Goal: Task Accomplishment & Management: Complete application form

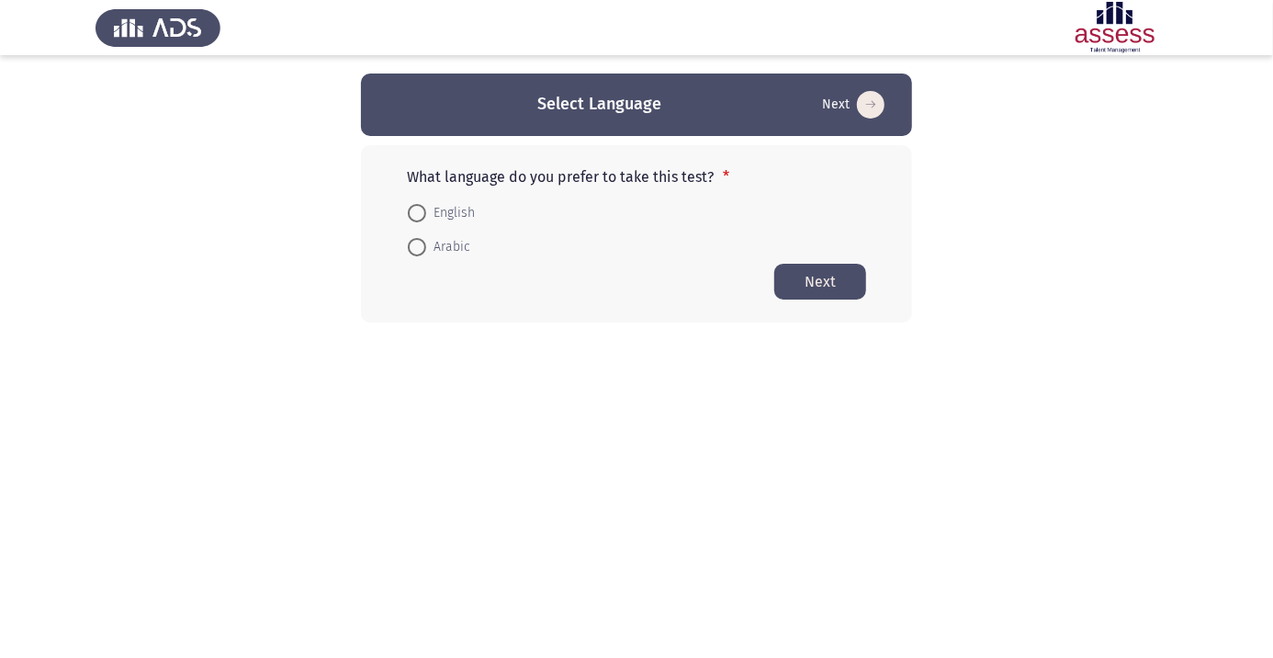
click at [411, 253] on span at bounding box center [417, 247] width 18 height 18
click at [411, 253] on input "Arabic" at bounding box center [417, 247] width 18 height 18
radio input "true"
click at [809, 280] on button "Next" at bounding box center [820, 281] width 92 height 36
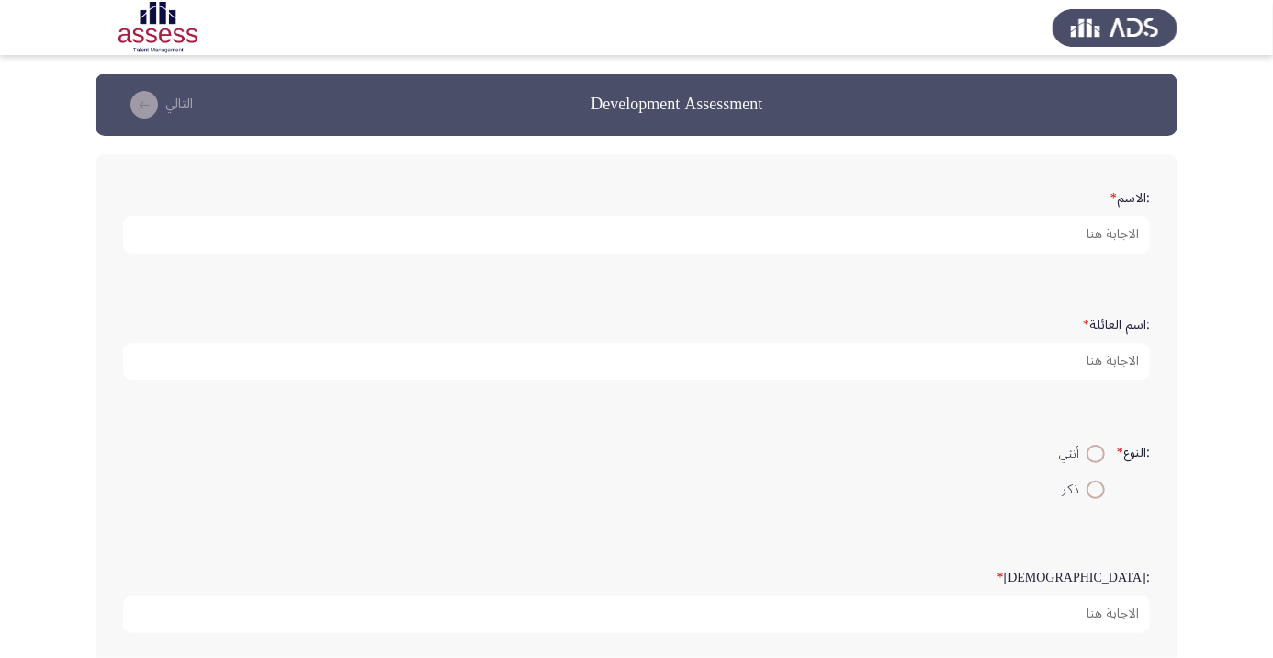
click at [5, 643] on app-assessment-container "Development Assessment التالي :الاسم * :اسم العائلة * :النوع * أنثي ذكر :السن *…" at bounding box center [636, 611] width 1273 height 1077
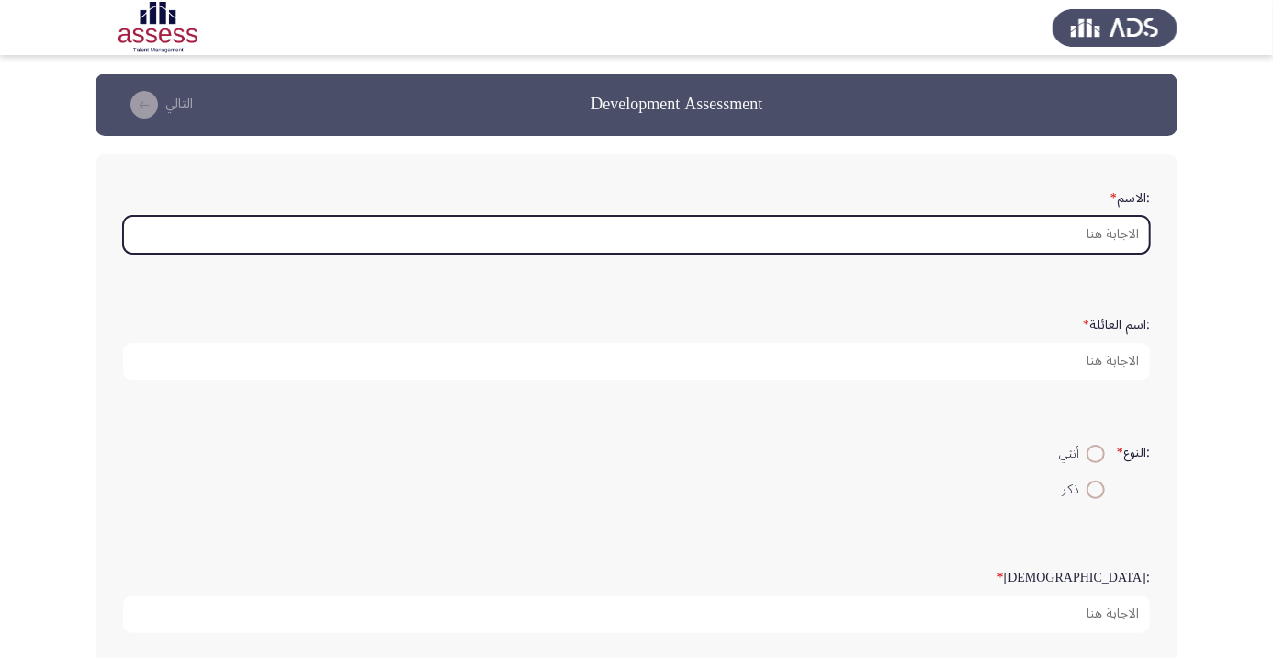
click at [1101, 227] on input ":الاسم *" at bounding box center [636, 235] width 1027 height 38
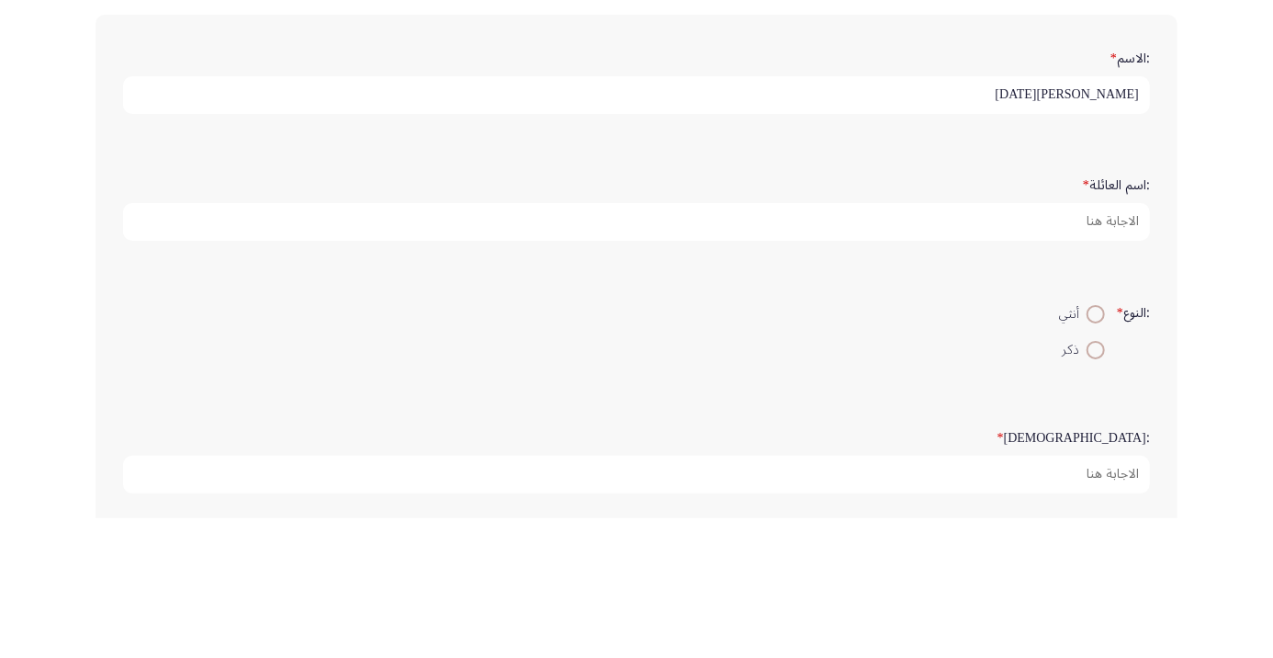
type input "[PERSON_NAME][DATE]"
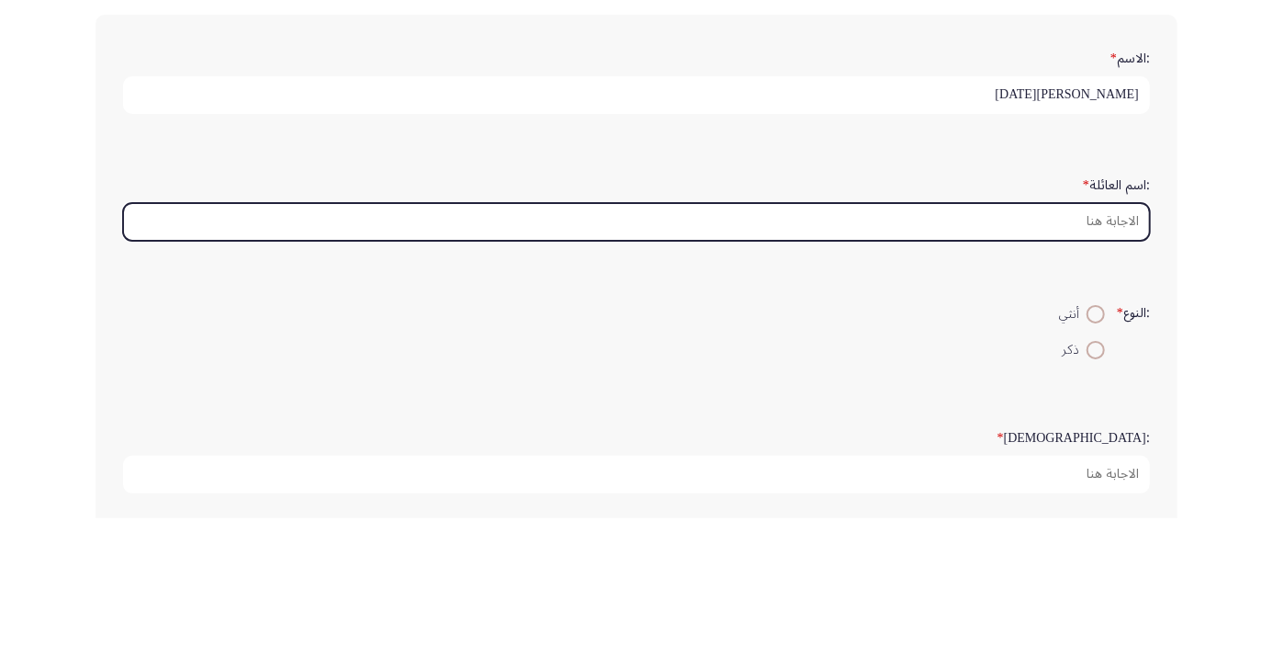
click at [1122, 364] on input ":اسم العائلة *" at bounding box center [636, 362] width 1027 height 38
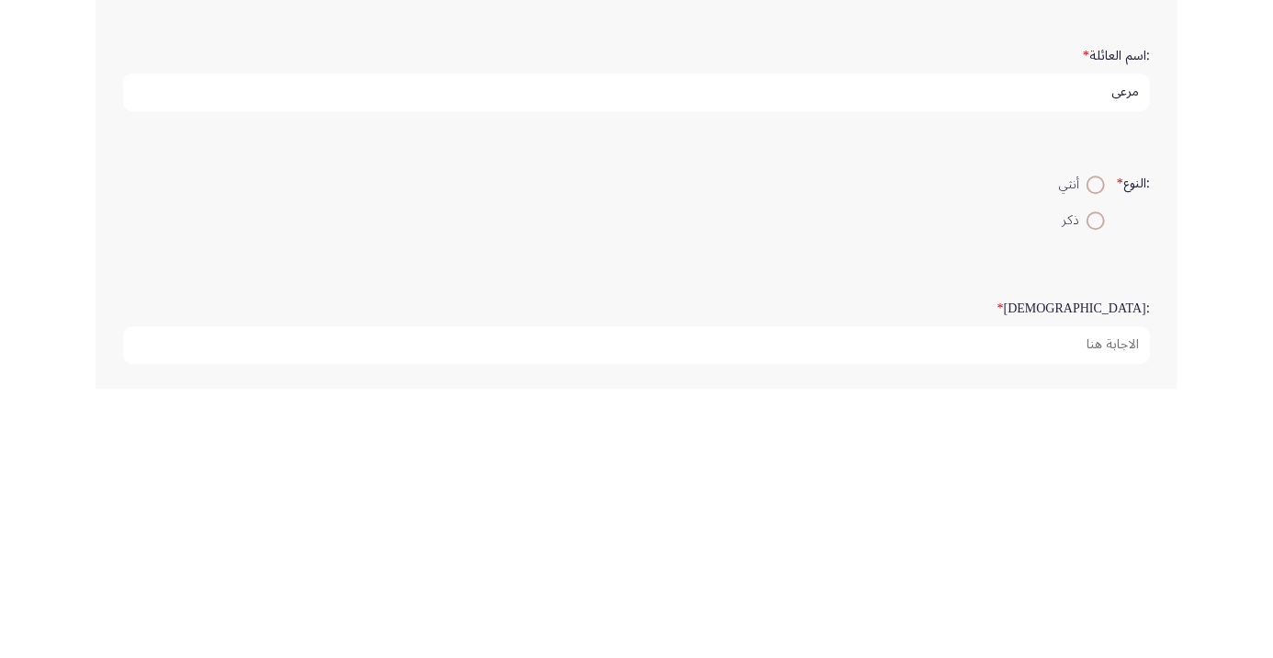
type input "مرعي"
click at [1096, 490] on span at bounding box center [1096, 490] width 0 height 0
click at [1093, 487] on input "ذكر" at bounding box center [1095, 489] width 18 height 18
radio input "true"
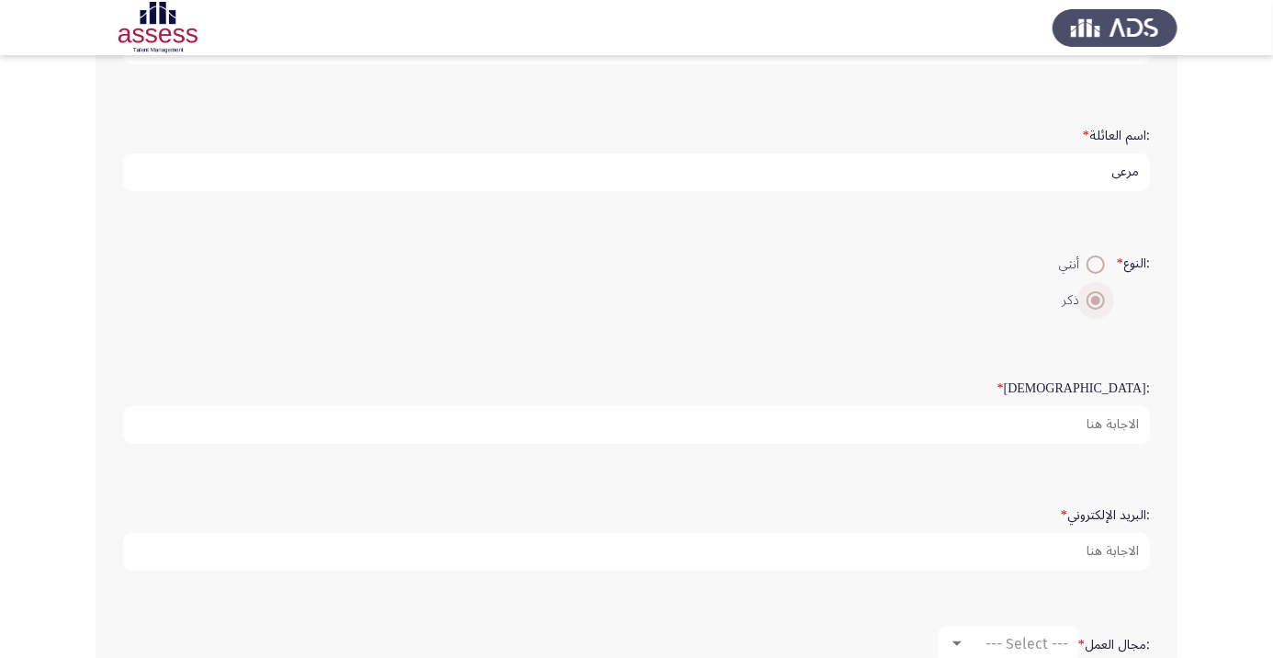
scroll to position [194, 0]
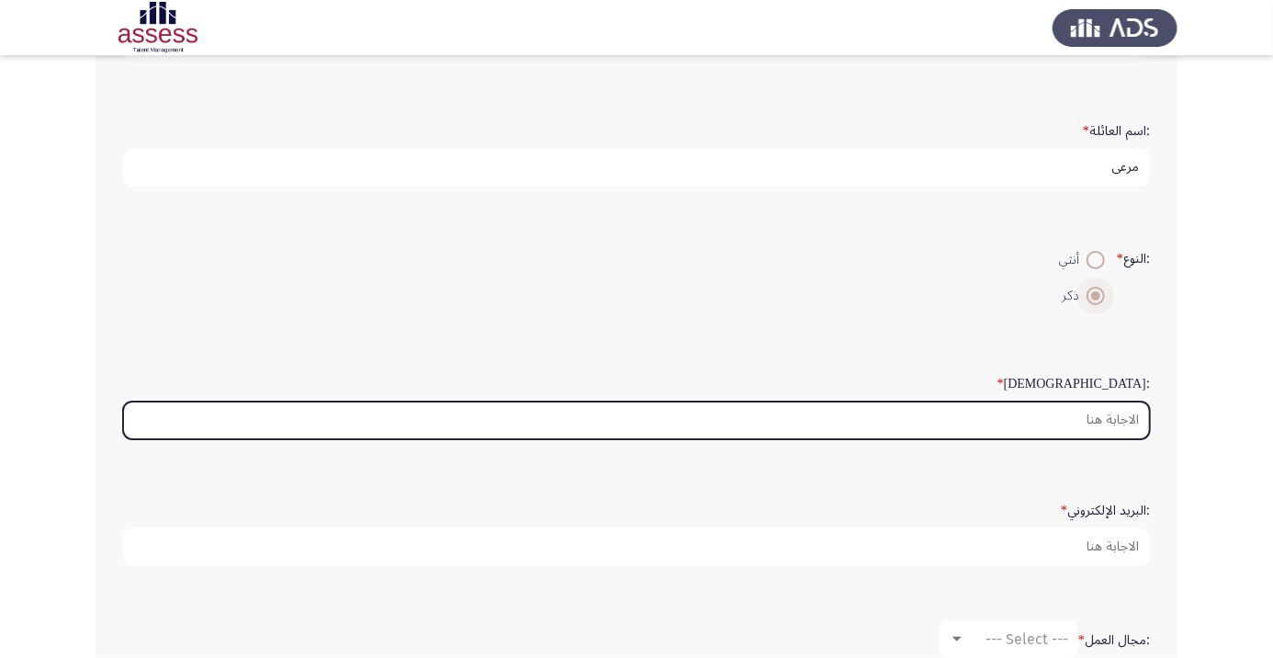
click at [1103, 415] on input ":السن *" at bounding box center [636, 420] width 1027 height 38
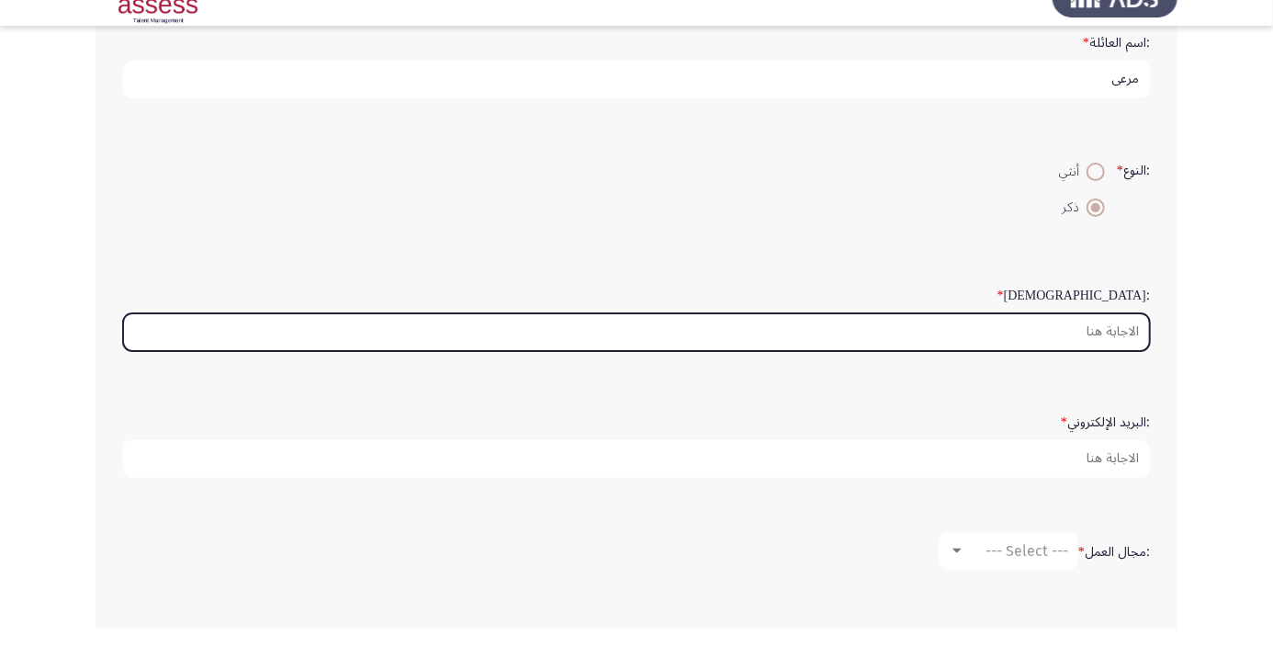
scroll to position [253, 0]
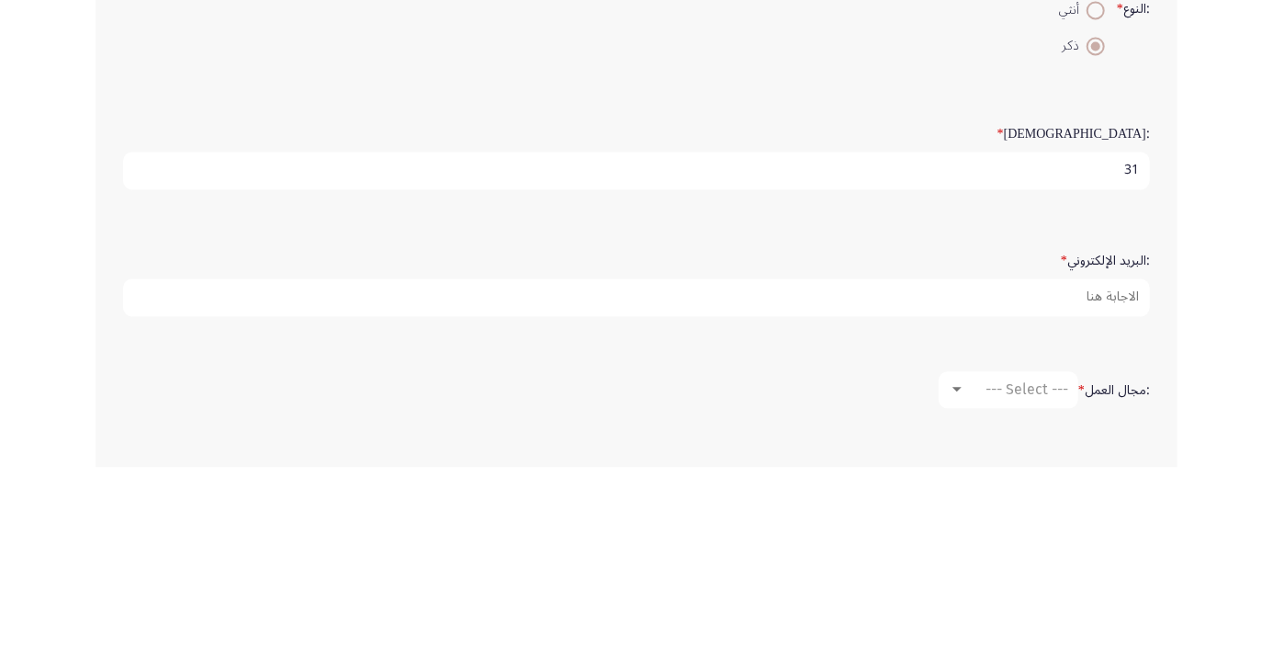
type input "31"
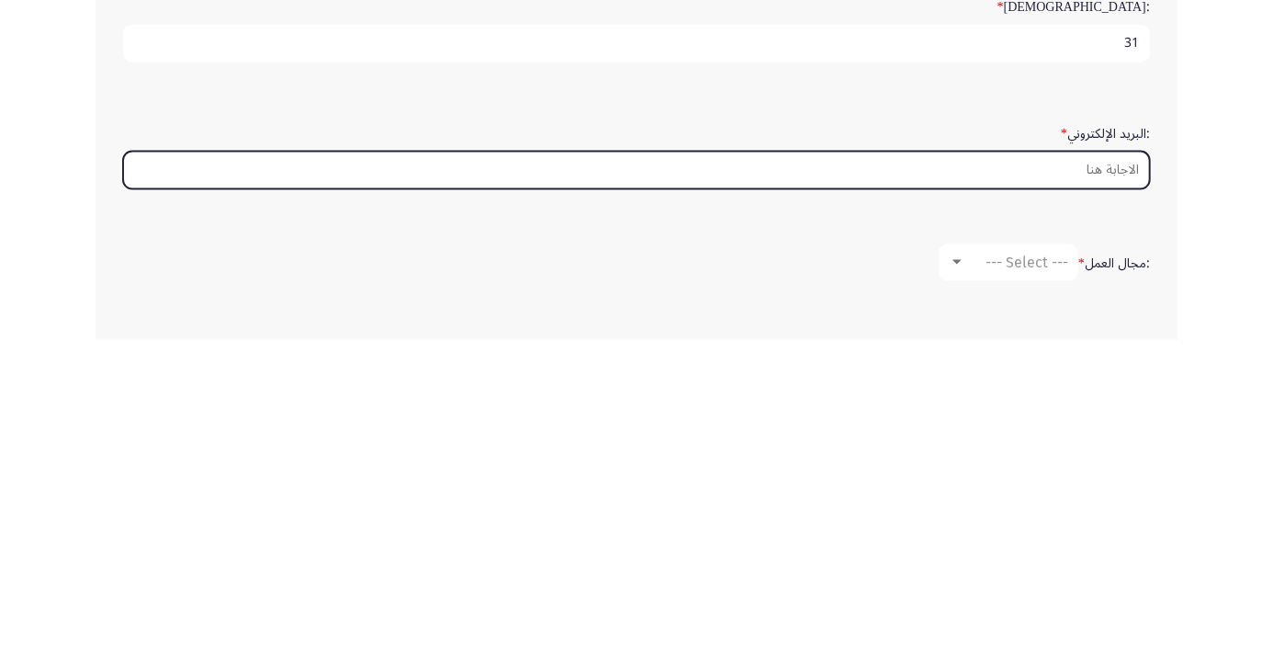
click at [1122, 486] on input ":البريد الإلكتروني *" at bounding box center [636, 488] width 1027 height 38
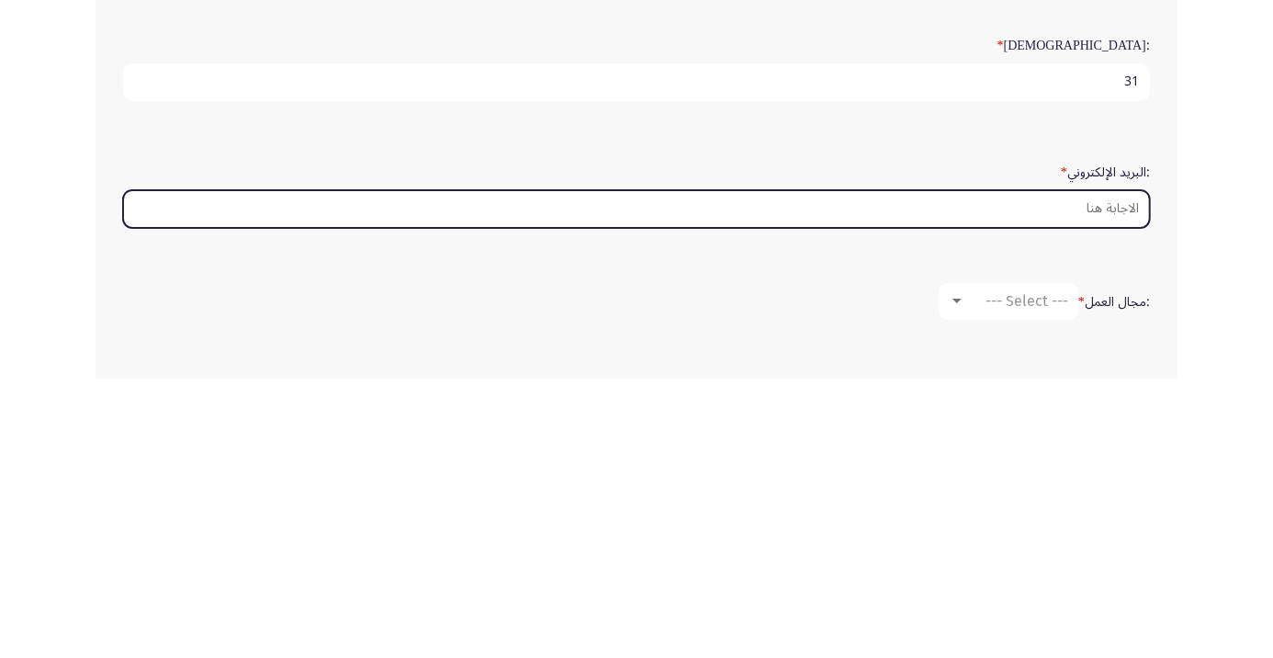
type input "A"
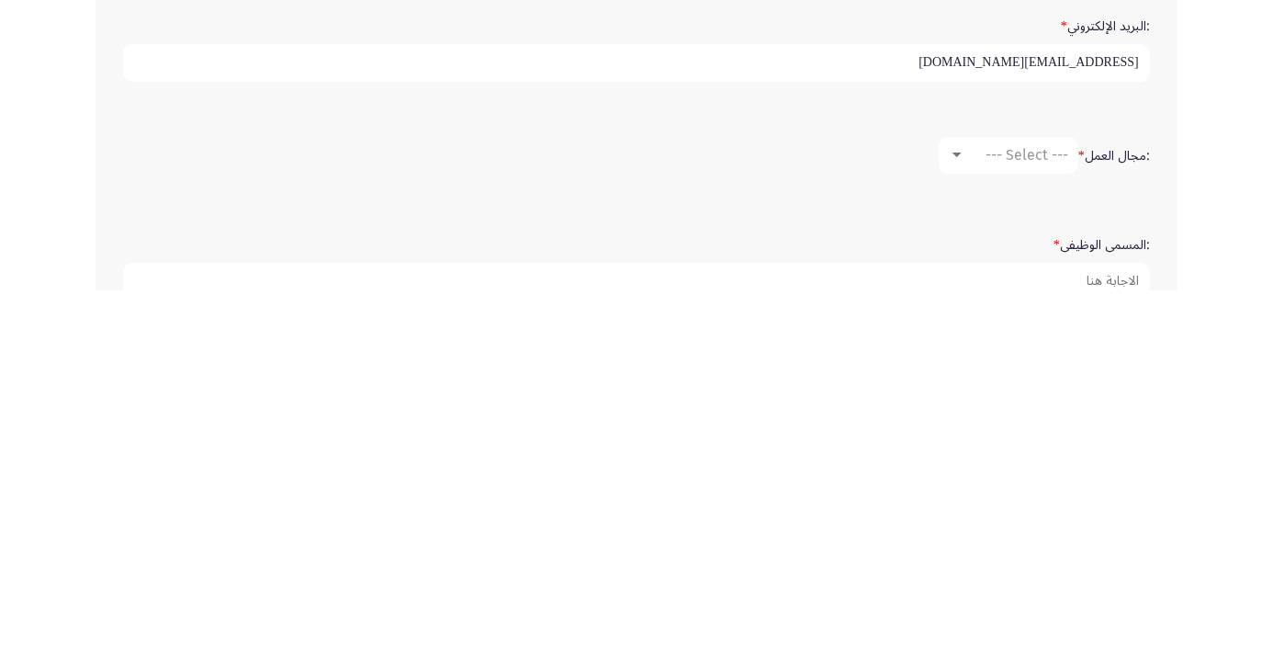
type input "[EMAIL_ADDRESS][DOMAIN_NAME]"
click at [985, 513] on span "--- Select ---" at bounding box center [1026, 521] width 83 height 17
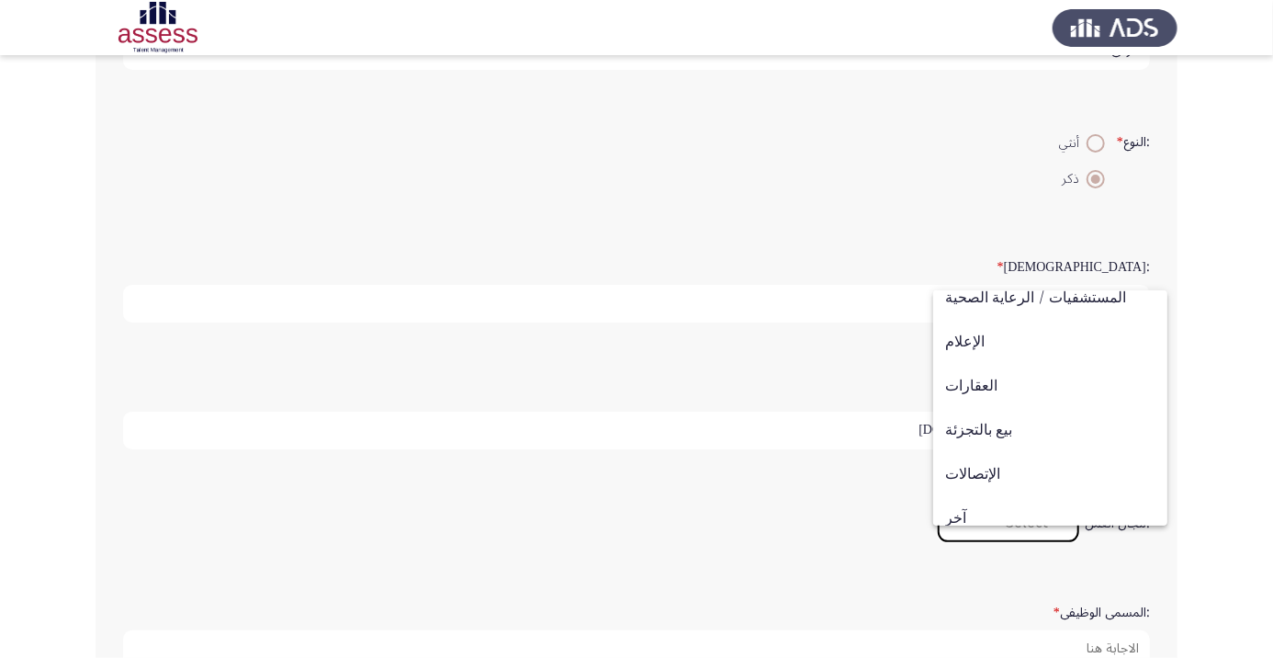
scroll to position [602, 0]
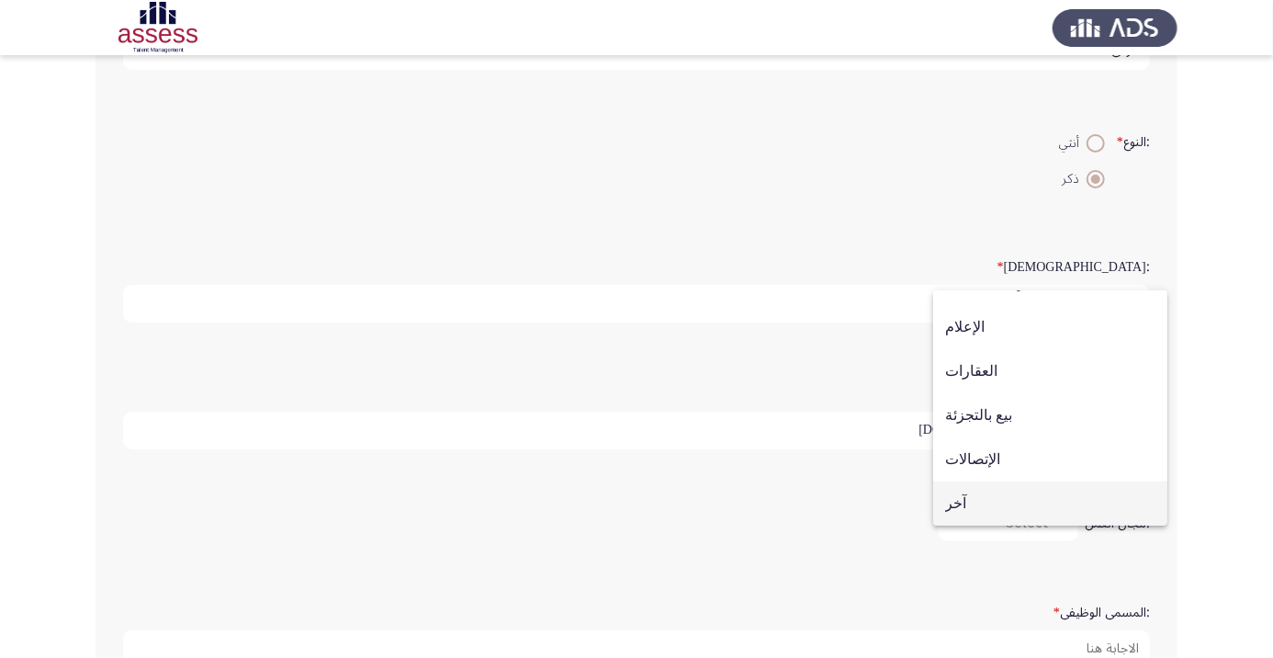
click at [1006, 502] on span "آخر" at bounding box center [1050, 503] width 210 height 44
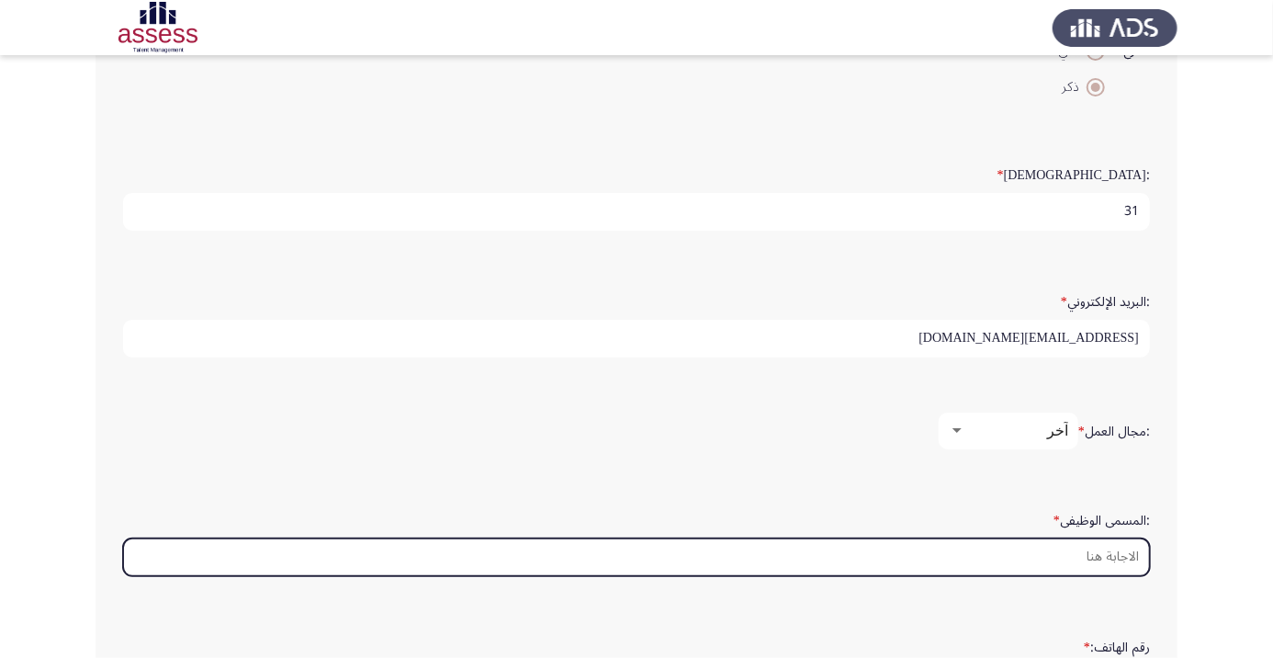
click at [1102, 555] on input ":المسمى الوظيفى *" at bounding box center [636, 557] width 1027 height 38
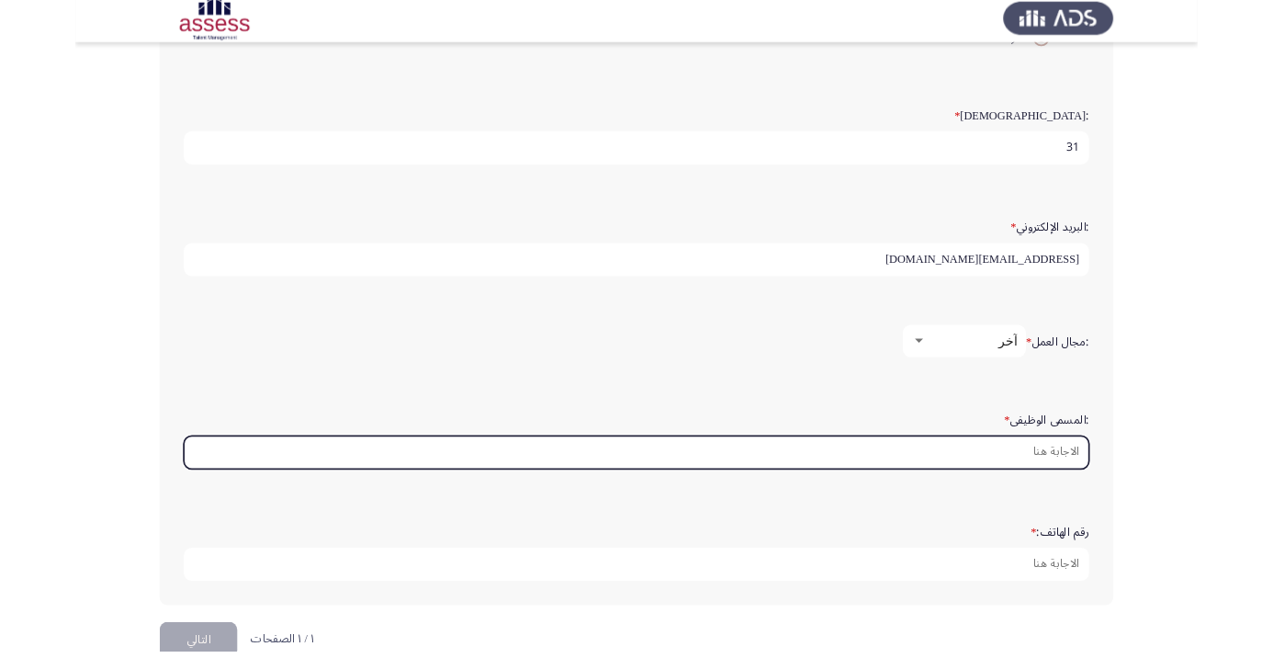
scroll to position [439, 0]
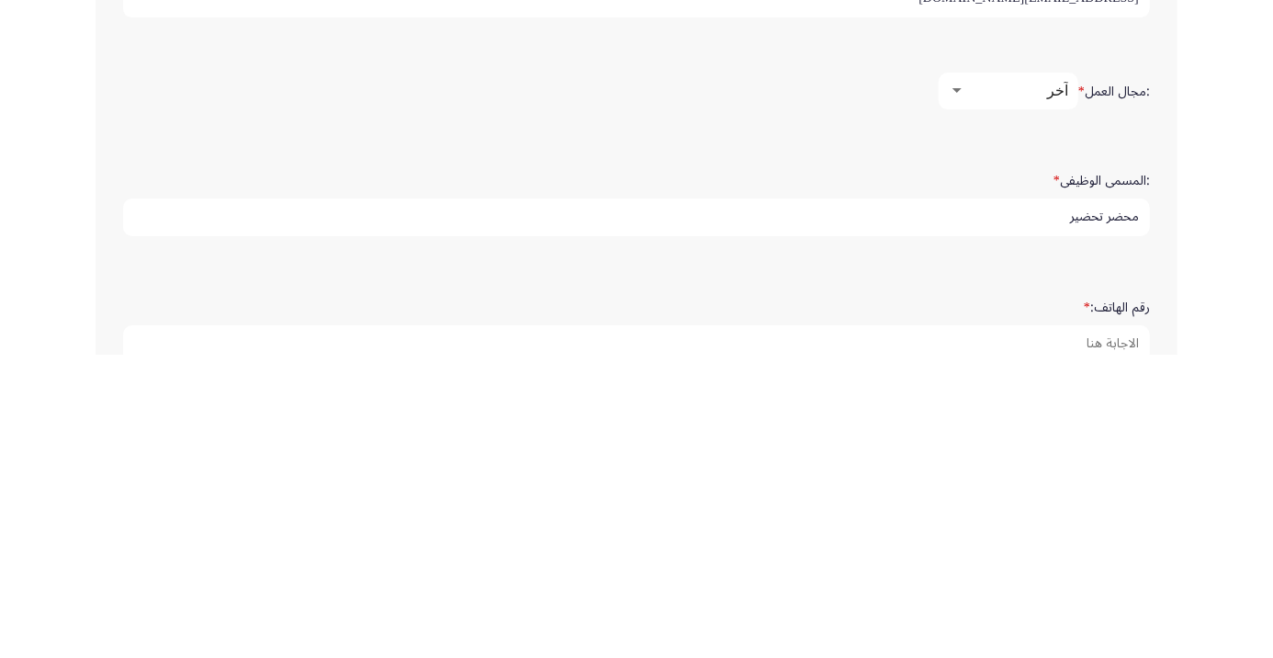
click at [1135, 529] on input "محضر تحضير" at bounding box center [636, 520] width 1027 height 38
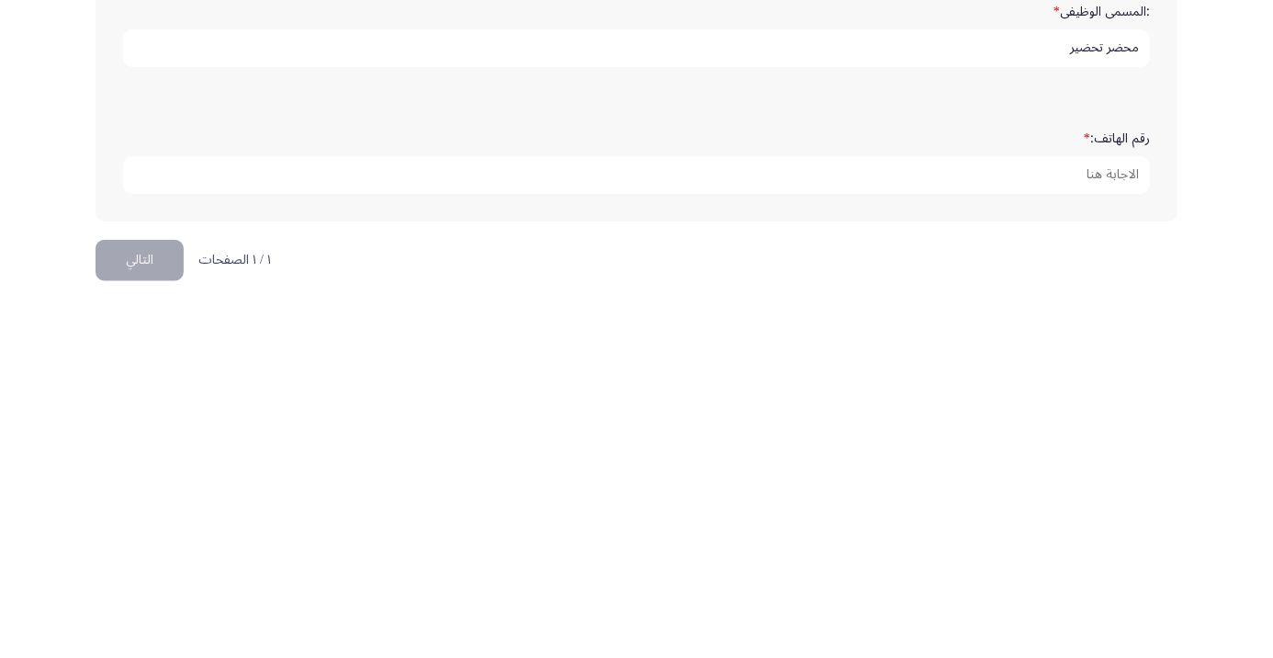
scroll to position [549, 0]
type input "محضر تحضير"
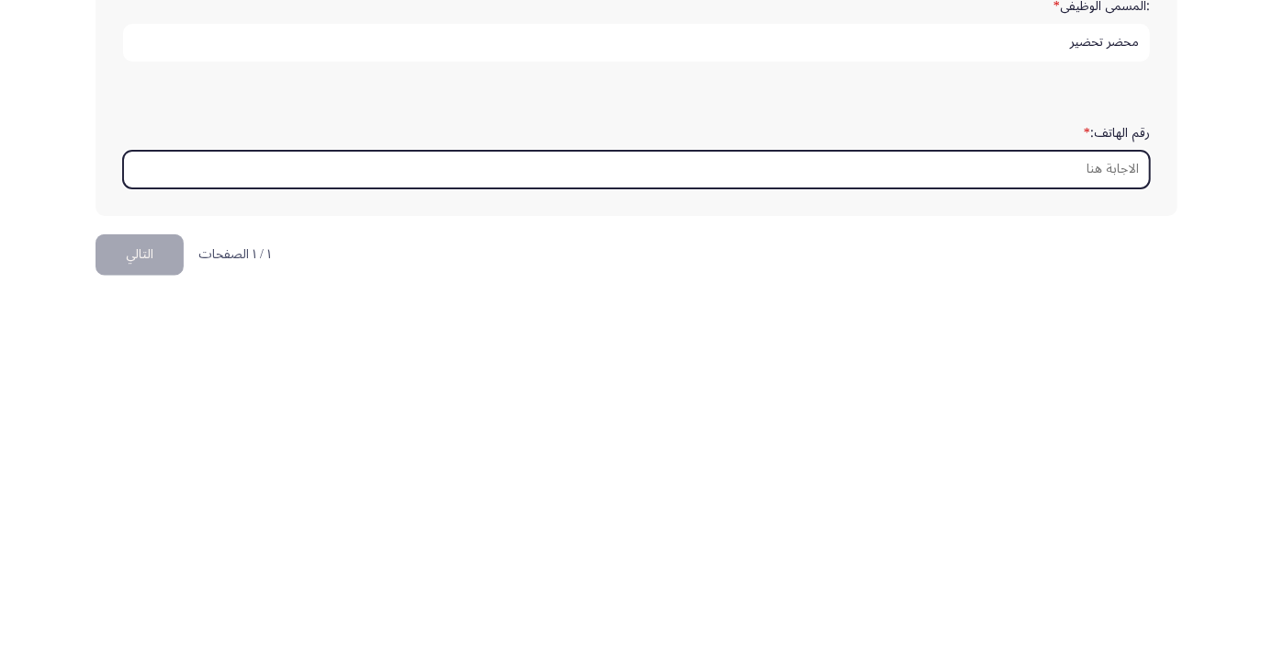
click at [1119, 524] on input "رقم الهاتف: *" at bounding box center [636, 537] width 1027 height 38
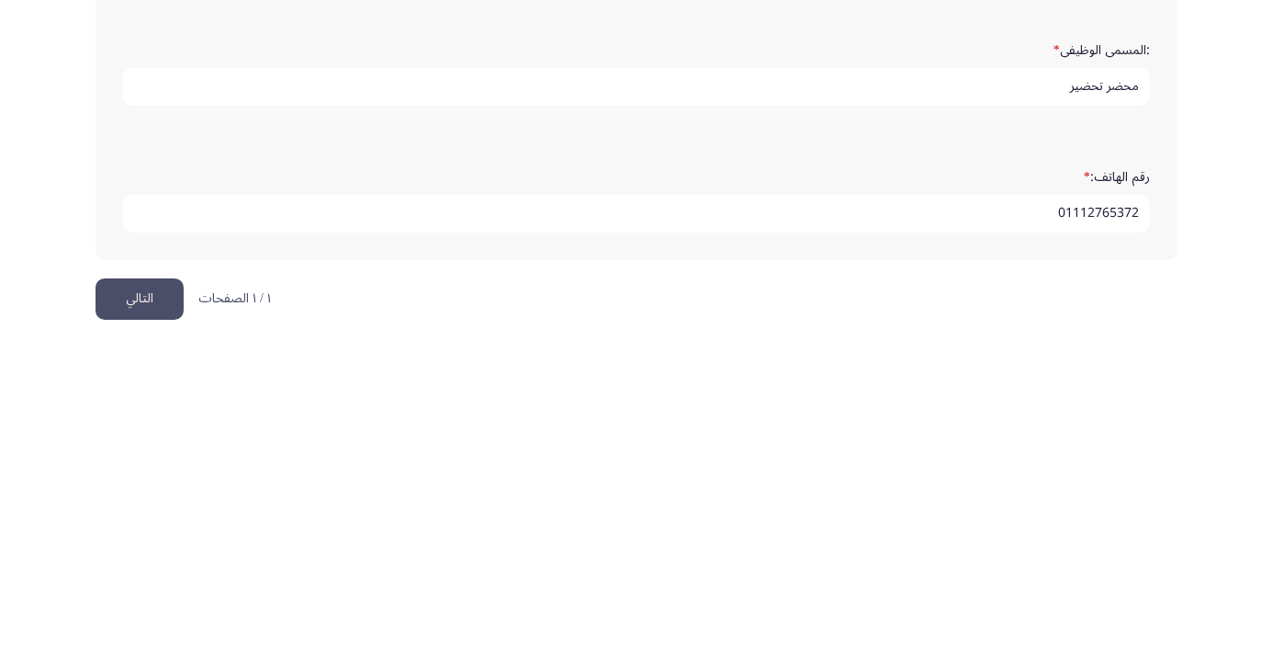
type input "01112765372"
click at [144, 610] on button "التالي" at bounding box center [140, 622] width 88 height 41
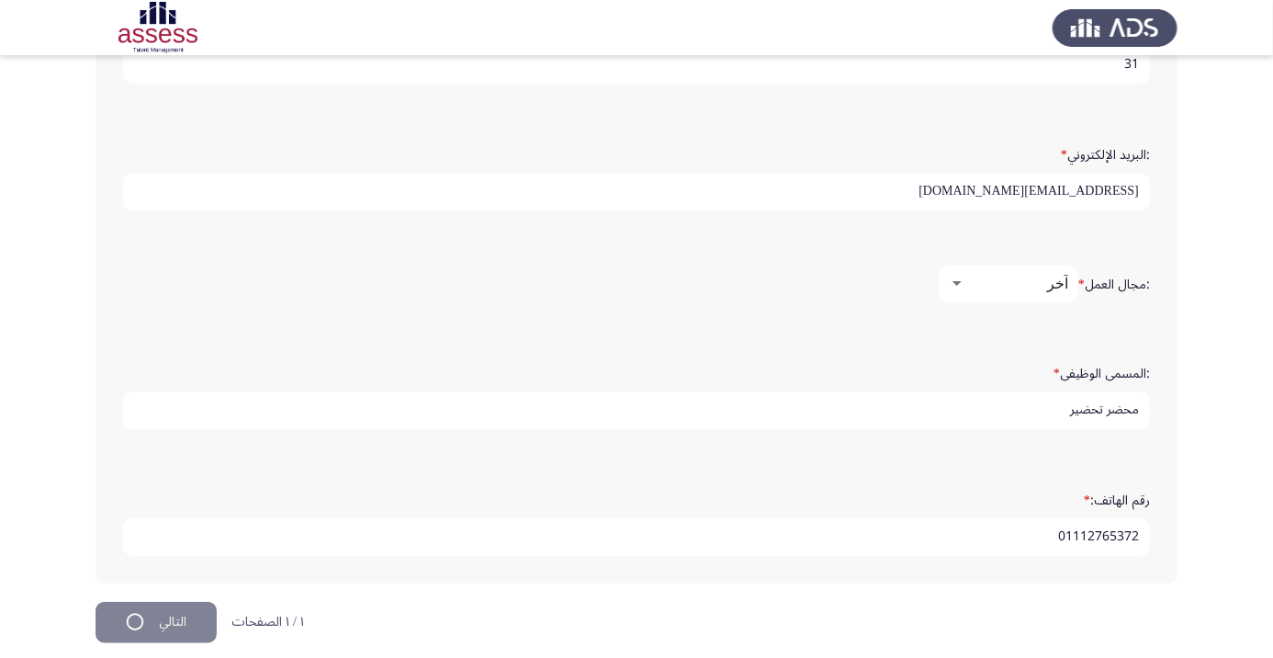
scroll to position [0, 0]
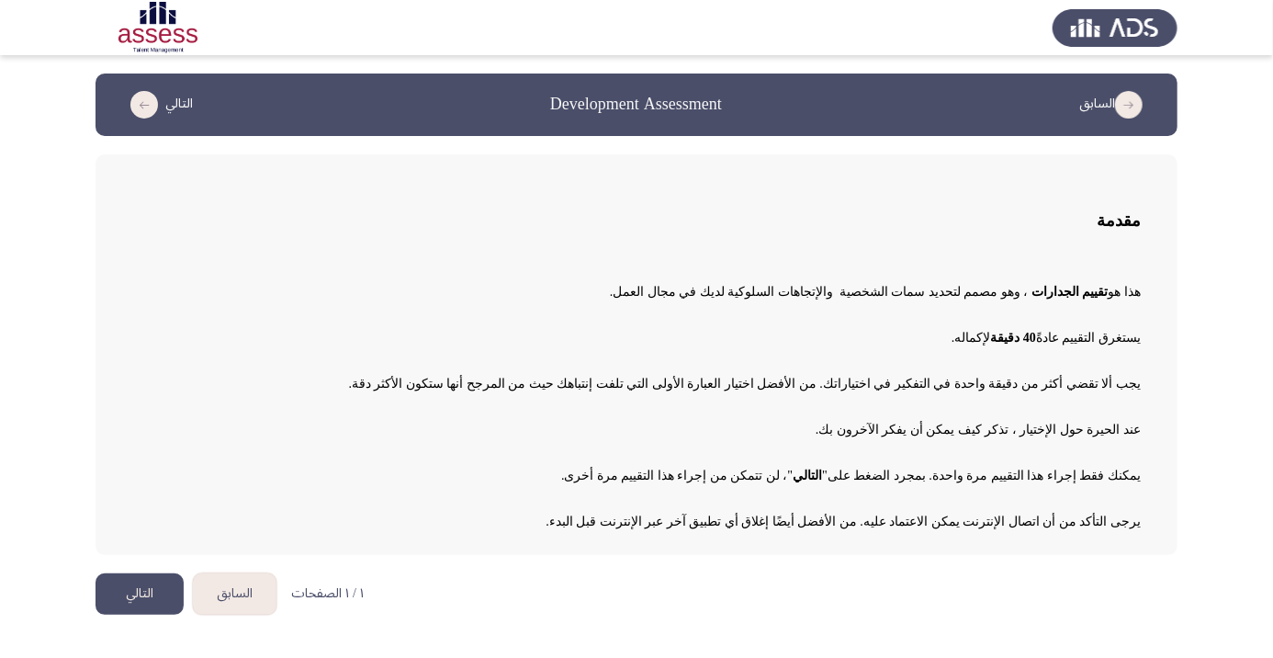
click at [143, 601] on button "التالي" at bounding box center [140, 593] width 88 height 41
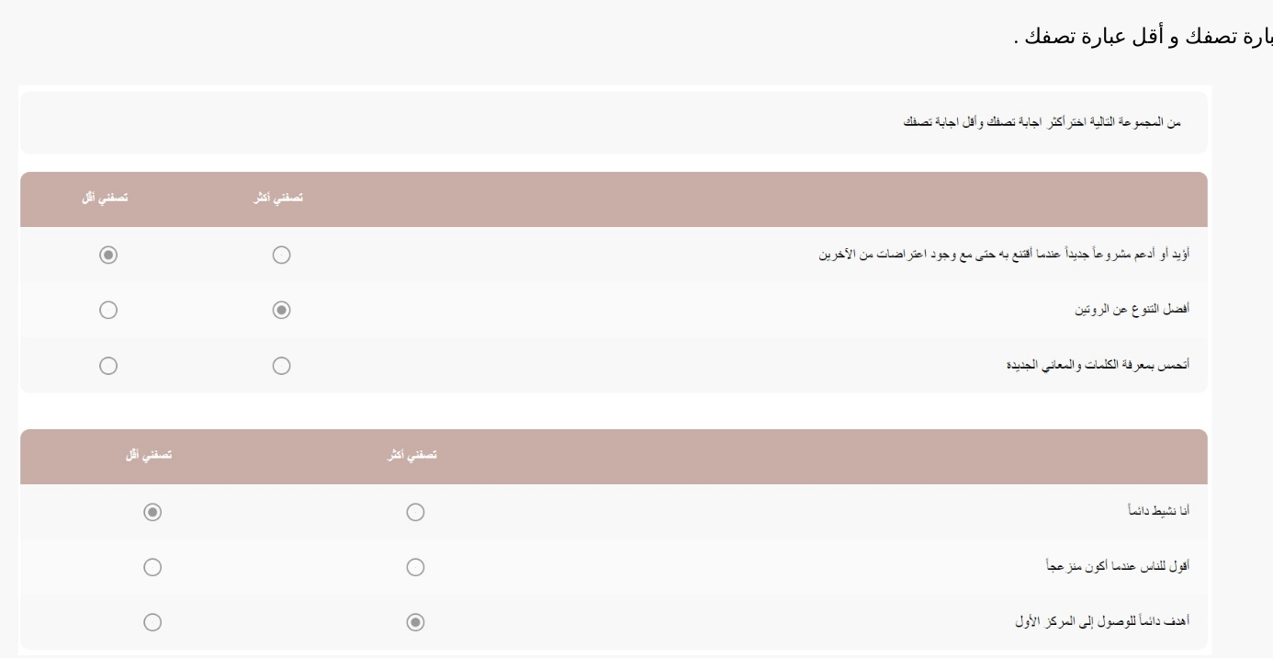
scroll to position [202, 0]
click at [297, 407] on img at bounding box center [499, 403] width 735 height 351
click at [290, 399] on img at bounding box center [499, 403] width 735 height 351
click at [186, 411] on img at bounding box center [499, 403] width 735 height 351
click at [187, 400] on img at bounding box center [499, 403] width 735 height 351
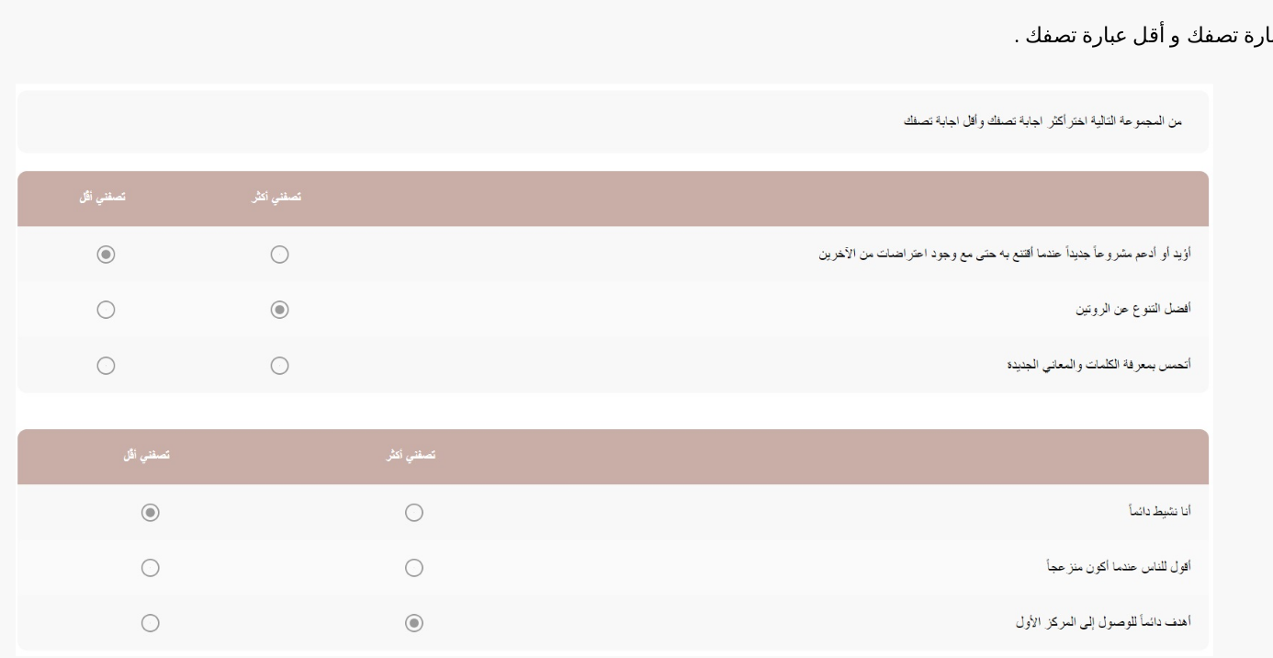
click at [831, 288] on img at bounding box center [499, 403] width 735 height 351
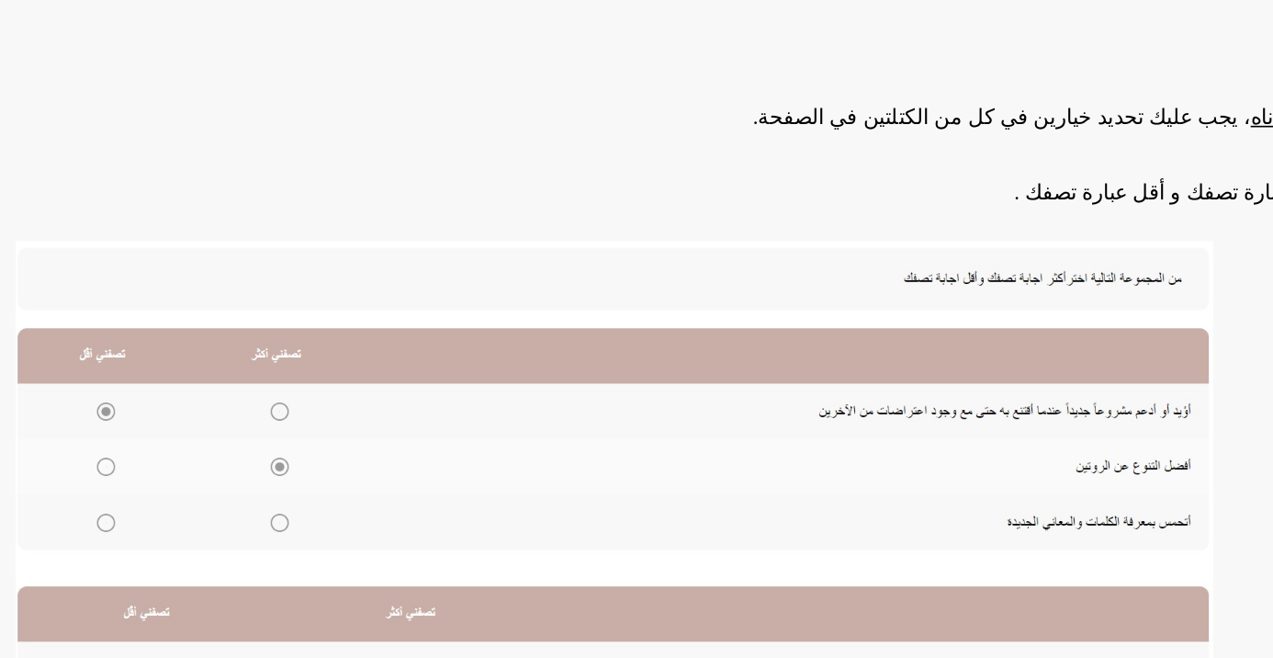
click at [807, 253] on img at bounding box center [499, 403] width 735 height 351
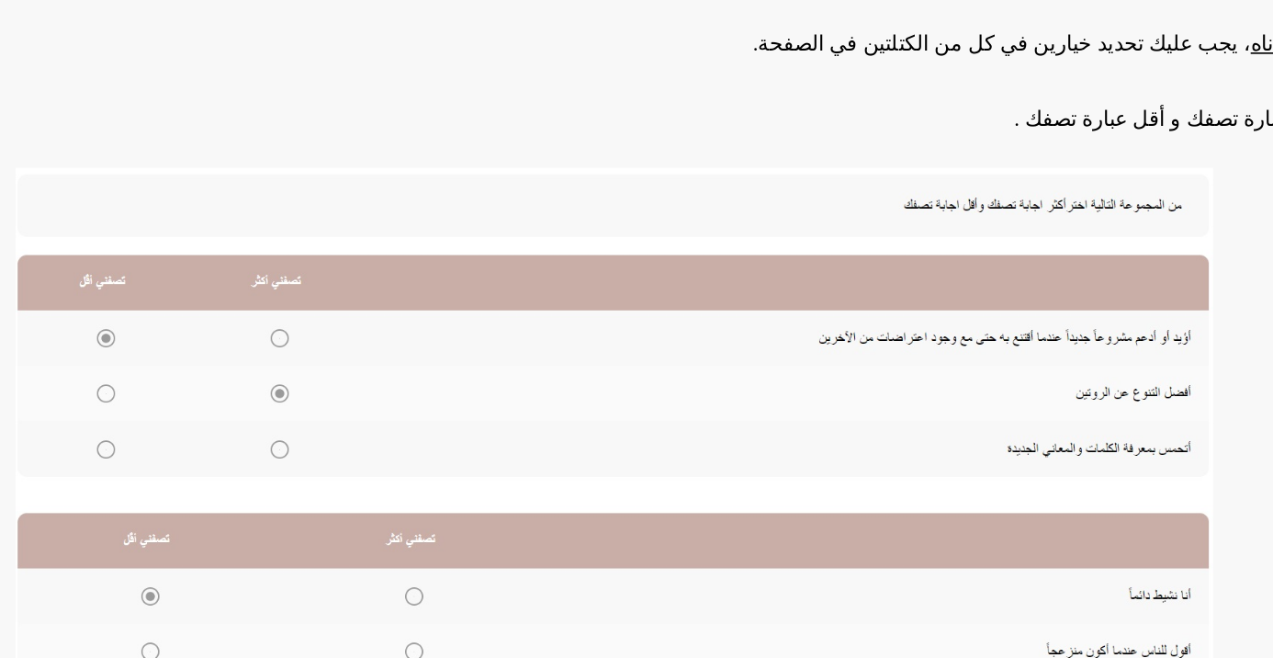
click at [290, 297] on img at bounding box center [499, 403] width 735 height 351
click at [292, 406] on img at bounding box center [499, 403] width 735 height 351
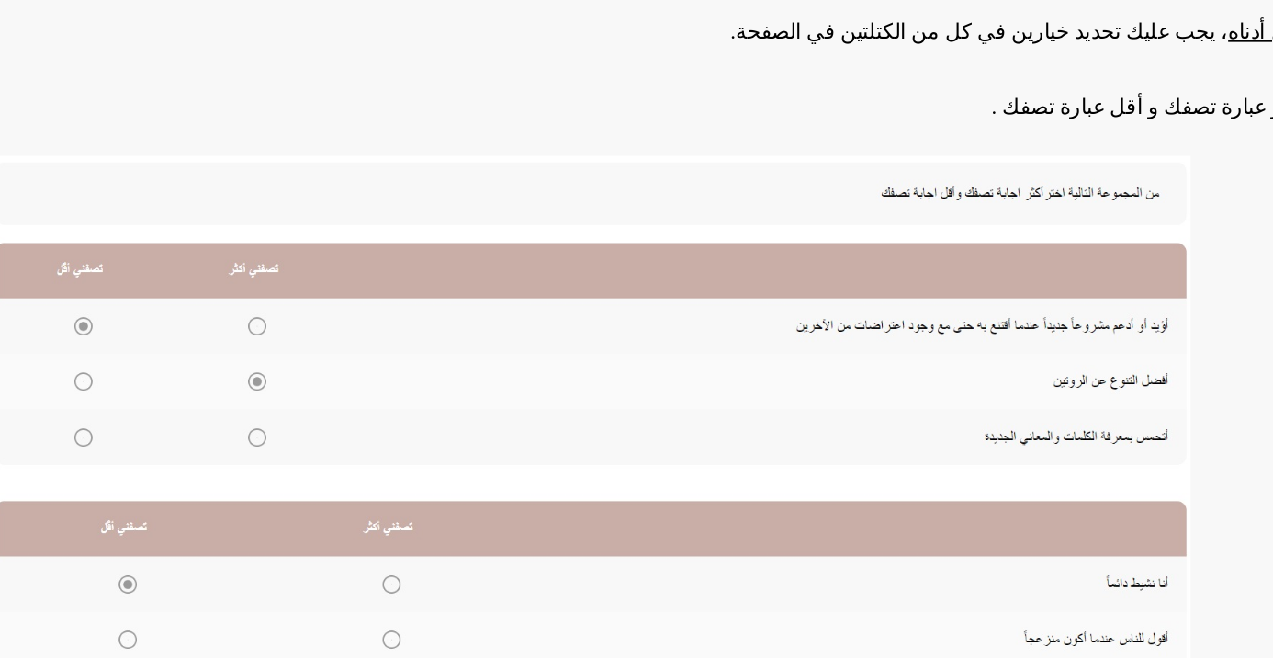
click at [304, 335] on img at bounding box center [499, 403] width 735 height 351
click at [289, 411] on img at bounding box center [499, 403] width 735 height 351
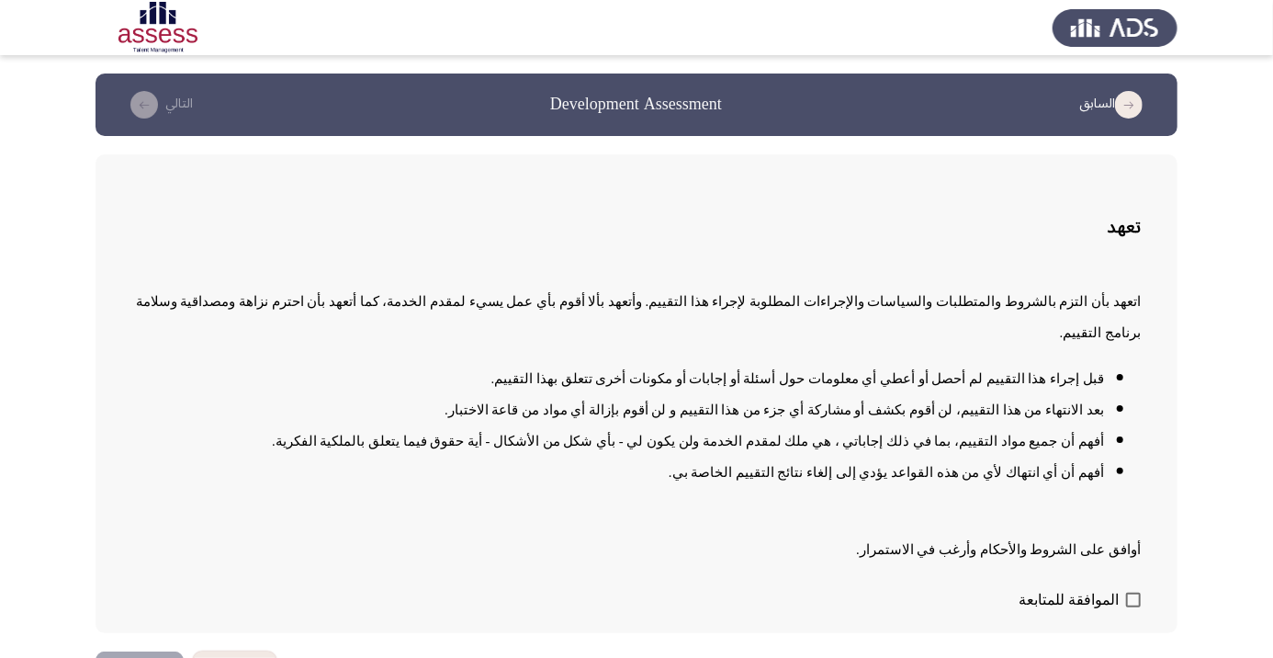
scroll to position [1, 0]
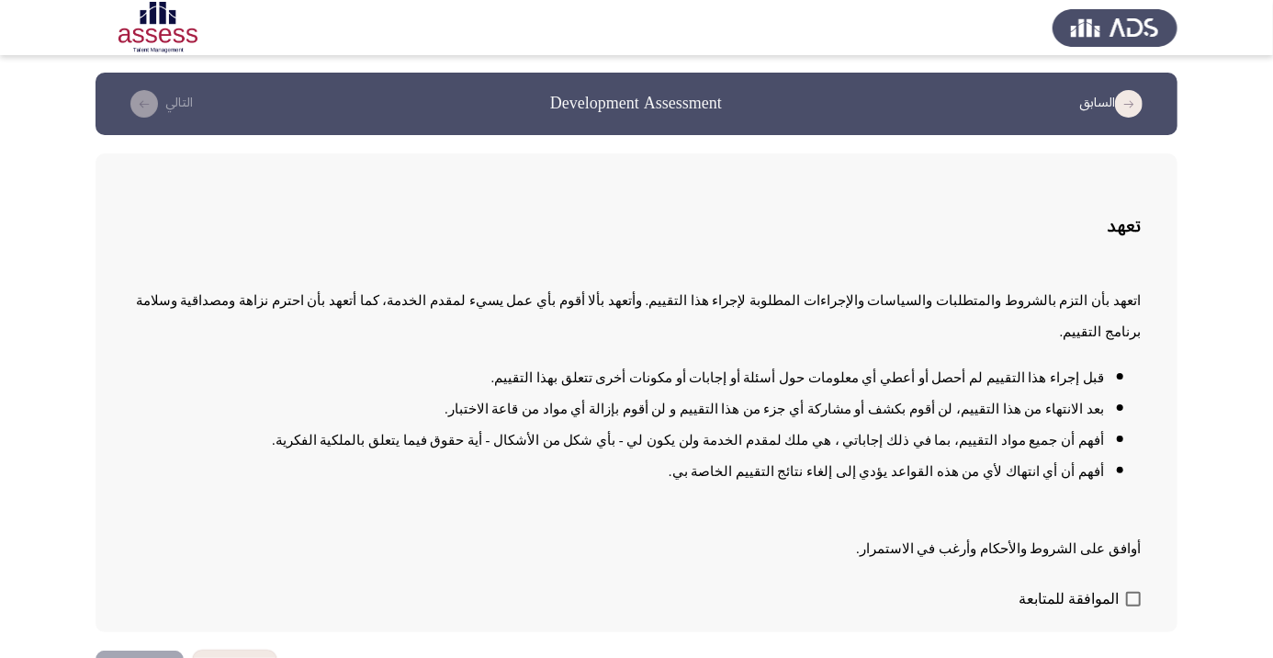
click at [1133, 606] on span at bounding box center [1133, 598] width 15 height 15
click at [1133, 607] on input "الموافقة للمتابعة" at bounding box center [1132, 606] width 1 height 1
checkbox input "true"
click at [132, 657] on button "التالي" at bounding box center [140, 670] width 88 height 41
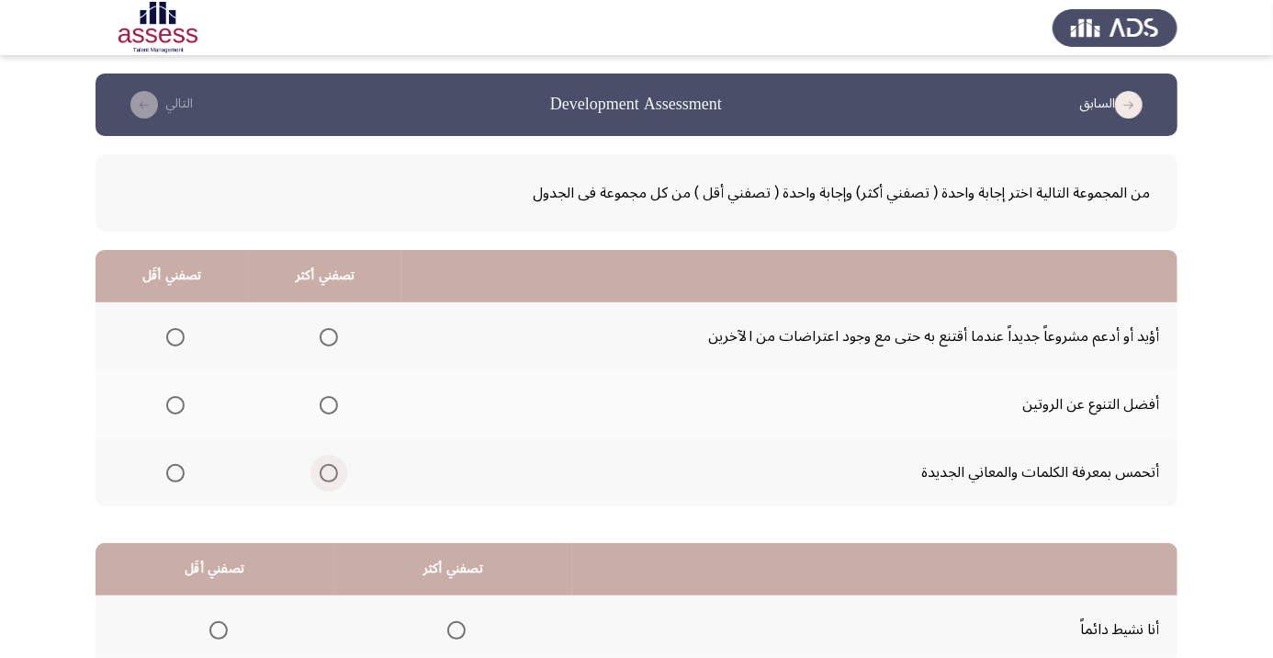
click at [329, 473] on span "Select an option" at bounding box center [329, 473] width 0 height 0
click at [331, 471] on input "Select an option" at bounding box center [329, 473] width 18 height 18
click at [175, 405] on span "Select an option" at bounding box center [175, 405] width 0 height 0
click at [176, 404] on input "Select an option" at bounding box center [175, 405] width 18 height 18
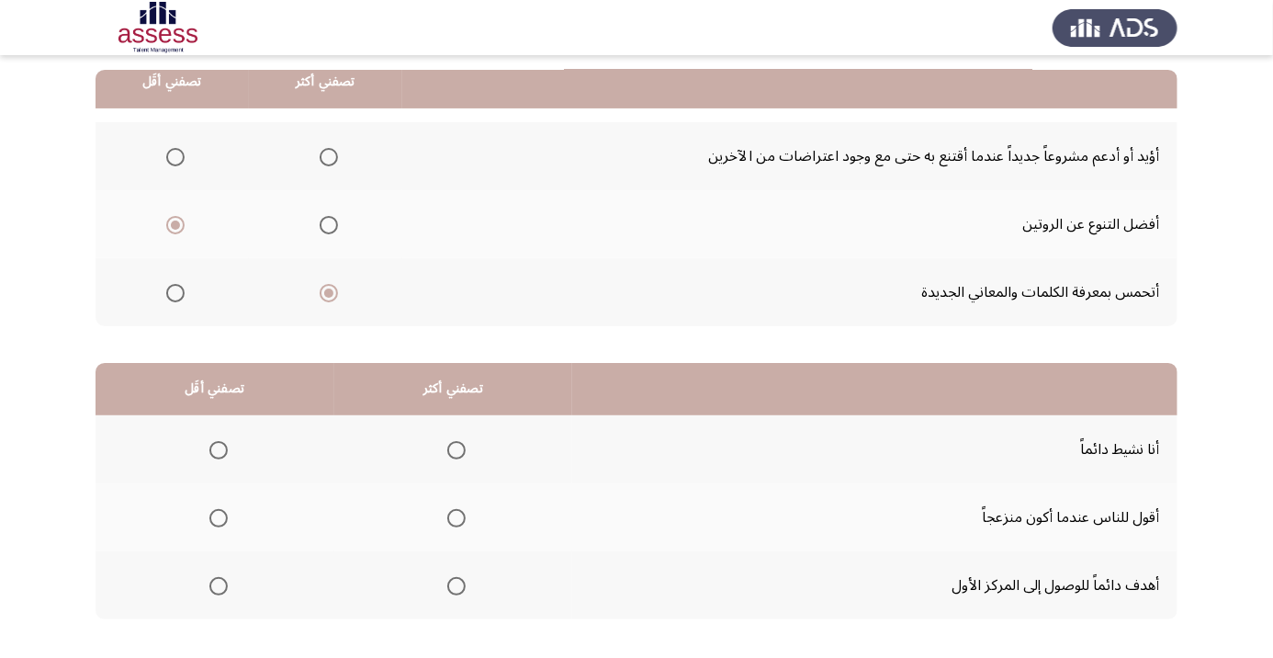
scroll to position [180, 0]
click at [456, 450] on span "Select an option" at bounding box center [456, 450] width 0 height 0
click at [457, 448] on input "Select an option" at bounding box center [456, 450] width 18 height 18
click at [210, 514] on span "Select an option" at bounding box center [218, 518] width 18 height 18
click at [209, 591] on span "Select an option" at bounding box center [218, 586] width 18 height 18
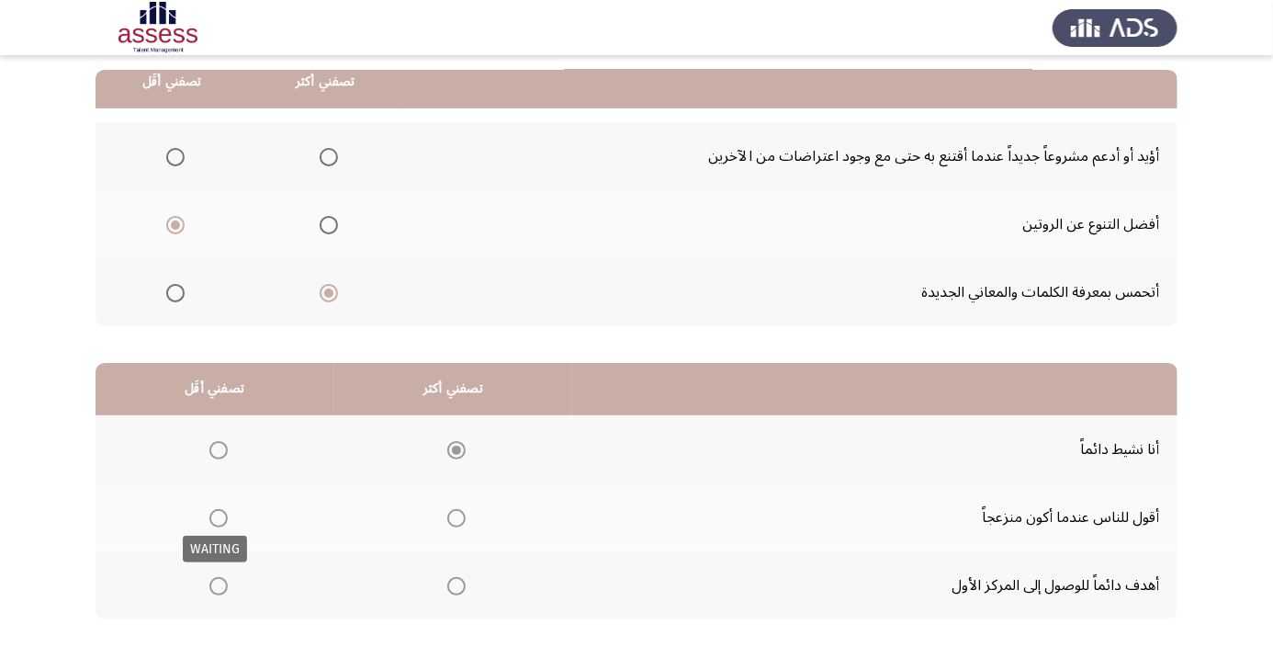
click at [454, 591] on span "Select an option" at bounding box center [456, 586] width 18 height 18
click at [456, 578] on span "Select an option" at bounding box center [456, 586] width 18 height 18
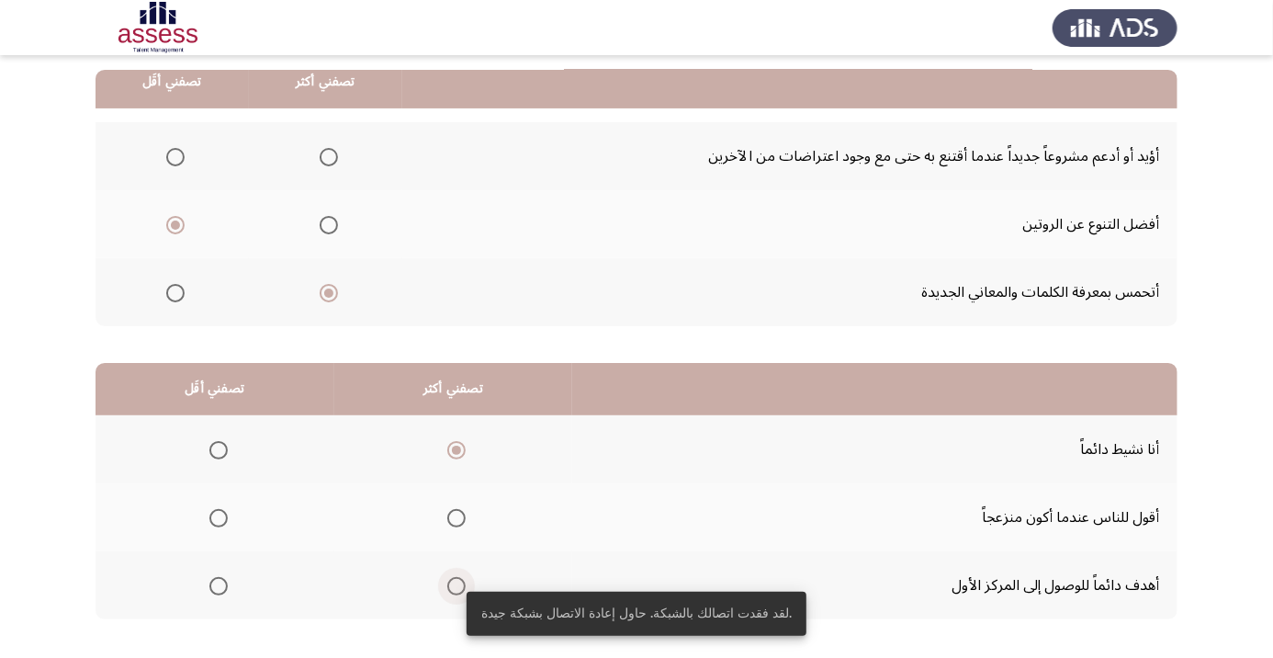
click at [456, 586] on span "Select an option" at bounding box center [456, 586] width 0 height 0
click at [457, 583] on input "Select an option" at bounding box center [456, 586] width 18 height 18
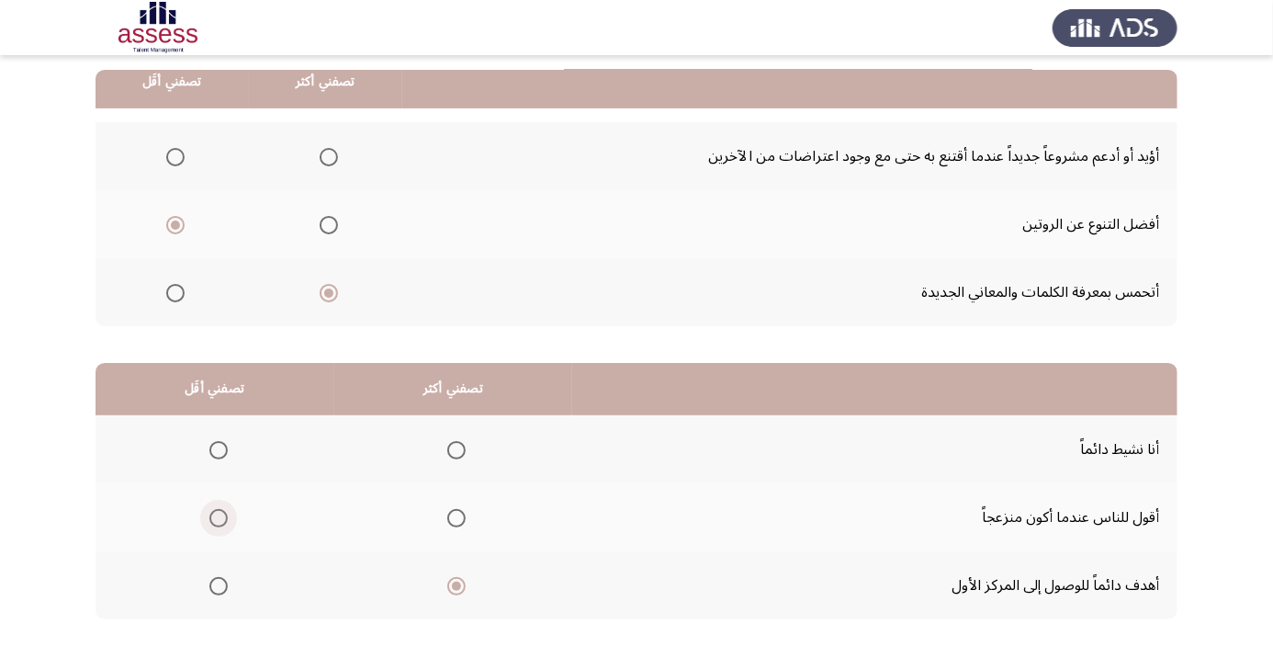
click at [218, 515] on span "Select an option" at bounding box center [218, 518] width 18 height 18
click at [218, 515] on input "Select an option" at bounding box center [218, 518] width 18 height 18
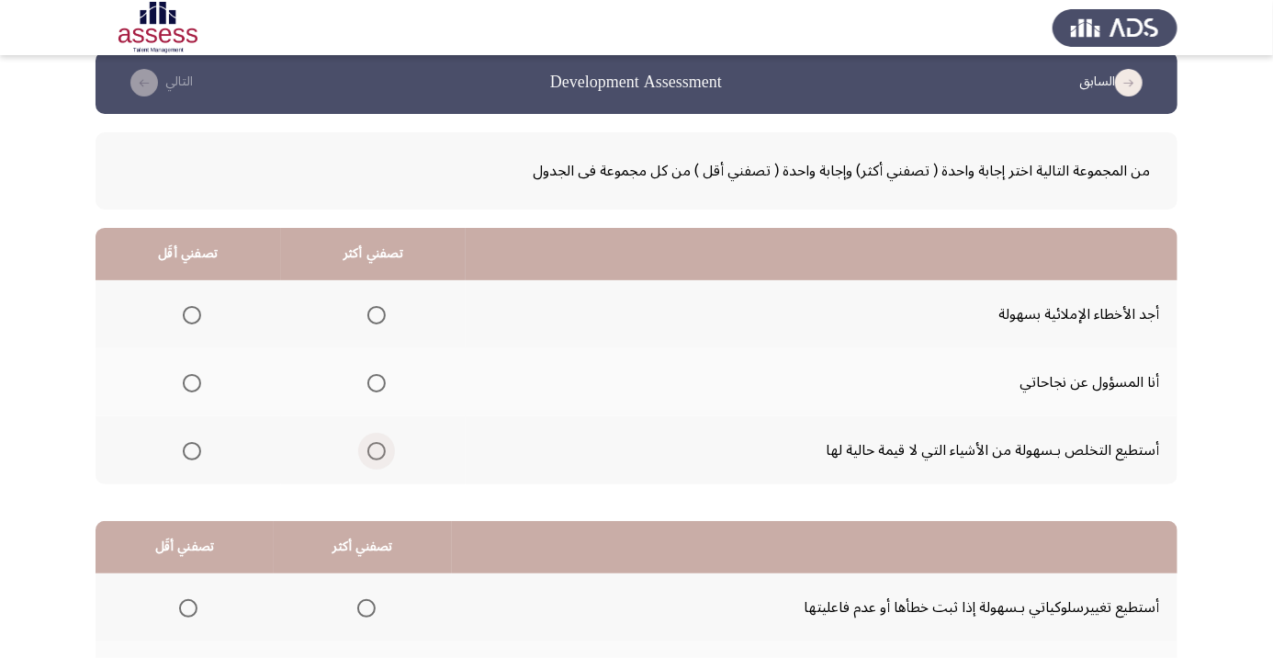
scroll to position [0, 0]
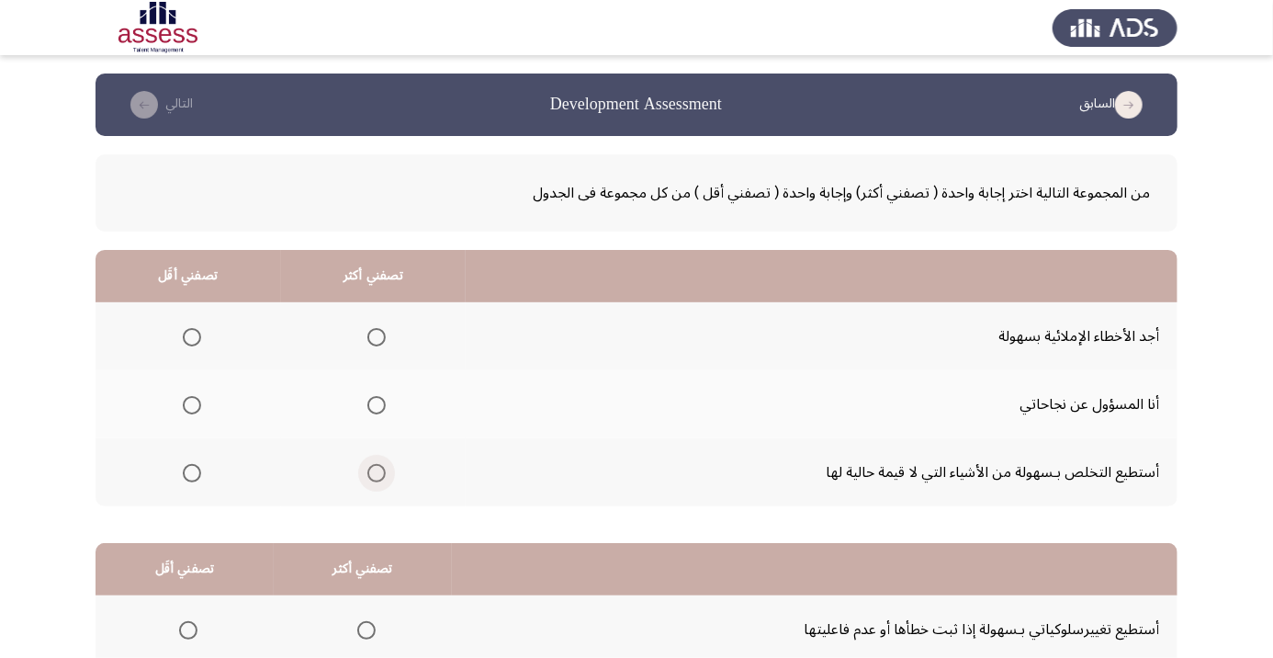
click at [377, 473] on span "Select an option" at bounding box center [377, 473] width 0 height 0
click at [377, 471] on input "Select an option" at bounding box center [376, 473] width 18 height 18
click at [377, 405] on span "Select an option" at bounding box center [377, 405] width 0 height 0
click at [377, 404] on input "Select an option" at bounding box center [376, 405] width 18 height 18
click at [192, 473] on span "Select an option" at bounding box center [192, 473] width 0 height 0
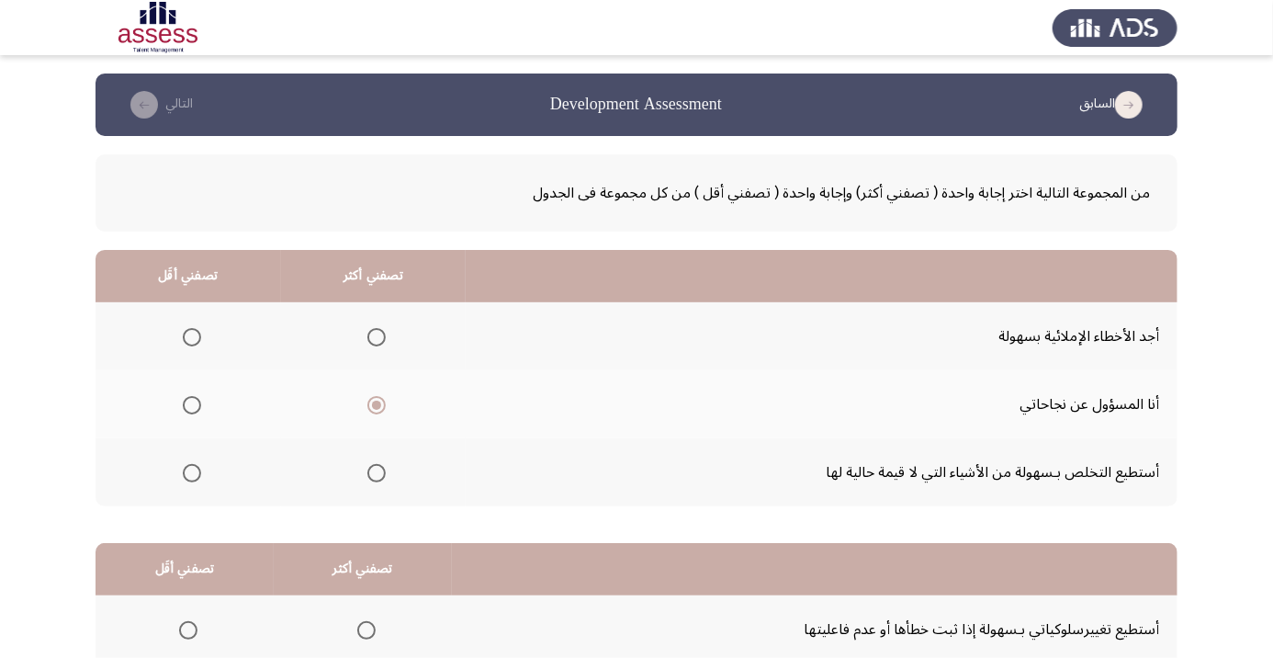
click at [191, 471] on input "Select an option" at bounding box center [192, 473] width 18 height 18
click at [191, 471] on span "Select an option" at bounding box center [191, 472] width 9 height 9
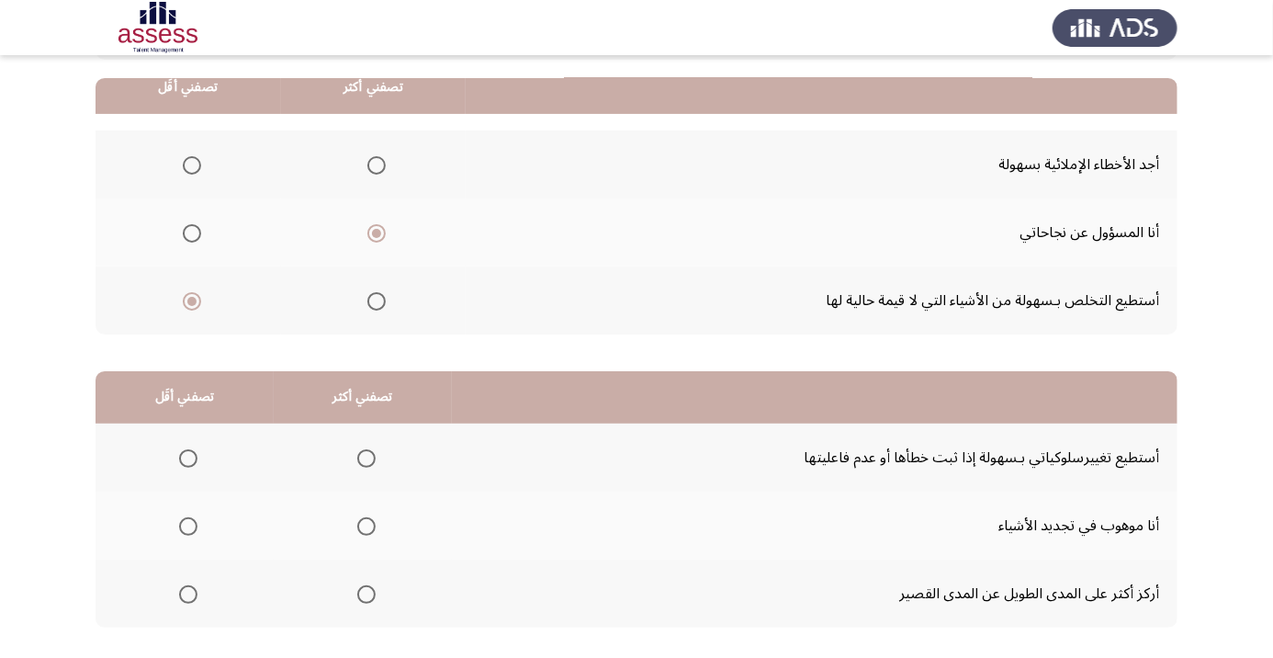
scroll to position [180, 0]
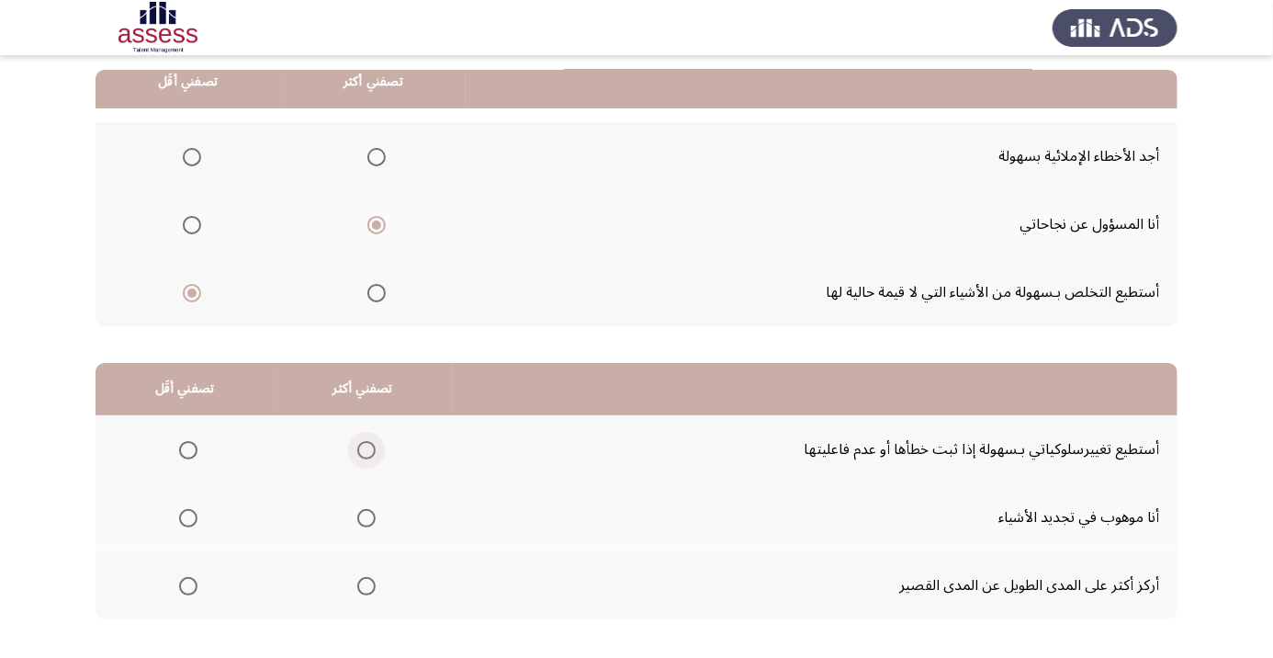
click at [366, 453] on span "Select an option" at bounding box center [366, 450] width 18 height 18
click at [366, 453] on input "Select an option" at bounding box center [366, 450] width 18 height 18
click at [191, 578] on span "Select an option" at bounding box center [188, 586] width 18 height 18
click at [191, 578] on input "Select an option" at bounding box center [188, 586] width 18 height 18
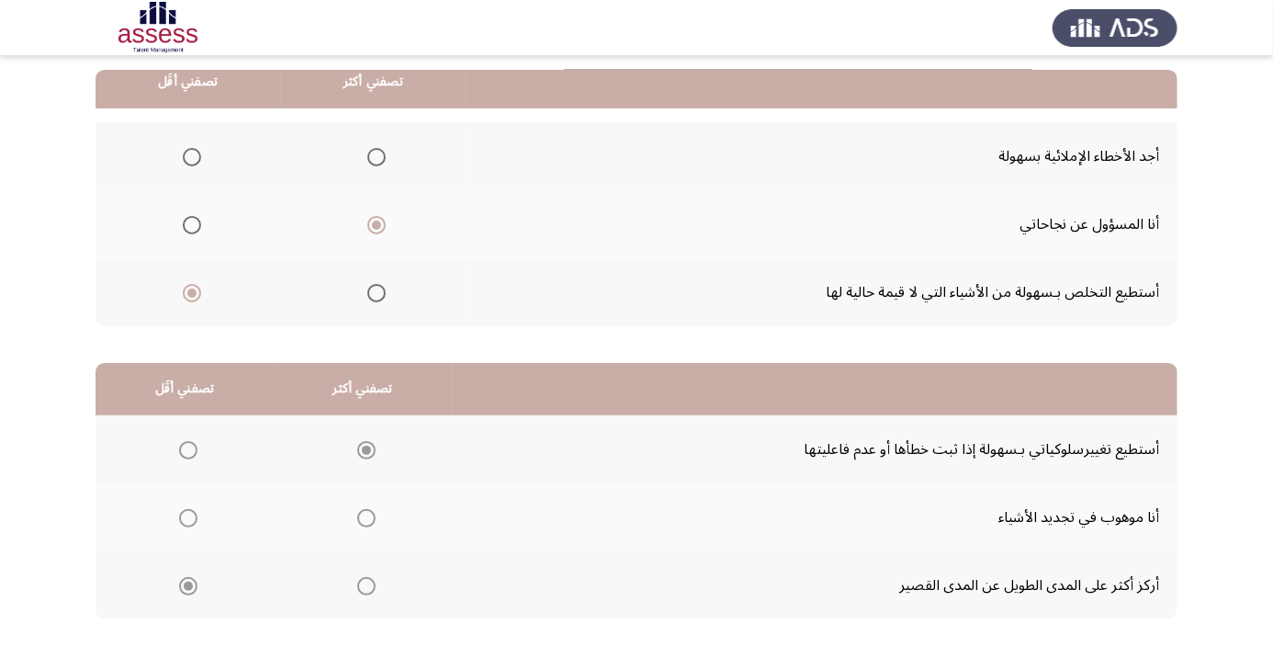
scroll to position [0, 0]
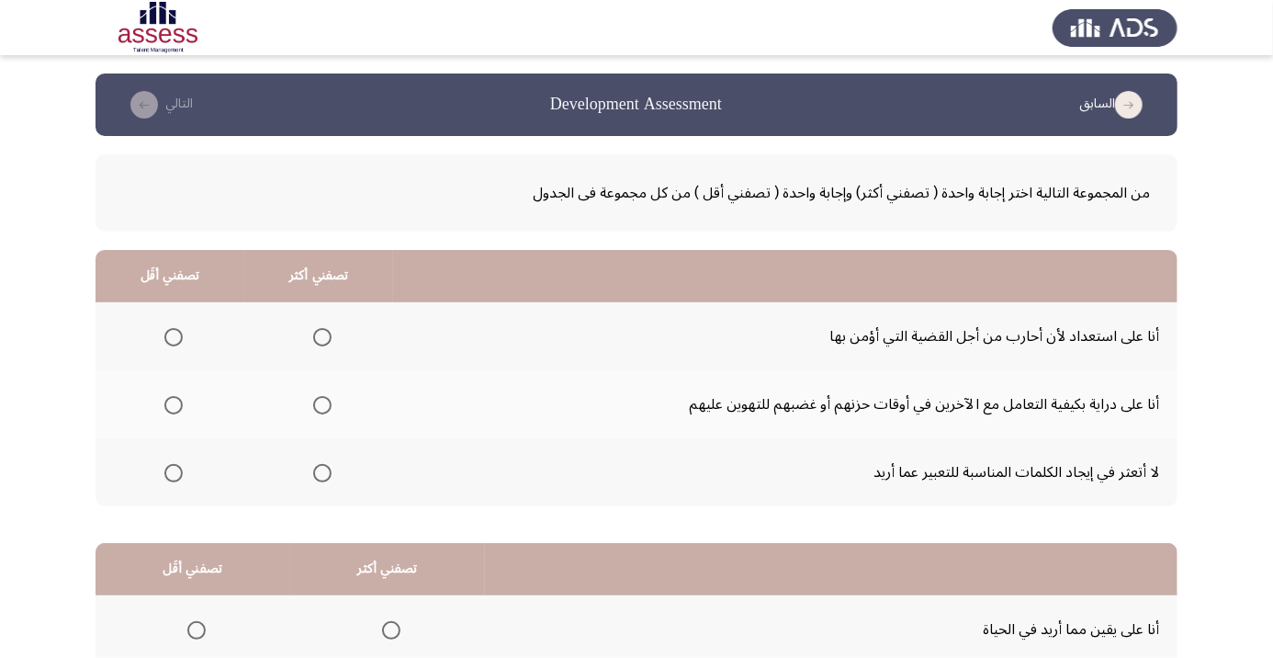
click at [372, 515] on div "من المجموعة التالية اختر إجابة واحدة ( تصفني أكثر) وإجابة واحدة ( تصفني أقل ) م…" at bounding box center [637, 486] width 1082 height 700
click at [322, 405] on span "Select an option" at bounding box center [322, 405] width 0 height 0
click at [323, 404] on input "Select an option" at bounding box center [322, 405] width 18 height 18
click at [174, 471] on span "Select an option" at bounding box center [173, 473] width 18 height 18
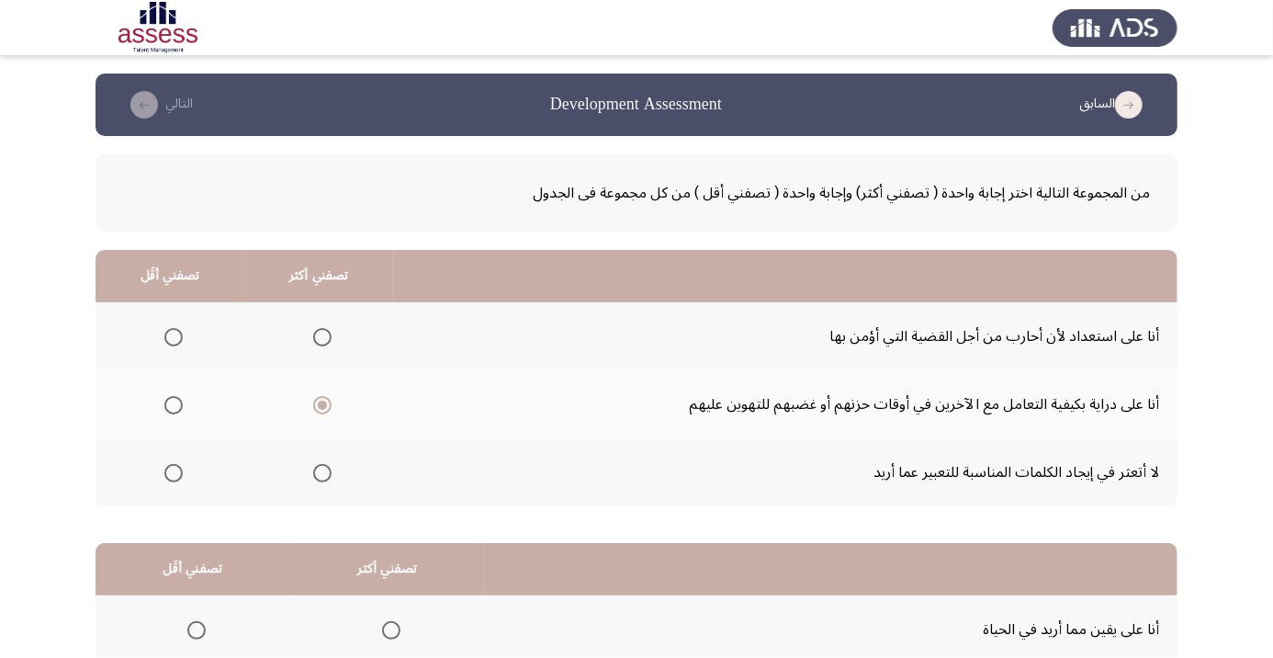
click at [174, 471] on input "Select an option" at bounding box center [173, 473] width 18 height 18
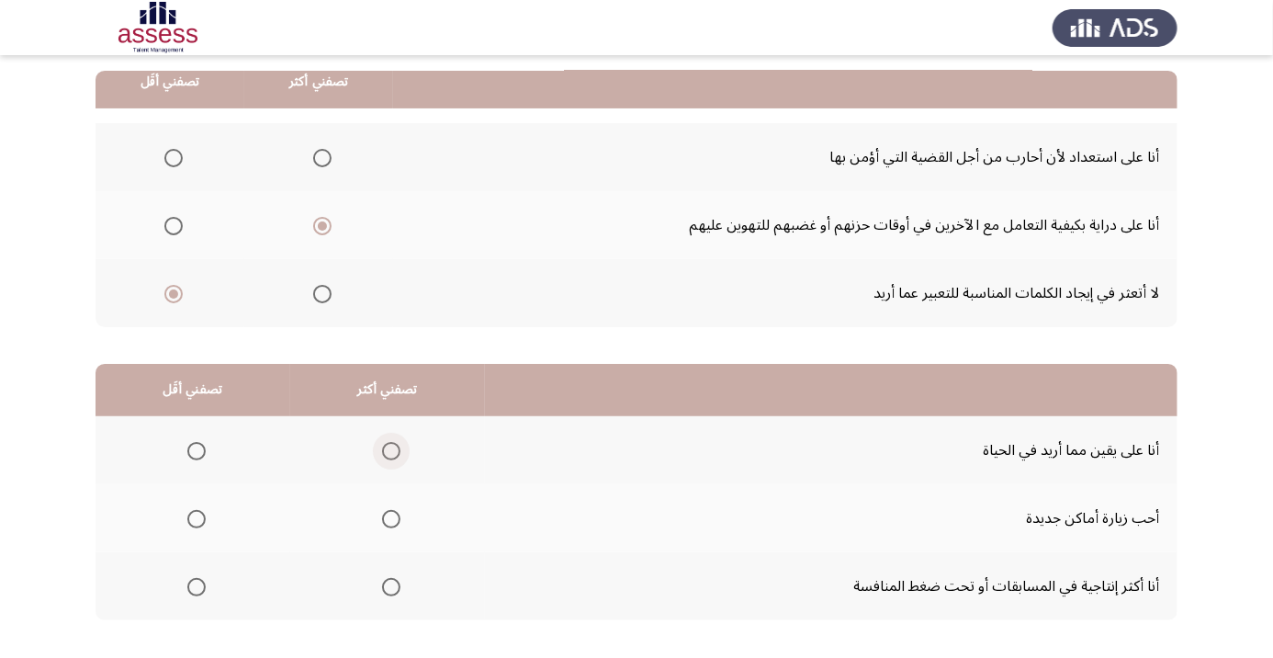
scroll to position [180, 0]
click at [391, 586] on span "Select an option" at bounding box center [391, 586] width 0 height 0
click at [390, 583] on input "Select an option" at bounding box center [391, 586] width 18 height 18
click at [197, 450] on span "Select an option" at bounding box center [197, 450] width 0 height 0
click at [196, 448] on input "Select an option" at bounding box center [196, 450] width 18 height 18
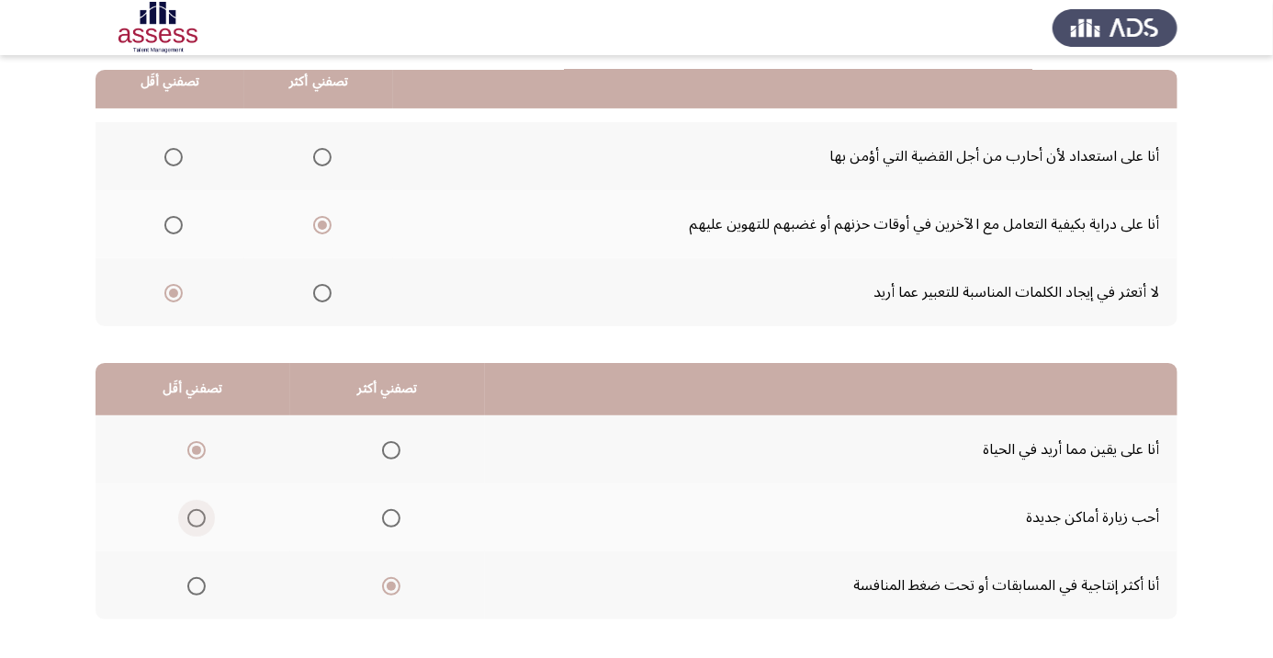
click at [197, 518] on span "Select an option" at bounding box center [197, 518] width 0 height 0
click at [196, 515] on input "Select an option" at bounding box center [196, 518] width 18 height 18
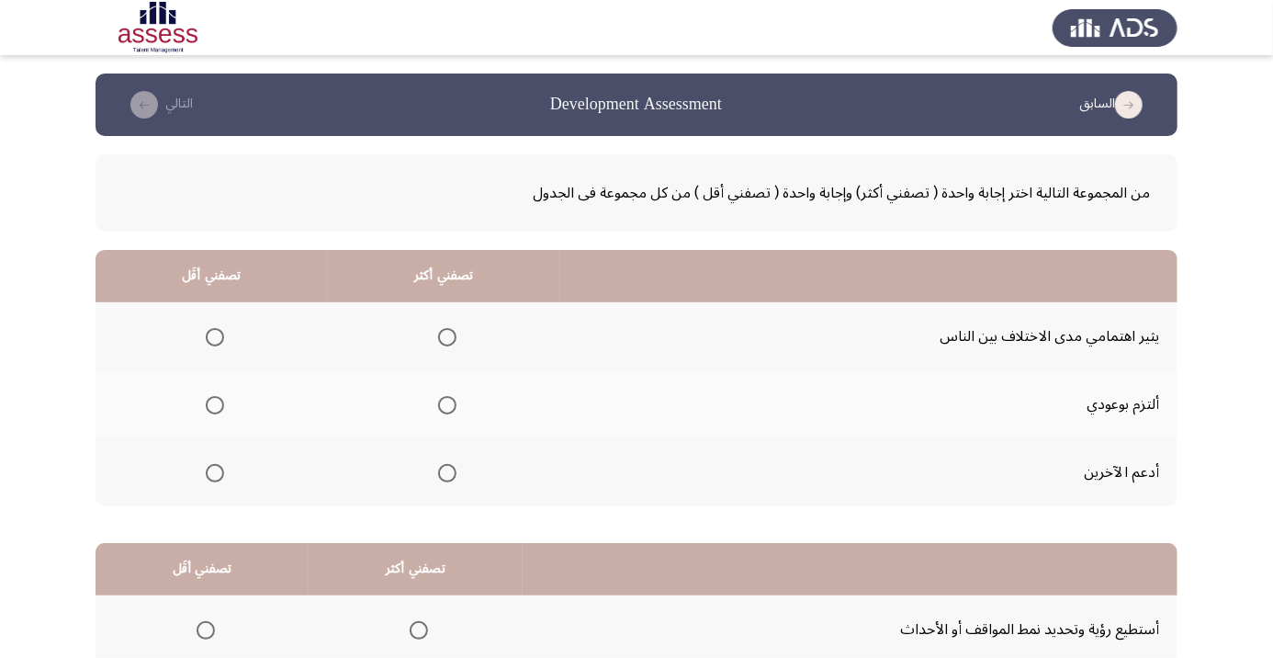
click at [443, 399] on span "Select an option" at bounding box center [447, 405] width 18 height 18
click at [443, 399] on input "Select an option" at bounding box center [447, 405] width 18 height 18
click at [218, 343] on span "Select an option" at bounding box center [215, 337] width 18 height 18
click at [218, 343] on input "Select an option" at bounding box center [215, 337] width 18 height 18
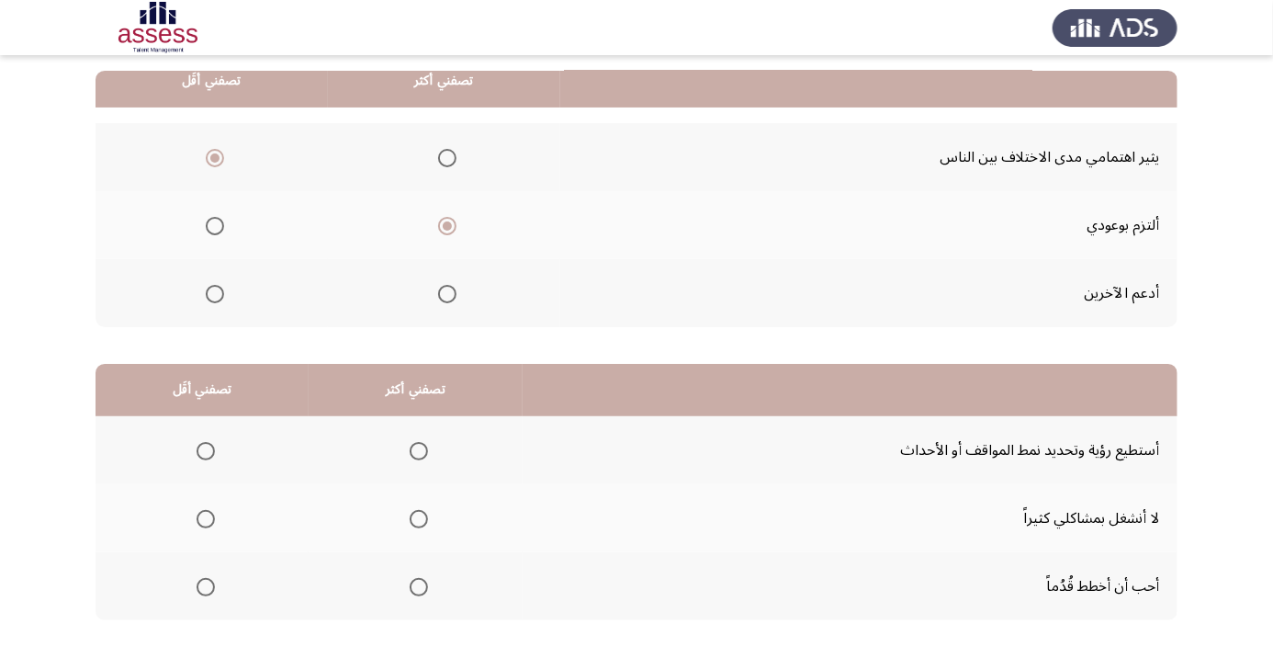
scroll to position [180, 0]
click at [419, 450] on span "Select an option" at bounding box center [419, 450] width 0 height 0
click at [417, 448] on input "Select an option" at bounding box center [419, 450] width 18 height 18
click at [206, 586] on span "Select an option" at bounding box center [206, 586] width 0 height 0
click at [205, 583] on input "Select an option" at bounding box center [206, 586] width 18 height 18
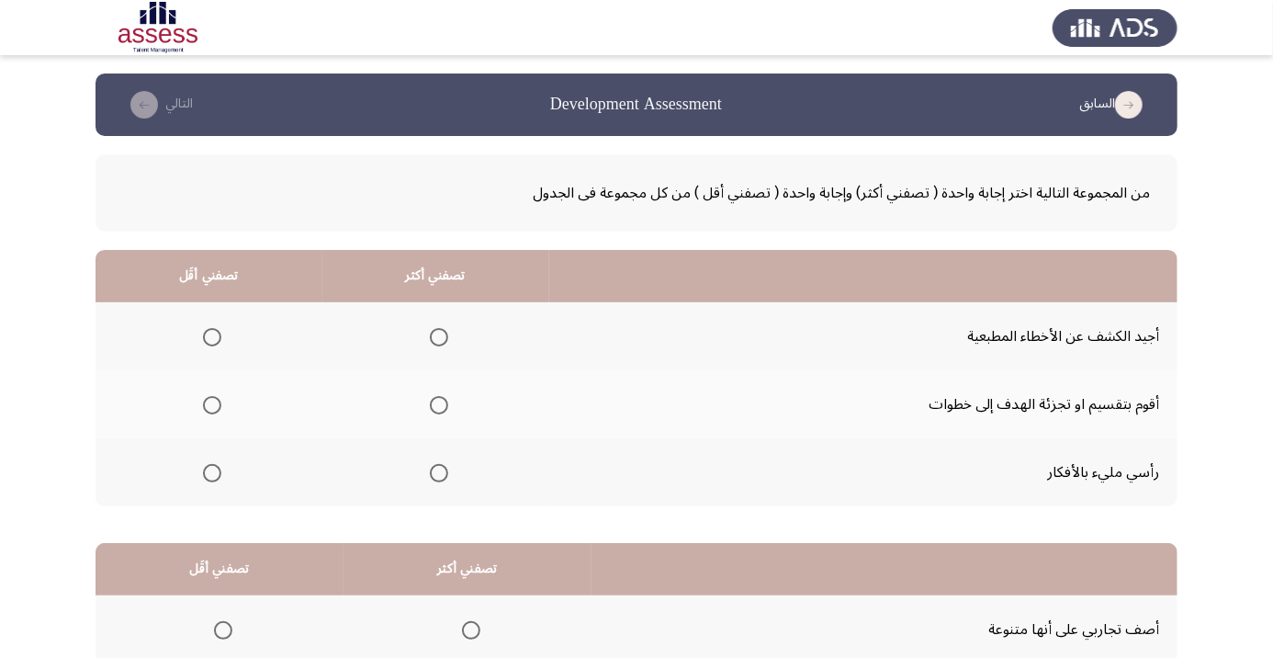
click at [439, 405] on span "Select an option" at bounding box center [439, 405] width 0 height 0
click at [439, 404] on input "Select an option" at bounding box center [439, 405] width 18 height 18
click at [212, 337] on span "Select an option" at bounding box center [212, 337] width 0 height 0
click at [212, 336] on input "Select an option" at bounding box center [212, 337] width 18 height 18
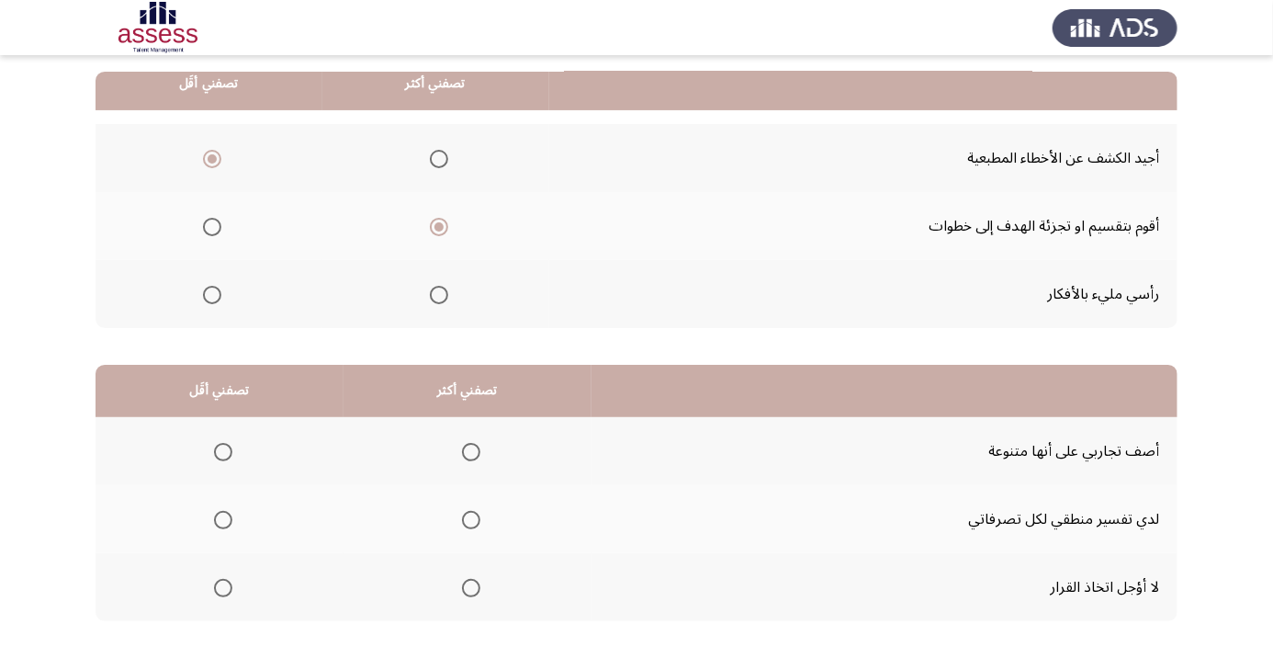
scroll to position [180, 0]
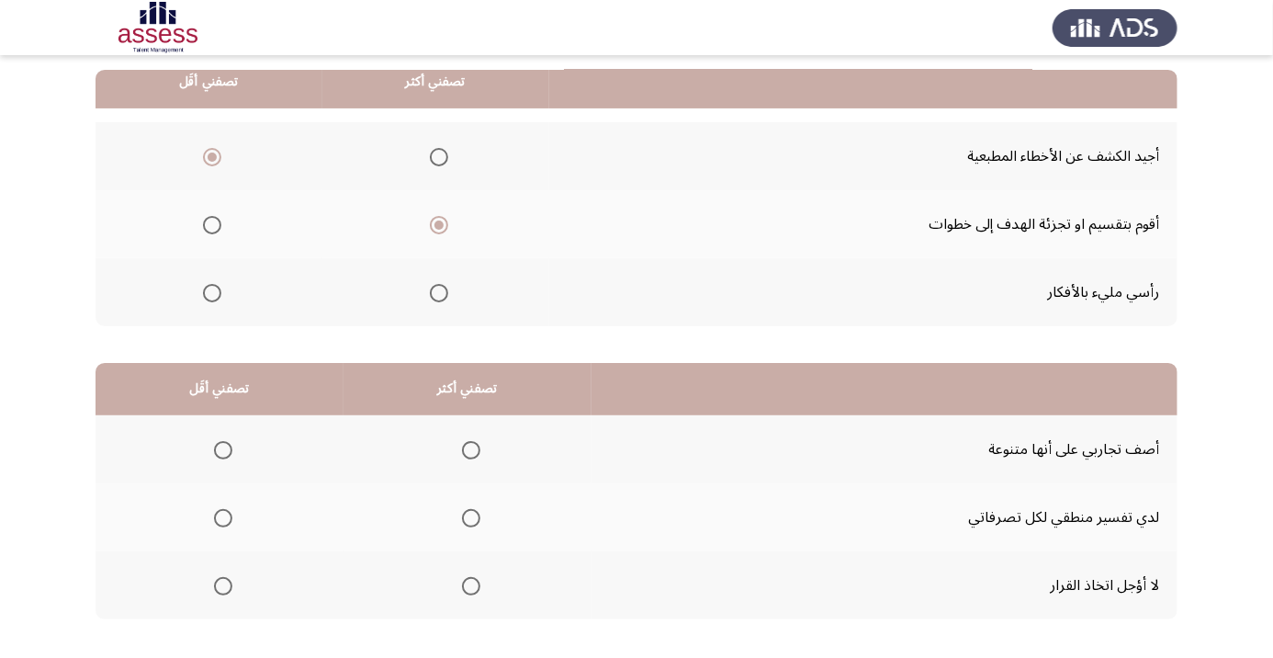
click at [478, 456] on span "Select an option" at bounding box center [471, 450] width 18 height 18
click at [478, 456] on input "Select an option" at bounding box center [471, 450] width 18 height 18
click at [210, 580] on label "Select an option" at bounding box center [220, 586] width 26 height 18
click at [214, 580] on input "Select an option" at bounding box center [223, 586] width 18 height 18
click at [210, 580] on label "Select an option" at bounding box center [220, 586] width 26 height 18
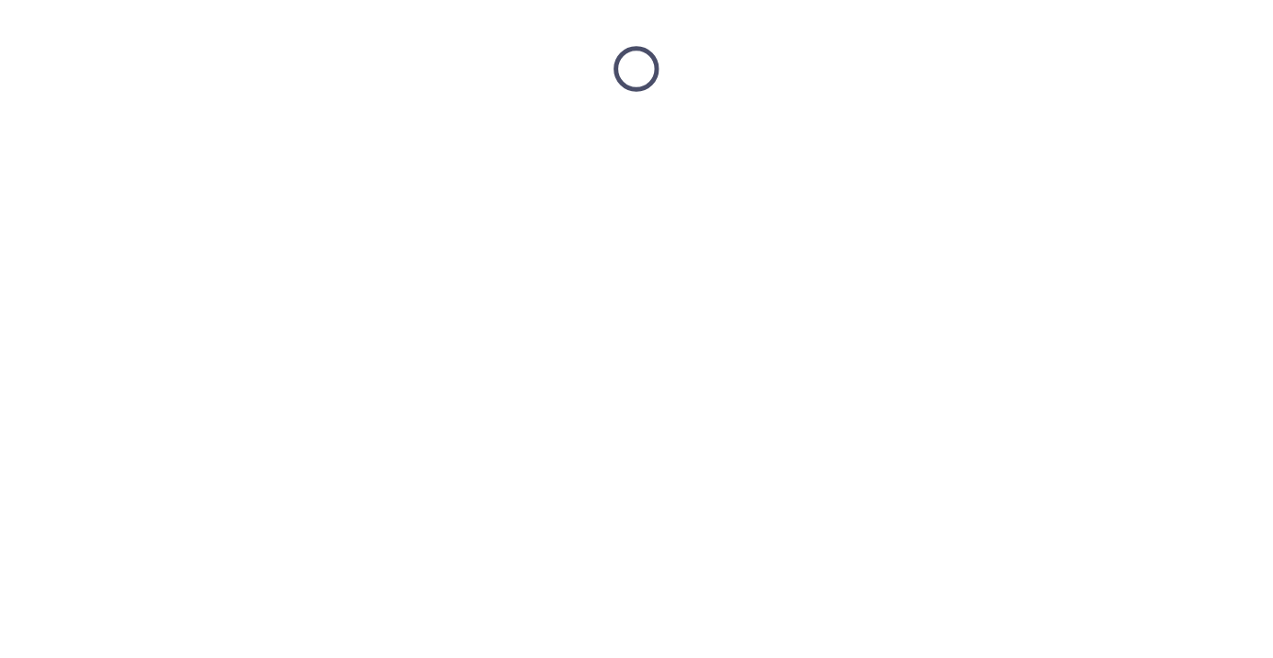
scroll to position [0, 0]
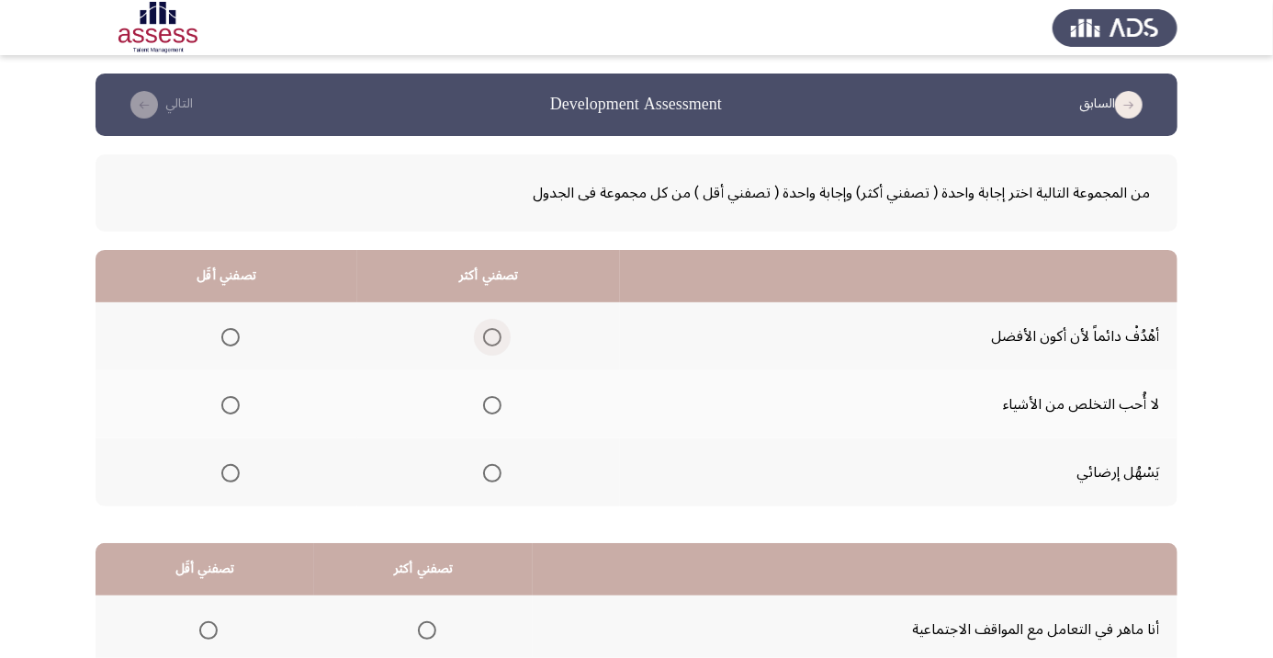
click at [492, 331] on span "Select an option" at bounding box center [492, 337] width 18 height 18
click at [492, 331] on input "Select an option" at bounding box center [492, 337] width 18 height 18
click at [221, 472] on span "Select an option" at bounding box center [230, 473] width 18 height 18
click at [221, 472] on input "Select an option" at bounding box center [230, 473] width 18 height 18
click at [231, 404] on span "Select an option" at bounding box center [230, 405] width 18 height 18
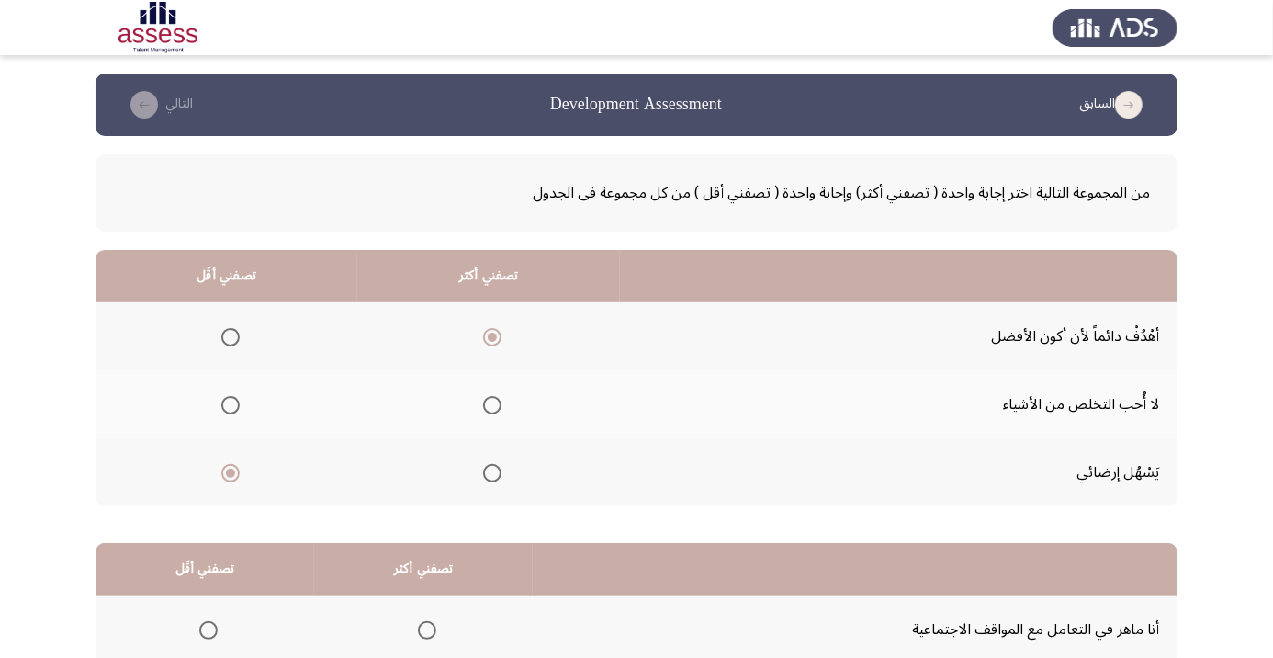
click at [231, 404] on input "Select an option" at bounding box center [230, 405] width 18 height 18
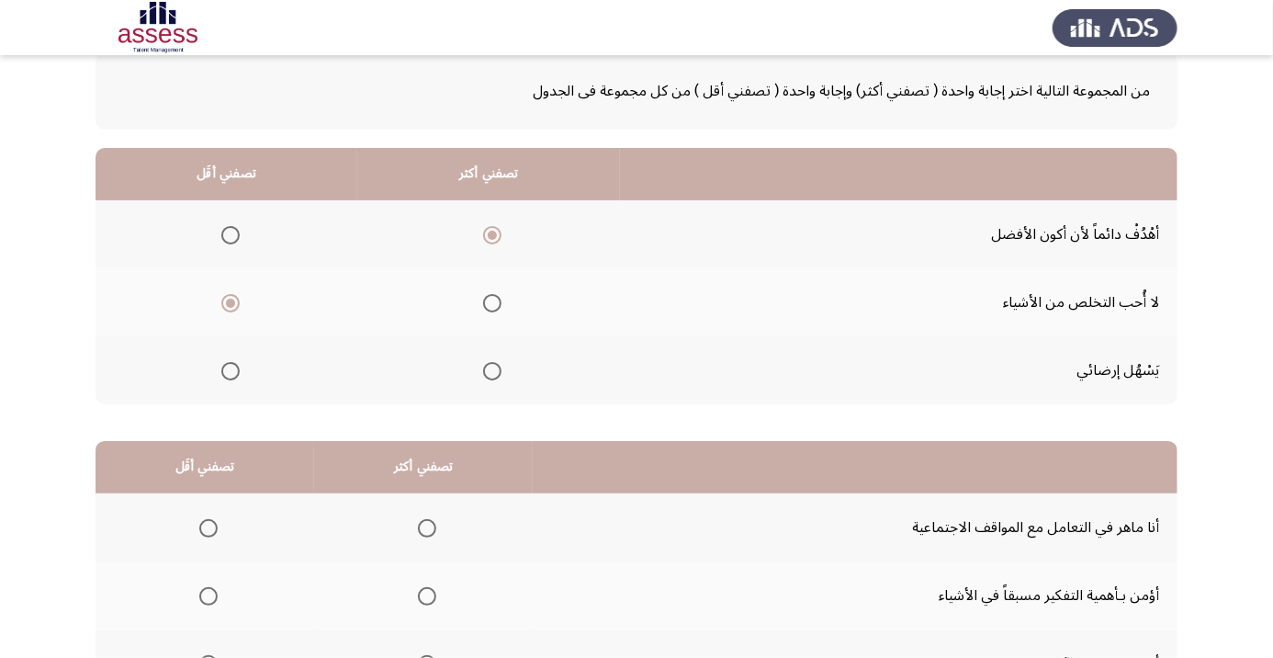
scroll to position [108, 0]
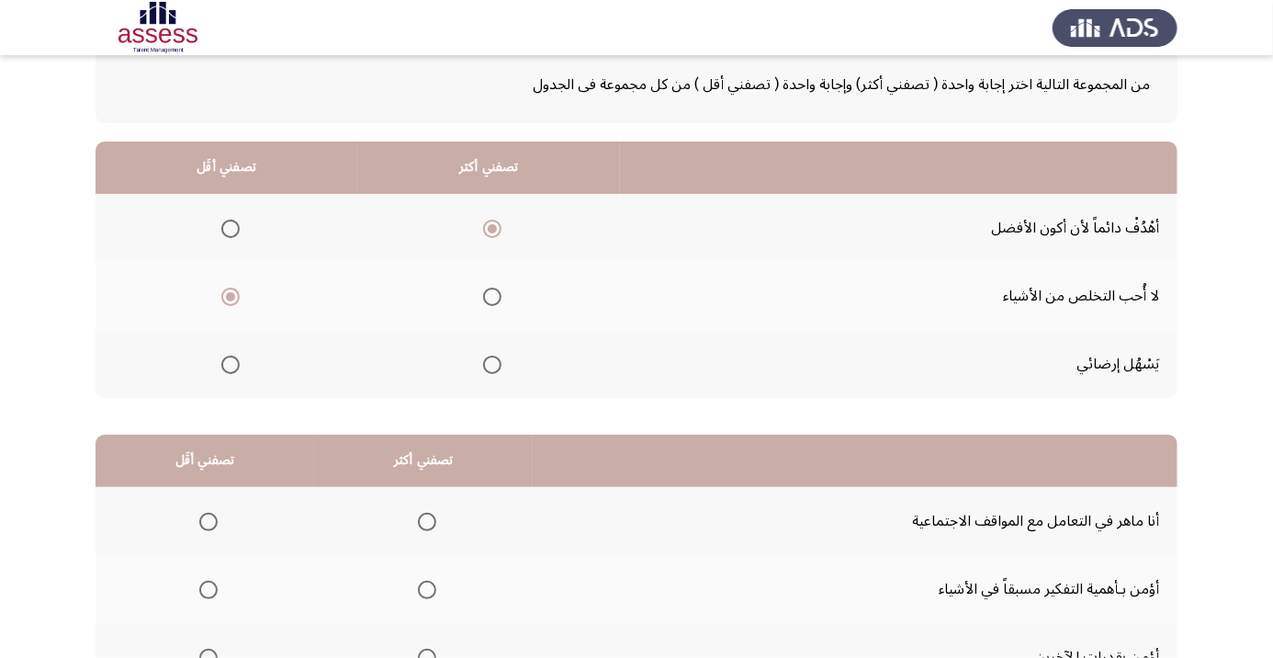
click at [428, 520] on span "Select an option" at bounding box center [427, 521] width 18 height 18
click at [428, 520] on input "Select an option" at bounding box center [427, 521] width 18 height 18
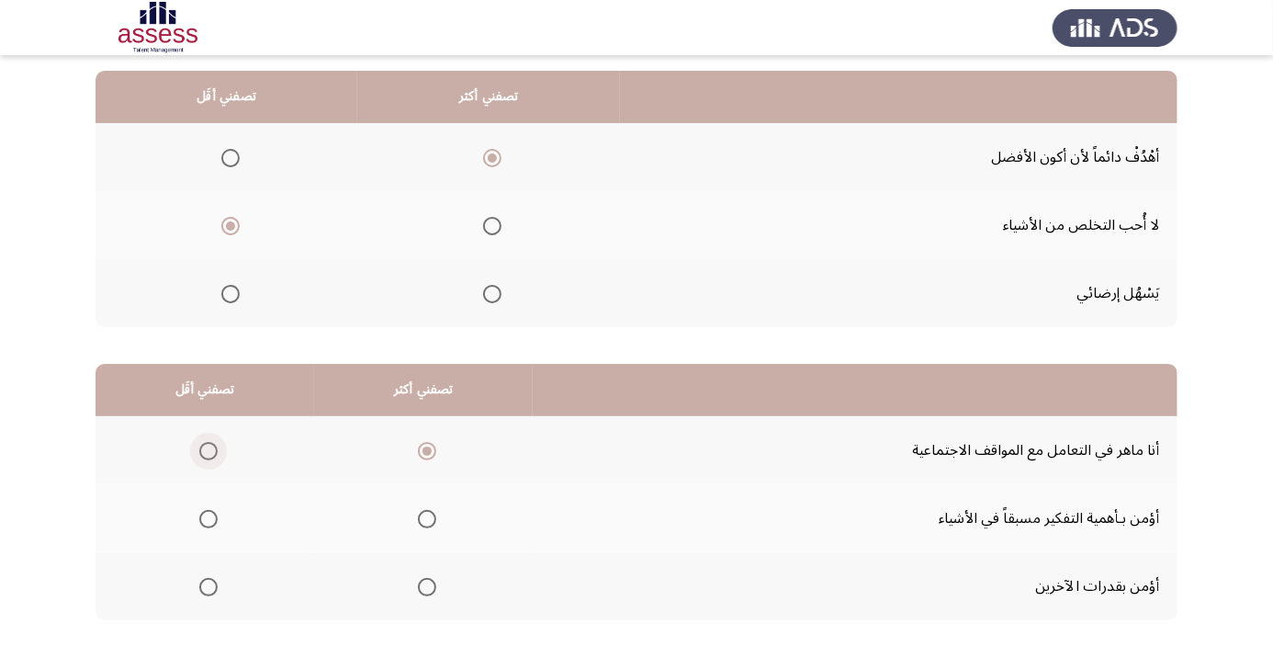
scroll to position [180, 0]
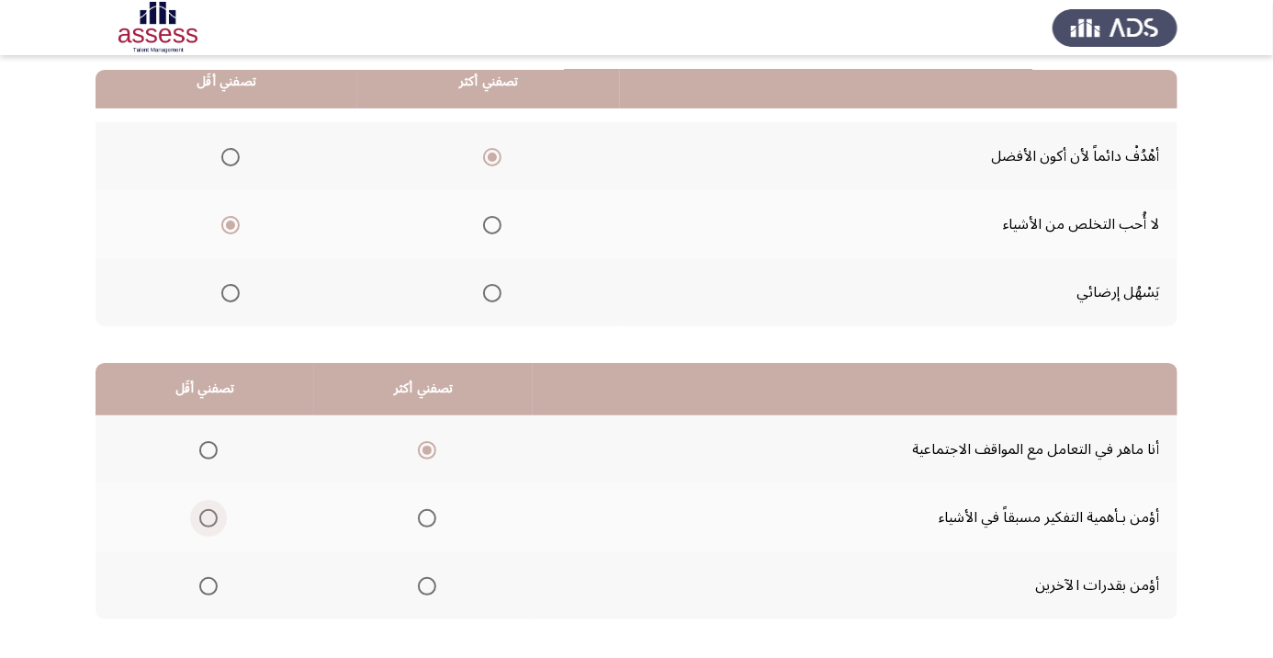
click at [208, 518] on span "Select an option" at bounding box center [208, 518] width 0 height 0
click at [208, 515] on input "Select an option" at bounding box center [208, 518] width 18 height 18
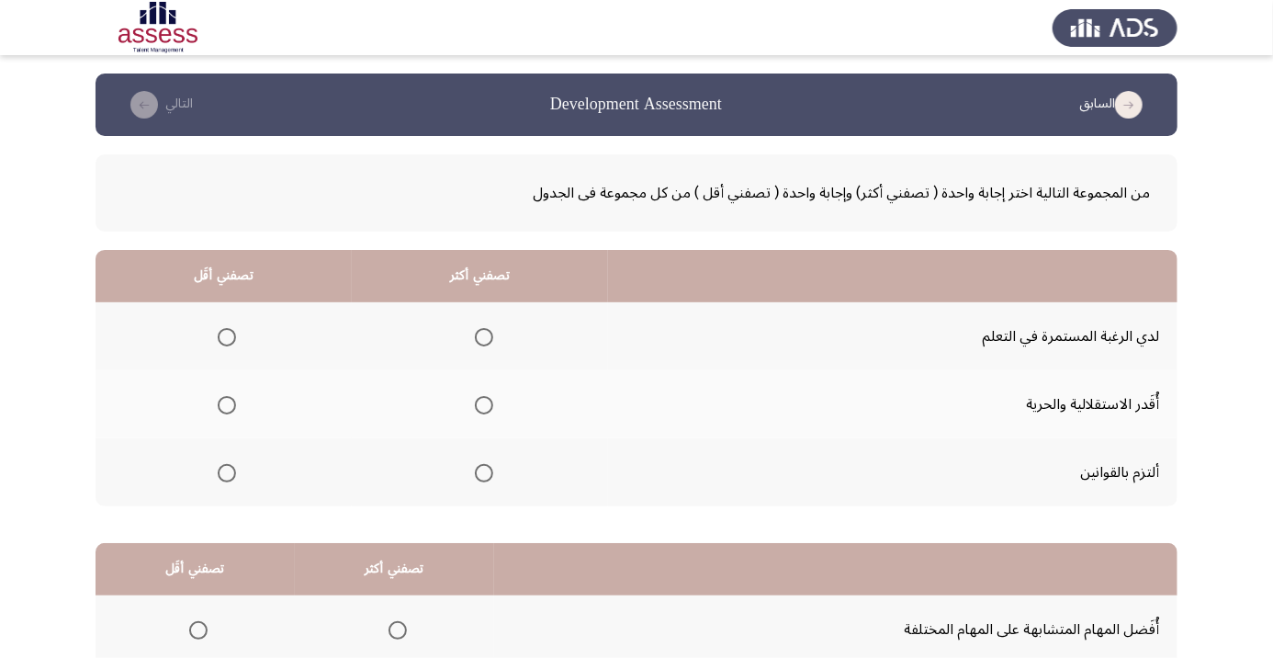
click at [478, 331] on span "Select an option" at bounding box center [484, 337] width 18 height 18
click at [478, 331] on input "Select an option" at bounding box center [484, 337] width 18 height 18
click at [227, 473] on span "Select an option" at bounding box center [227, 473] width 0 height 0
click at [228, 471] on input "Select an option" at bounding box center [227, 473] width 18 height 18
click at [220, 422] on th at bounding box center [224, 404] width 256 height 68
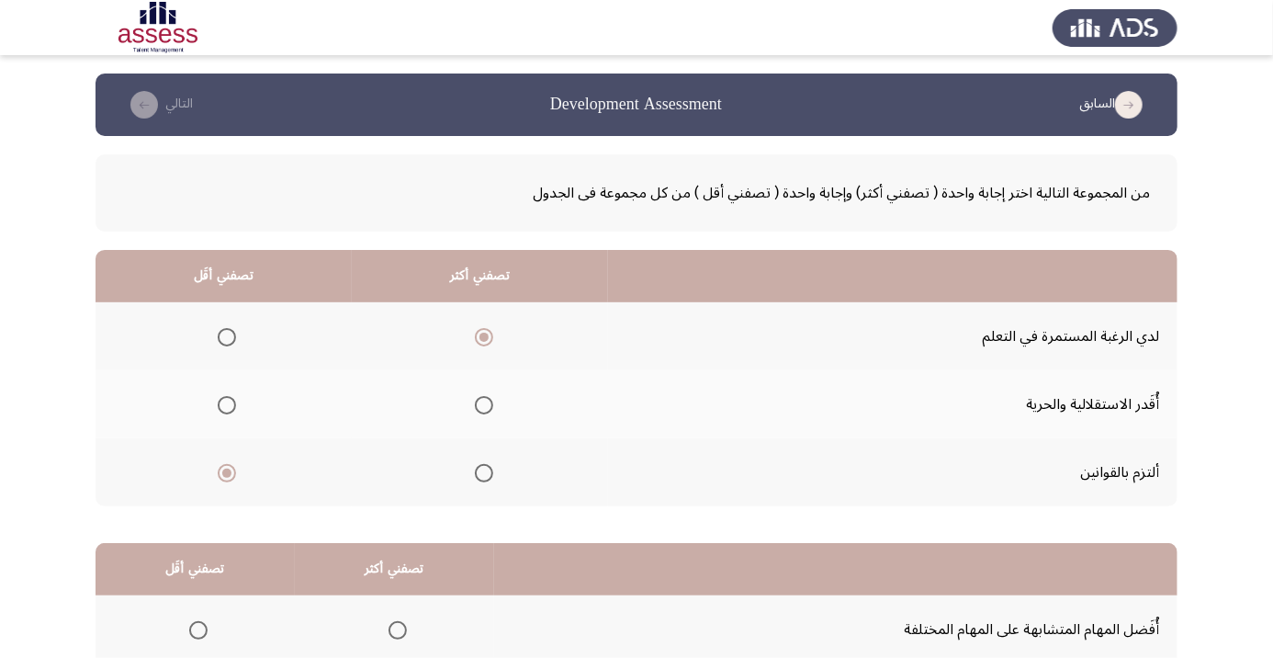
click at [227, 405] on span "Select an option" at bounding box center [227, 405] width 0 height 0
click at [228, 404] on input "Select an option" at bounding box center [227, 405] width 18 height 18
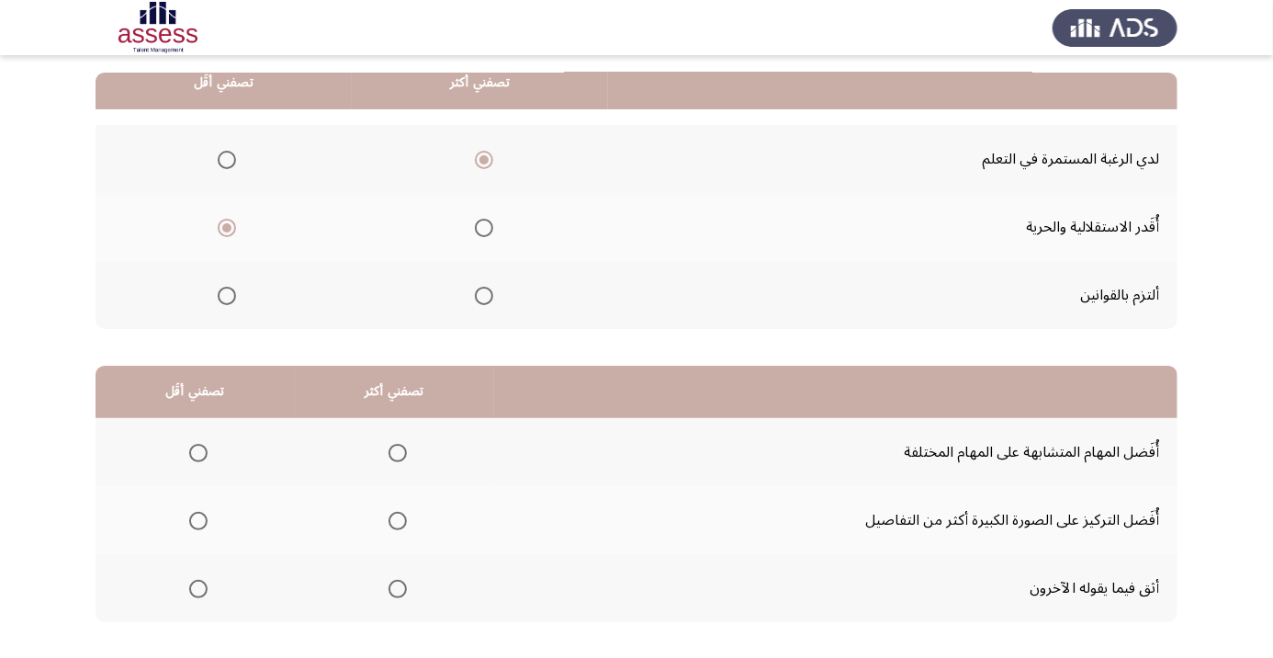
scroll to position [180, 0]
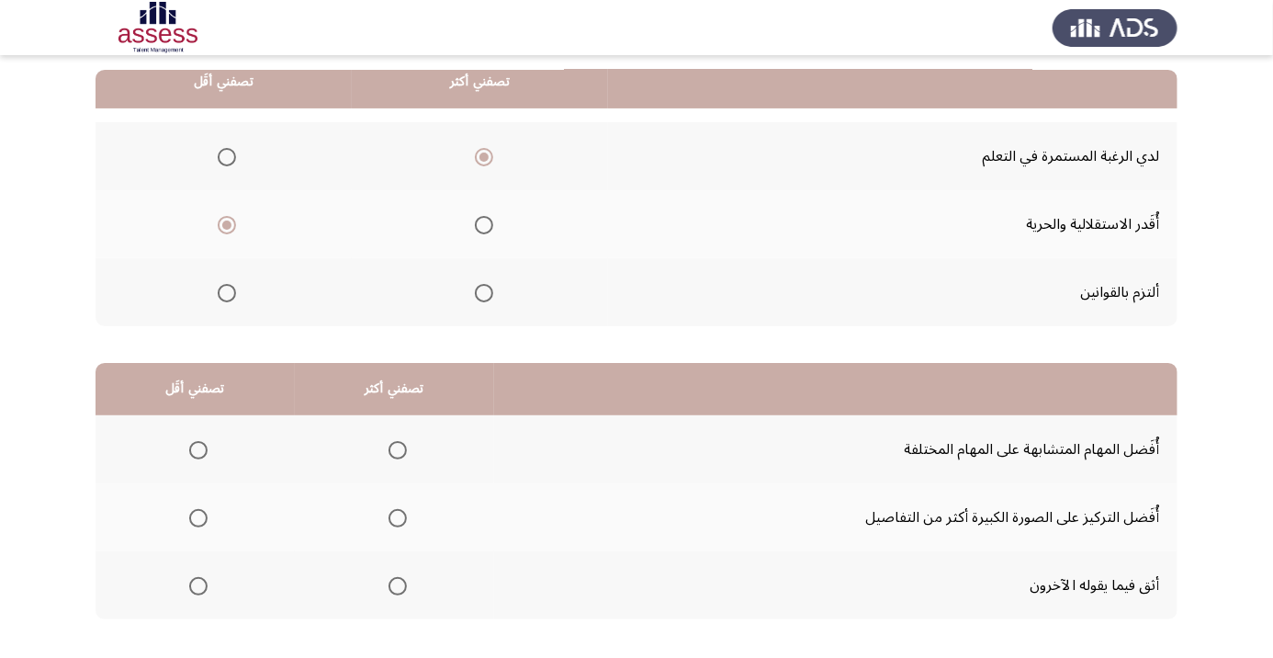
click at [398, 450] on span "Select an option" at bounding box center [398, 450] width 0 height 0
click at [400, 448] on input "Select an option" at bounding box center [397, 450] width 18 height 18
click at [198, 518] on span "Select an option" at bounding box center [198, 518] width 0 height 0
click at [198, 515] on input "Select an option" at bounding box center [198, 518] width 18 height 18
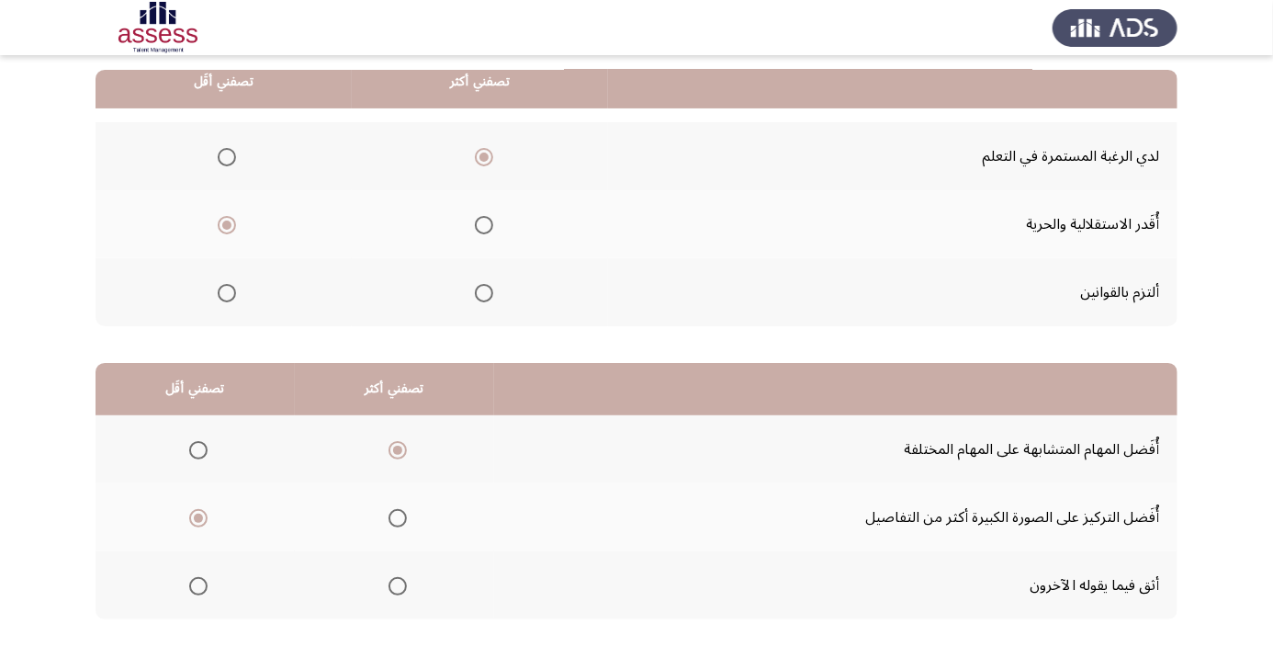
scroll to position [0, 0]
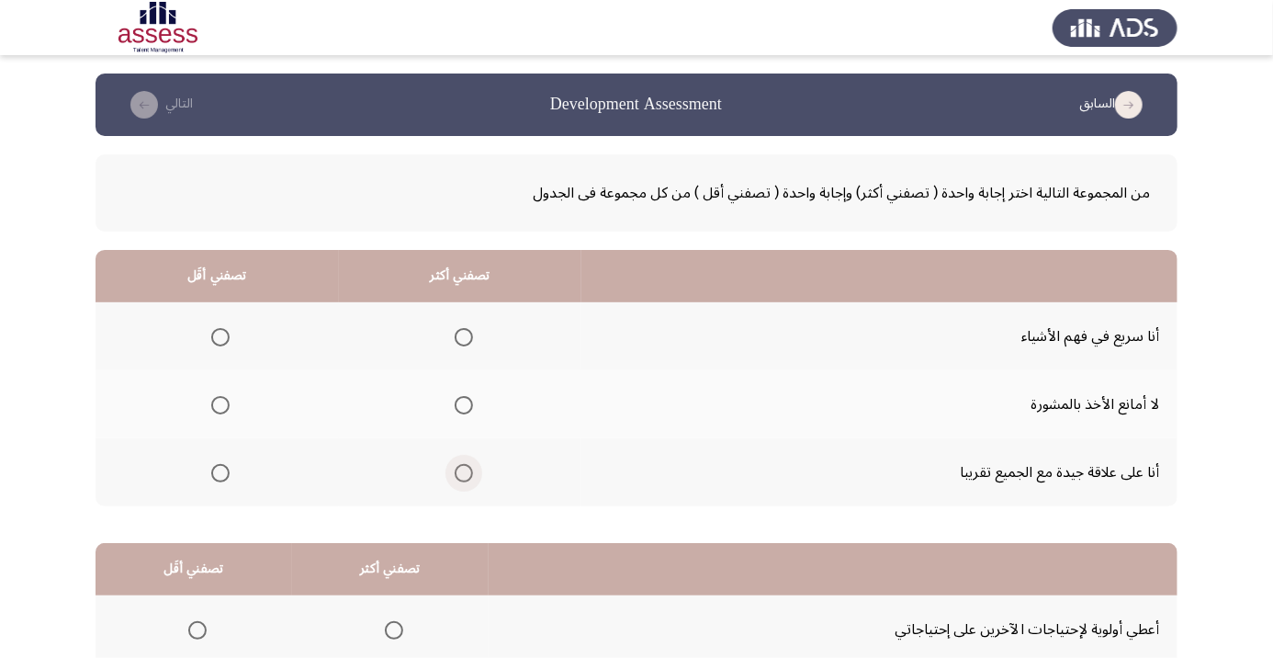
click at [464, 473] on span "Select an option" at bounding box center [464, 473] width 0 height 0
click at [463, 471] on input "Select an option" at bounding box center [464, 473] width 18 height 18
click at [219, 404] on span "Select an option" at bounding box center [220, 405] width 18 height 18
click at [219, 404] on input "Select an option" at bounding box center [220, 405] width 18 height 18
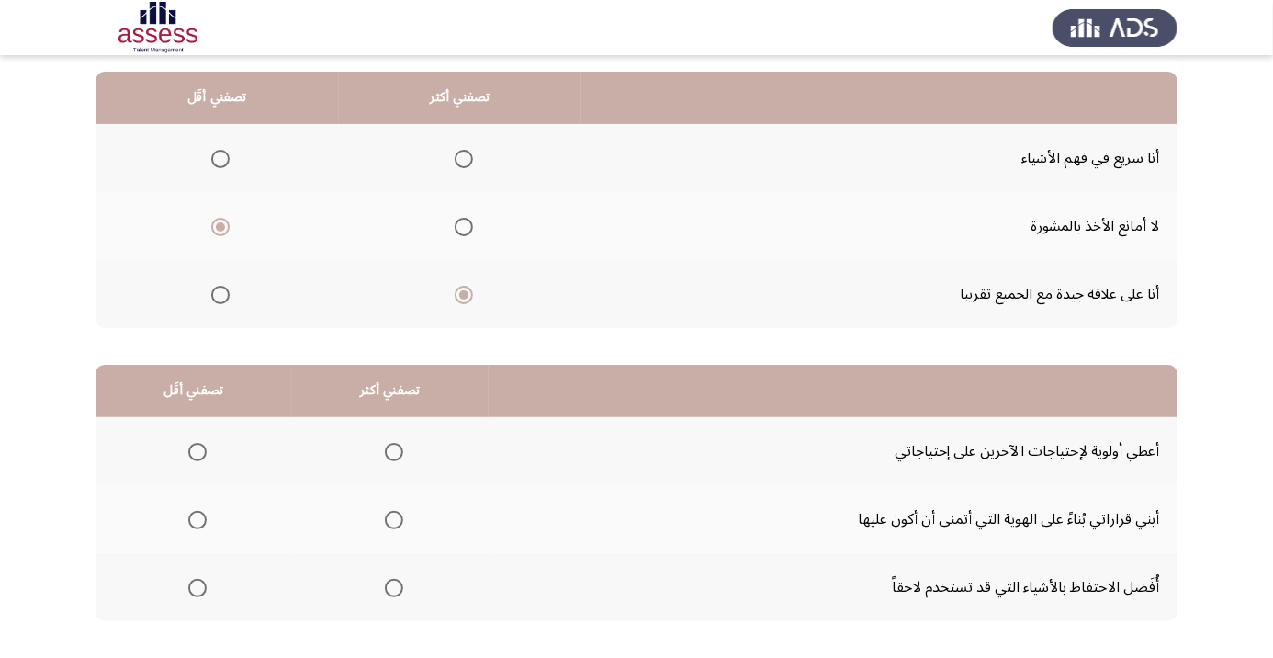
scroll to position [180, 0]
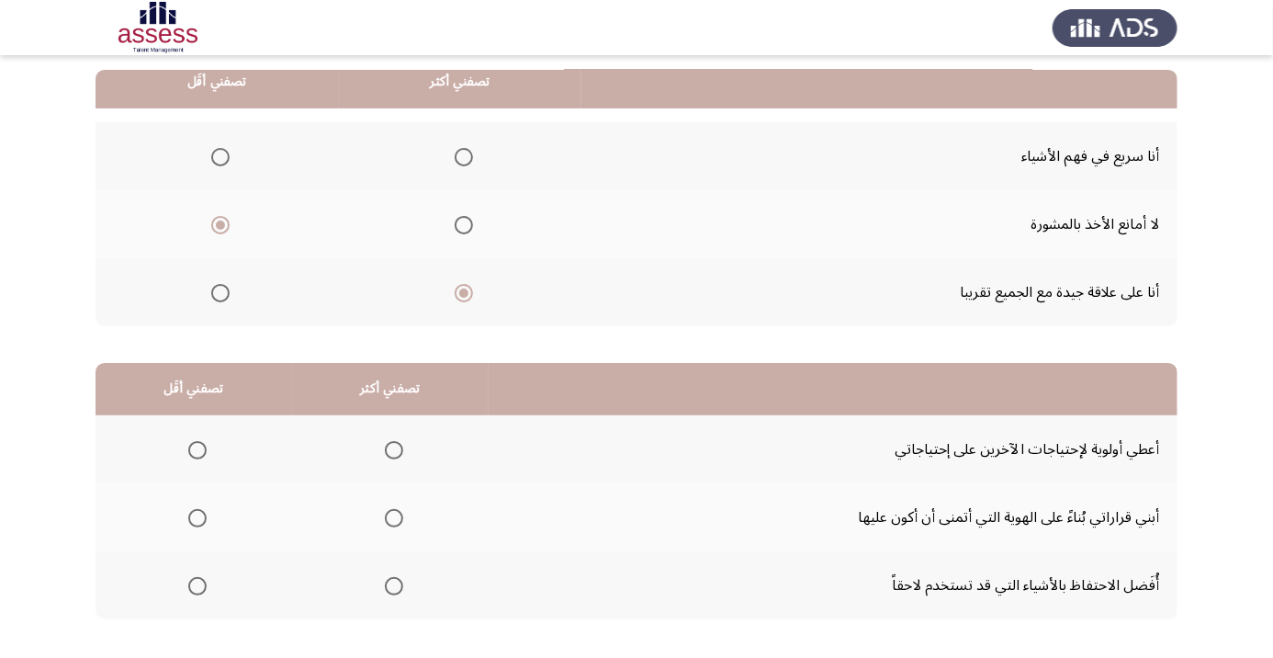
click at [396, 521] on span "Select an option" at bounding box center [394, 518] width 18 height 18
click at [396, 521] on input "Select an option" at bounding box center [394, 518] width 18 height 18
click at [197, 586] on span "Select an option" at bounding box center [197, 586] width 0 height 0
click at [197, 583] on input "Select an option" at bounding box center [197, 586] width 18 height 18
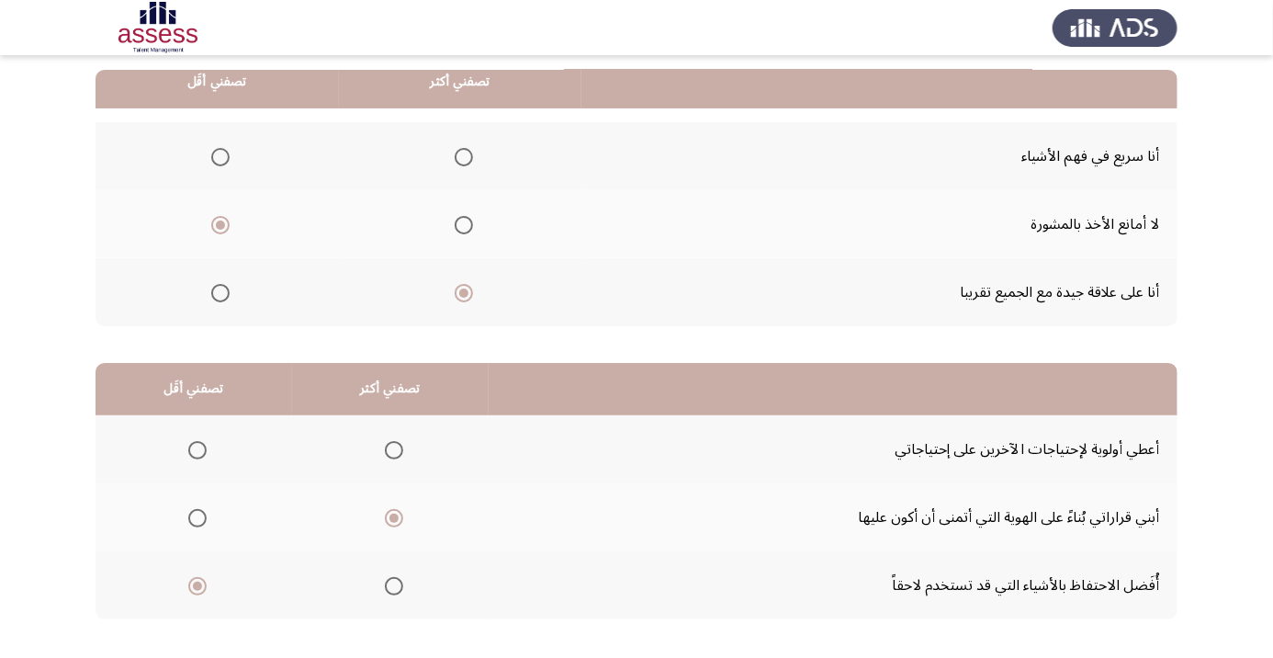
scroll to position [0, 0]
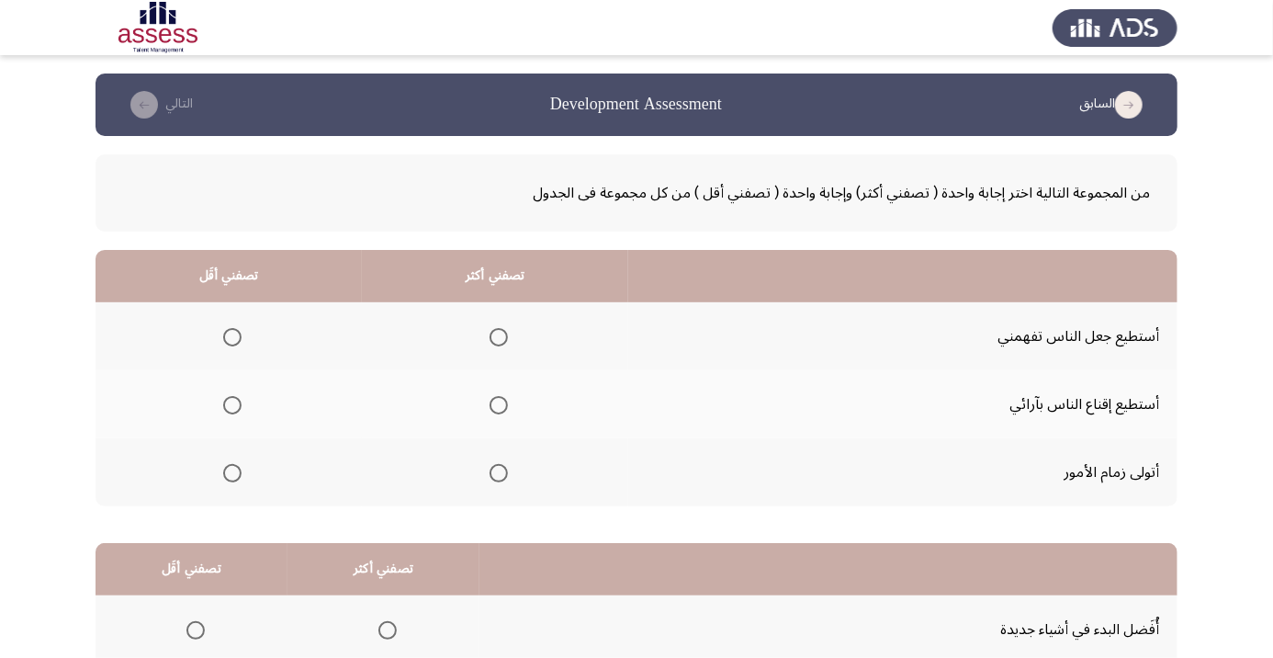
click at [500, 336] on span "Select an option" at bounding box center [499, 337] width 18 height 18
click at [500, 336] on input "Select an option" at bounding box center [499, 337] width 18 height 18
click at [235, 478] on span "Select an option" at bounding box center [232, 473] width 18 height 18
click at [235, 478] on input "Select an option" at bounding box center [232, 473] width 18 height 18
click at [232, 337] on span "Select an option" at bounding box center [232, 337] width 0 height 0
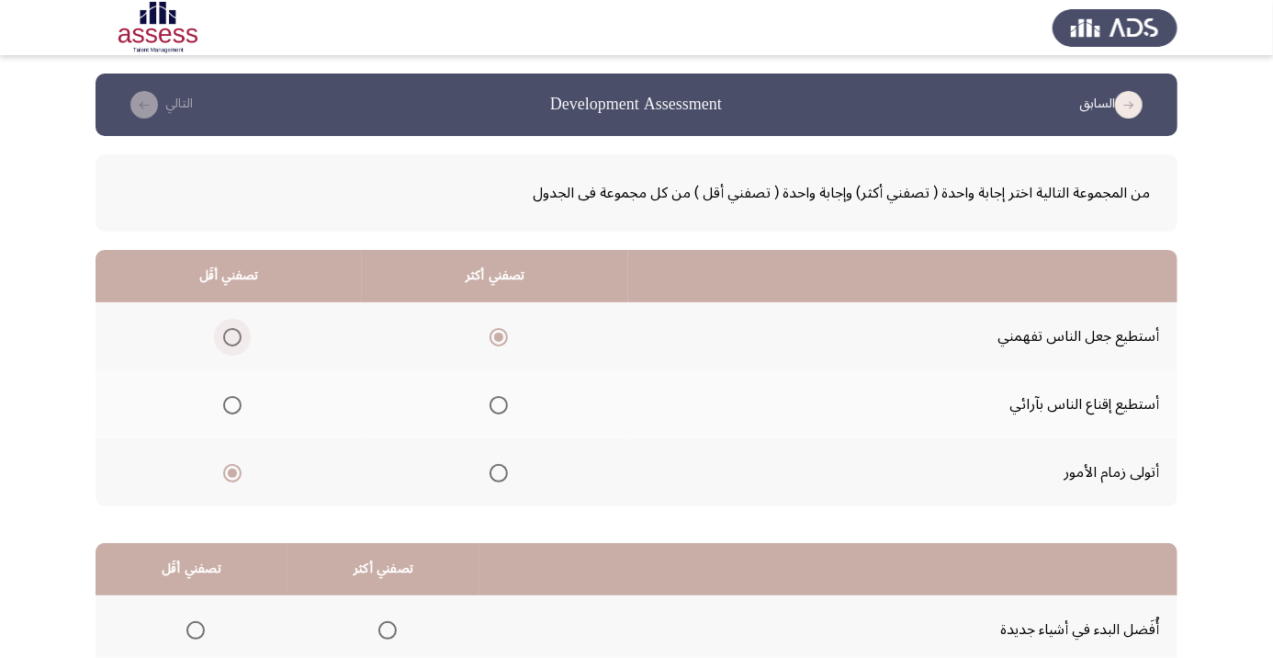
click at [232, 336] on input "Select an option" at bounding box center [232, 337] width 18 height 18
click at [500, 336] on span "Select an option" at bounding box center [499, 337] width 18 height 18
click at [500, 336] on input "Select an option" at bounding box center [499, 337] width 18 height 18
click at [232, 405] on span "Select an option" at bounding box center [232, 405] width 0 height 0
click at [232, 404] on input "Select an option" at bounding box center [232, 405] width 18 height 18
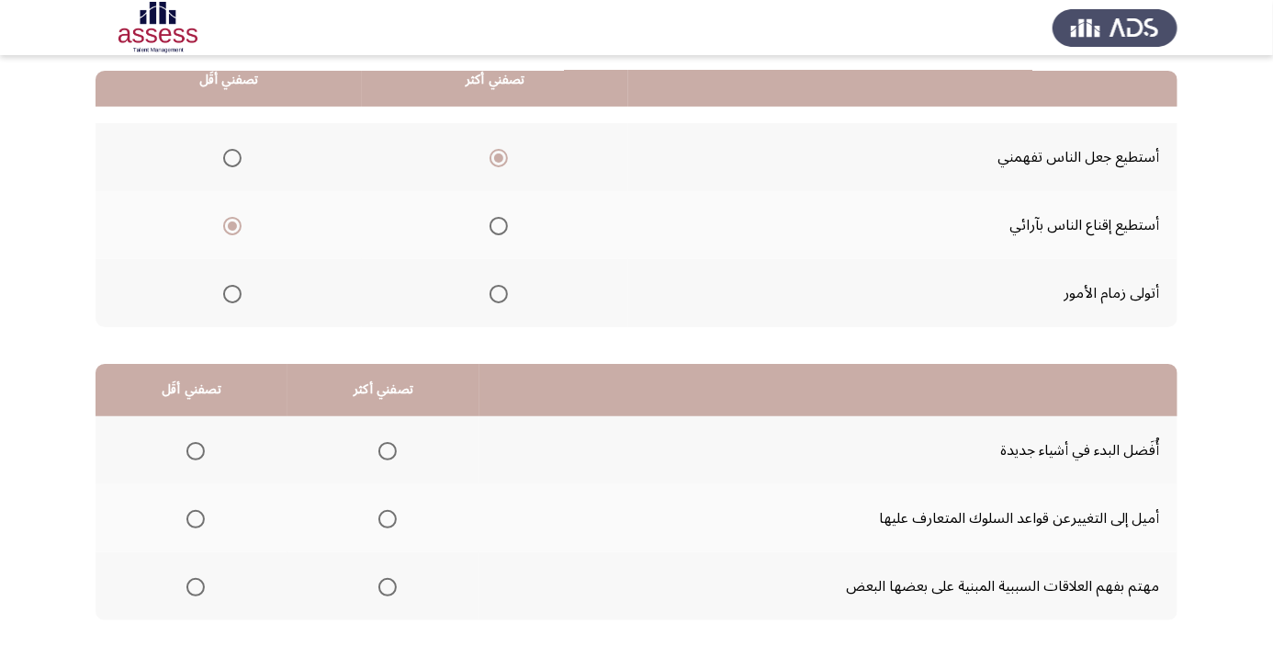
scroll to position [180, 0]
click at [388, 450] on span "Select an option" at bounding box center [388, 450] width 0 height 0
click at [387, 448] on input "Select an option" at bounding box center [387, 450] width 18 height 18
click at [195, 586] on span "Select an option" at bounding box center [195, 586] width 0 height 0
click at [195, 583] on input "Select an option" at bounding box center [195, 586] width 18 height 18
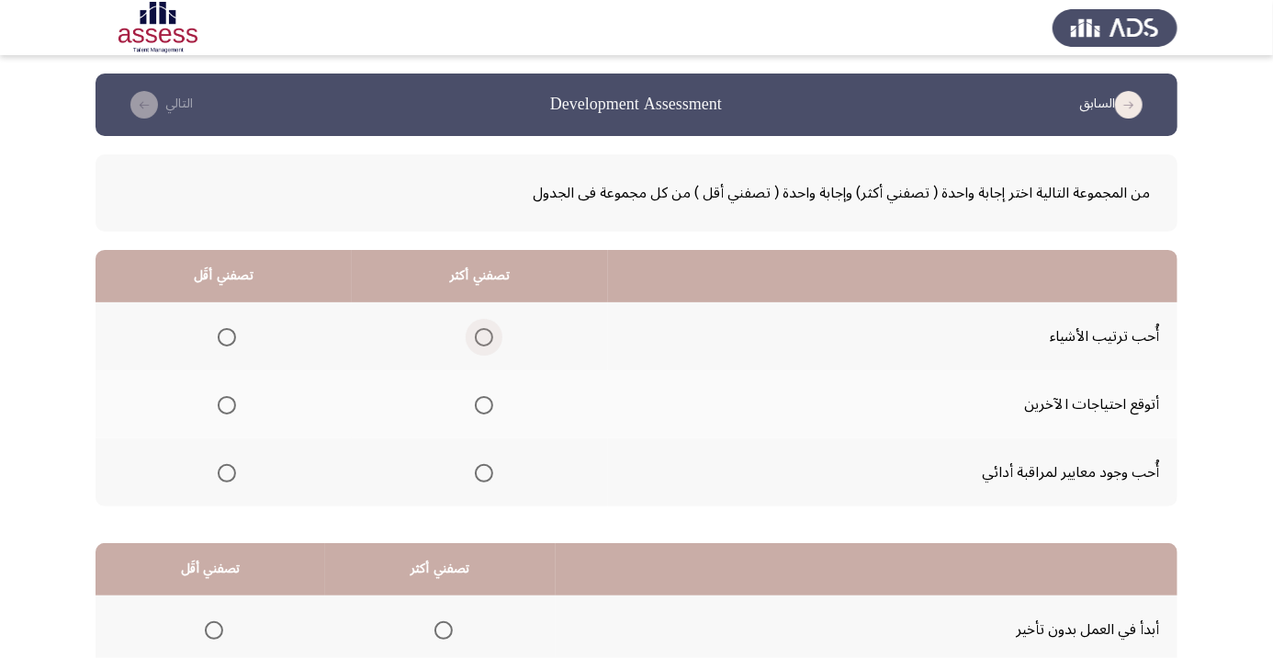
click at [488, 340] on span "Select an option" at bounding box center [484, 337] width 18 height 18
click at [488, 340] on input "Select an option" at bounding box center [484, 337] width 18 height 18
click at [227, 404] on span "Select an option" at bounding box center [227, 405] width 18 height 18
click at [227, 404] on input "Select an option" at bounding box center [227, 405] width 18 height 18
click at [490, 473] on span "Select an option" at bounding box center [484, 473] width 18 height 18
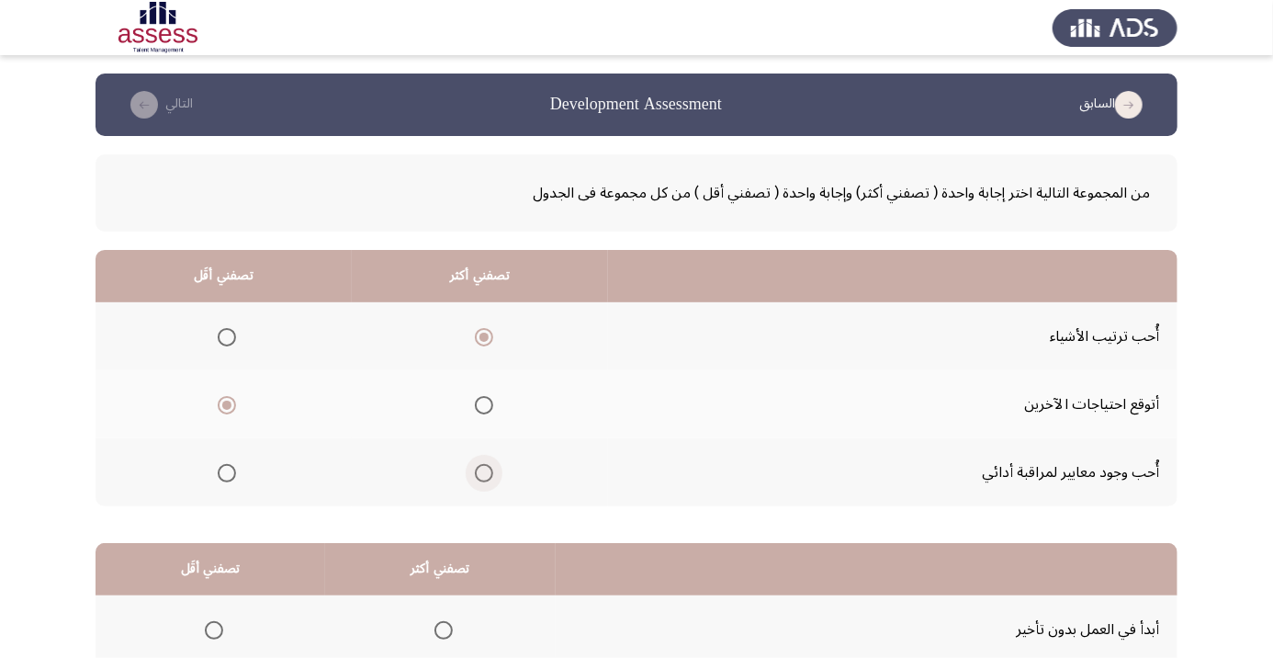
click at [490, 473] on input "Select an option" at bounding box center [484, 473] width 18 height 18
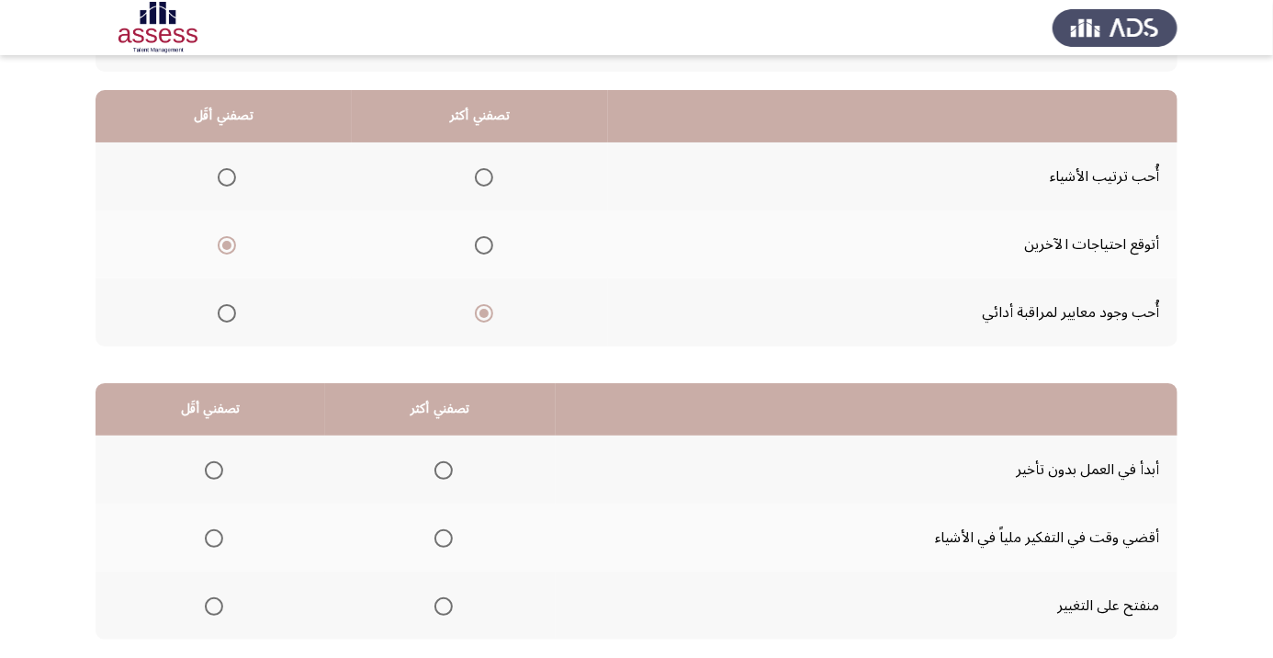
scroll to position [180, 0]
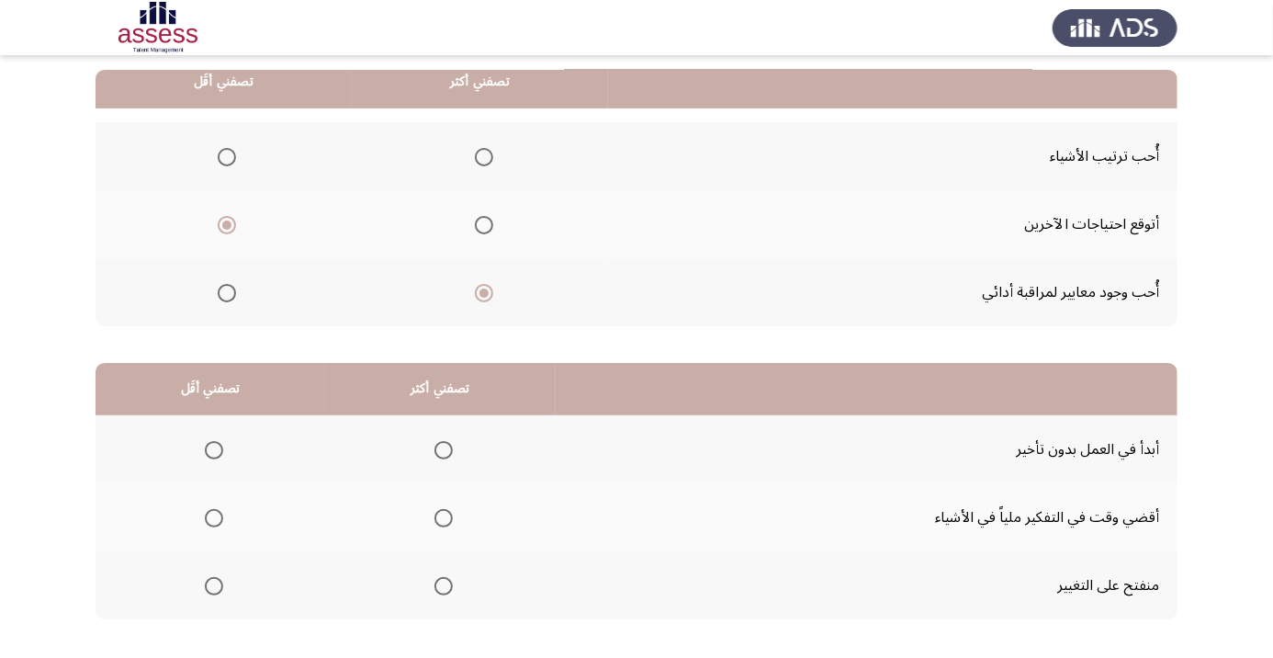
click at [444, 586] on span "Select an option" at bounding box center [444, 586] width 0 height 0
click at [445, 583] on input "Select an option" at bounding box center [443, 586] width 18 height 18
click at [214, 518] on span "Select an option" at bounding box center [214, 518] width 0 height 0
click at [214, 515] on input "Select an option" at bounding box center [214, 518] width 18 height 18
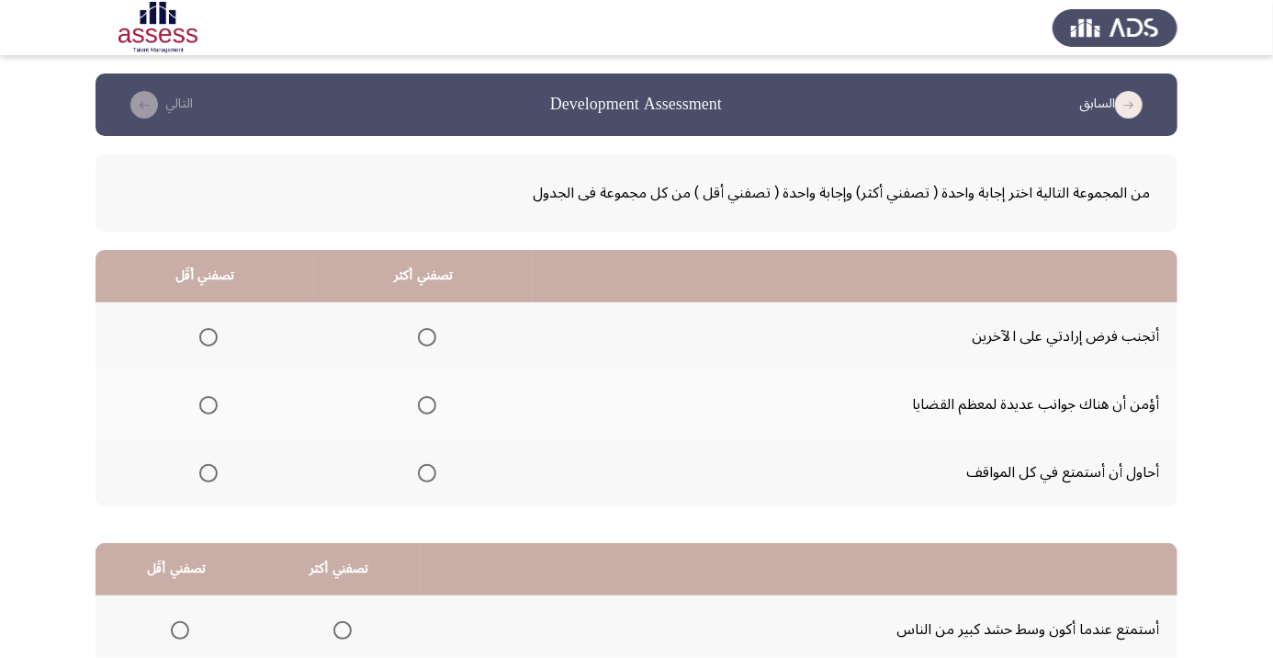
scroll to position [61, 0]
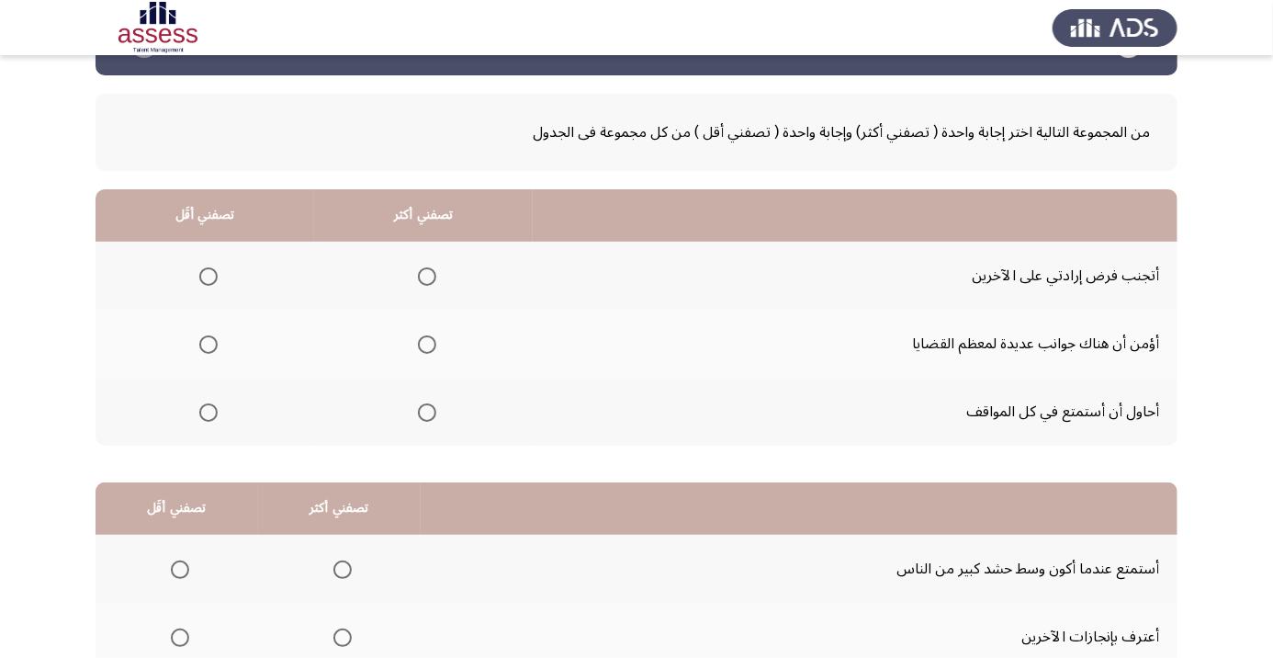
click at [425, 337] on span "Select an option" at bounding box center [427, 344] width 18 height 18
click at [425, 337] on input "Select an option" at bounding box center [427, 344] width 18 height 18
click at [208, 412] on span "Select an option" at bounding box center [208, 412] width 0 height 0
click at [208, 411] on input "Select an option" at bounding box center [208, 412] width 18 height 18
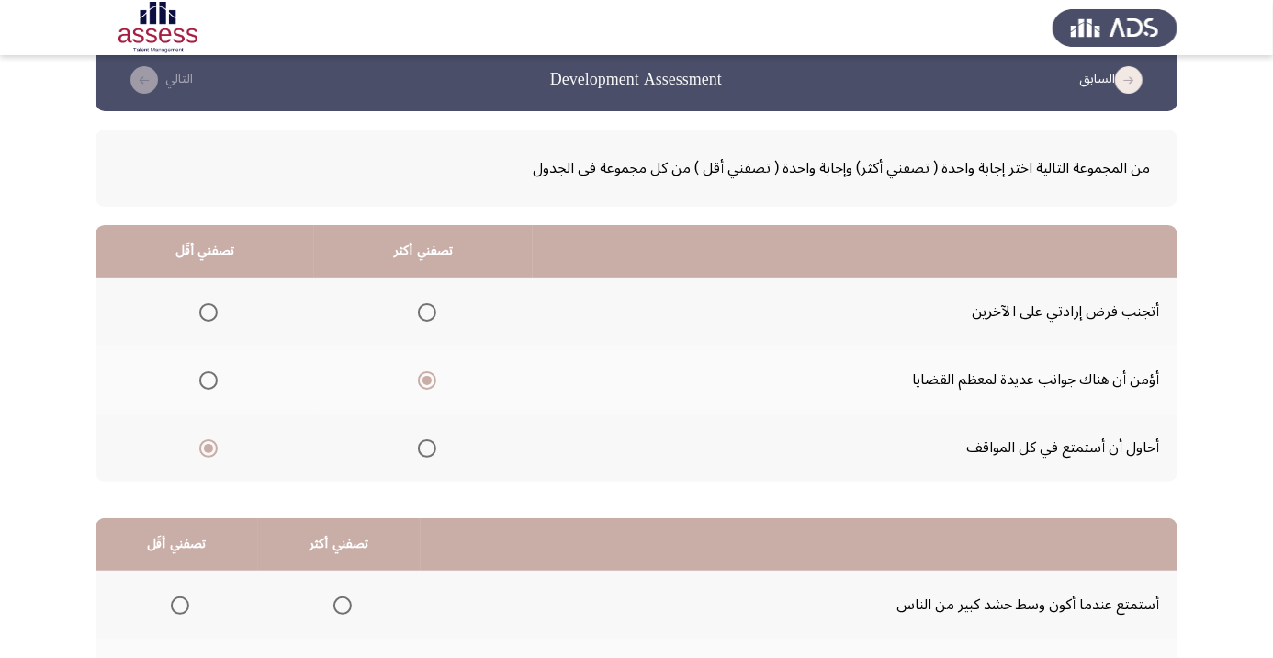
scroll to position [0, 0]
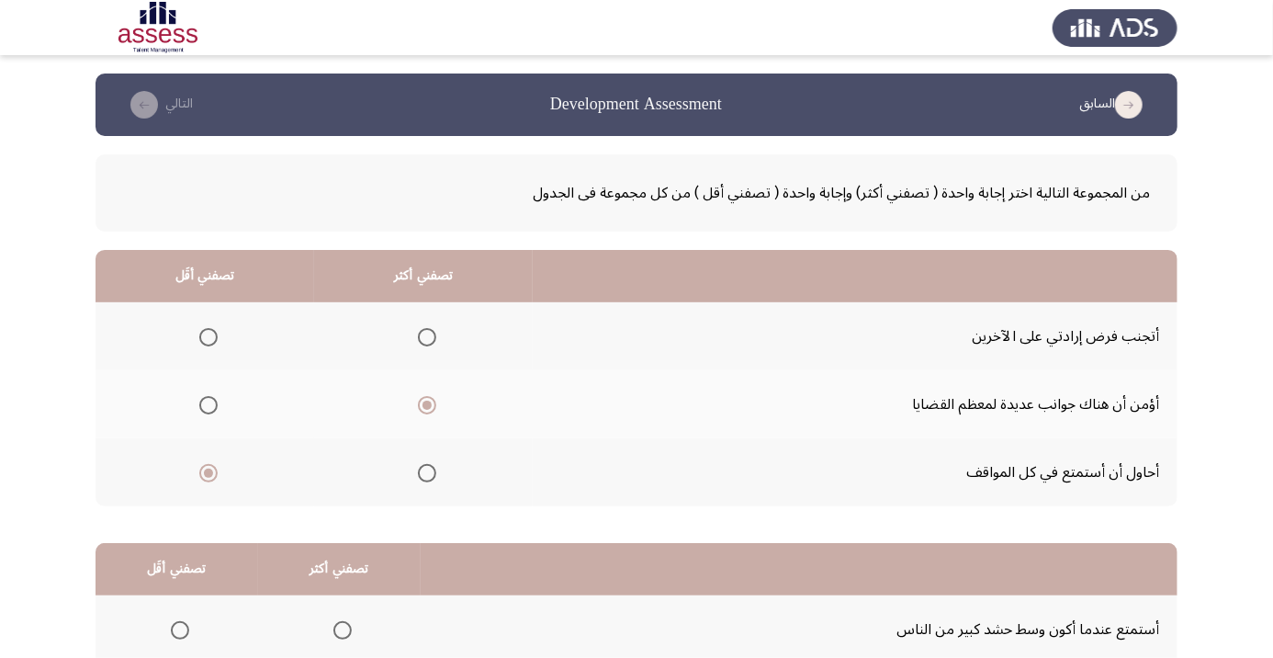
click at [212, 341] on span "Select an option" at bounding box center [208, 337] width 18 height 18
click at [212, 341] on input "Select an option" at bounding box center [208, 337] width 18 height 18
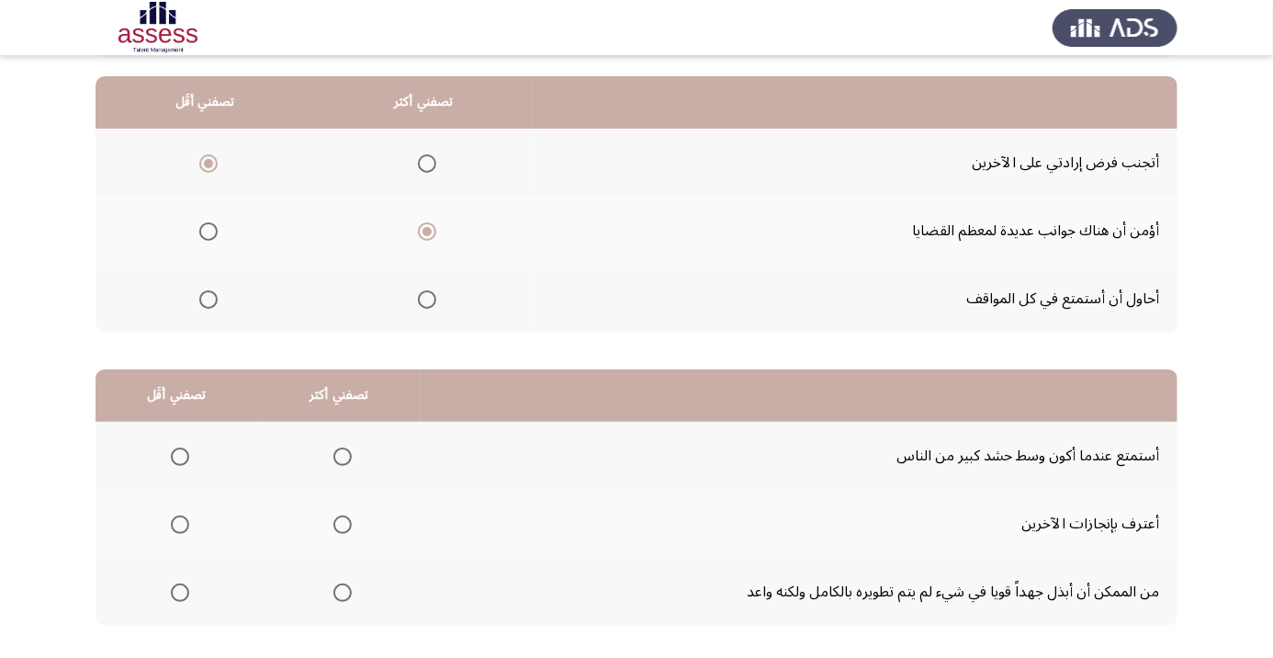
scroll to position [180, 0]
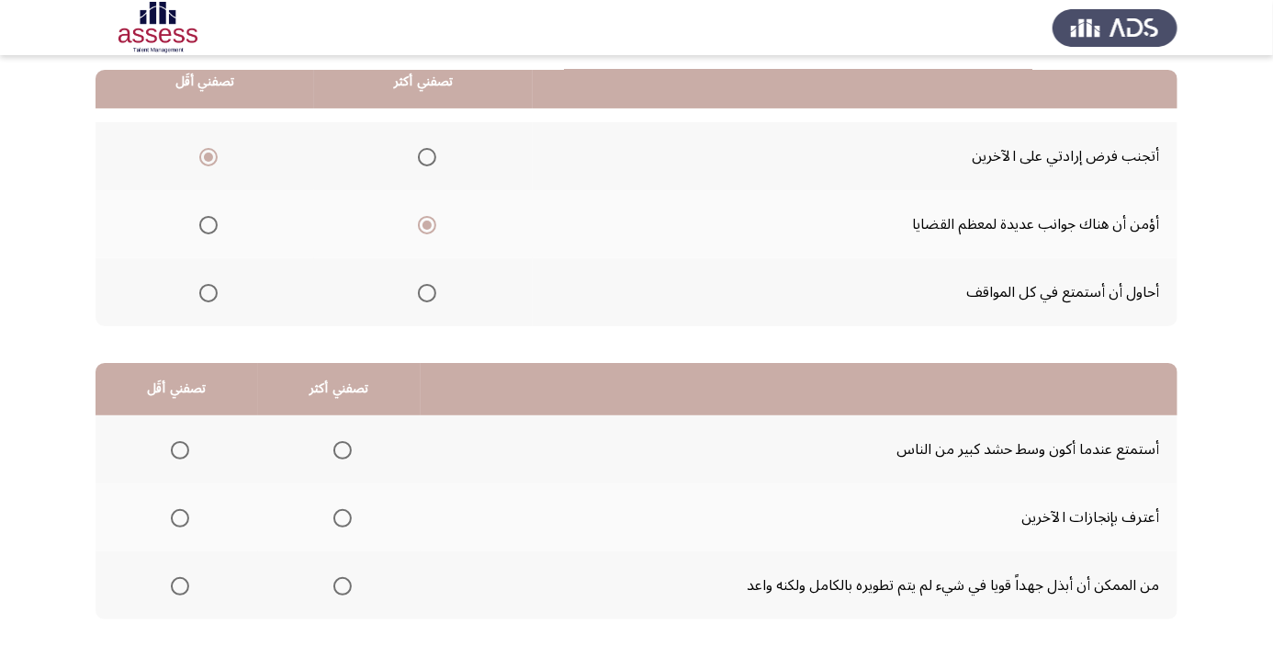
click at [343, 518] on span "Select an option" at bounding box center [343, 518] width 0 height 0
click at [343, 515] on input "Select an option" at bounding box center [342, 518] width 18 height 18
click at [180, 450] on span "Select an option" at bounding box center [180, 450] width 0 height 0
click at [180, 448] on input "Select an option" at bounding box center [180, 450] width 18 height 18
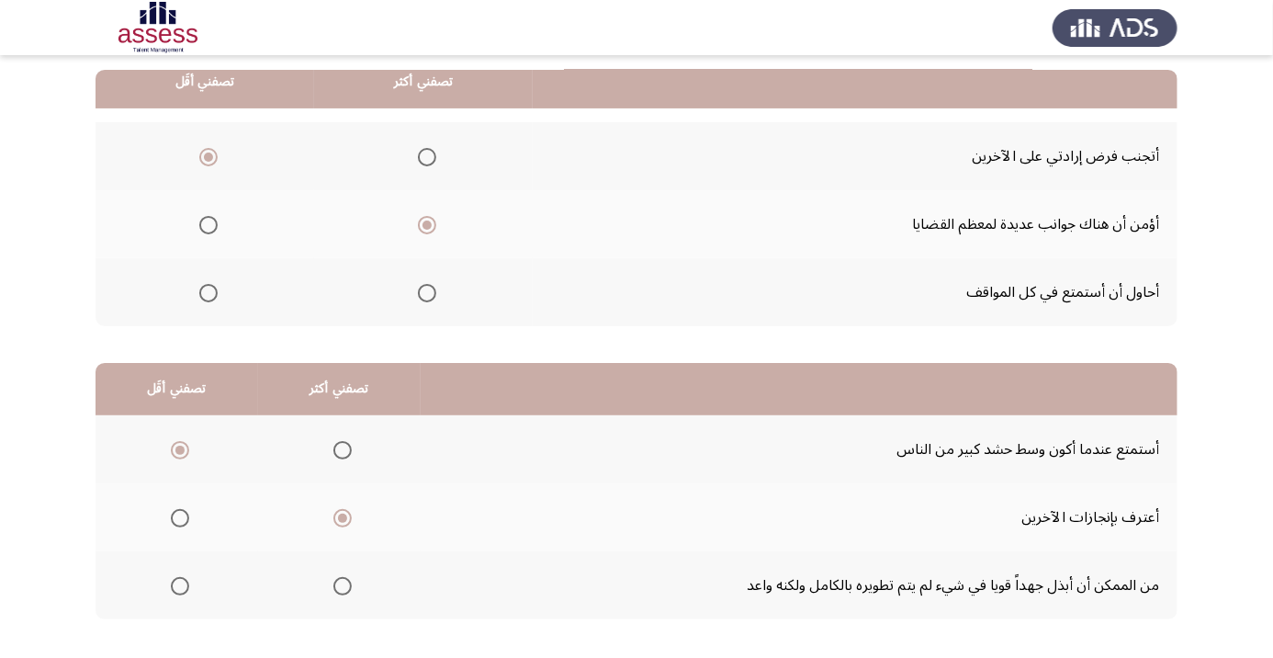
scroll to position [0, 0]
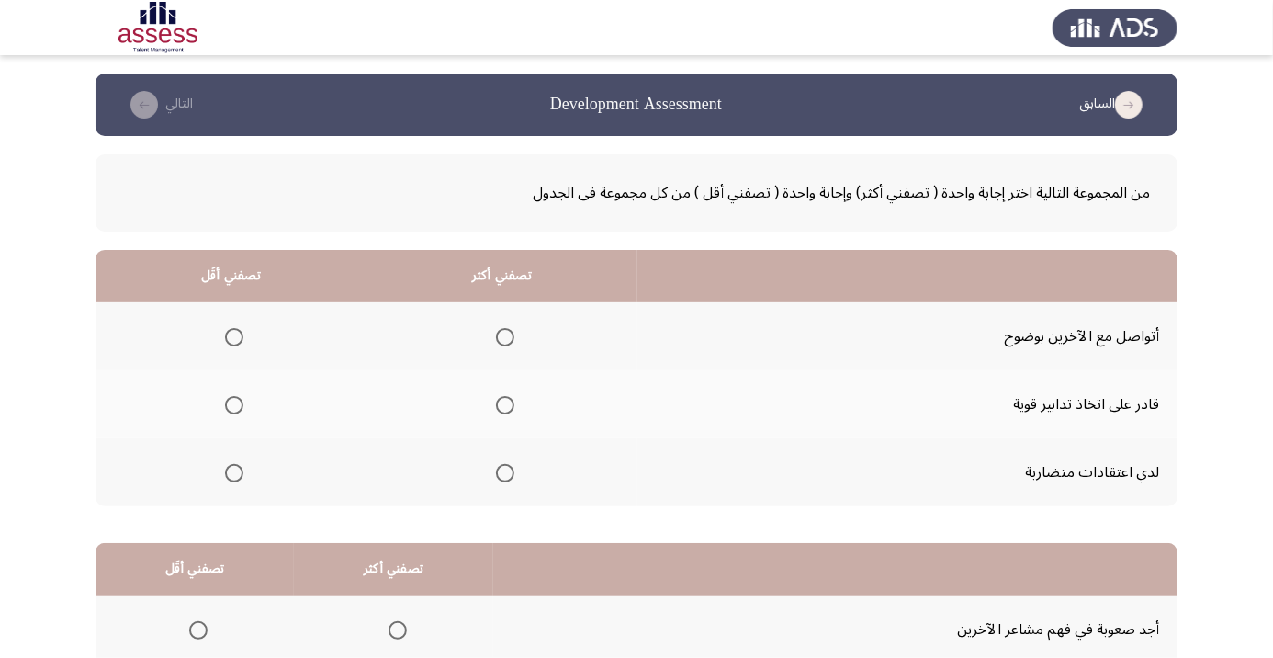
click at [499, 328] on span "Select an option" at bounding box center [505, 337] width 18 height 18
click at [499, 328] on input "Select an option" at bounding box center [505, 337] width 18 height 18
click at [234, 473] on span "Select an option" at bounding box center [234, 473] width 0 height 0
click at [235, 471] on input "Select an option" at bounding box center [234, 473] width 18 height 18
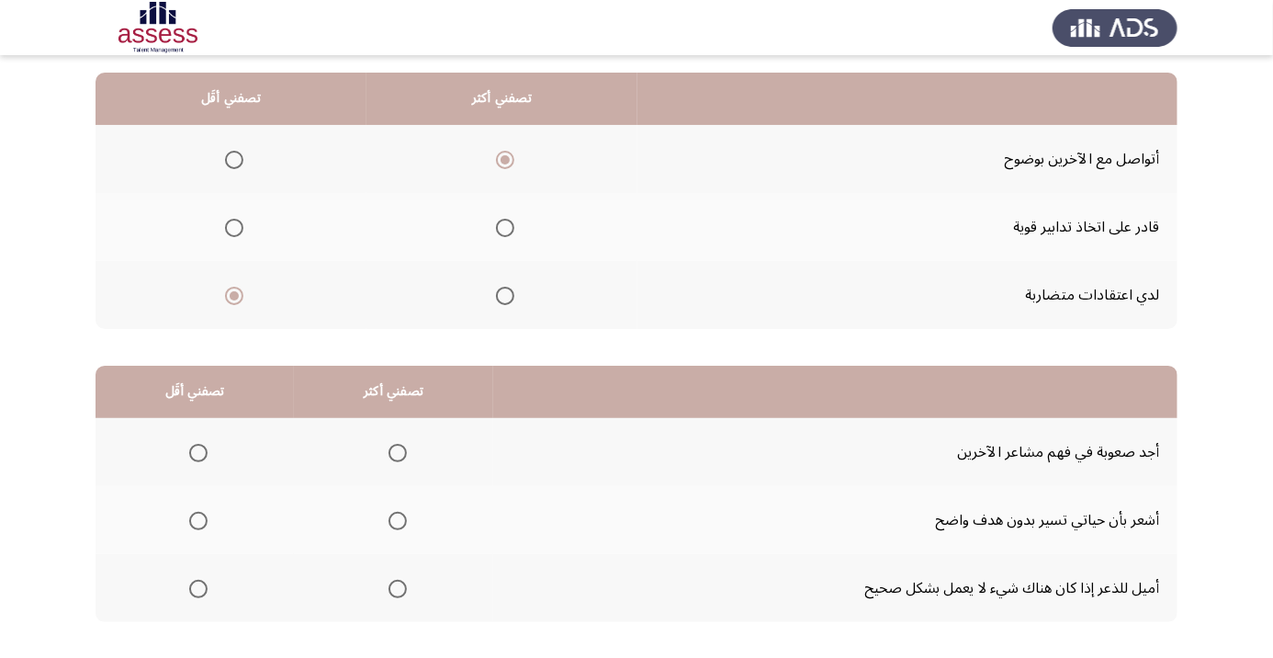
scroll to position [180, 0]
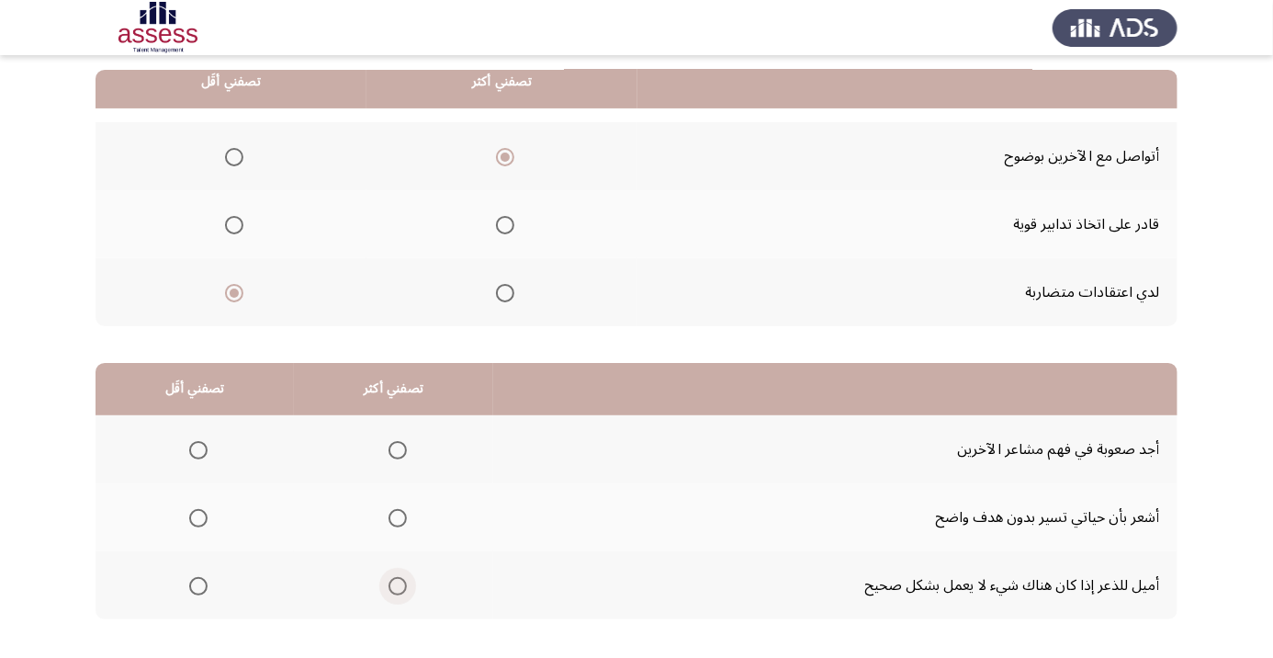
click at [398, 588] on span "Select an option" at bounding box center [397, 586] width 18 height 18
click at [398, 588] on input "Select an option" at bounding box center [397, 586] width 18 height 18
click at [198, 450] on span "Select an option" at bounding box center [198, 450] width 0 height 0
click at [197, 448] on input "Select an option" at bounding box center [198, 450] width 18 height 18
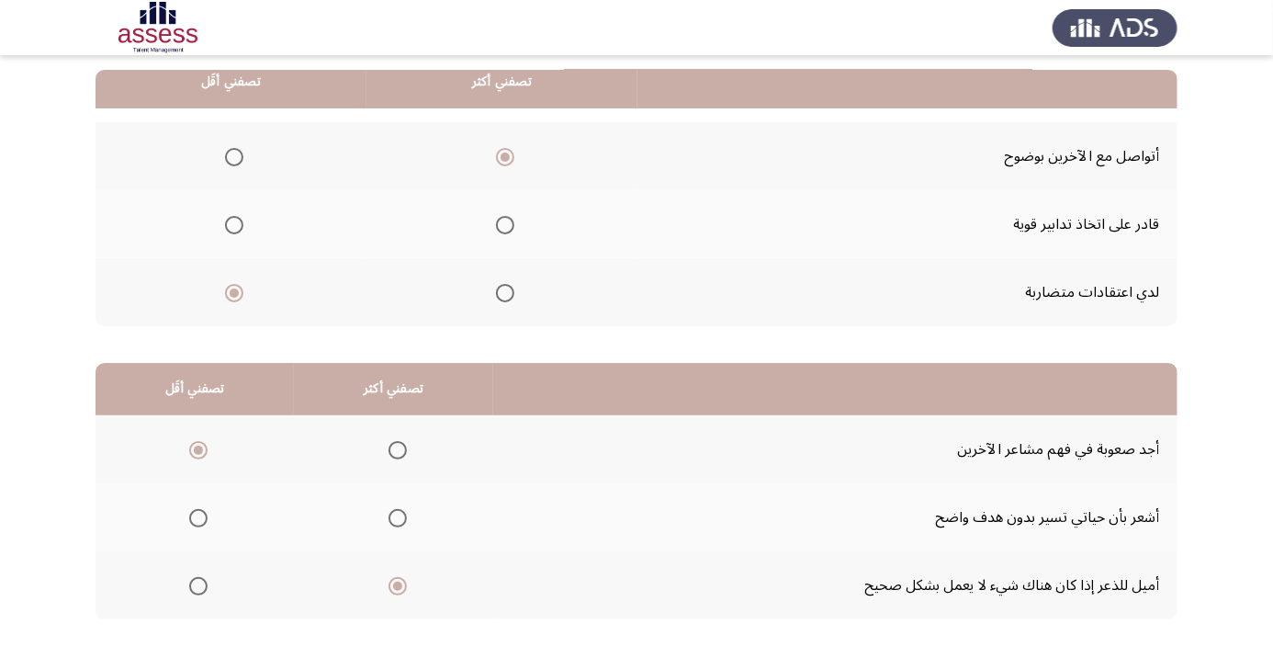
scroll to position [0, 0]
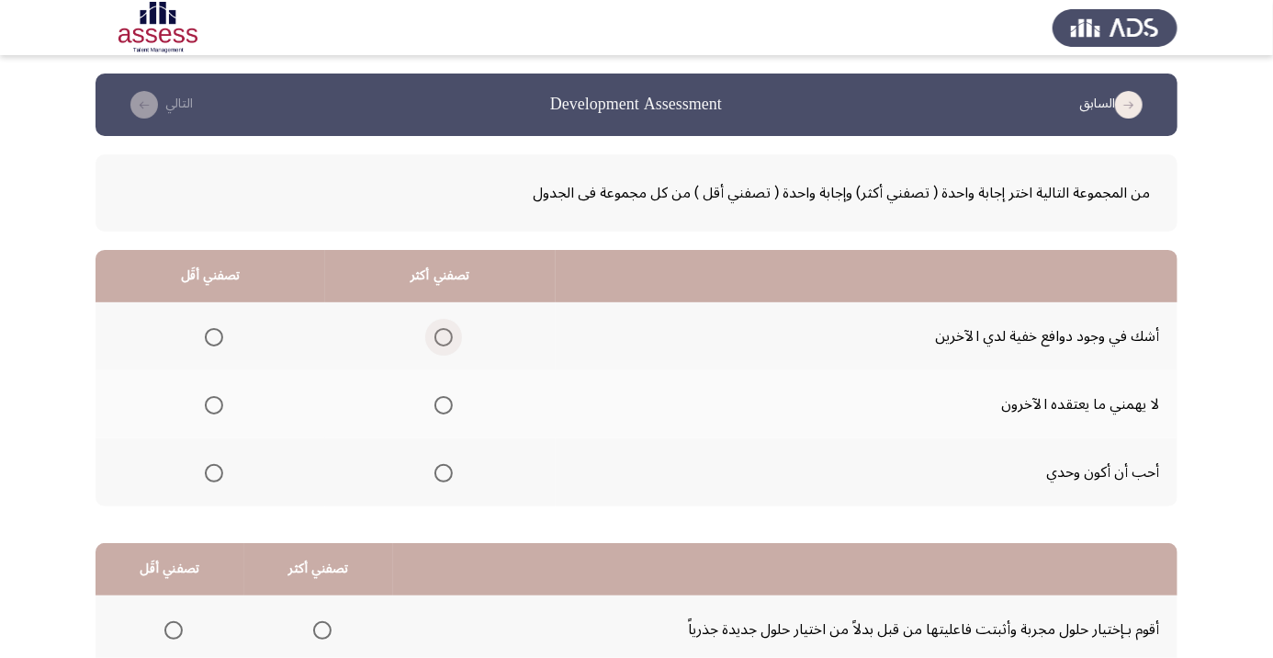
click at [447, 342] on span "Select an option" at bounding box center [443, 337] width 18 height 18
click at [447, 342] on input "Select an option" at bounding box center [443, 337] width 18 height 18
click at [221, 409] on span "Select an option" at bounding box center [214, 405] width 18 height 18
click at [221, 409] on input "Select an option" at bounding box center [214, 405] width 18 height 18
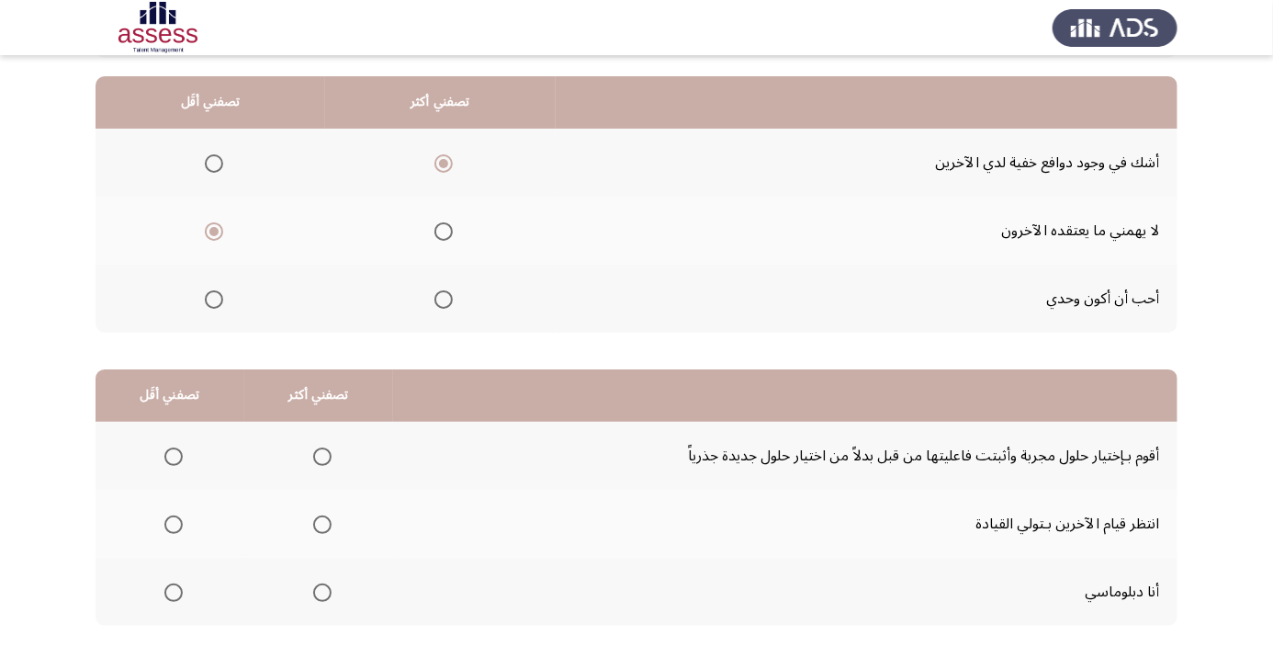
scroll to position [180, 0]
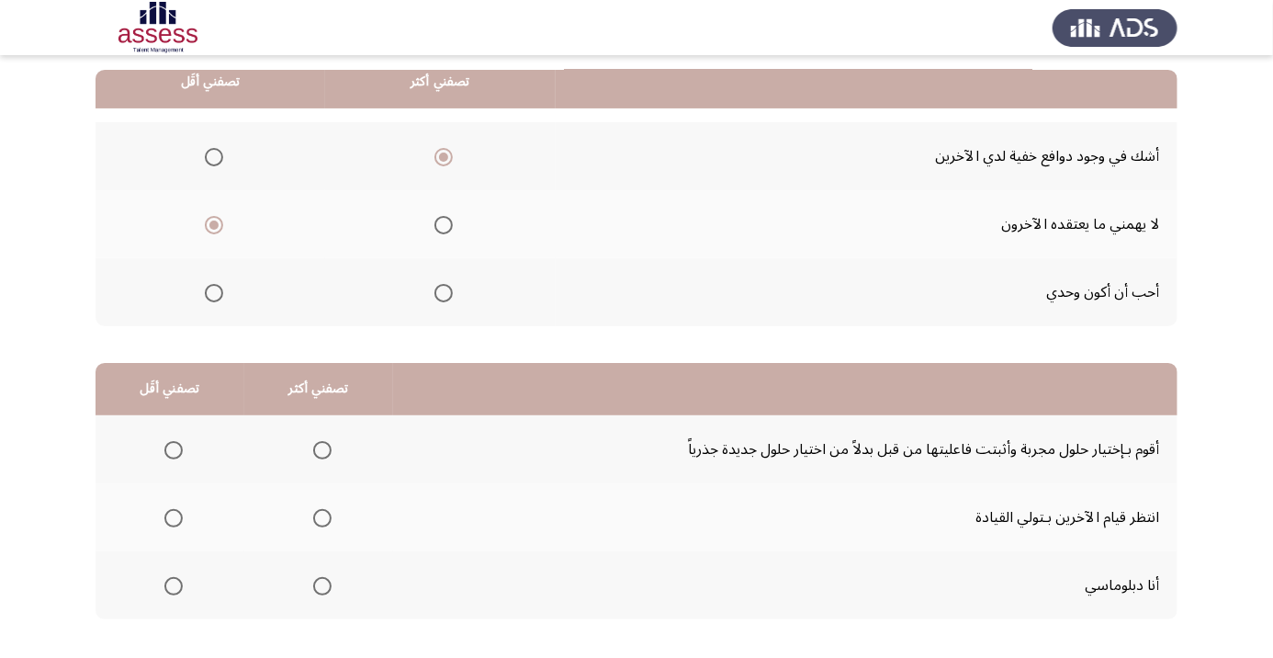
click at [321, 583] on span "Select an option" at bounding box center [322, 586] width 18 height 18
click at [321, 583] on input "Select an option" at bounding box center [322, 586] width 18 height 18
click at [173, 515] on span "Select an option" at bounding box center [173, 518] width 18 height 18
click at [173, 515] on input "Select an option" at bounding box center [173, 518] width 18 height 18
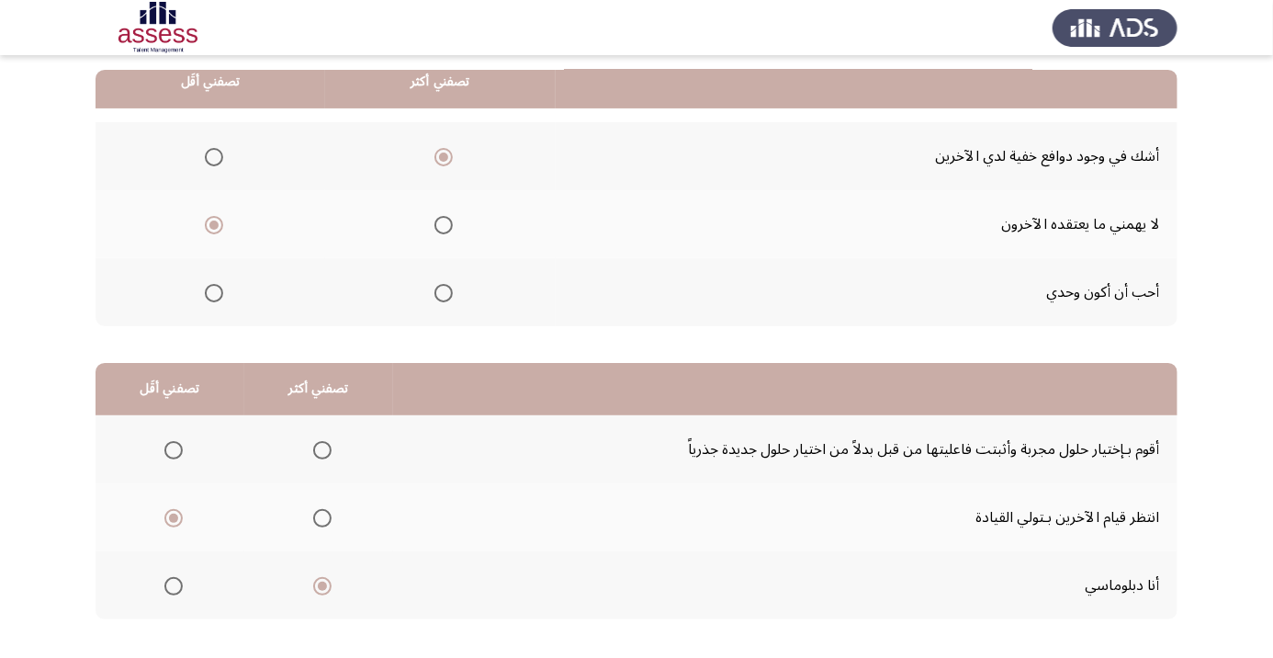
scroll to position [0, 0]
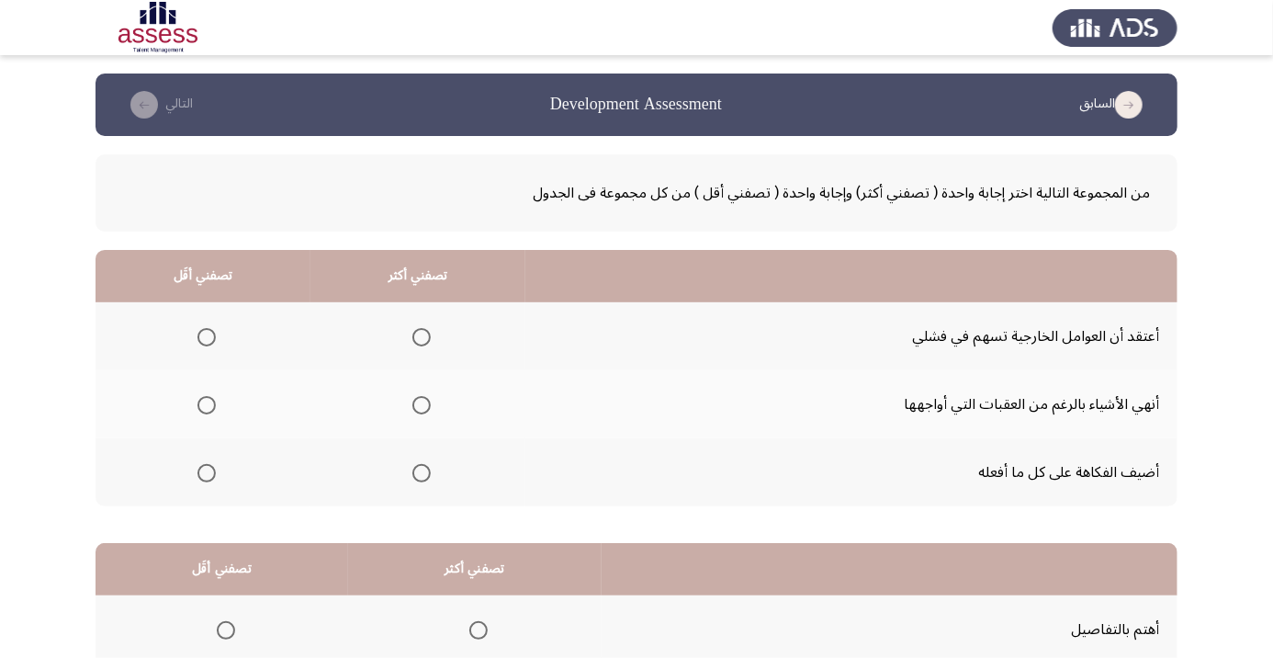
click at [430, 401] on span "Select an option" at bounding box center [421, 405] width 18 height 18
click at [430, 401] on input "Select an option" at bounding box center [421, 405] width 18 height 18
click at [207, 337] on span "Select an option" at bounding box center [207, 337] width 0 height 0
click at [207, 336] on input "Select an option" at bounding box center [206, 337] width 18 height 18
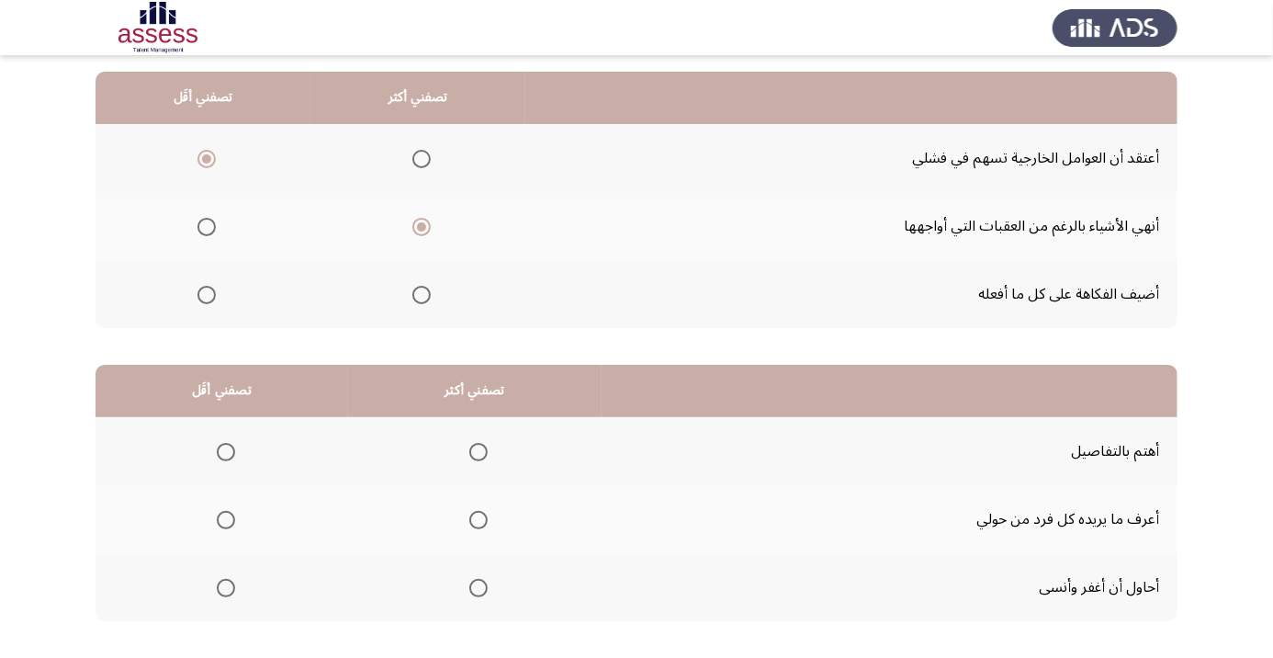
scroll to position [180, 0]
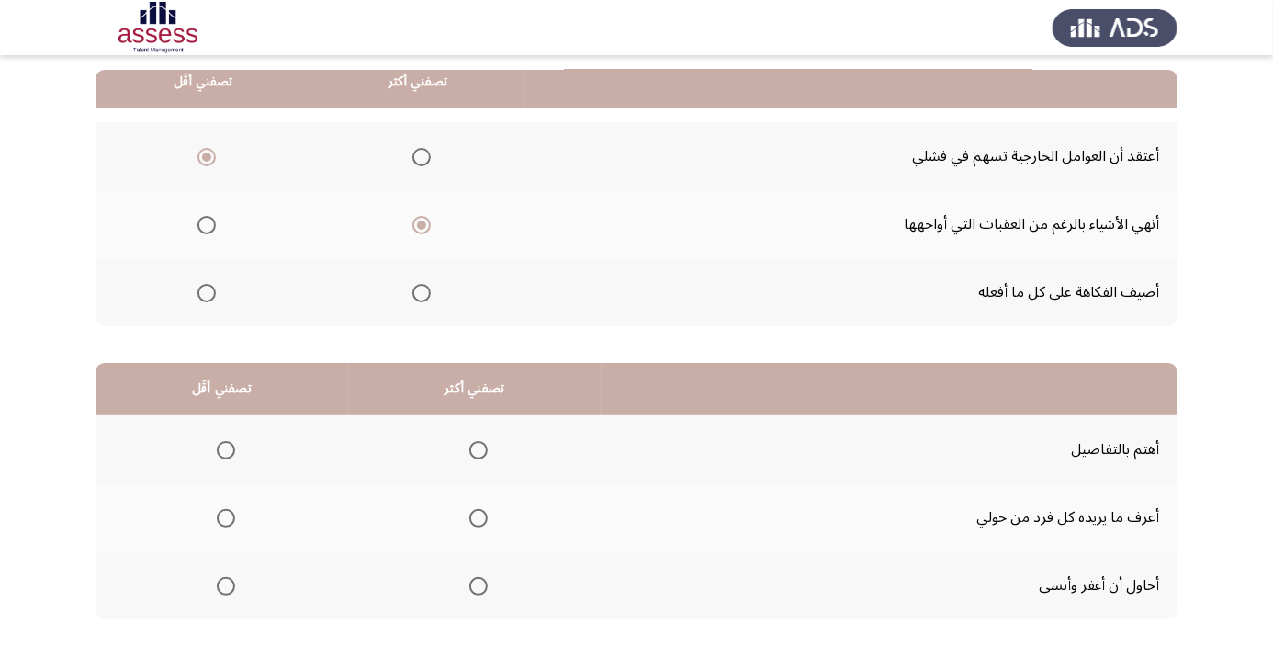
click at [488, 588] on span "Select an option" at bounding box center [478, 586] width 18 height 18
click at [488, 588] on input "Select an option" at bounding box center [478, 586] width 18 height 18
click at [231, 513] on span "Select an option" at bounding box center [226, 518] width 18 height 18
click at [231, 513] on input "Select an option" at bounding box center [226, 518] width 18 height 18
click at [131, 657] on html "السابق Development Assessment التالي من المجموعة التالية اختر إجابة واحدة ( تصف…" at bounding box center [636, 284] width 1273 height 928
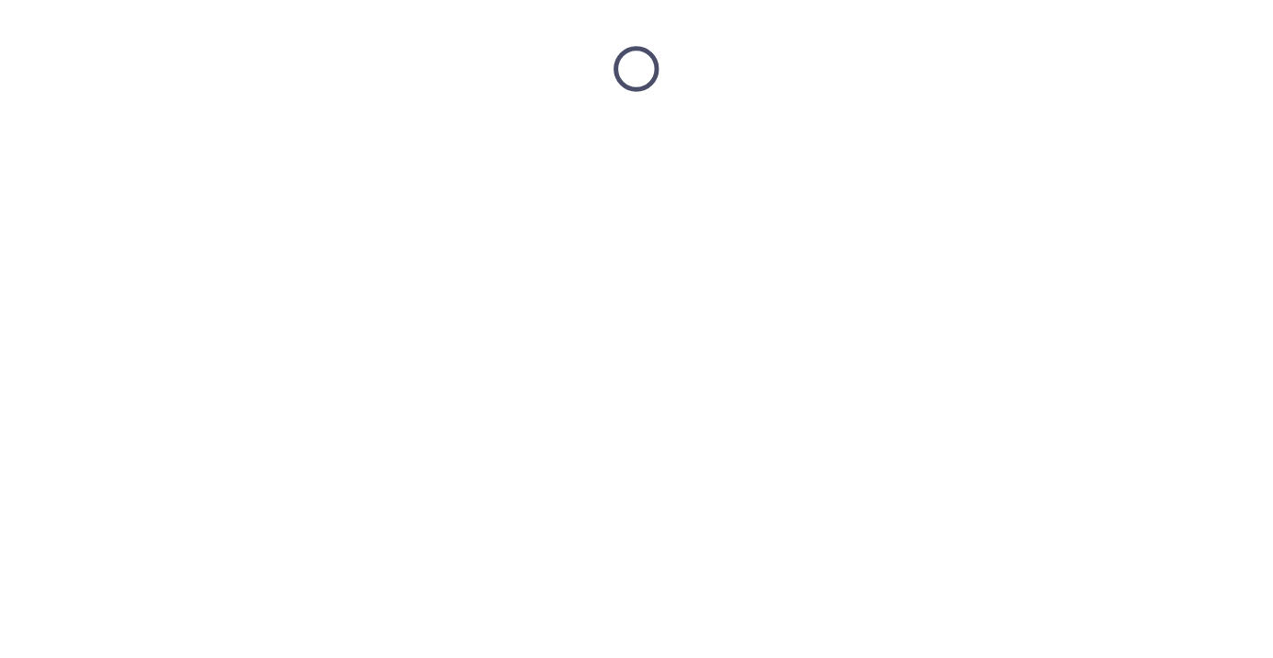
scroll to position [0, 0]
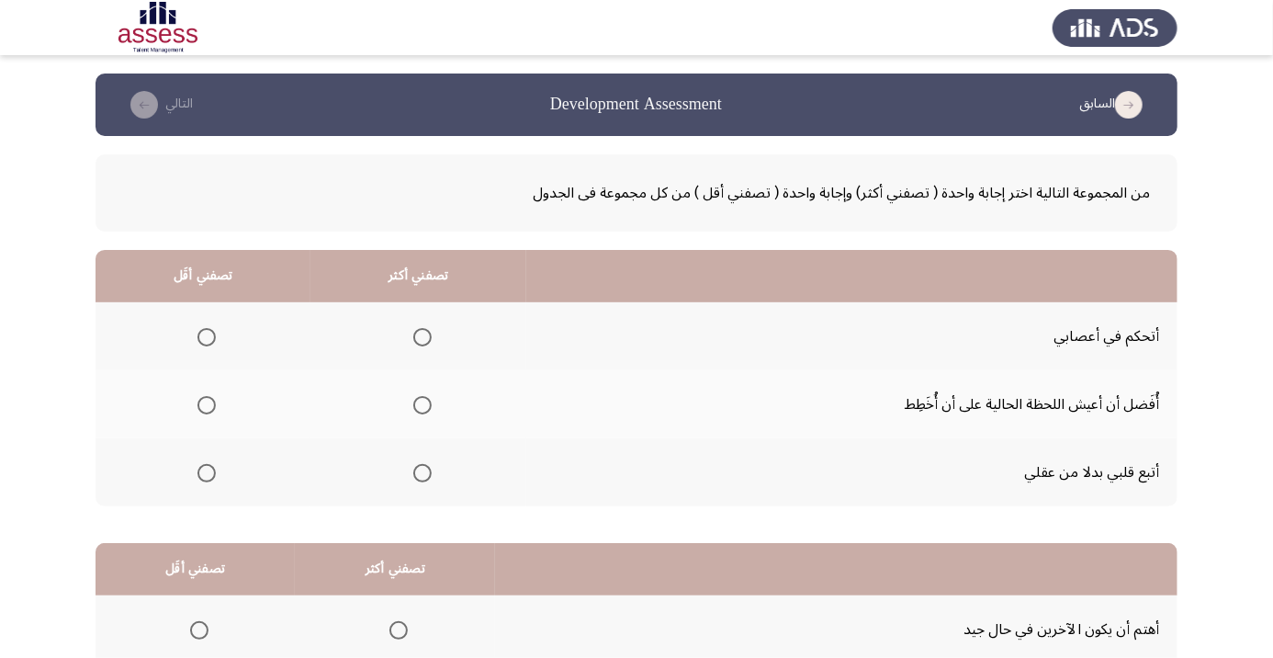
click at [422, 337] on span "Select an option" at bounding box center [422, 337] width 0 height 0
click at [420, 336] on input "Select an option" at bounding box center [422, 337] width 18 height 18
click at [200, 490] on th at bounding box center [203, 472] width 215 height 68
click at [207, 473] on span "Select an option" at bounding box center [207, 473] width 0 height 0
click at [206, 471] on input "Select an option" at bounding box center [206, 473] width 18 height 18
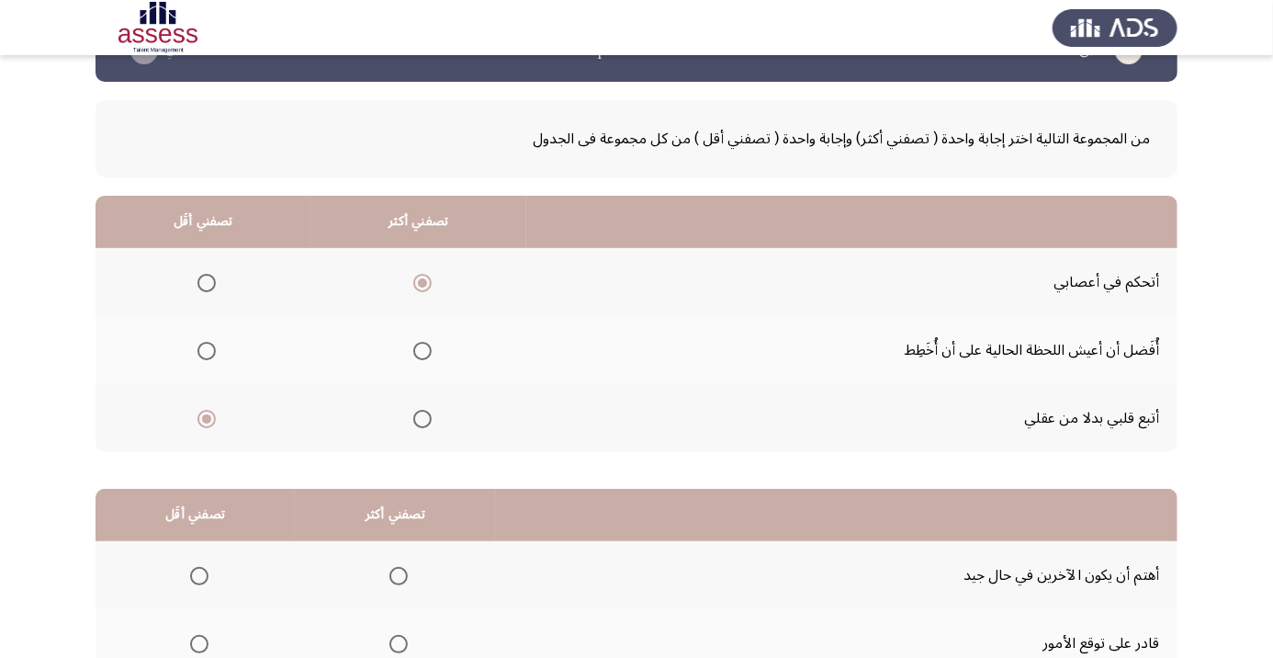
scroll to position [180, 0]
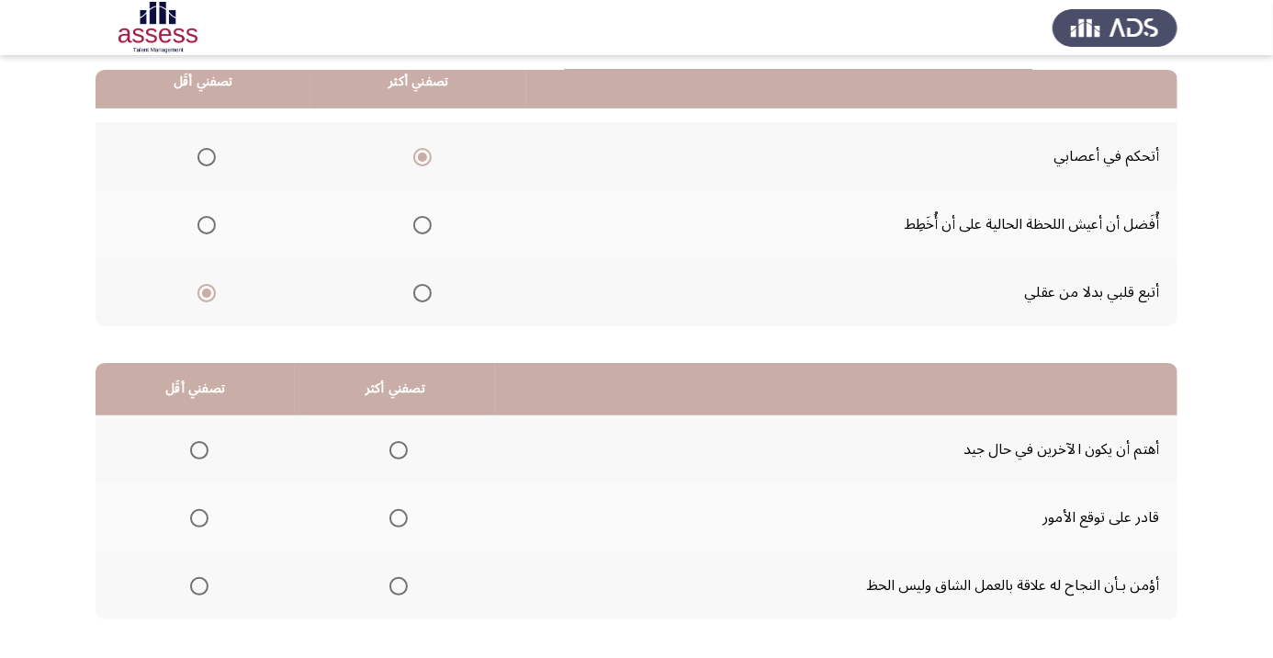
click at [399, 586] on span "Select an option" at bounding box center [399, 586] width 0 height 0
click at [397, 583] on input "Select an option" at bounding box center [398, 586] width 18 height 18
click at [206, 535] on th at bounding box center [195, 517] width 199 height 68
click at [200, 523] on span "Select an option" at bounding box center [199, 518] width 18 height 18
click at [200, 523] on input "Select an option" at bounding box center [199, 518] width 18 height 18
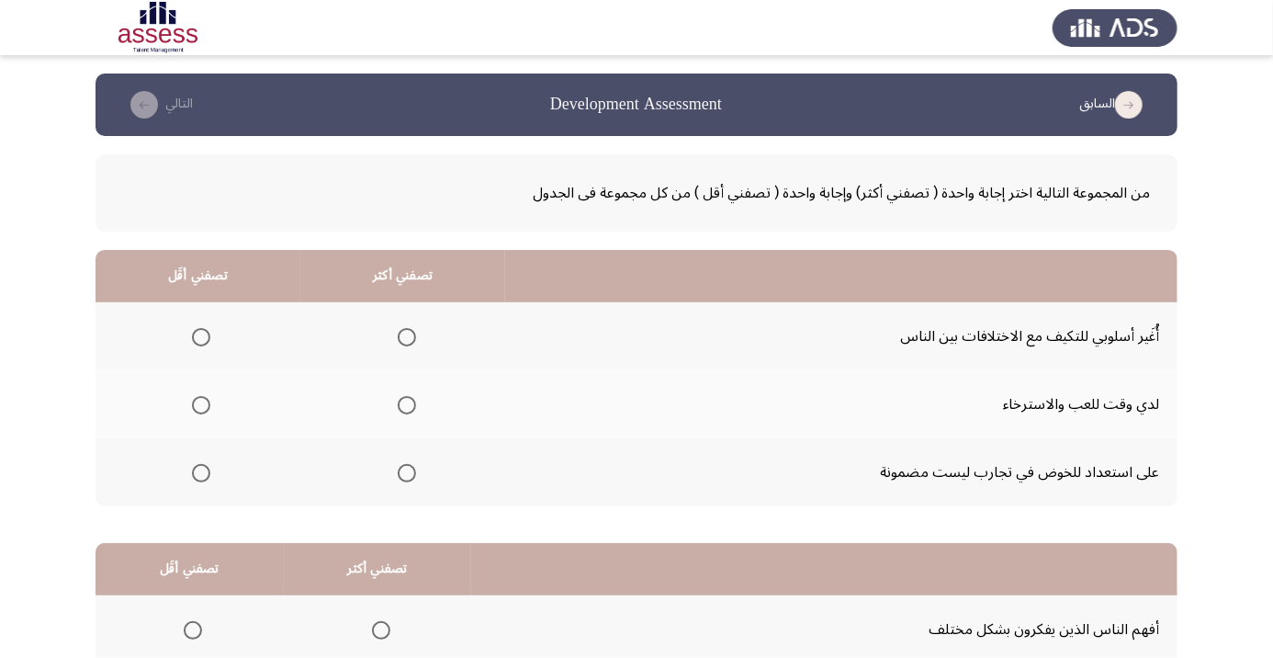
click at [407, 337] on span "Select an option" at bounding box center [407, 337] width 0 height 0
click at [407, 336] on input "Select an option" at bounding box center [407, 337] width 18 height 18
click at [201, 473] on span "Select an option" at bounding box center [201, 473] width 0 height 0
click at [201, 471] on input "Select an option" at bounding box center [201, 473] width 18 height 18
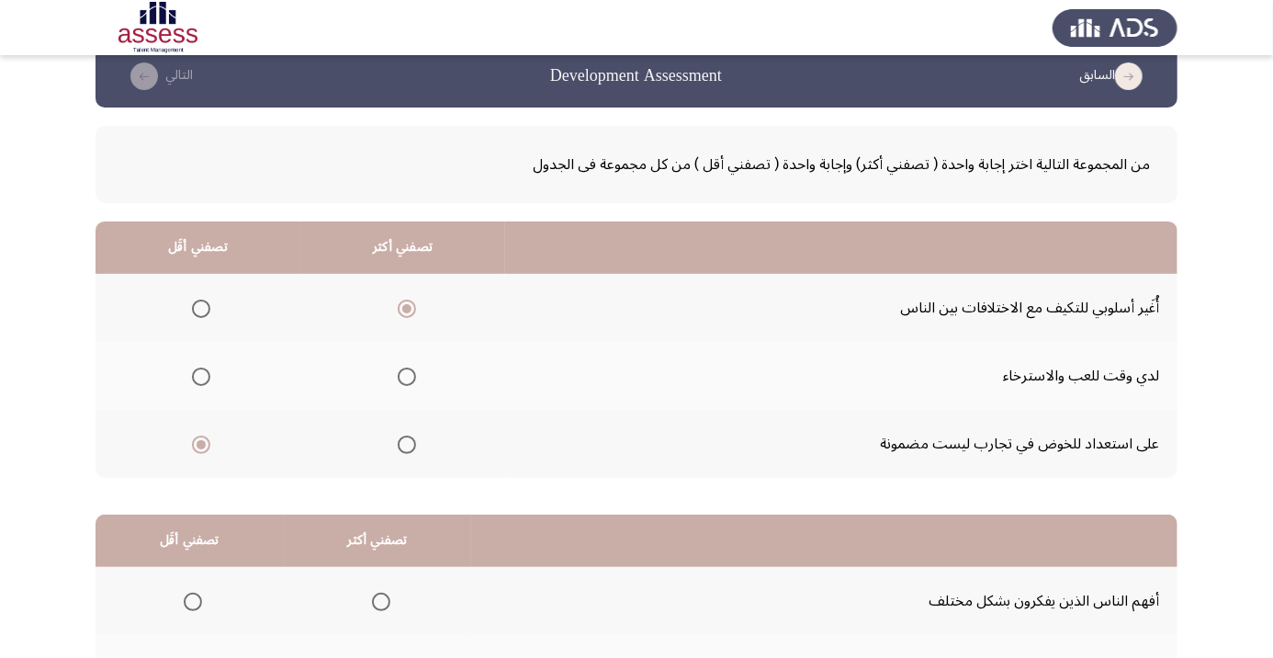
scroll to position [180, 0]
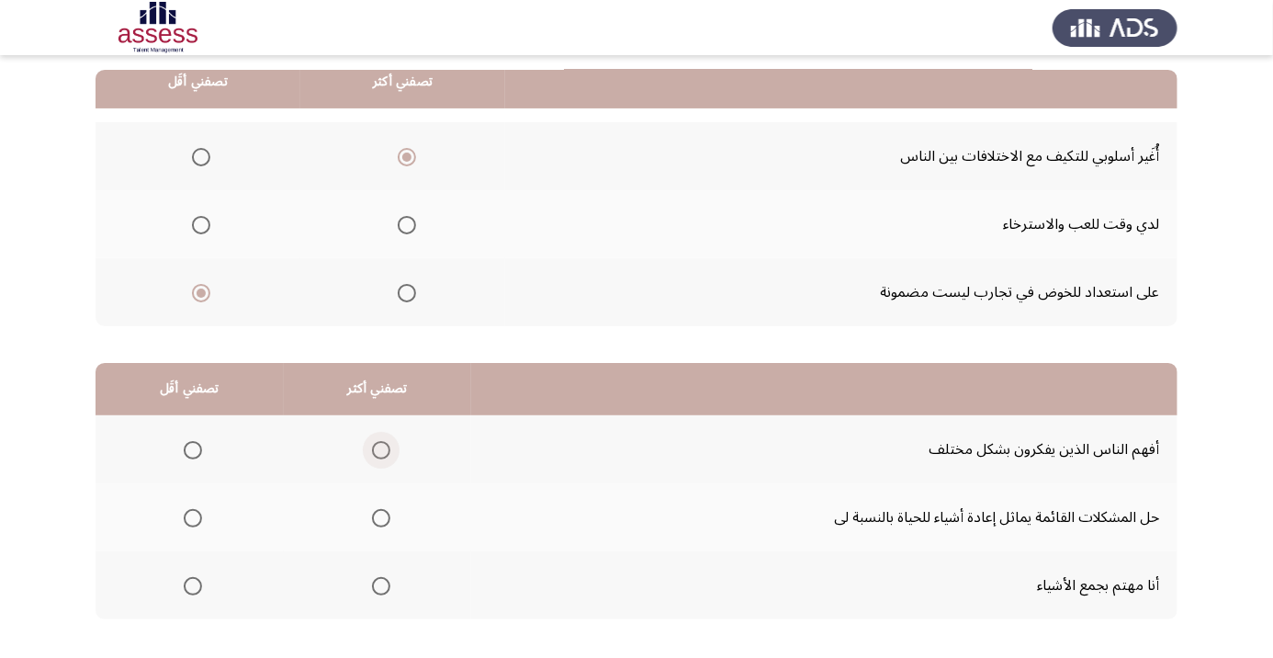
click at [381, 450] on span "Select an option" at bounding box center [381, 450] width 0 height 0
click at [378, 448] on input "Select an option" at bounding box center [381, 450] width 18 height 18
click at [193, 518] on span "Select an option" at bounding box center [193, 518] width 0 height 0
click at [192, 515] on input "Select an option" at bounding box center [193, 518] width 18 height 18
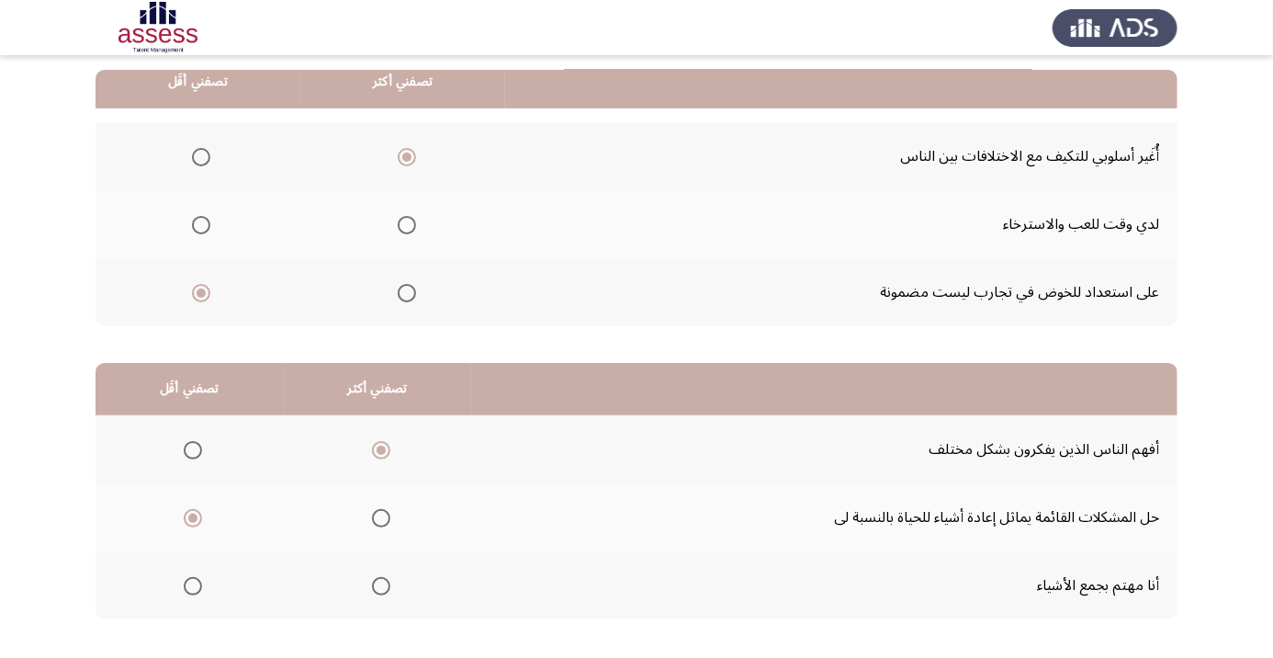
scroll to position [0, 0]
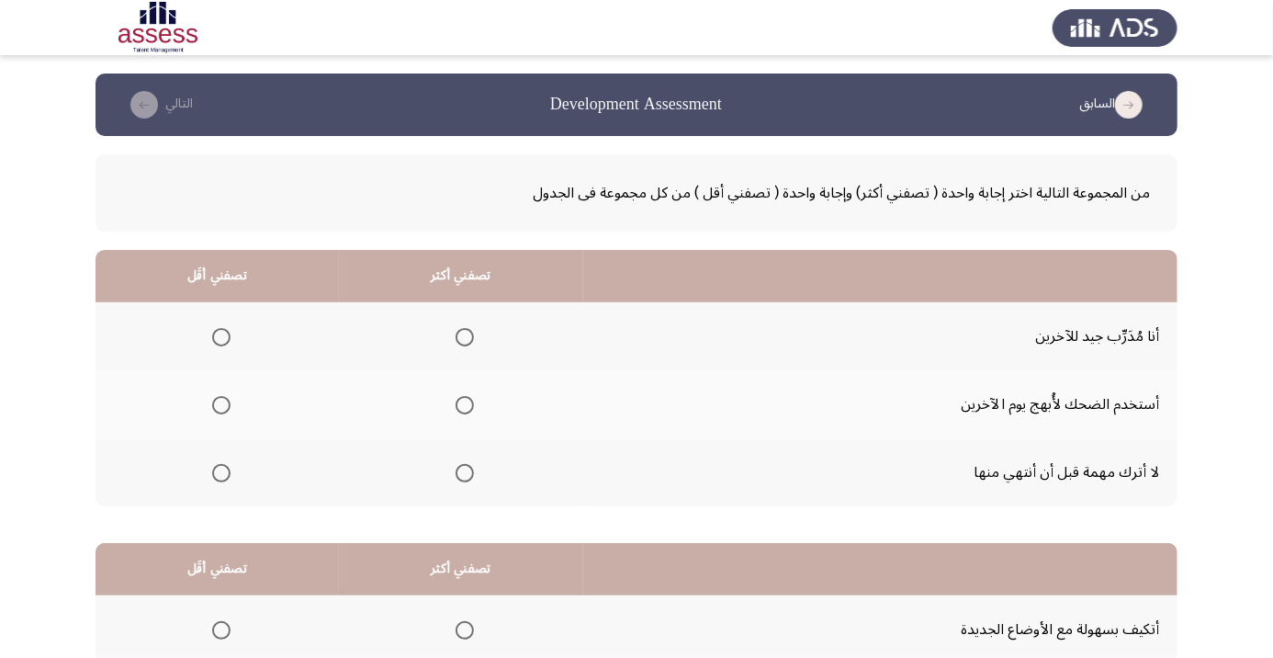
click at [462, 471] on span "Select an option" at bounding box center [465, 473] width 18 height 18
click at [462, 471] on input "Select an option" at bounding box center [465, 473] width 18 height 18
click at [207, 411] on label "Select an option" at bounding box center [218, 405] width 26 height 18
click at [212, 411] on input "Select an option" at bounding box center [221, 405] width 18 height 18
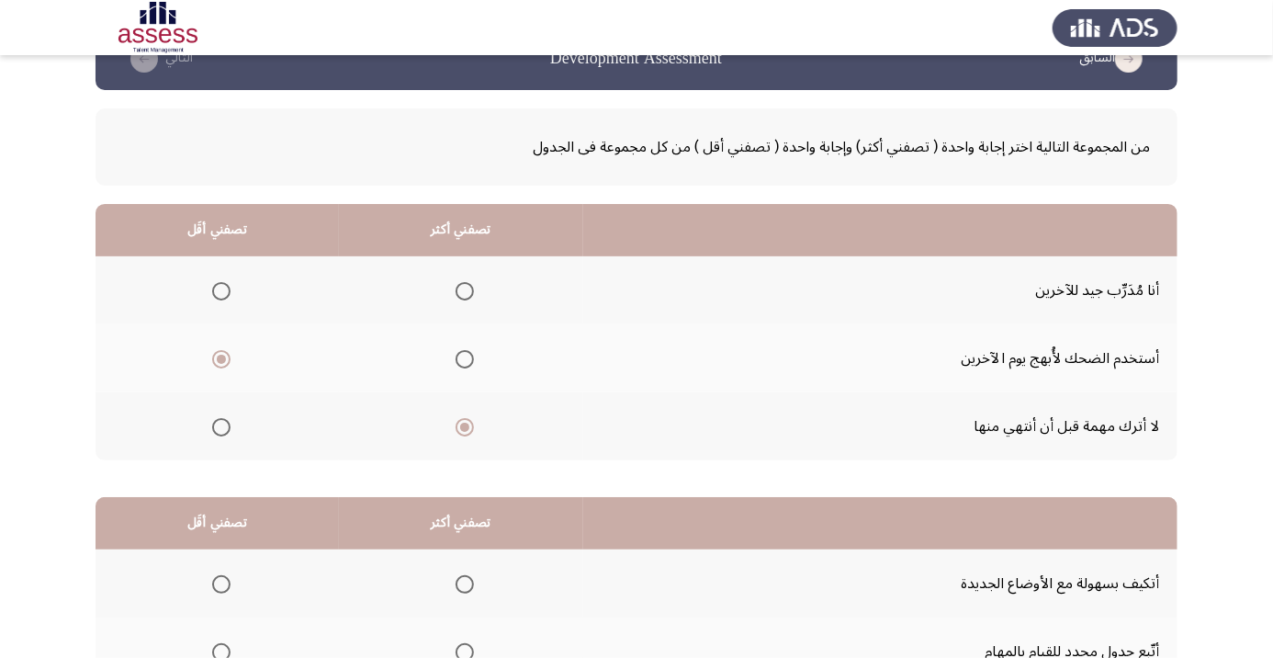
scroll to position [180, 0]
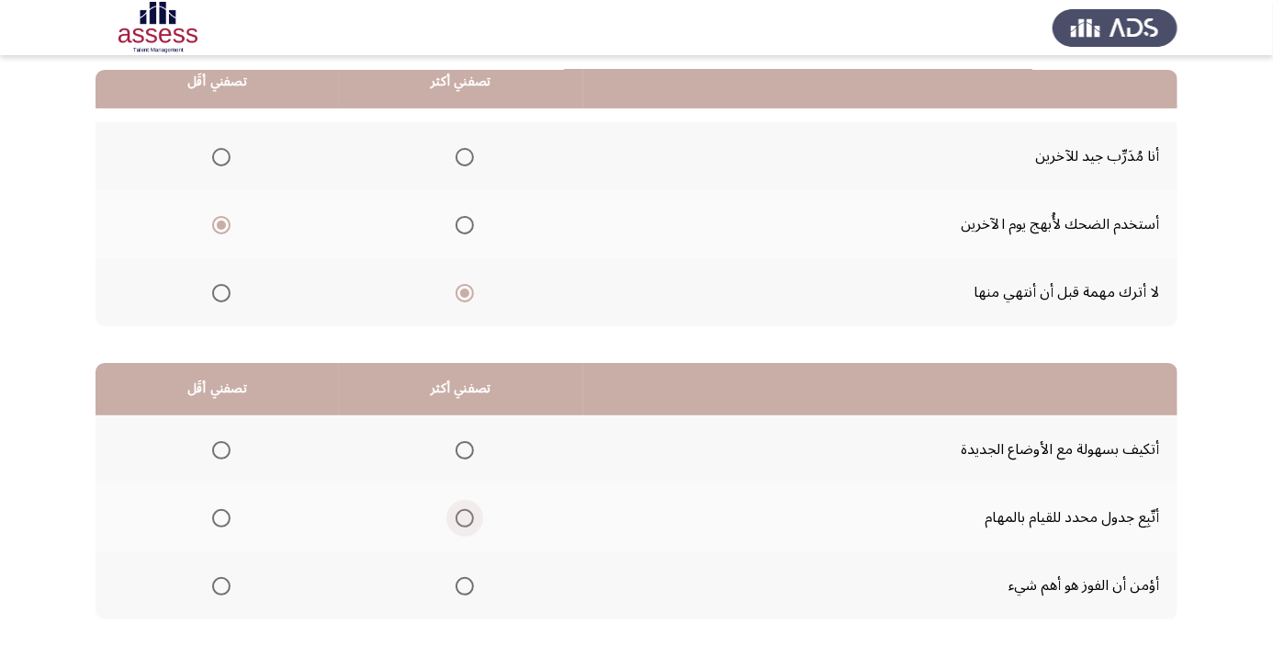
click at [474, 517] on span "Select an option" at bounding box center [465, 518] width 18 height 18
click at [474, 517] on input "Select an option" at bounding box center [465, 518] width 18 height 18
click at [216, 585] on span "Select an option" at bounding box center [221, 586] width 18 height 18
click at [216, 585] on input "Select an option" at bounding box center [221, 586] width 18 height 18
click at [228, 513] on span "Select an option" at bounding box center [221, 518] width 18 height 18
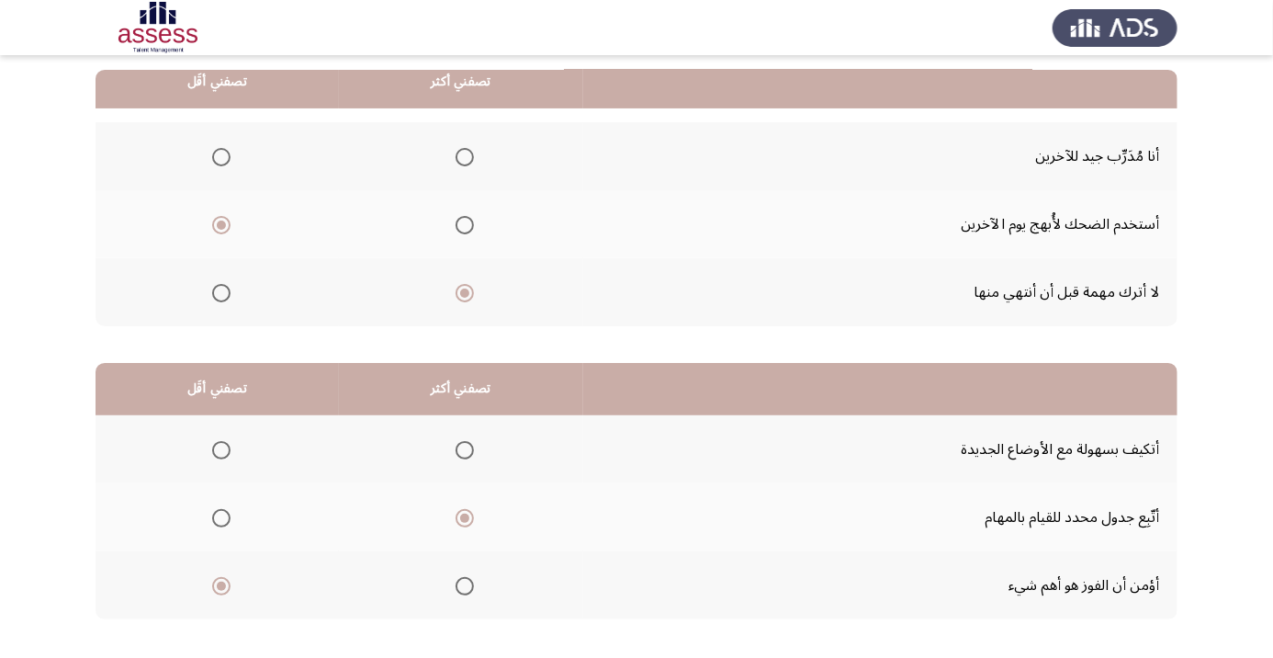
click at [228, 513] on input "Select an option" at bounding box center [221, 518] width 18 height 18
click at [471, 513] on span "Select an option" at bounding box center [465, 518] width 18 height 18
click at [471, 513] on input "Select an option" at bounding box center [465, 518] width 18 height 18
click at [225, 577] on span "Select an option" at bounding box center [221, 586] width 18 height 18
click at [225, 577] on input "Select an option" at bounding box center [221, 586] width 18 height 18
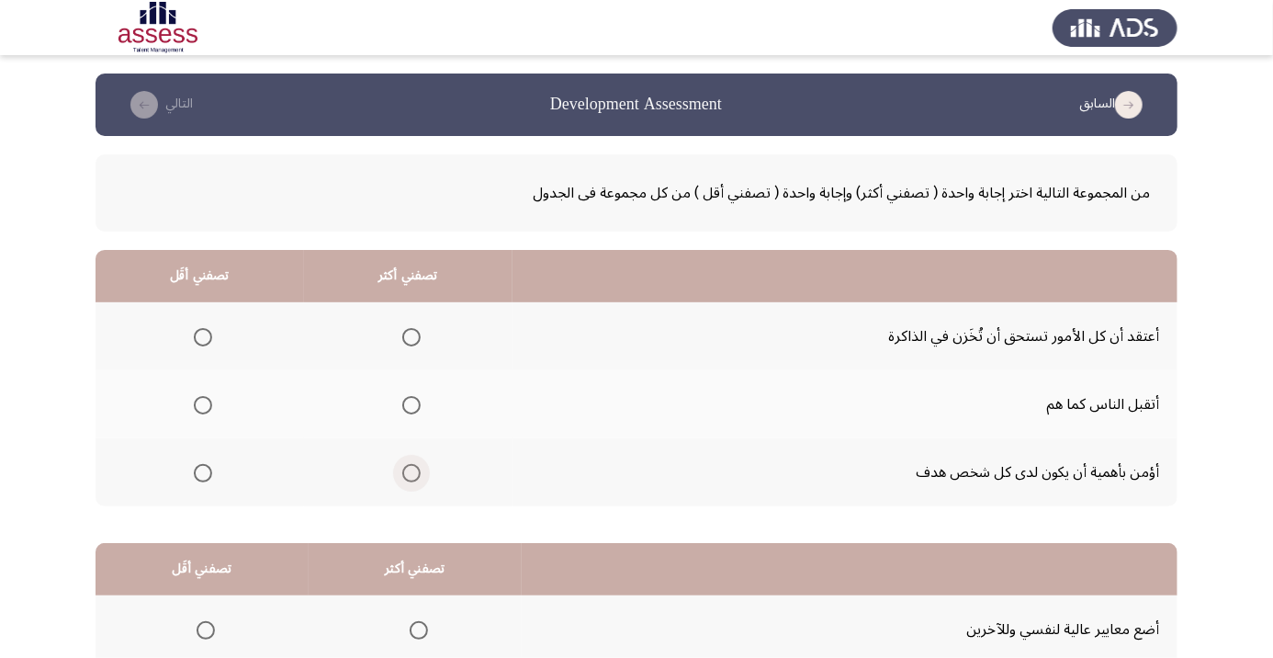
click at [415, 478] on span "Select an option" at bounding box center [411, 473] width 18 height 18
click at [415, 478] on input "Select an option" at bounding box center [411, 473] width 18 height 18
click at [211, 342] on span "Select an option" at bounding box center [203, 337] width 18 height 18
click at [211, 342] on input "Select an option" at bounding box center [203, 337] width 18 height 18
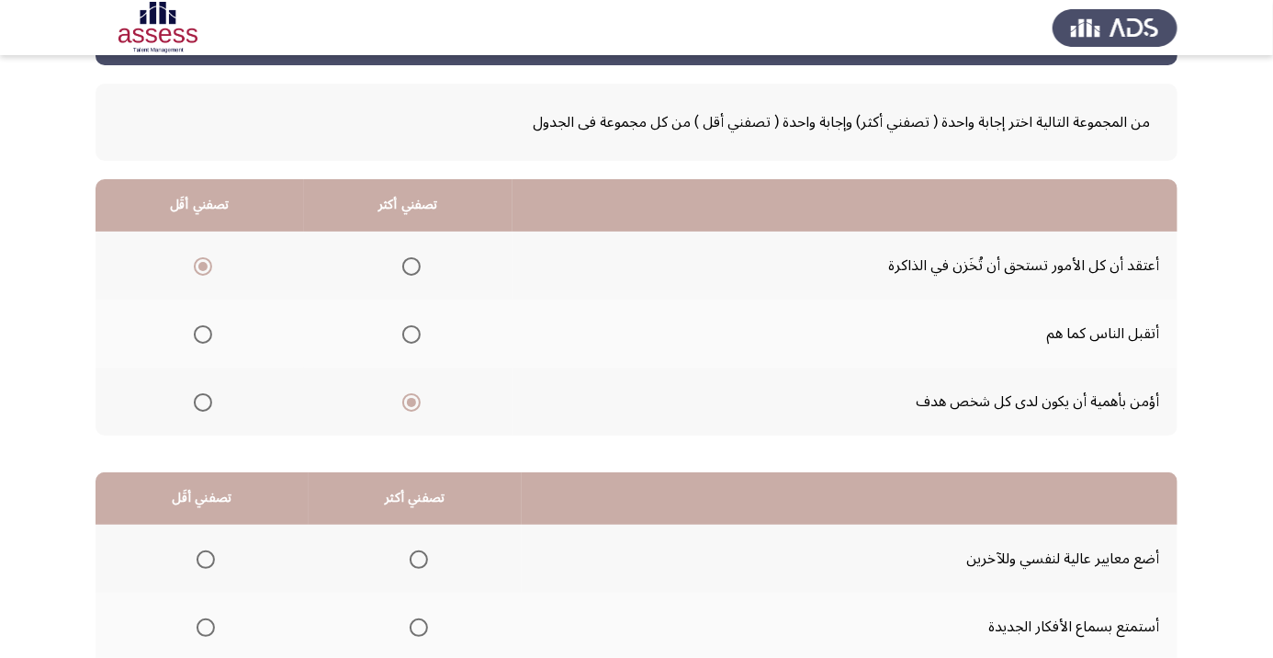
scroll to position [180, 0]
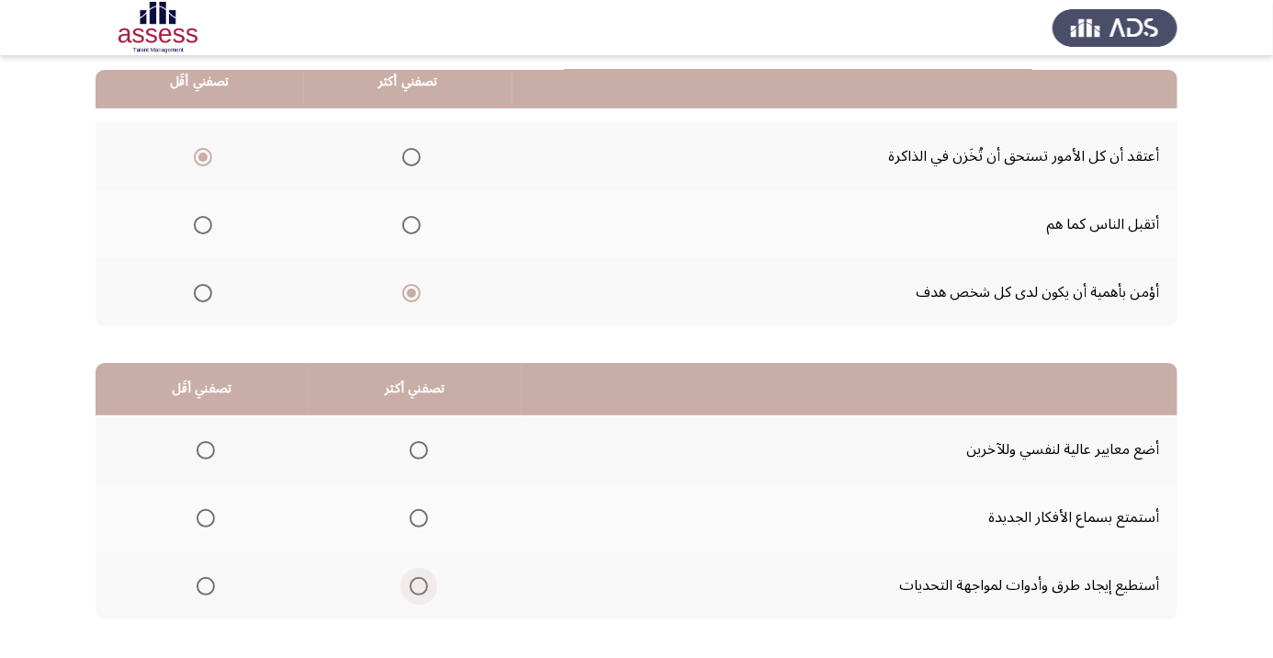
click at [419, 586] on span "Select an option" at bounding box center [419, 586] width 0 height 0
click at [418, 583] on input "Select an option" at bounding box center [419, 586] width 18 height 18
click at [206, 450] on span "Select an option" at bounding box center [206, 450] width 0 height 0
click at [205, 448] on input "Select an option" at bounding box center [206, 450] width 18 height 18
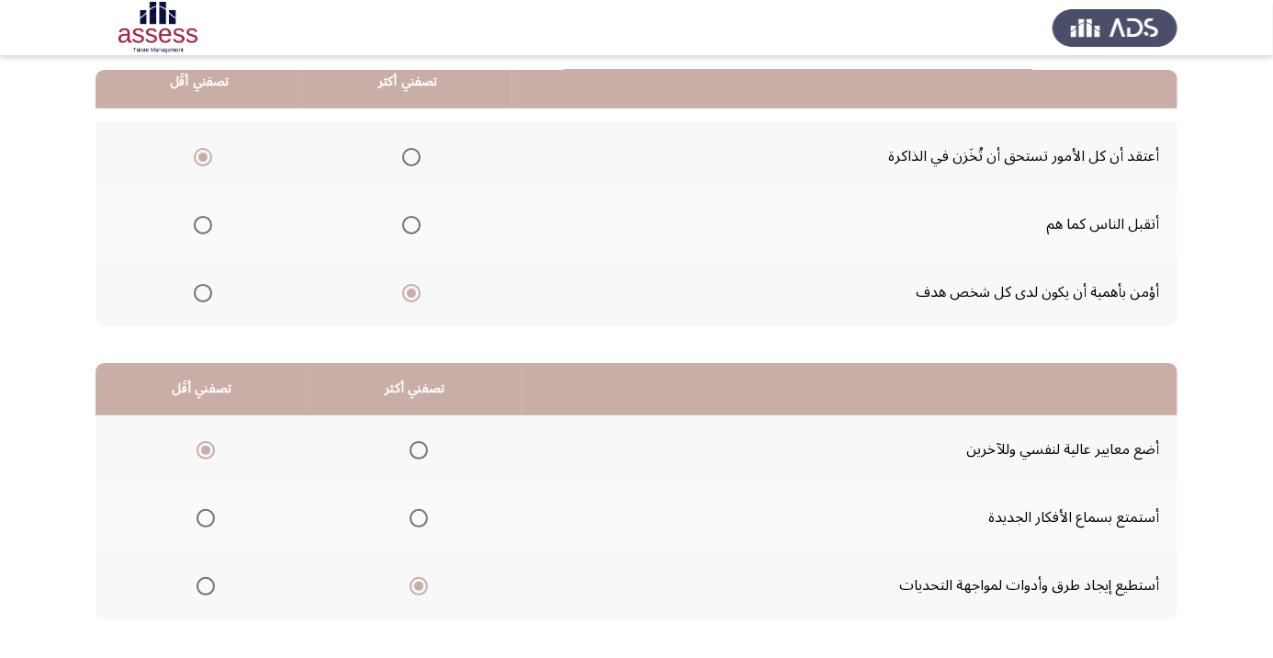
scroll to position [0, 0]
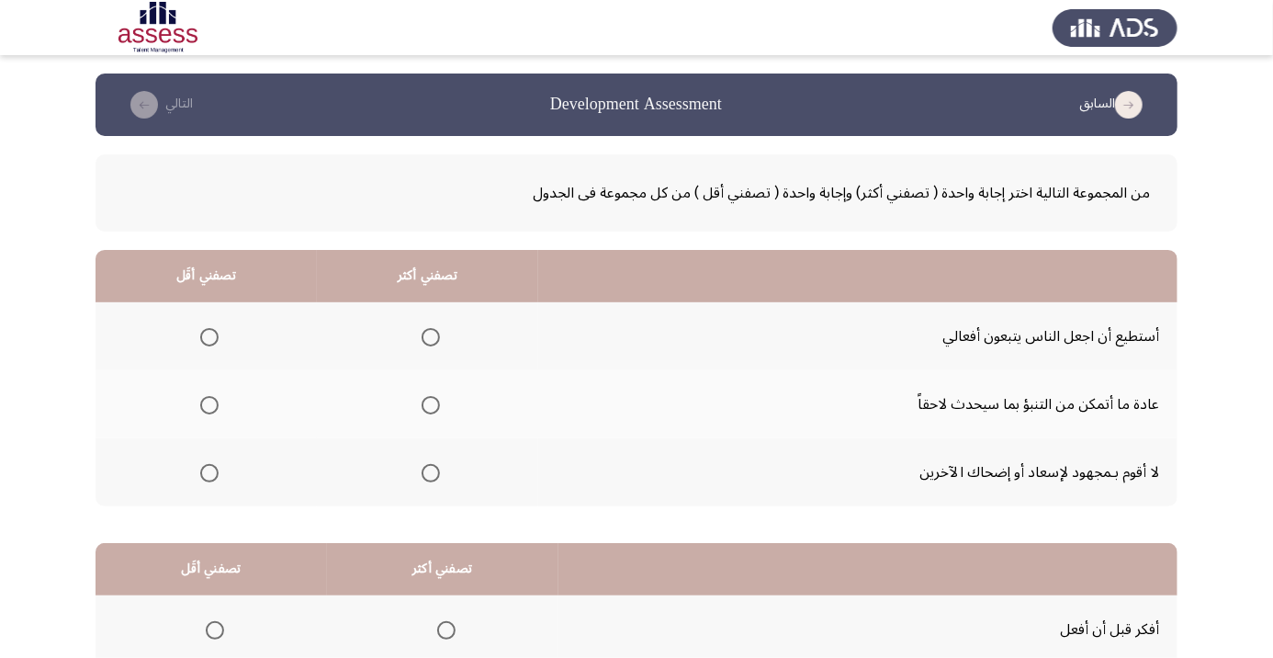
click at [431, 337] on span "Select an option" at bounding box center [431, 337] width 0 height 0
click at [432, 336] on input "Select an option" at bounding box center [431, 337] width 18 height 18
click at [209, 404] on span "Select an option" at bounding box center [209, 405] width 18 height 18
click at [209, 404] on input "Select an option" at bounding box center [209, 405] width 18 height 18
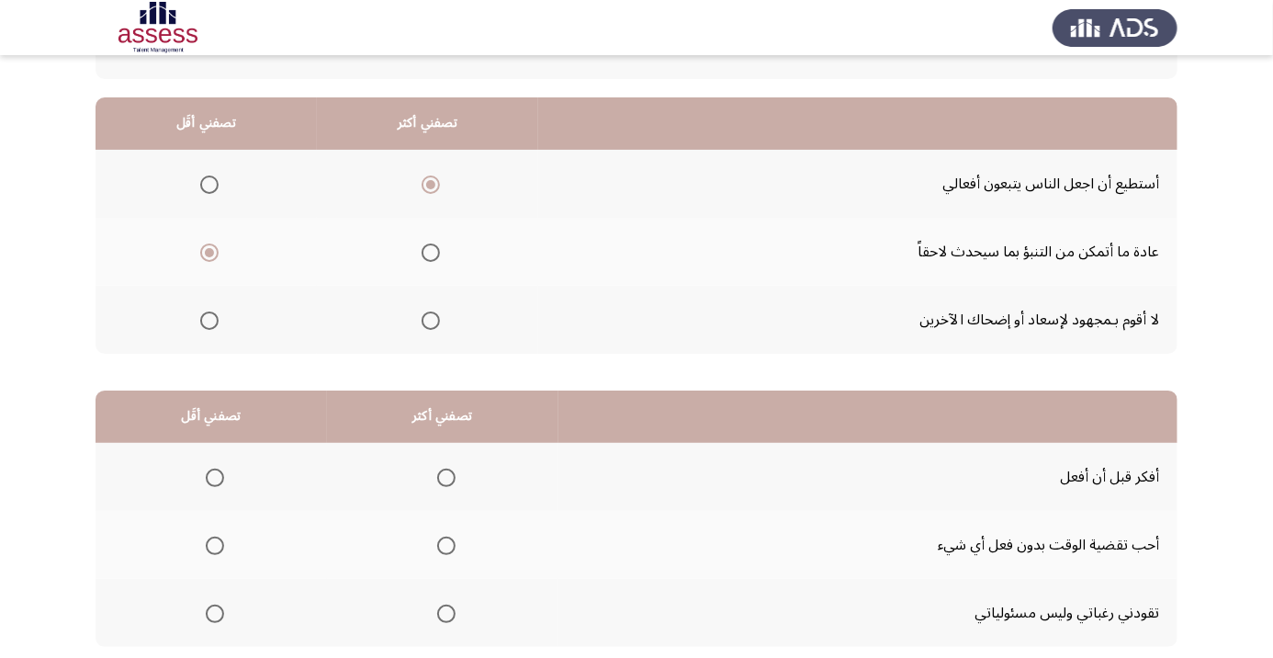
scroll to position [180, 0]
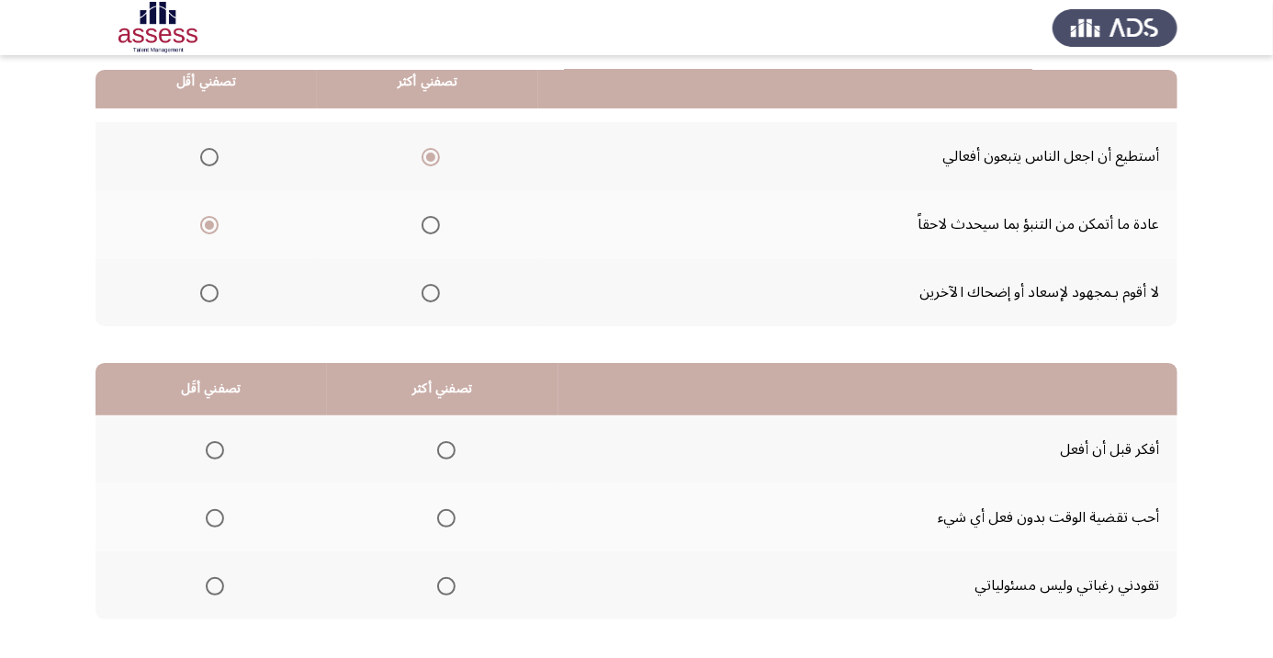
click at [446, 450] on span "Select an option" at bounding box center [446, 450] width 0 height 0
click at [445, 448] on input "Select an option" at bounding box center [446, 450] width 18 height 18
click at [213, 583] on span "Select an option" at bounding box center [215, 586] width 18 height 18
click at [213, 583] on input "Select an option" at bounding box center [215, 586] width 18 height 18
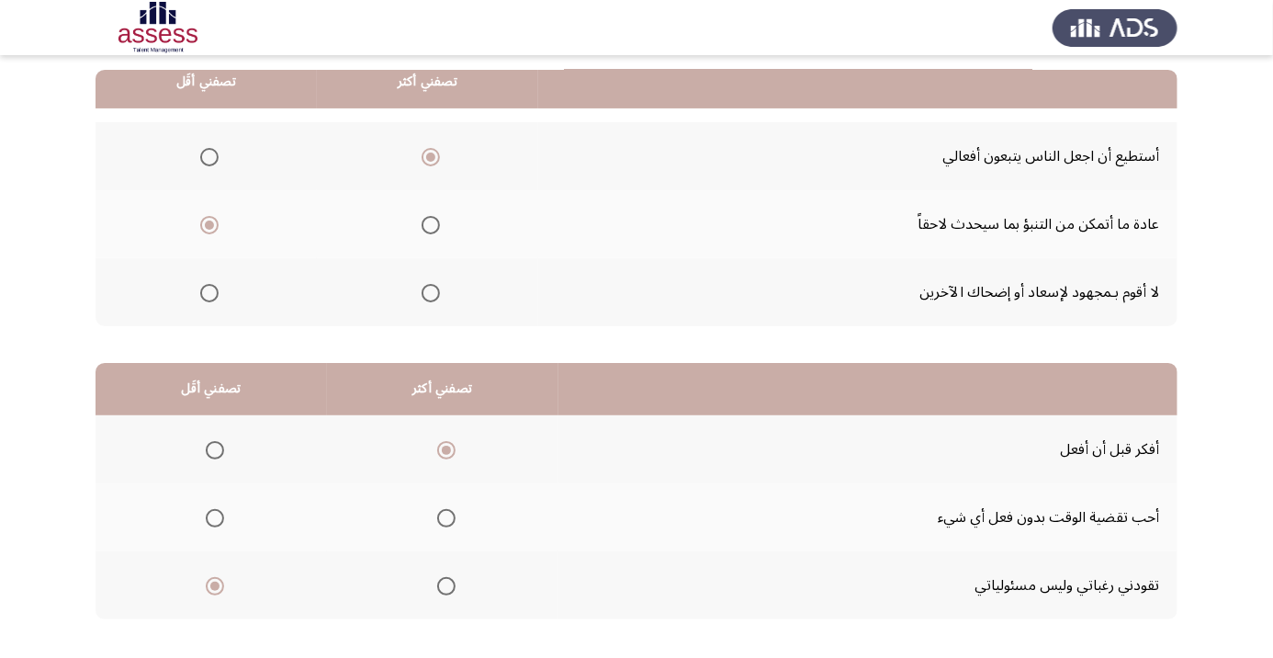
scroll to position [0, 0]
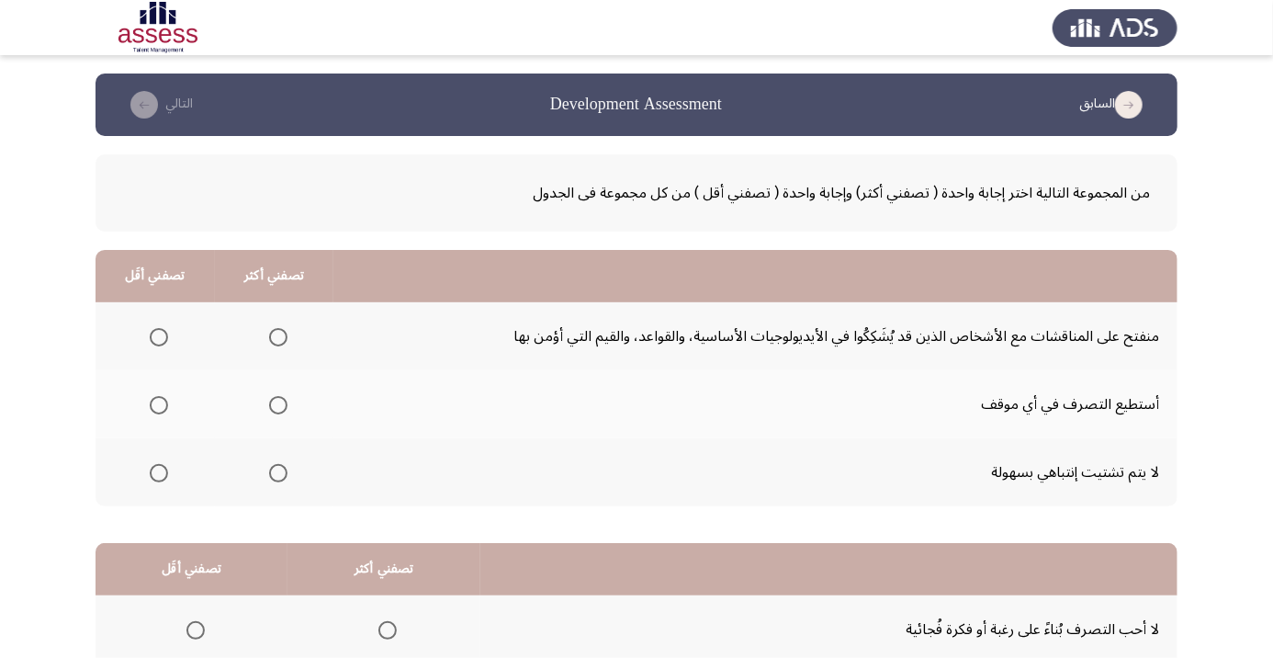
click at [277, 337] on span "Select an option" at bounding box center [277, 337] width 0 height 0
click at [277, 336] on input "Select an option" at bounding box center [278, 337] width 18 height 18
click at [159, 473] on span "Select an option" at bounding box center [159, 473] width 0 height 0
click at [158, 471] on input "Select an option" at bounding box center [159, 473] width 18 height 18
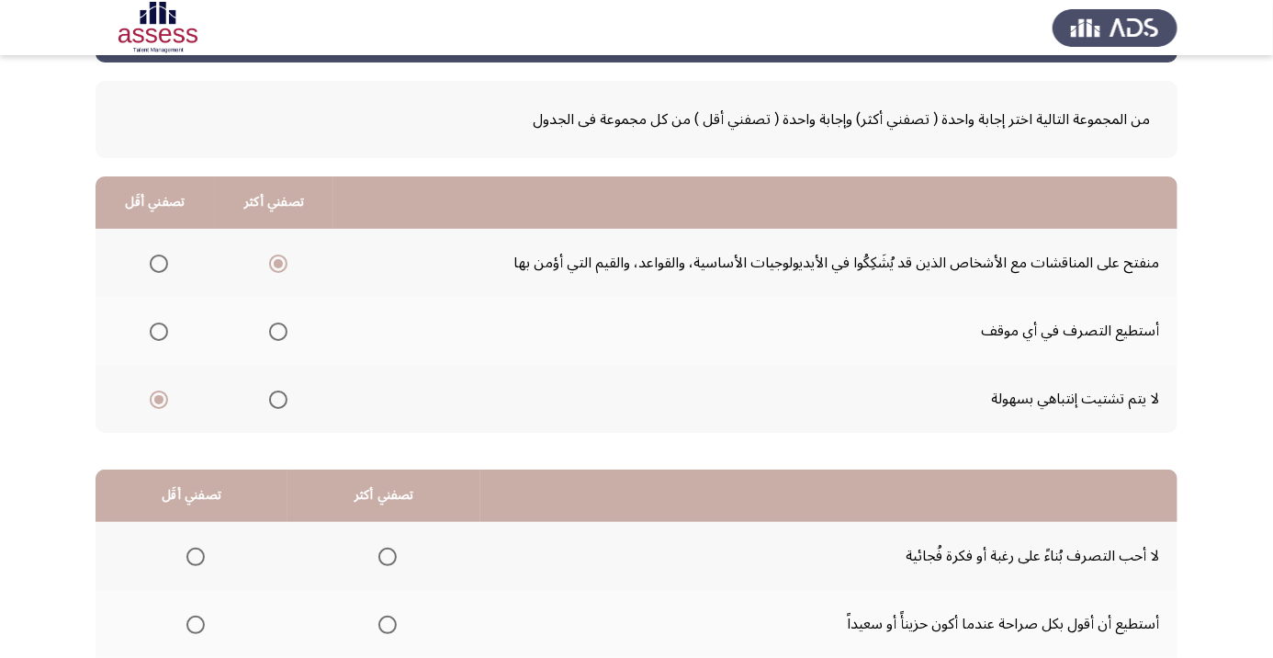
scroll to position [180, 0]
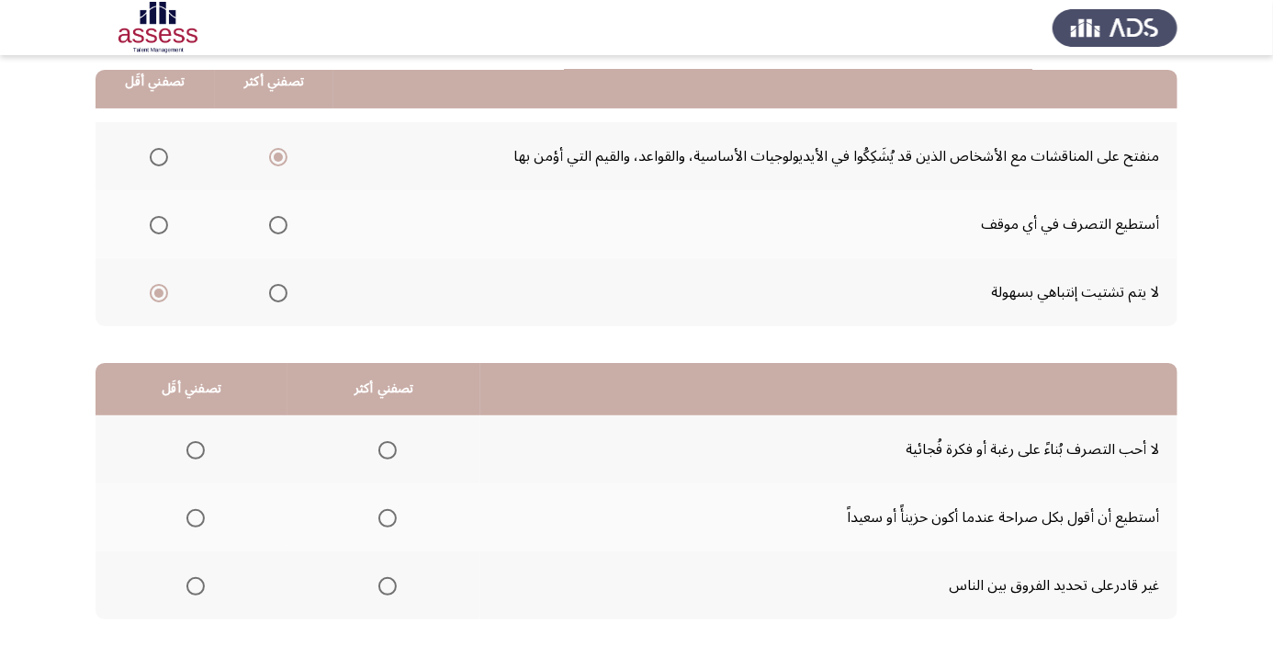
click at [386, 521] on span "Select an option" at bounding box center [387, 518] width 18 height 18
click at [386, 521] on input "Select an option" at bounding box center [387, 518] width 18 height 18
click at [196, 586] on span "Select an option" at bounding box center [196, 586] width 0 height 0
click at [195, 583] on input "Select an option" at bounding box center [195, 586] width 18 height 18
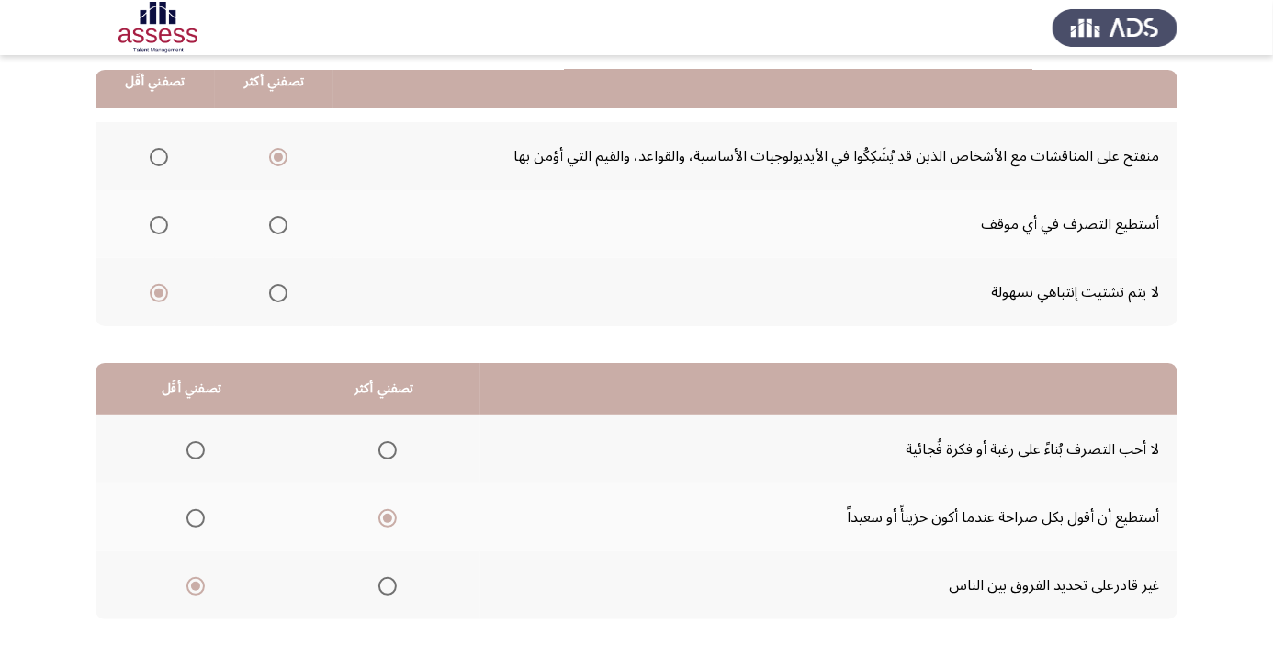
scroll to position [0, 0]
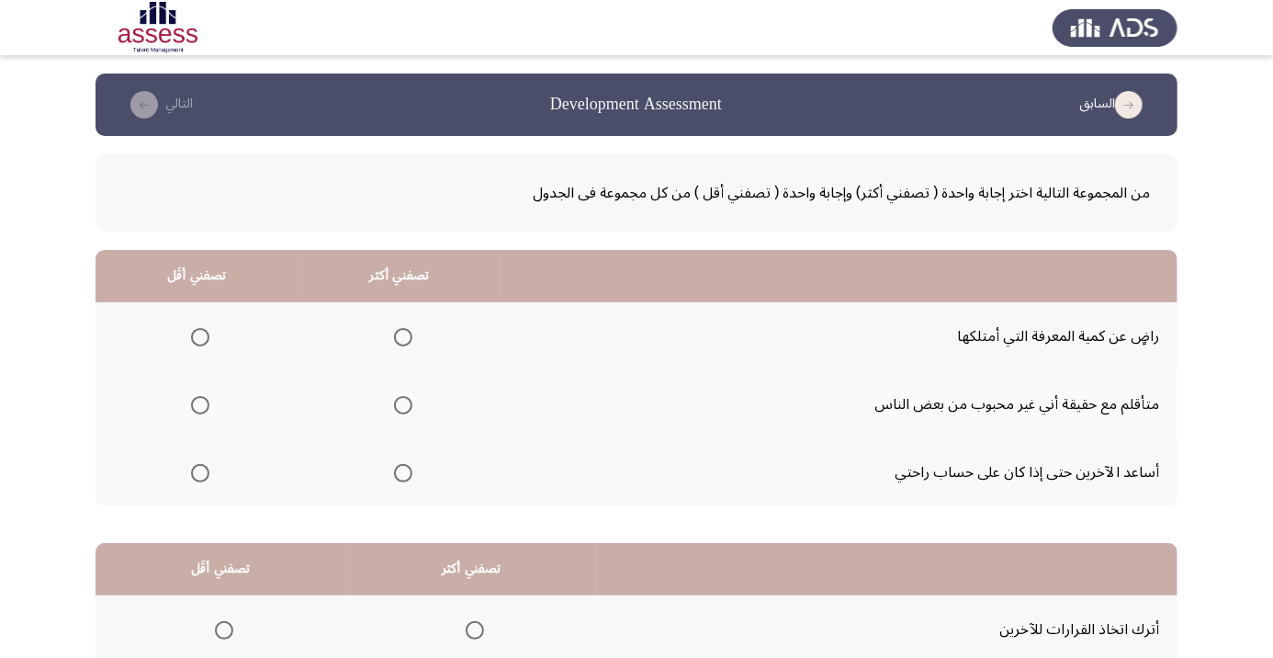
click at [403, 337] on span "Select an option" at bounding box center [403, 337] width 0 height 0
click at [403, 336] on input "Select an option" at bounding box center [403, 337] width 18 height 18
click at [203, 411] on span "Select an option" at bounding box center [200, 405] width 18 height 18
click at [203, 411] on input "Select an option" at bounding box center [200, 405] width 18 height 18
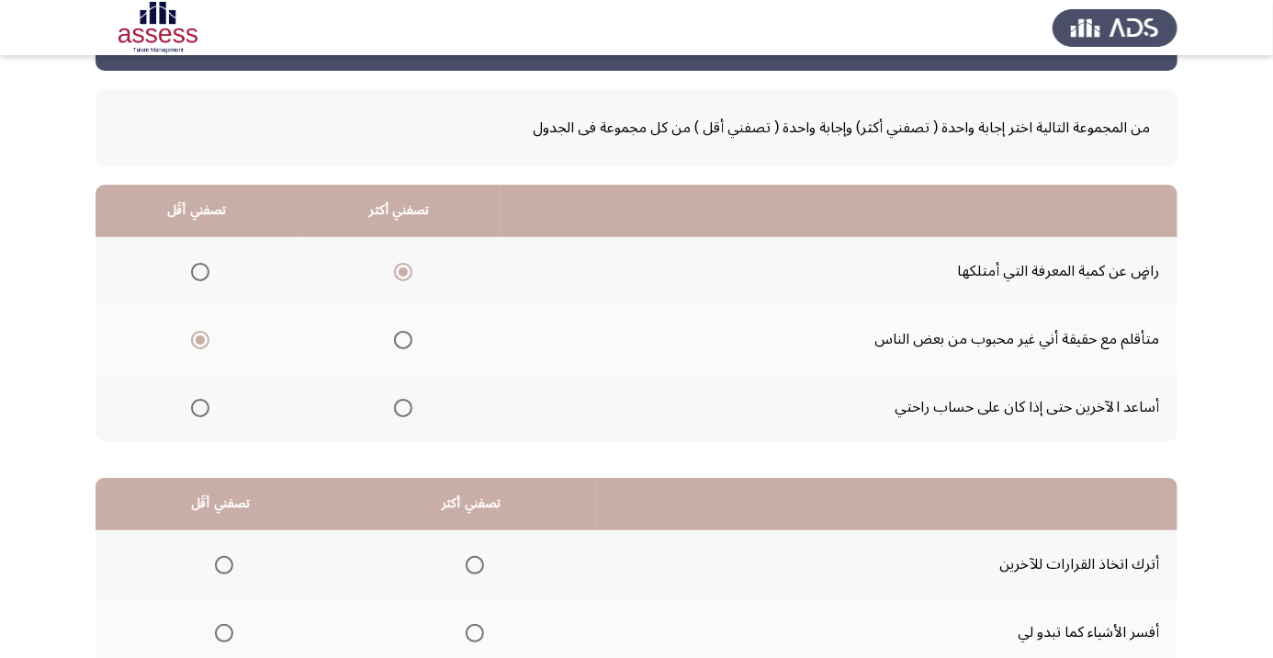
scroll to position [180, 0]
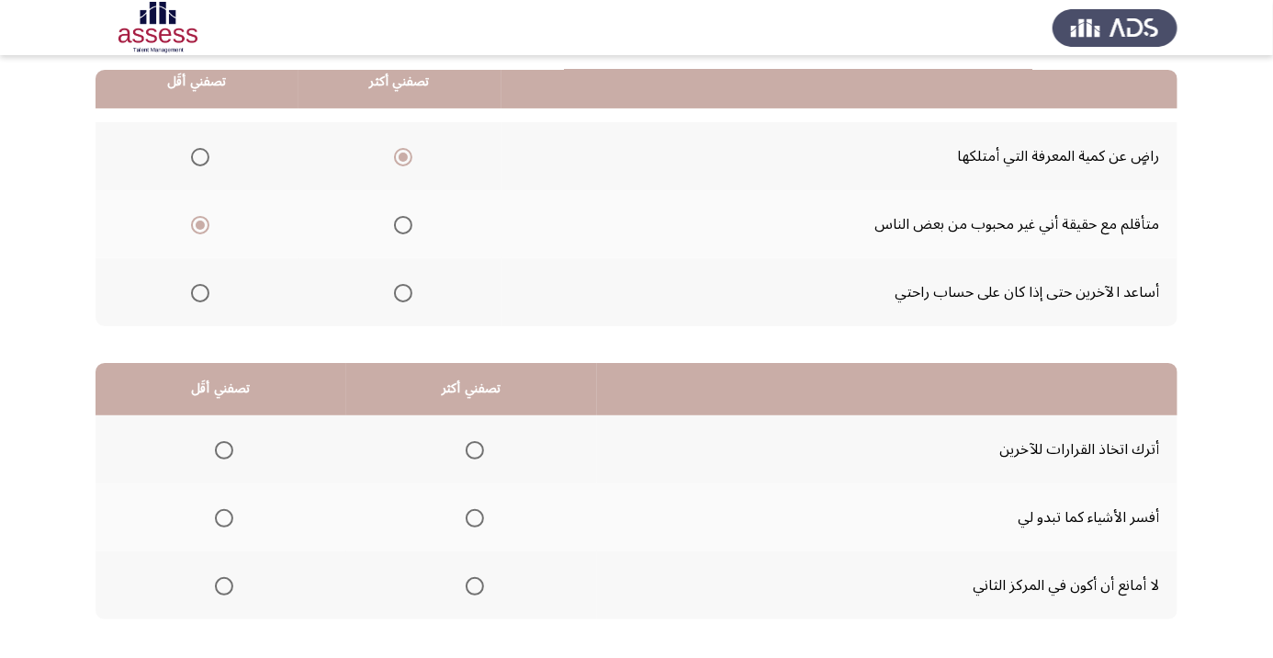
click at [475, 518] on span "Select an option" at bounding box center [475, 518] width 0 height 0
click at [478, 515] on input "Select an option" at bounding box center [475, 518] width 18 height 18
click at [224, 586] on span "Select an option" at bounding box center [224, 586] width 0 height 0
click at [225, 583] on input "Select an option" at bounding box center [224, 586] width 18 height 18
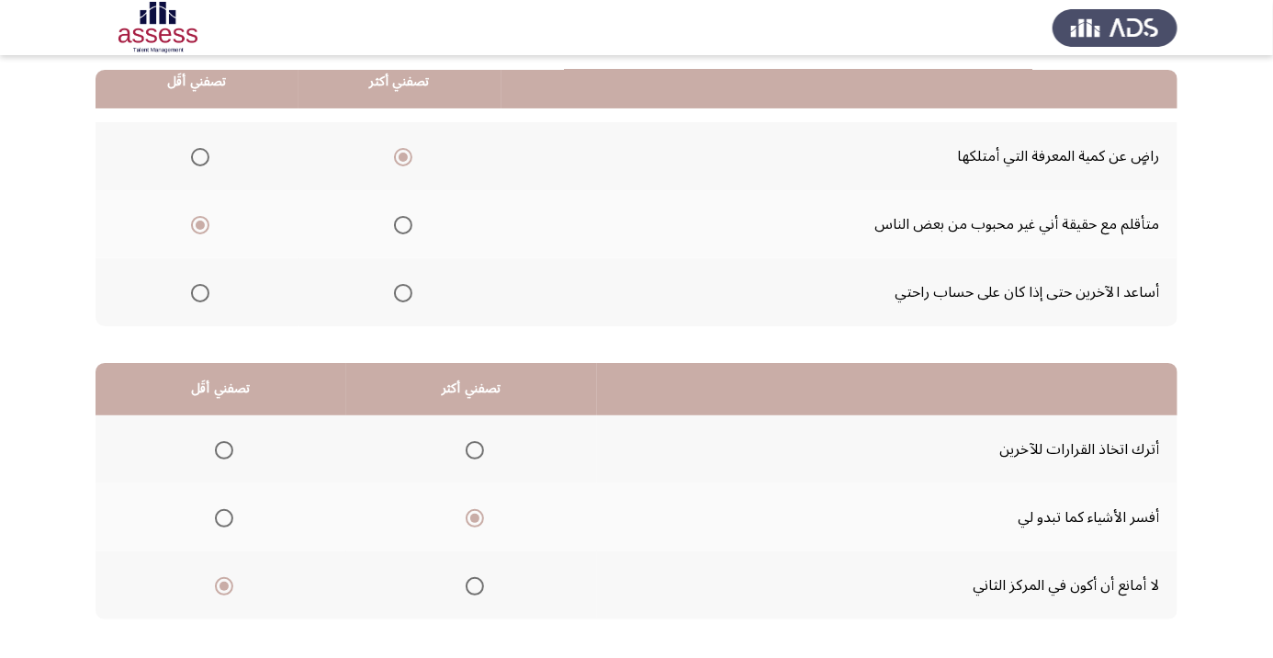
scroll to position [0, 0]
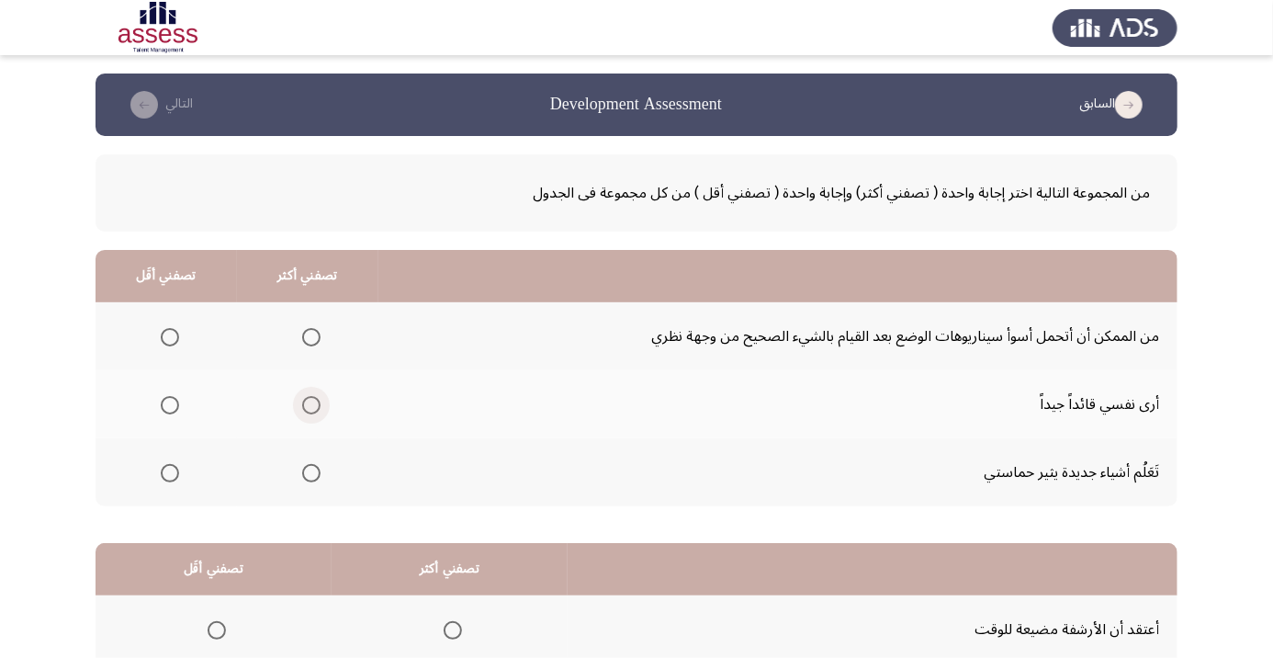
click at [317, 405] on span "Select an option" at bounding box center [311, 405] width 18 height 18
click at [317, 405] on input "Select an option" at bounding box center [311, 405] width 18 height 18
click at [161, 340] on span "Select an option" at bounding box center [170, 337] width 18 height 18
click at [161, 340] on input "Select an option" at bounding box center [170, 337] width 18 height 18
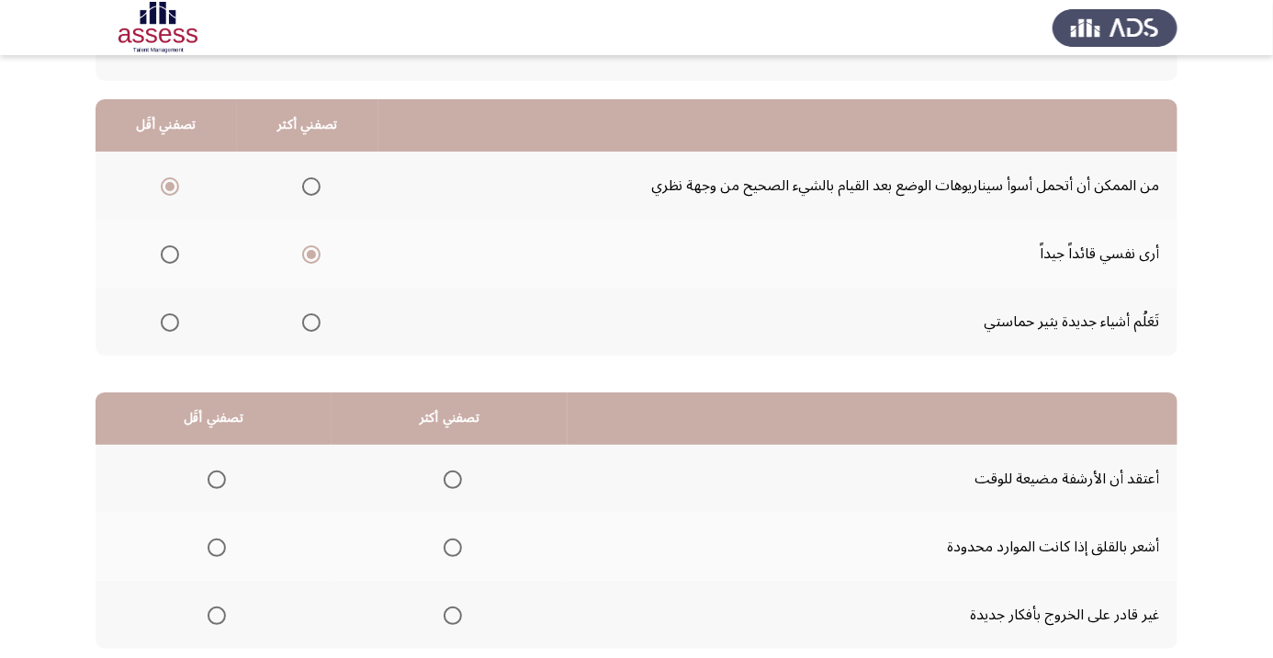
scroll to position [180, 0]
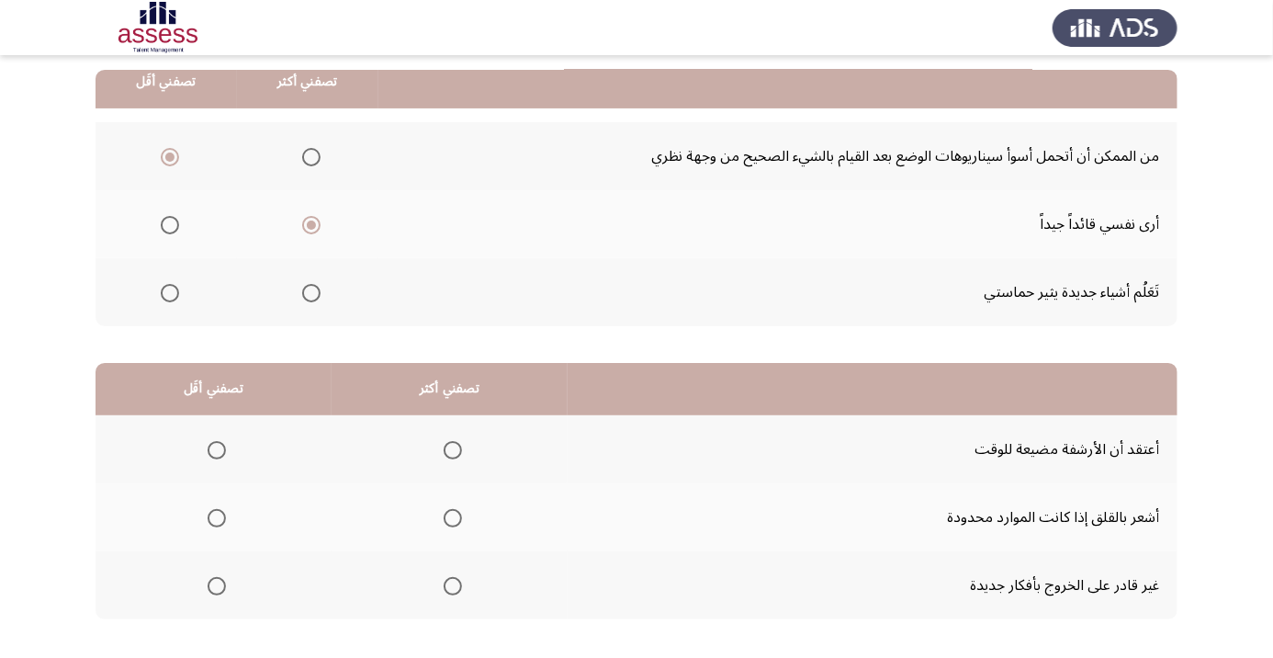
click at [448, 521] on span "Select an option" at bounding box center [453, 518] width 18 height 18
click at [448, 521] on input "Select an option" at bounding box center [453, 518] width 18 height 18
click at [225, 445] on span "Select an option" at bounding box center [217, 450] width 18 height 18
click at [225, 445] on input "Select an option" at bounding box center [217, 450] width 18 height 18
click at [225, 582] on span "Select an option" at bounding box center [217, 586] width 18 height 18
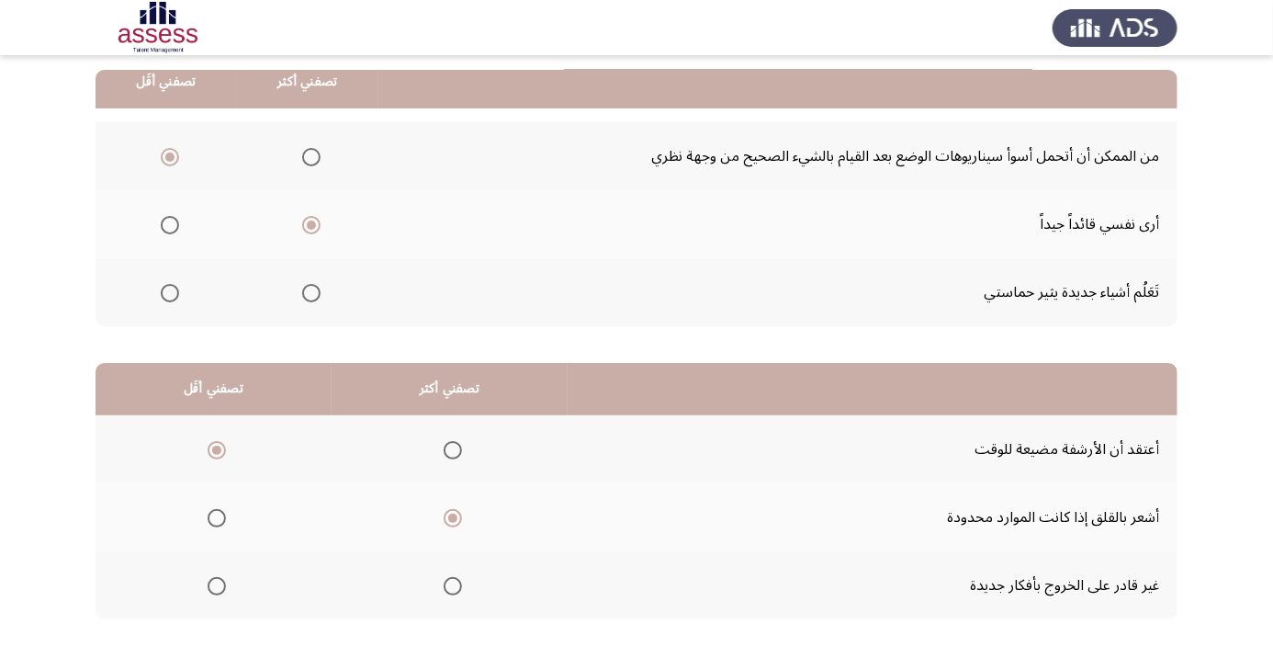
click at [225, 582] on input "Select an option" at bounding box center [217, 586] width 18 height 18
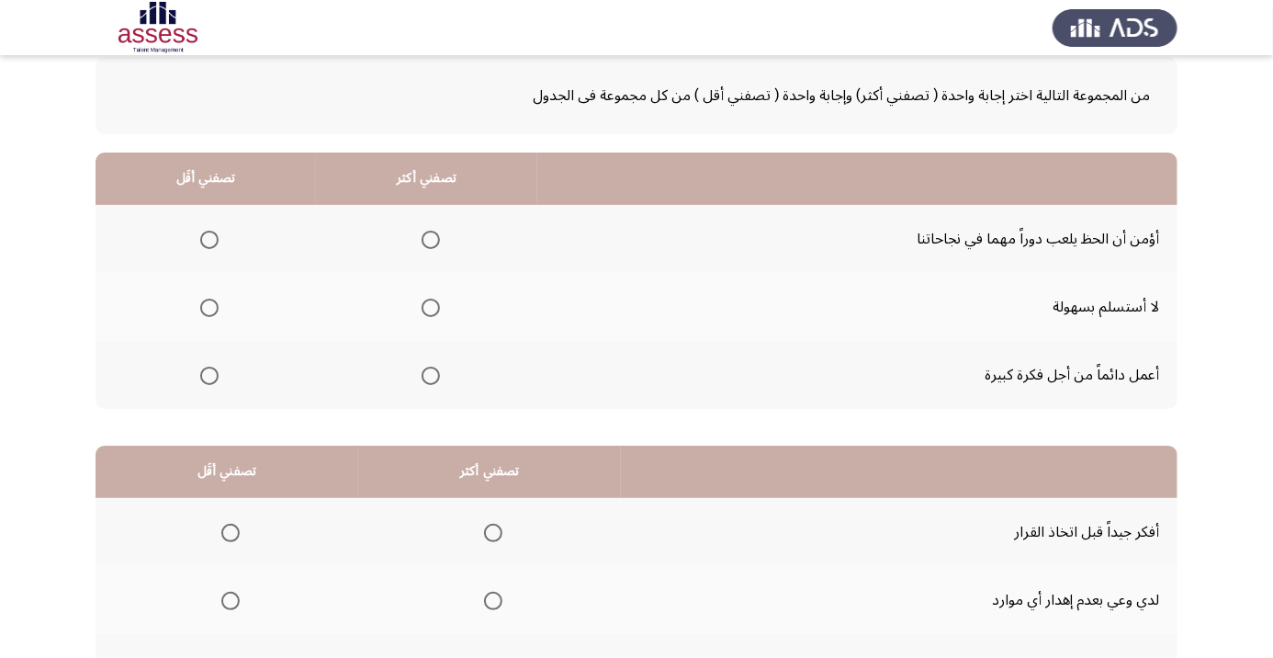
scroll to position [101, 0]
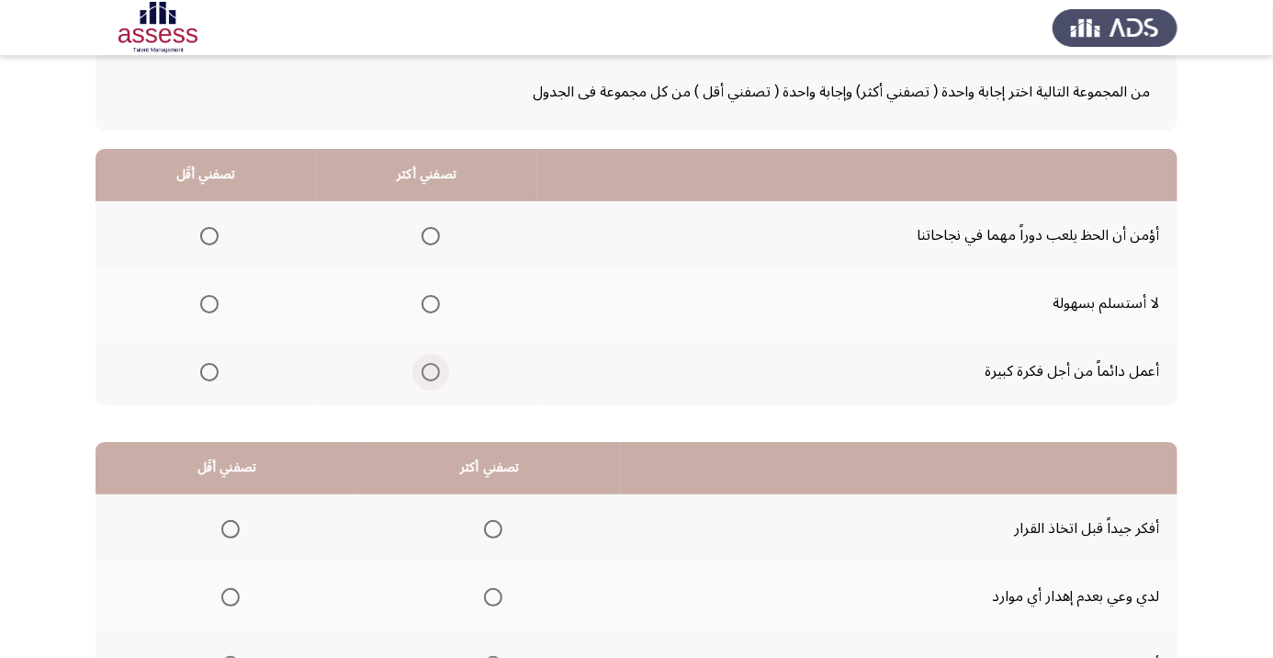
click at [433, 375] on span "Select an option" at bounding box center [431, 372] width 18 height 18
click at [433, 375] on input "Select an option" at bounding box center [431, 372] width 18 height 18
click at [210, 308] on span "Select an option" at bounding box center [209, 304] width 18 height 18
click at [210, 308] on input "Select an option" at bounding box center [209, 304] width 18 height 18
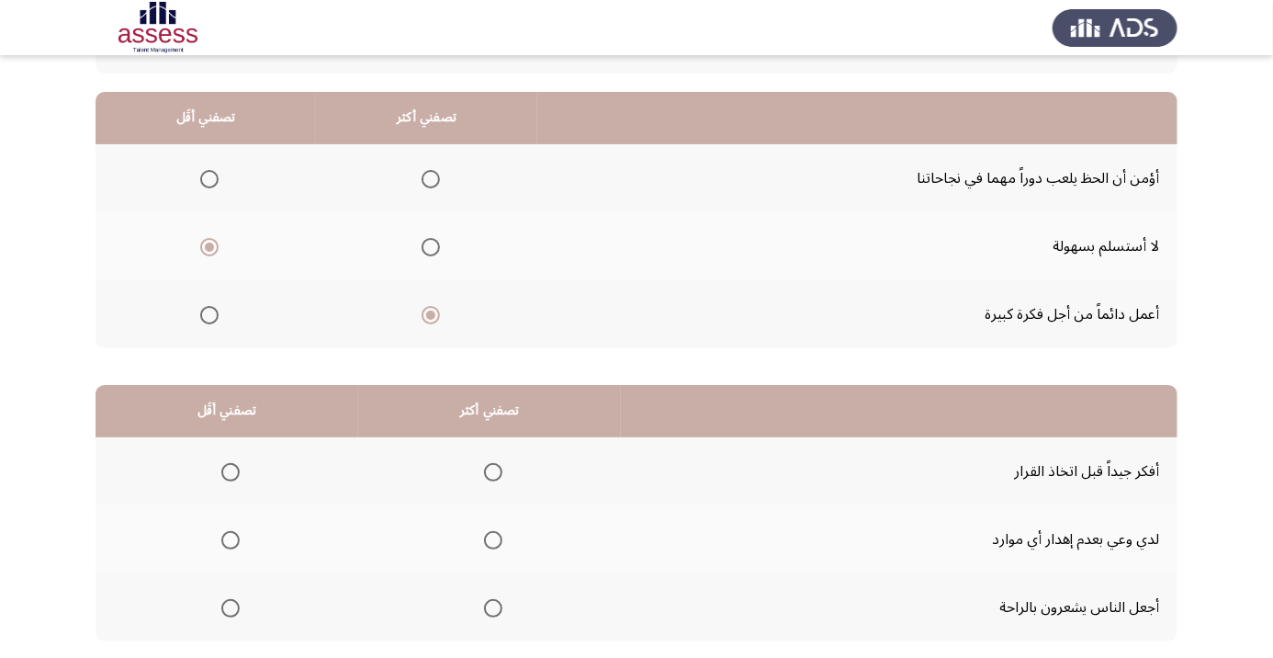
scroll to position [180, 0]
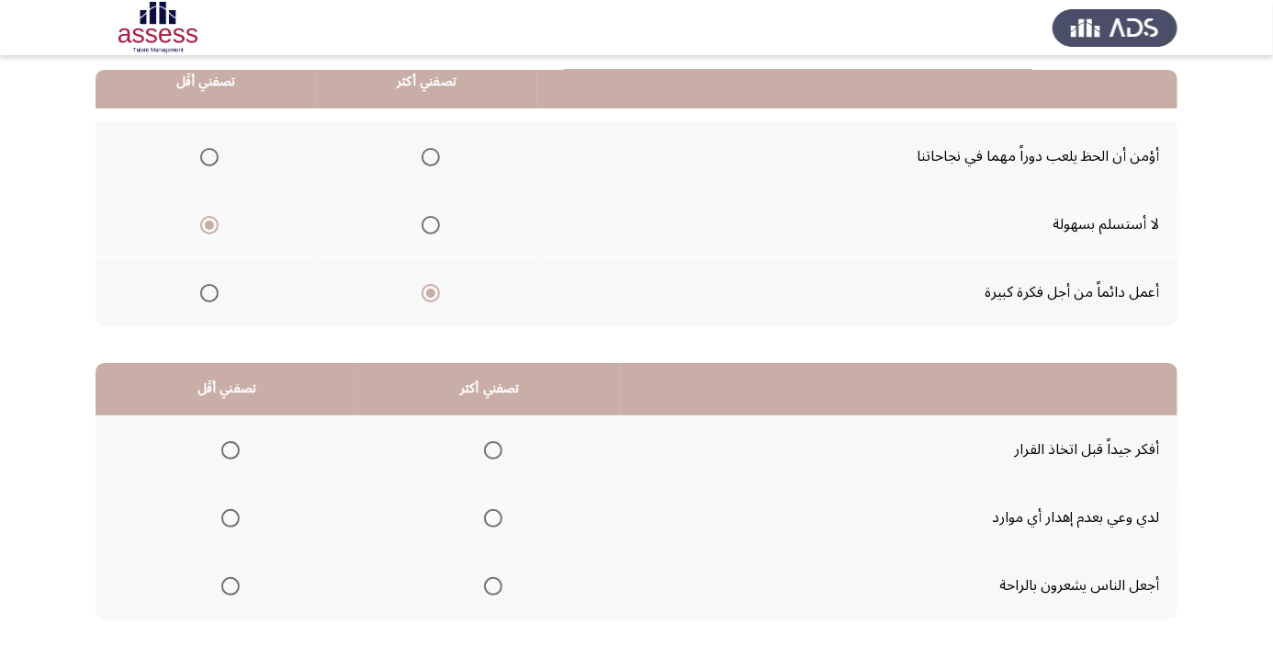
click at [493, 450] on span "Select an option" at bounding box center [493, 450] width 0 height 0
click at [492, 448] on input "Select an option" at bounding box center [493, 450] width 18 height 18
click at [231, 586] on span "Select an option" at bounding box center [231, 586] width 0 height 0
click at [230, 583] on input "Select an option" at bounding box center [230, 586] width 18 height 18
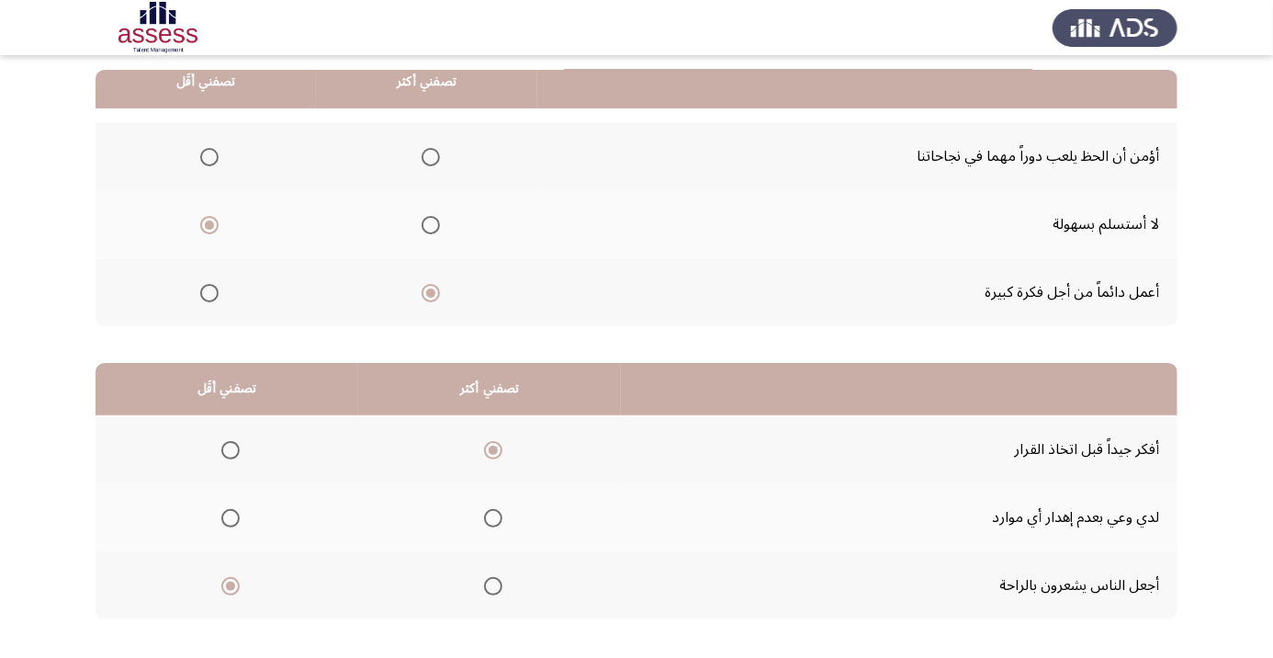
scroll to position [0, 0]
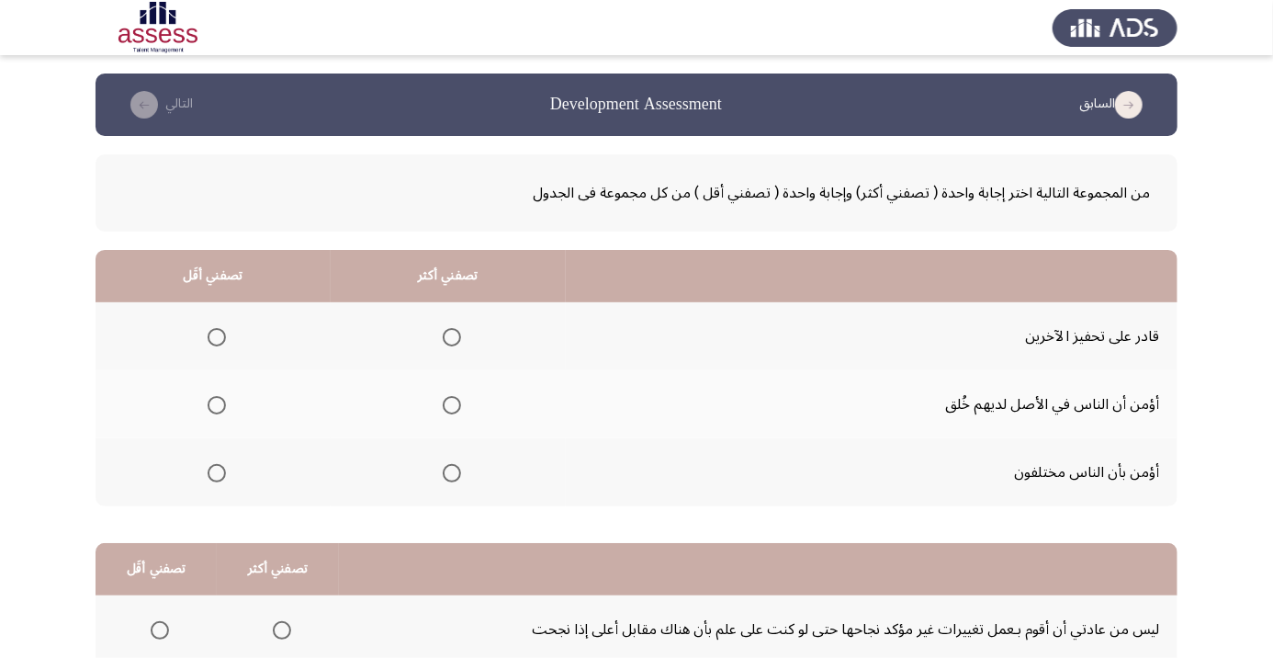
click at [452, 473] on span "Select an option" at bounding box center [452, 473] width 0 height 0
click at [455, 471] on input "Select an option" at bounding box center [452, 473] width 18 height 18
click at [223, 468] on span "Select an option" at bounding box center [217, 473] width 18 height 18
click at [223, 468] on input "Select an option" at bounding box center [217, 473] width 18 height 18
click at [452, 473] on span "Select an option" at bounding box center [452, 473] width 0 height 0
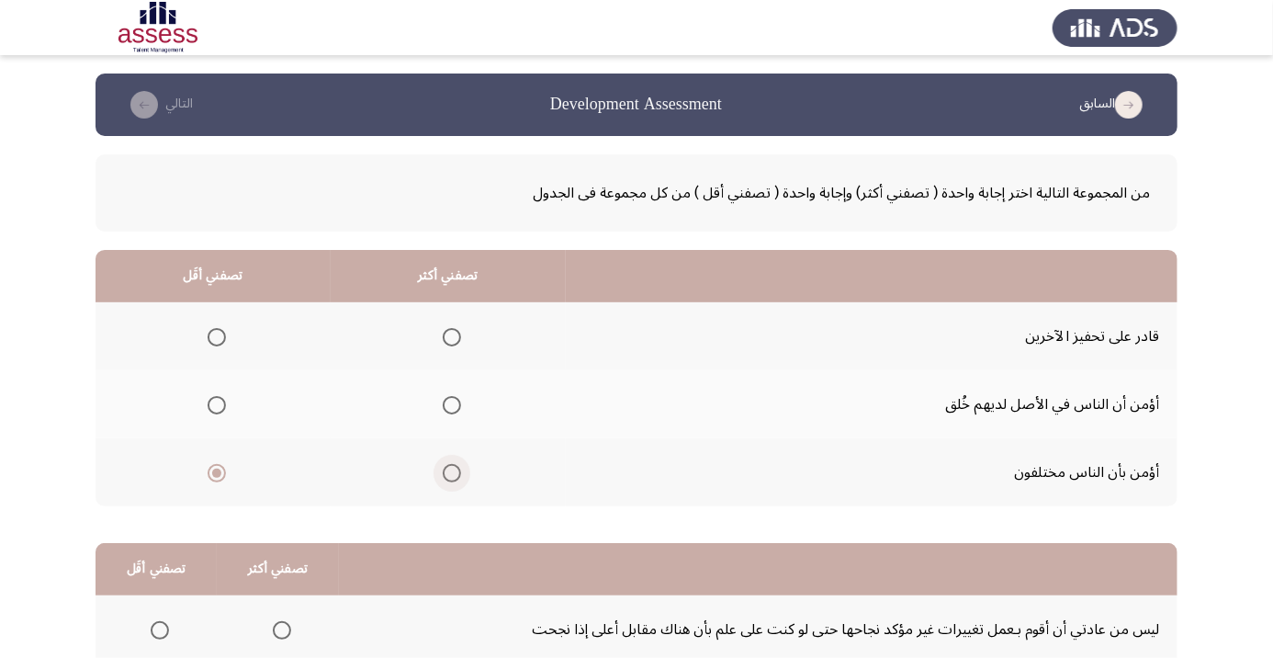
click at [455, 471] on input "Select an option" at bounding box center [452, 473] width 18 height 18
click at [225, 401] on span "Select an option" at bounding box center [217, 405] width 18 height 18
click at [225, 401] on input "Select an option" at bounding box center [217, 405] width 18 height 18
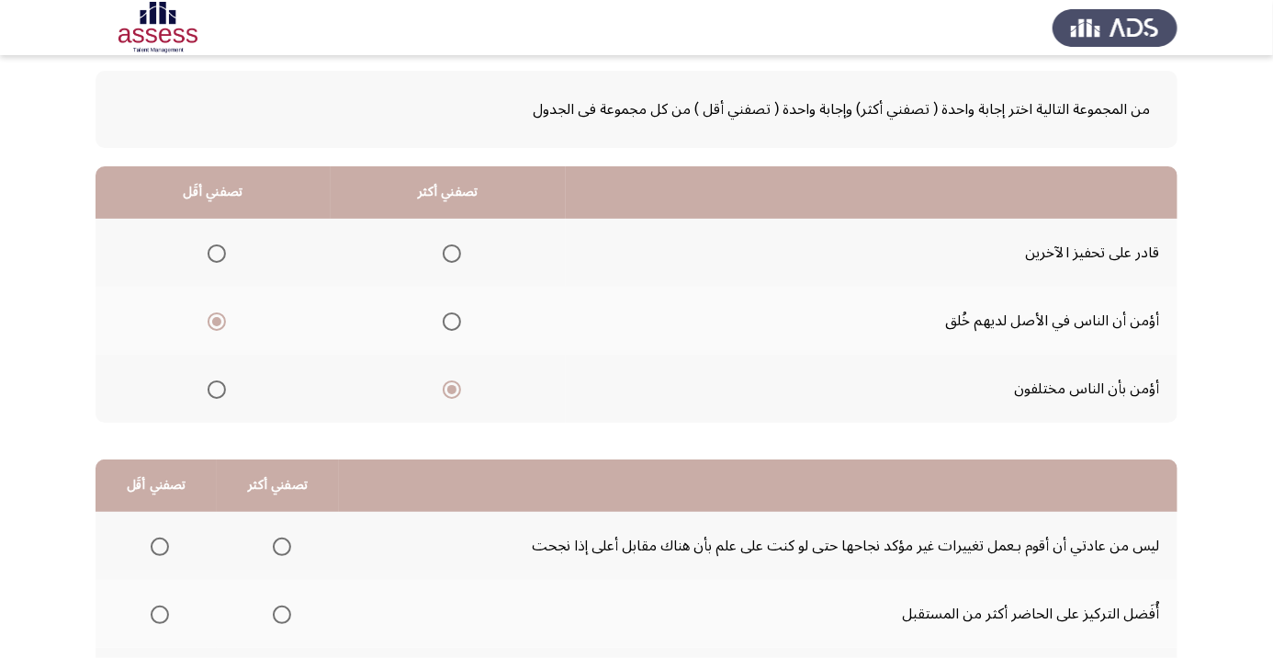
scroll to position [180, 0]
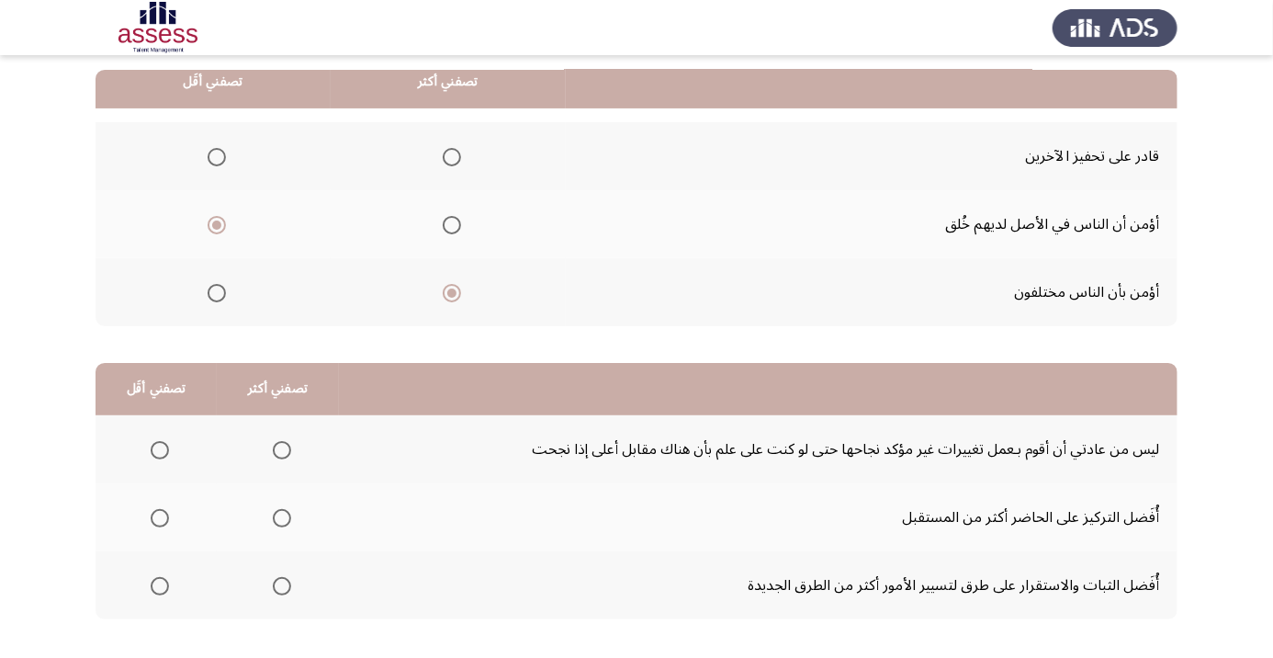
click at [282, 586] on span "Select an option" at bounding box center [282, 586] width 0 height 0
click at [281, 583] on input "Select an option" at bounding box center [282, 586] width 18 height 18
click at [159, 515] on span "Select an option" at bounding box center [160, 518] width 18 height 18
click at [159, 515] on input "Select an option" at bounding box center [160, 518] width 18 height 18
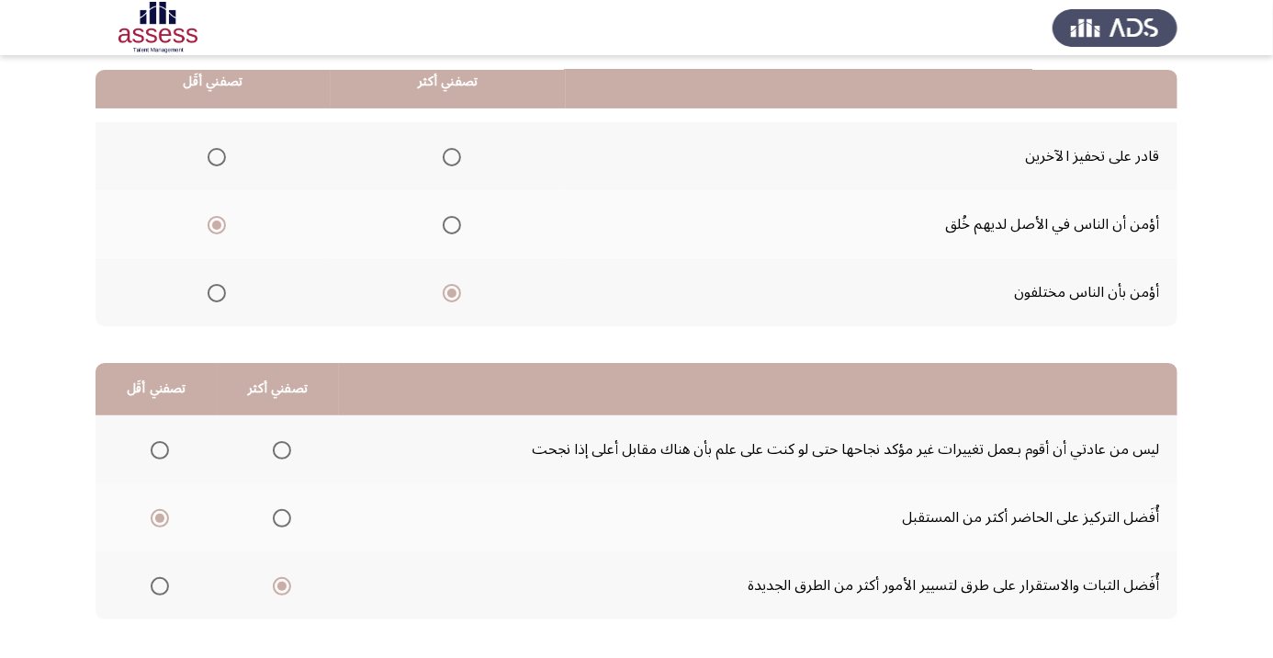
scroll to position [0, 0]
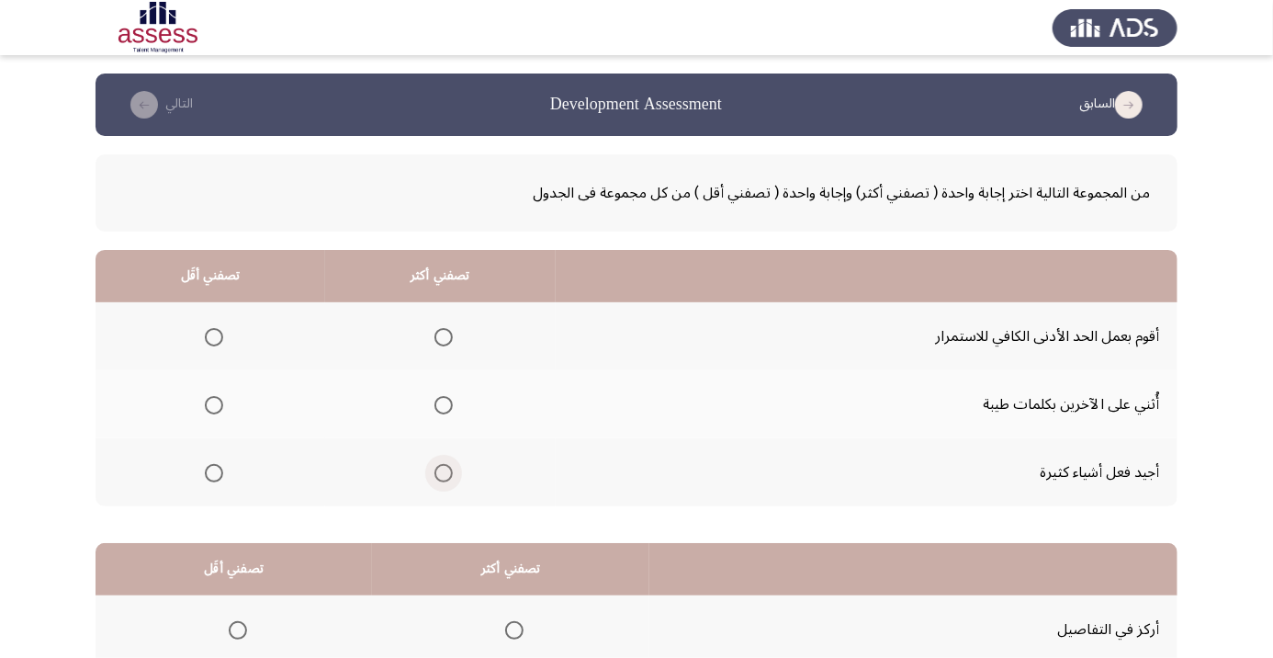
click at [444, 473] on span "Select an option" at bounding box center [444, 473] width 0 height 0
click at [445, 471] on input "Select an option" at bounding box center [443, 473] width 18 height 18
click at [214, 337] on span "Select an option" at bounding box center [214, 337] width 0 height 0
click at [214, 336] on input "Select an option" at bounding box center [214, 337] width 18 height 18
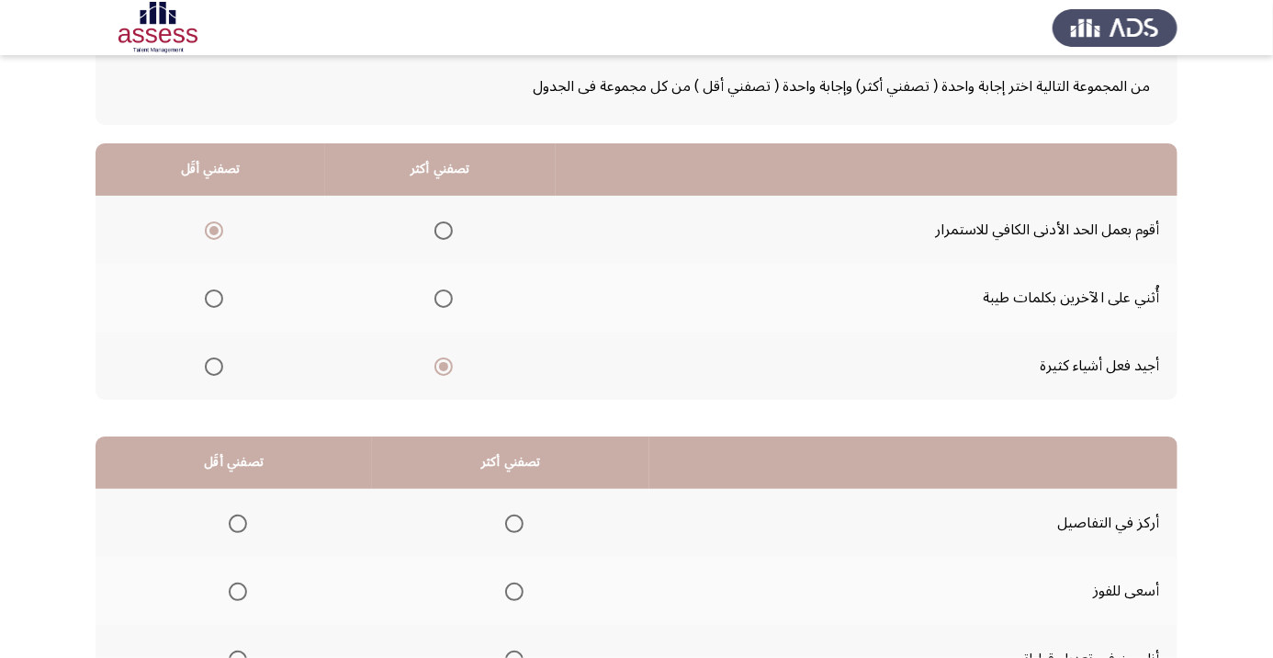
scroll to position [180, 0]
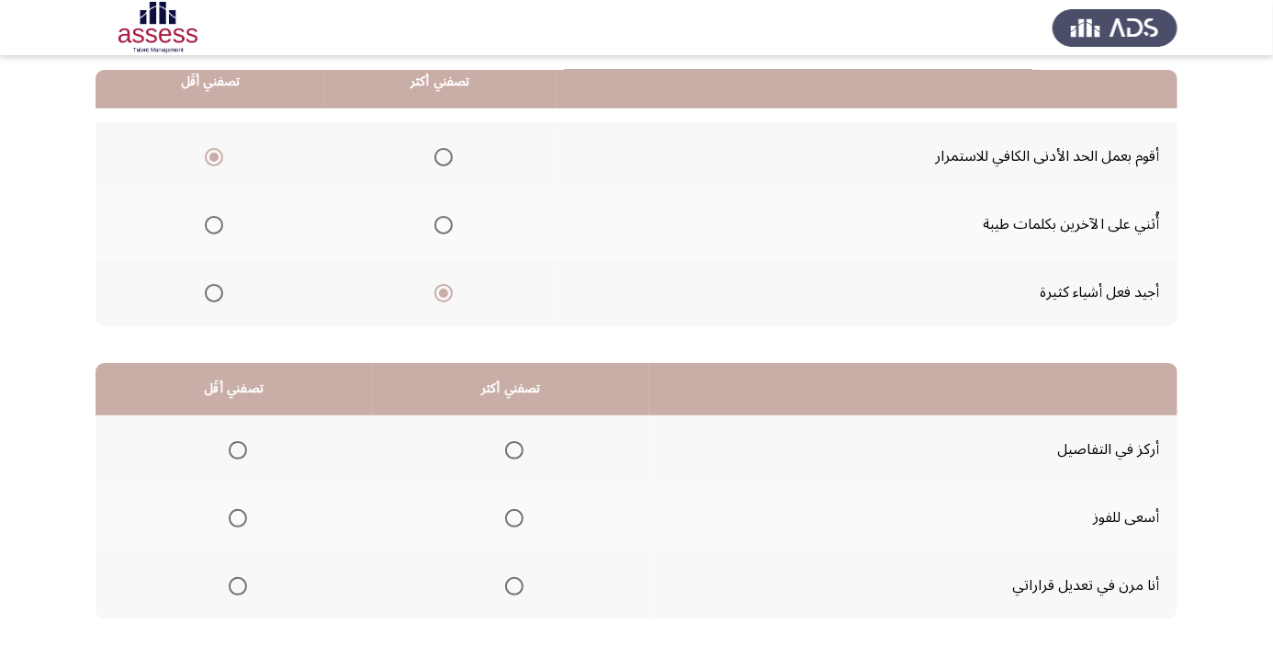
click at [520, 513] on span "Select an option" at bounding box center [514, 518] width 18 height 18
click at [520, 513] on input "Select an option" at bounding box center [514, 518] width 18 height 18
click at [238, 586] on span "Select an option" at bounding box center [238, 586] width 0 height 0
click at [237, 583] on input "Select an option" at bounding box center [238, 586] width 18 height 18
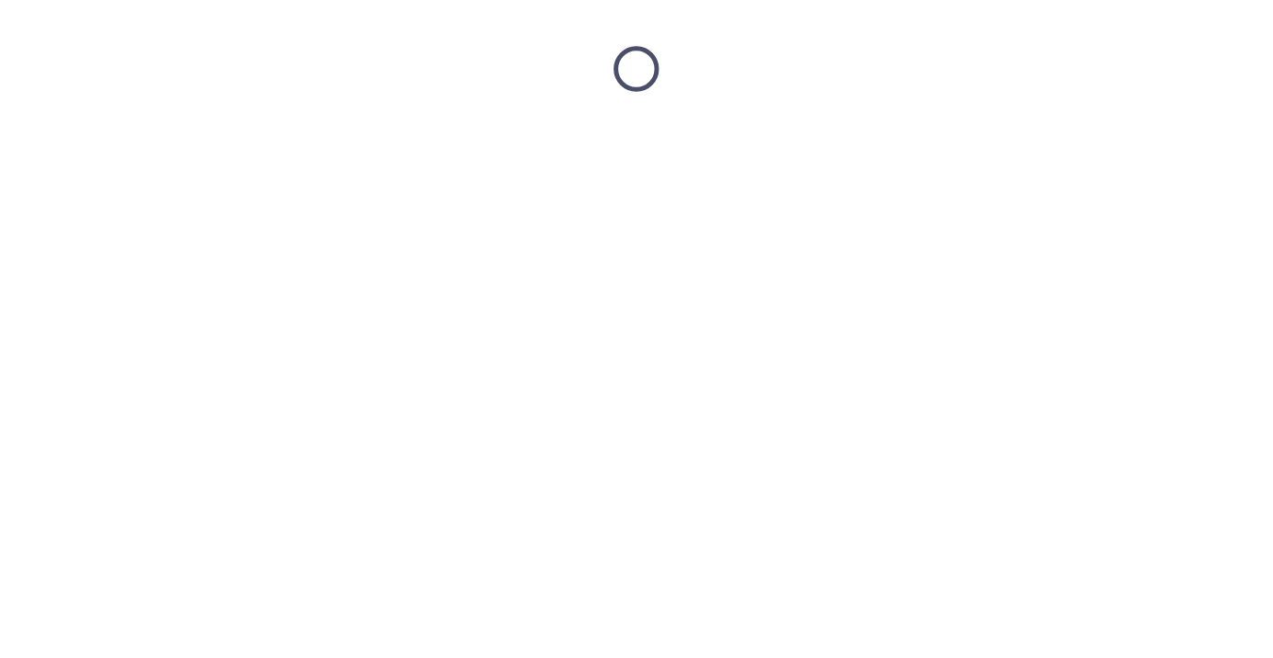
scroll to position [0, 0]
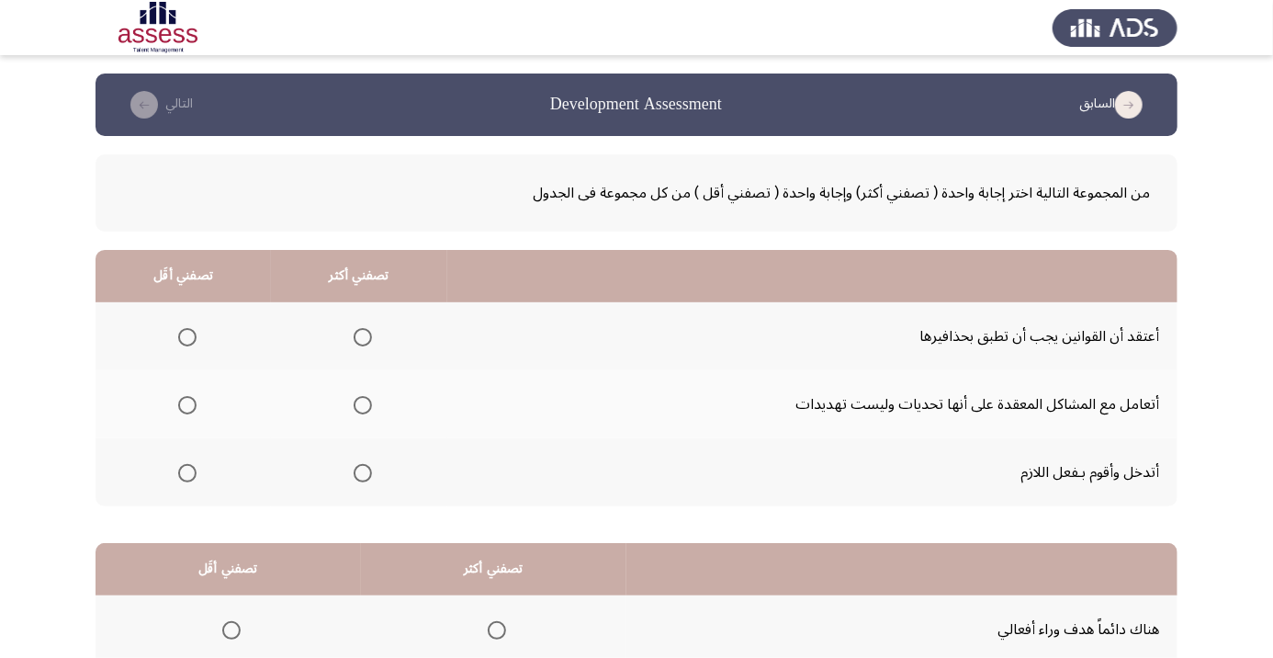
click at [364, 471] on span "Select an option" at bounding box center [363, 473] width 18 height 18
click at [364, 471] on input "Select an option" at bounding box center [363, 473] width 18 height 18
click at [187, 405] on span "Select an option" at bounding box center [187, 405] width 0 height 0
click at [187, 404] on input "Select an option" at bounding box center [187, 405] width 18 height 18
click at [187, 337] on span "Select an option" at bounding box center [187, 337] width 0 height 0
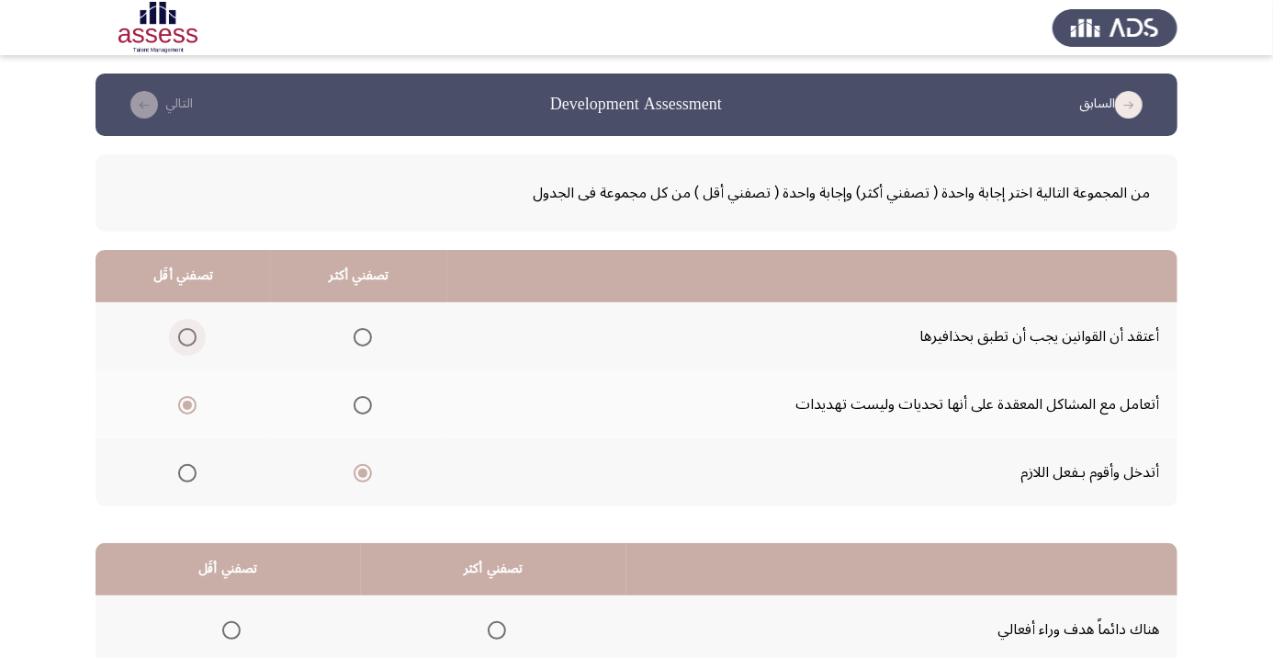
click at [187, 336] on input "Select an option" at bounding box center [187, 337] width 18 height 18
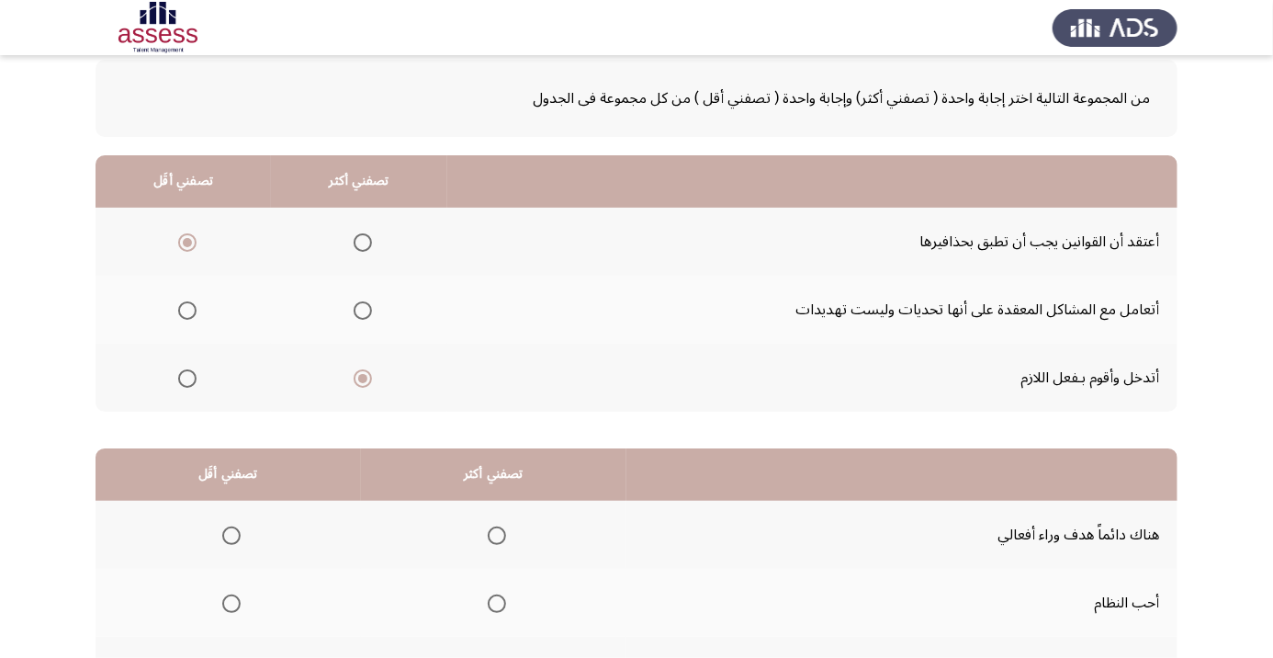
scroll to position [180, 0]
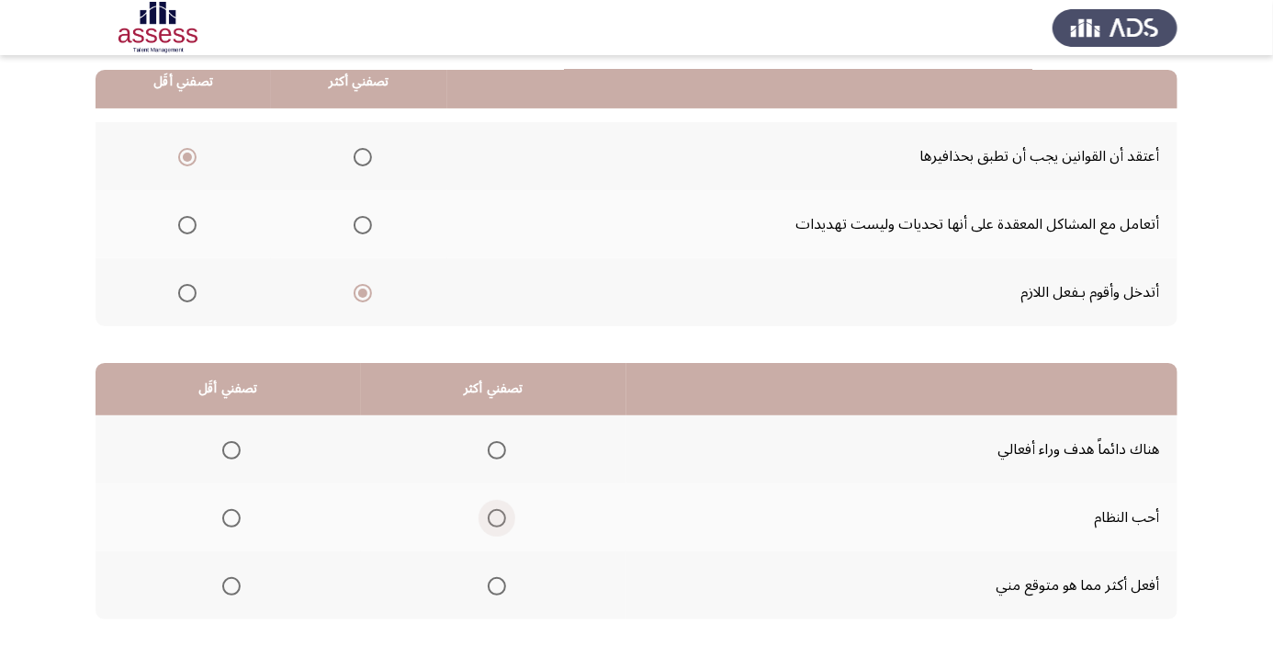
click at [498, 515] on span "Select an option" at bounding box center [497, 518] width 18 height 18
click at [498, 515] on input "Select an option" at bounding box center [497, 518] width 18 height 18
click at [498, 448] on span "Select an option" at bounding box center [497, 450] width 18 height 18
click at [498, 448] on input "Select an option" at bounding box center [497, 450] width 18 height 18
click at [231, 586] on span "Select an option" at bounding box center [231, 586] width 0 height 0
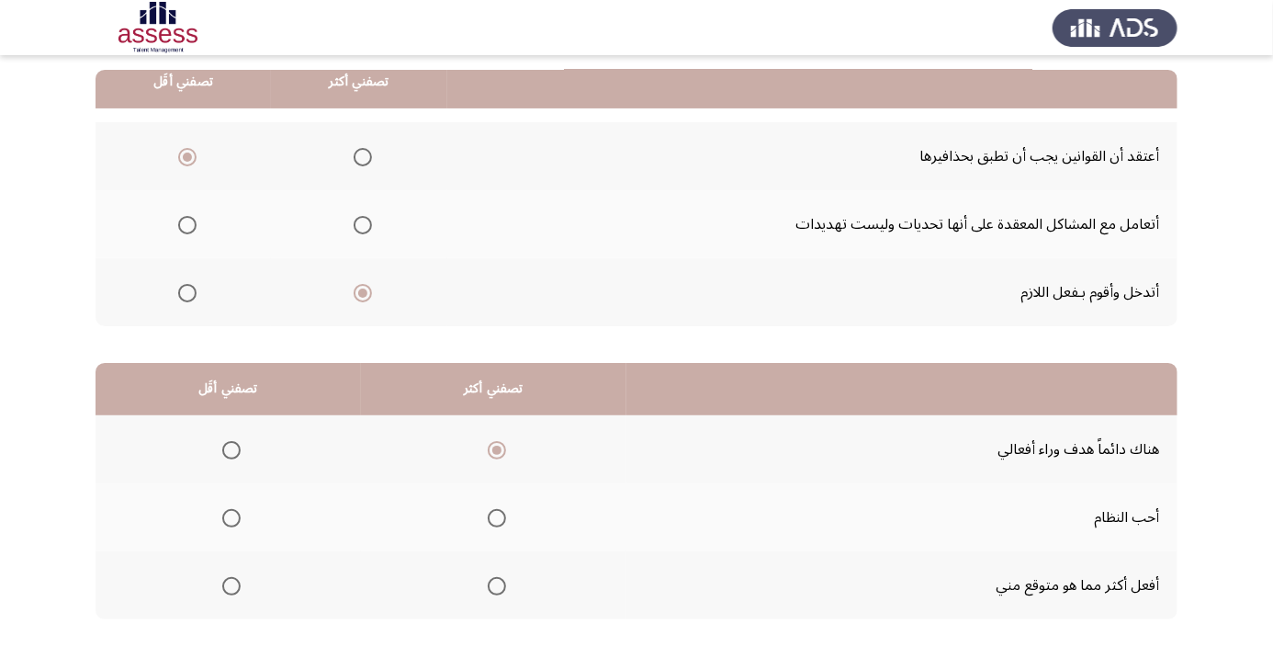
click at [231, 583] on input "Select an option" at bounding box center [231, 586] width 18 height 18
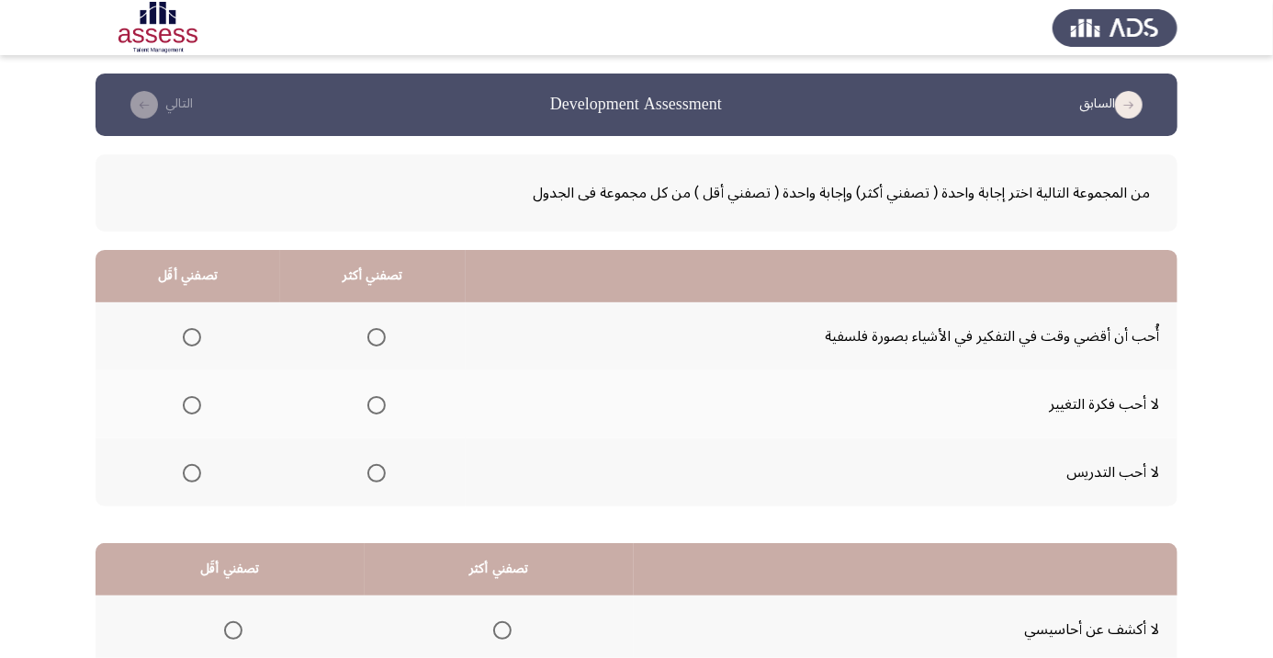
click at [377, 330] on span "Select an option" at bounding box center [376, 337] width 18 height 18
click at [377, 330] on input "Select an option" at bounding box center [376, 337] width 18 height 18
click at [184, 406] on span "Select an option" at bounding box center [192, 405] width 18 height 18
click at [184, 406] on input "Select an option" at bounding box center [192, 405] width 18 height 18
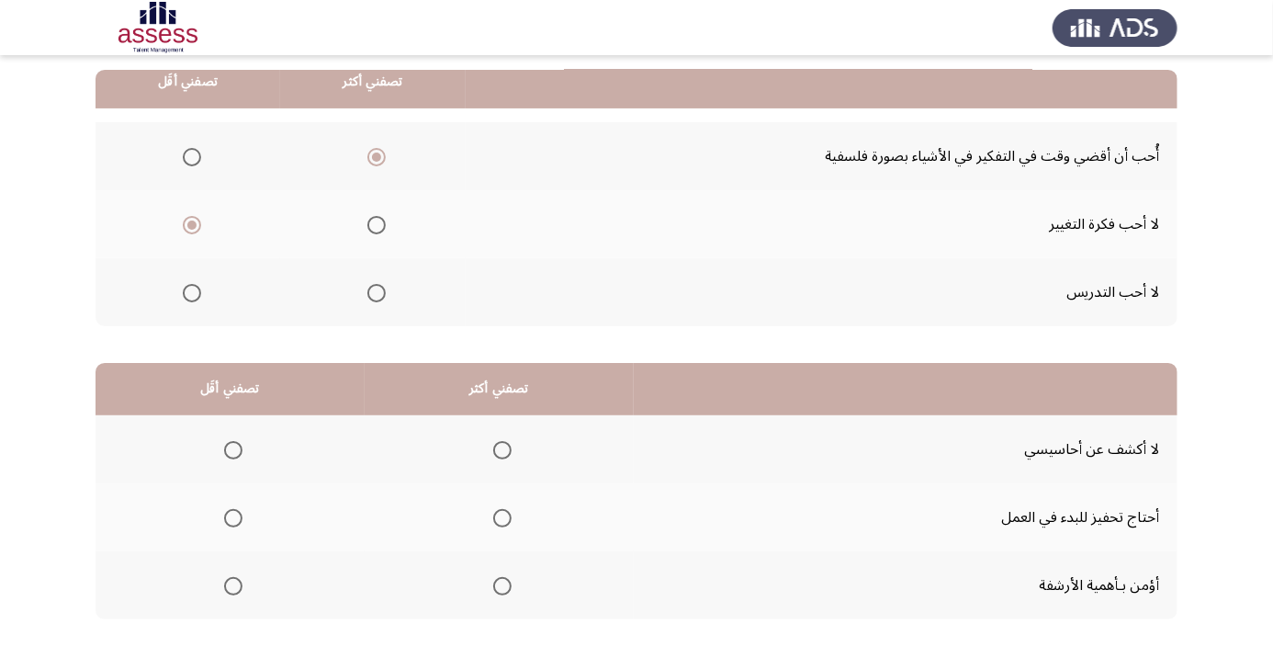
scroll to position [180, 0]
click at [502, 515] on span "Select an option" at bounding box center [502, 518] width 18 height 18
click at [502, 515] on input "Select an option" at bounding box center [502, 518] width 18 height 18
click at [235, 442] on span "Select an option" at bounding box center [233, 450] width 18 height 18
click at [235, 442] on input "Select an option" at bounding box center [233, 450] width 18 height 18
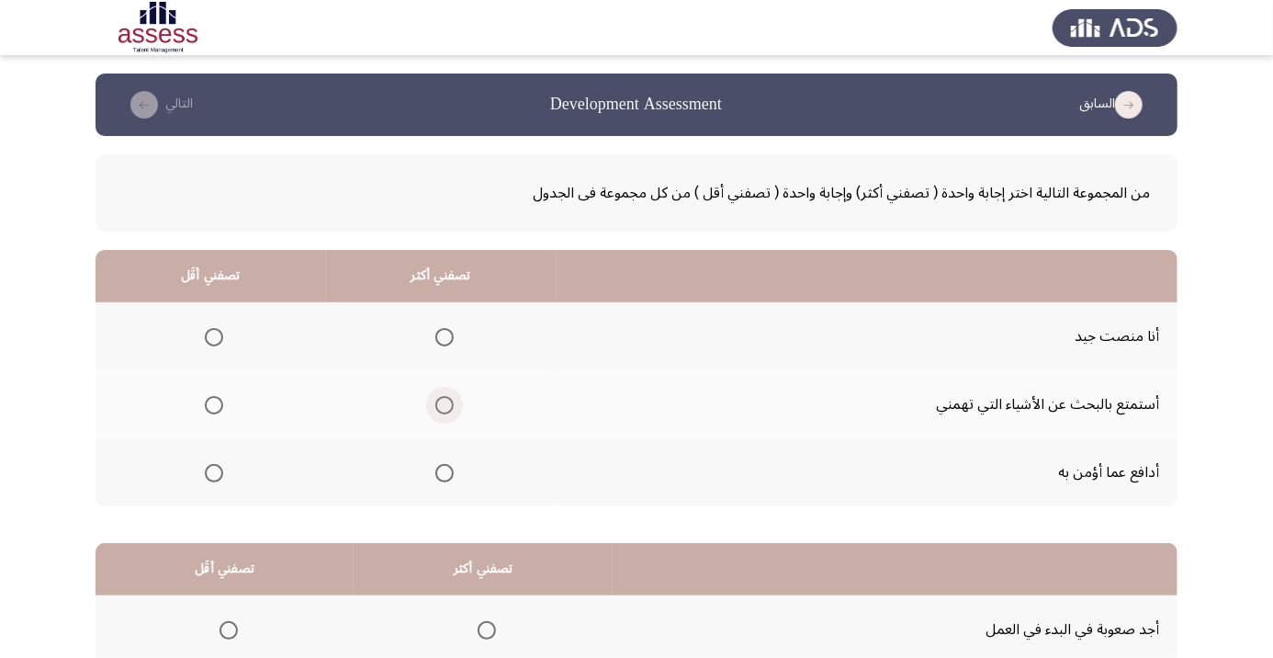
click at [440, 406] on span "Select an option" at bounding box center [444, 405] width 18 height 18
click at [440, 406] on input "Select an option" at bounding box center [444, 405] width 18 height 18
click at [218, 342] on span "Select an option" at bounding box center [214, 337] width 18 height 18
click at [218, 342] on input "Select an option" at bounding box center [214, 337] width 18 height 18
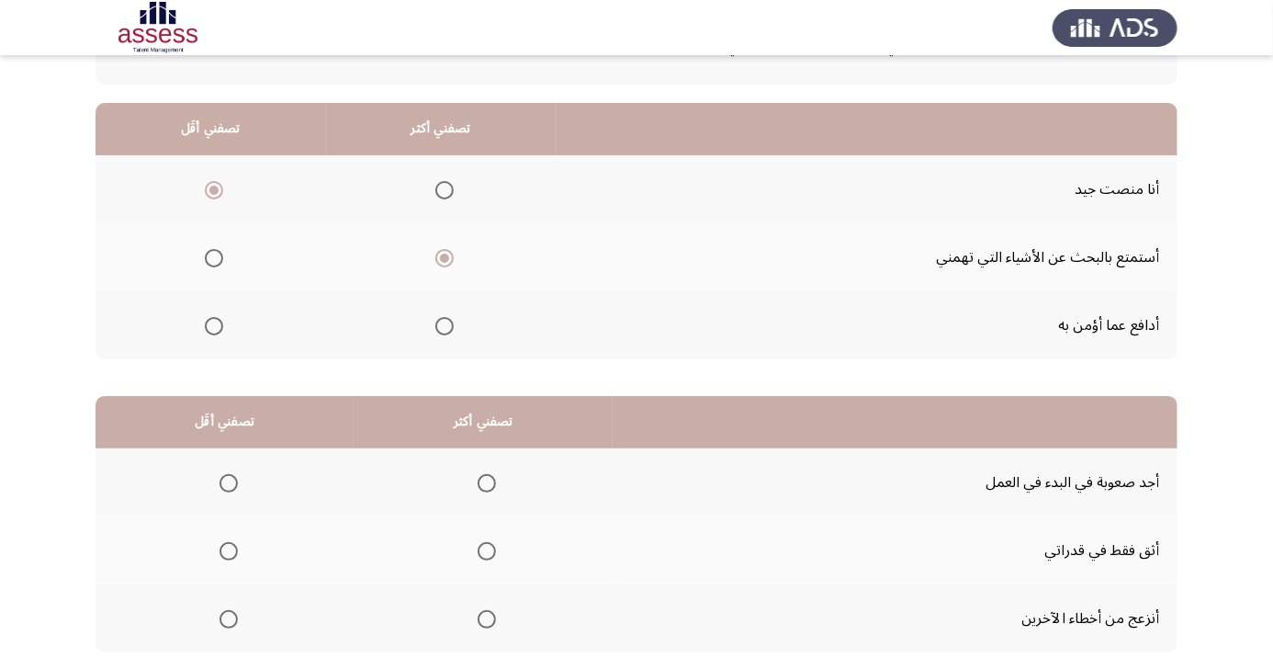
scroll to position [180, 0]
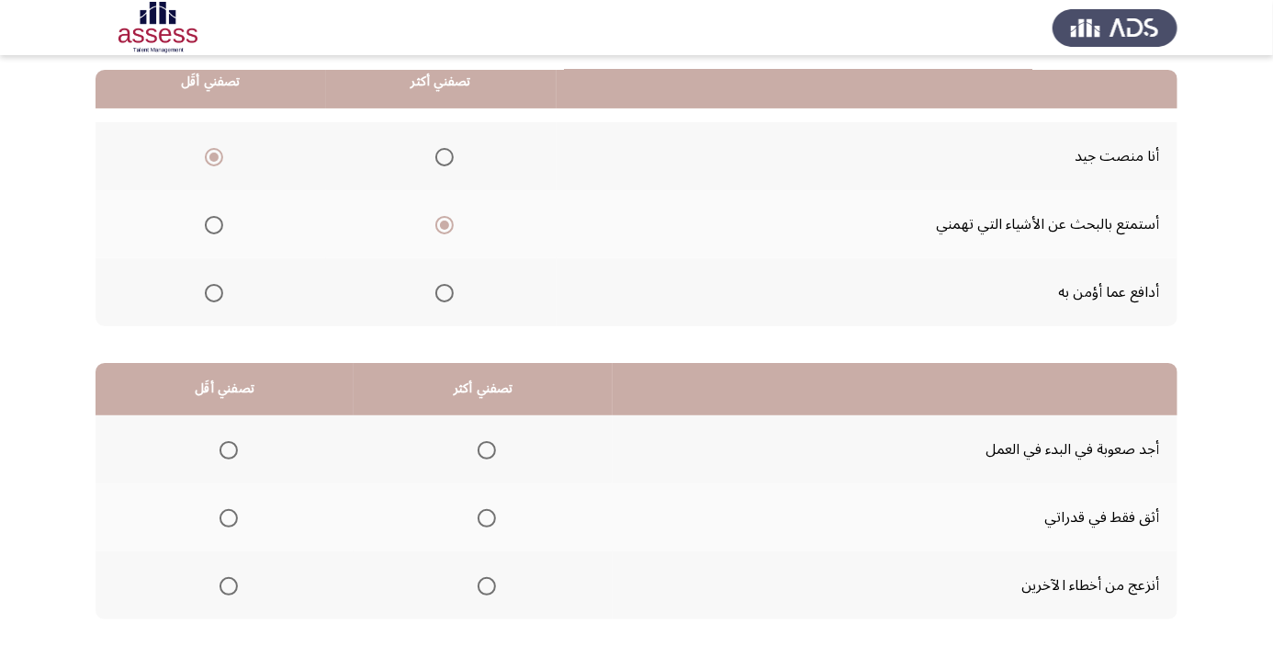
click at [487, 523] on span "Select an option" at bounding box center [487, 518] width 18 height 18
click at [487, 523] on input "Select an option" at bounding box center [487, 518] width 18 height 18
click at [229, 450] on span "Select an option" at bounding box center [229, 450] width 0 height 0
click at [228, 448] on input "Select an option" at bounding box center [228, 450] width 18 height 18
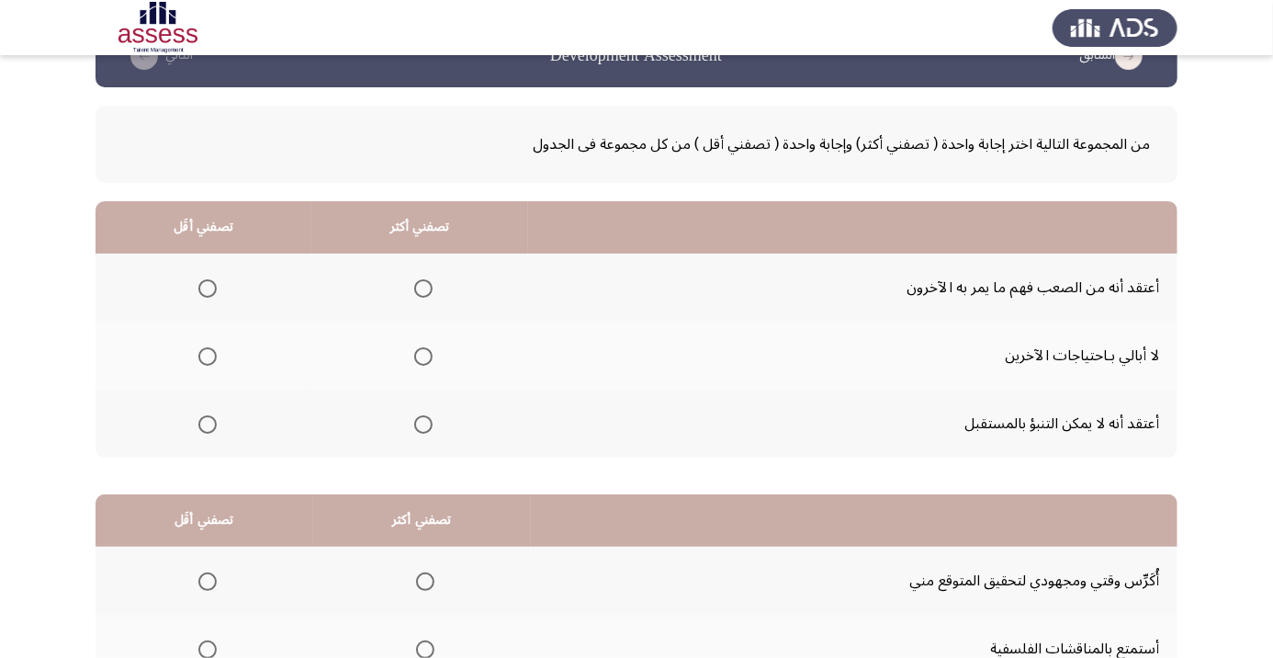
scroll to position [44, 0]
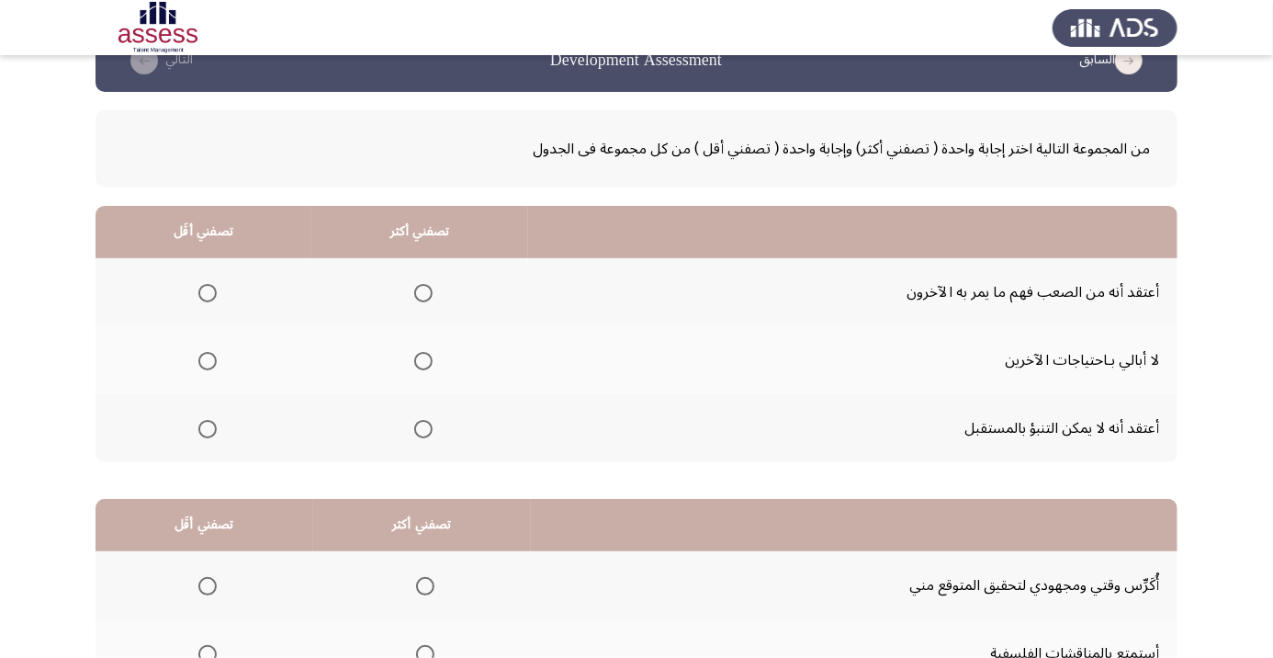
click at [423, 361] on span "Select an option" at bounding box center [423, 361] width 0 height 0
click at [426, 359] on input "Select an option" at bounding box center [423, 361] width 18 height 18
click at [198, 297] on span "Select an option" at bounding box center [207, 293] width 18 height 18
click at [198, 297] on input "Select an option" at bounding box center [207, 293] width 18 height 18
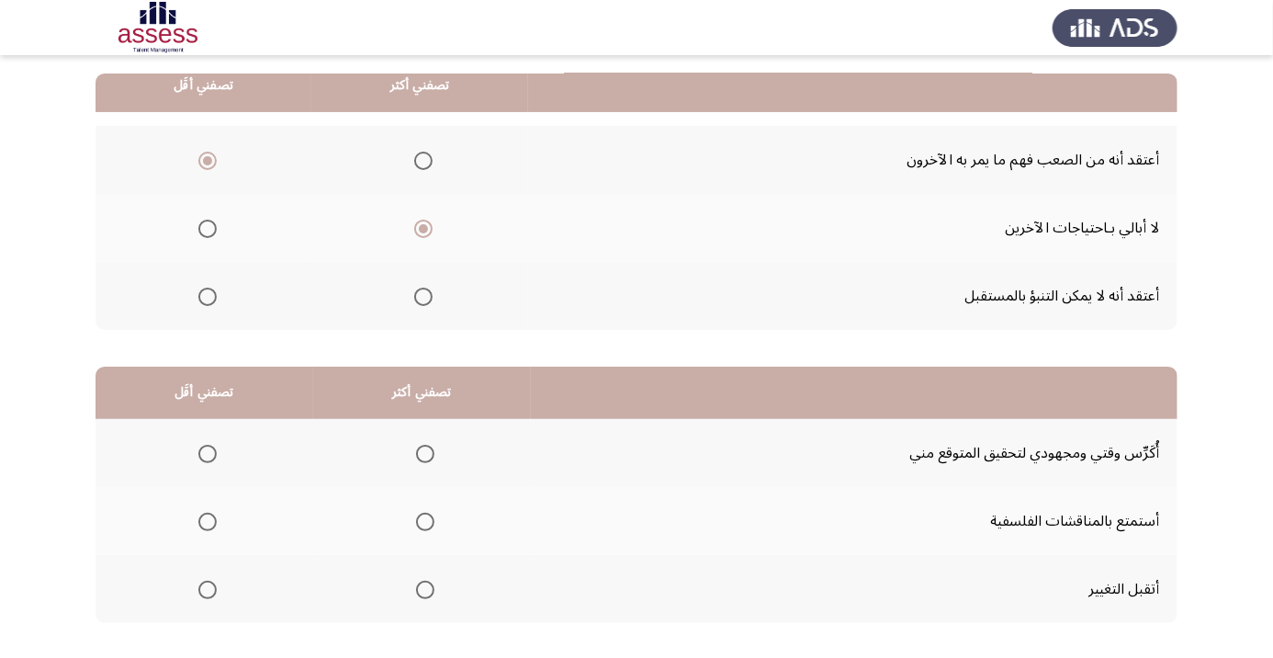
scroll to position [180, 0]
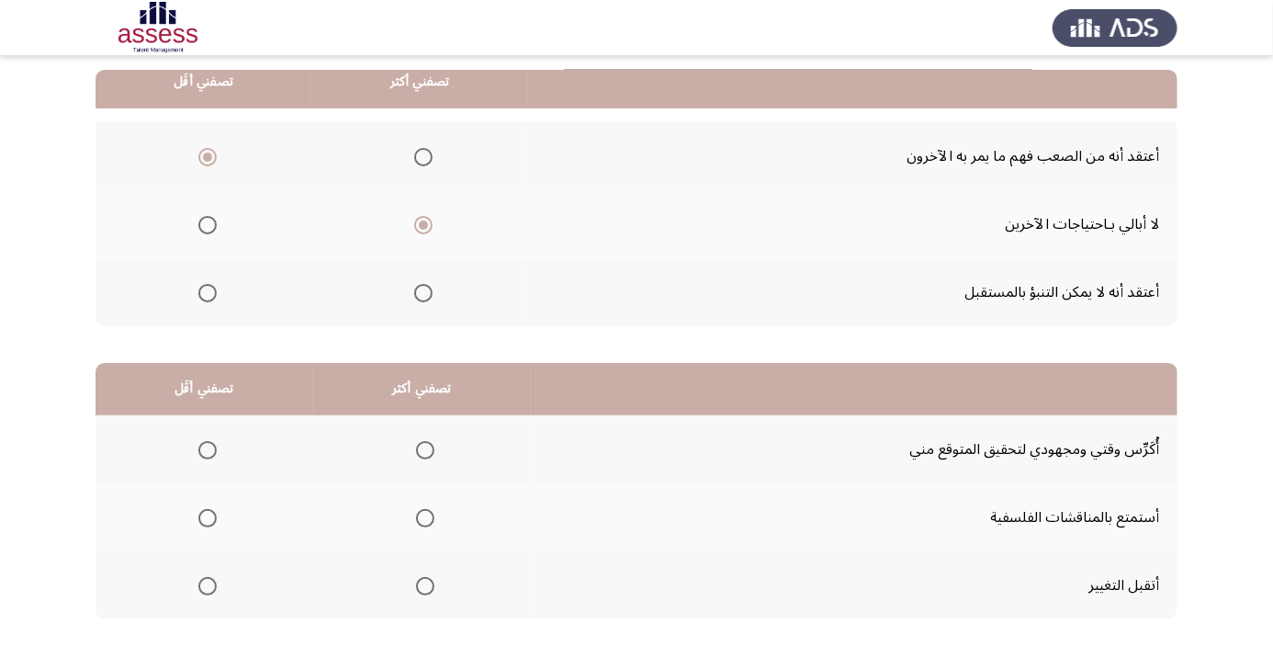
click at [425, 450] on span "Select an option" at bounding box center [425, 450] width 0 height 0
click at [426, 448] on input "Select an option" at bounding box center [425, 450] width 18 height 18
click at [213, 523] on span "Select an option" at bounding box center [207, 518] width 18 height 18
click at [213, 523] on input "Select an option" at bounding box center [207, 518] width 18 height 18
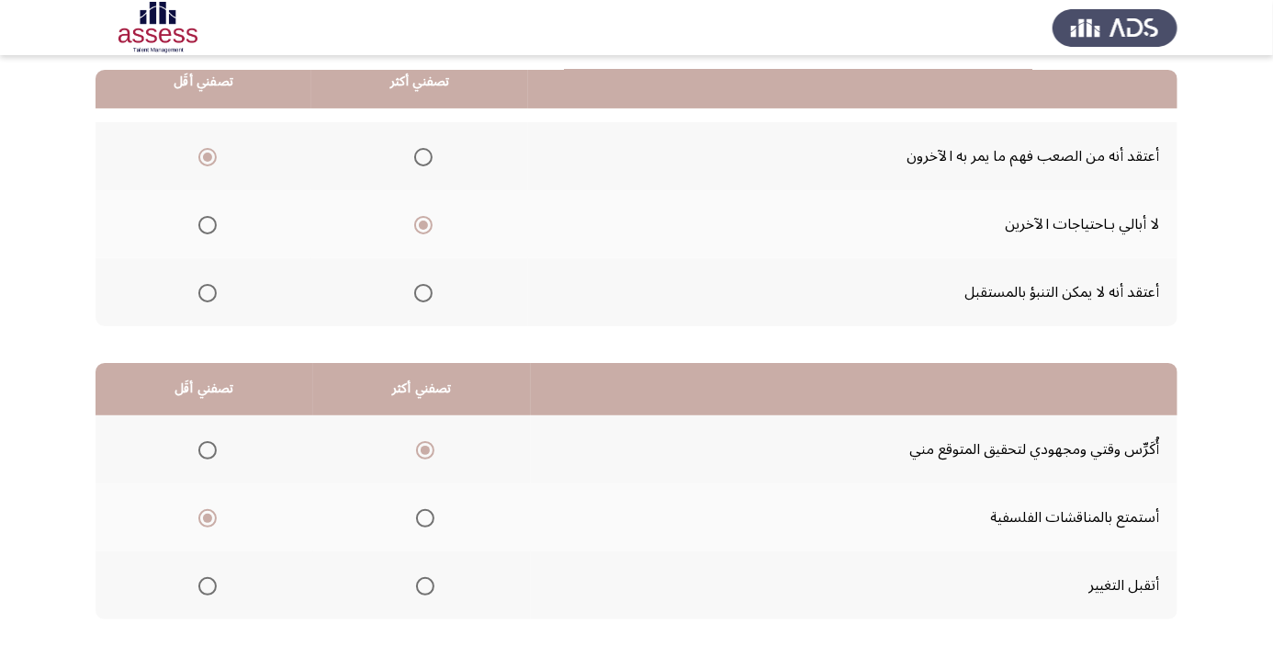
scroll to position [0, 0]
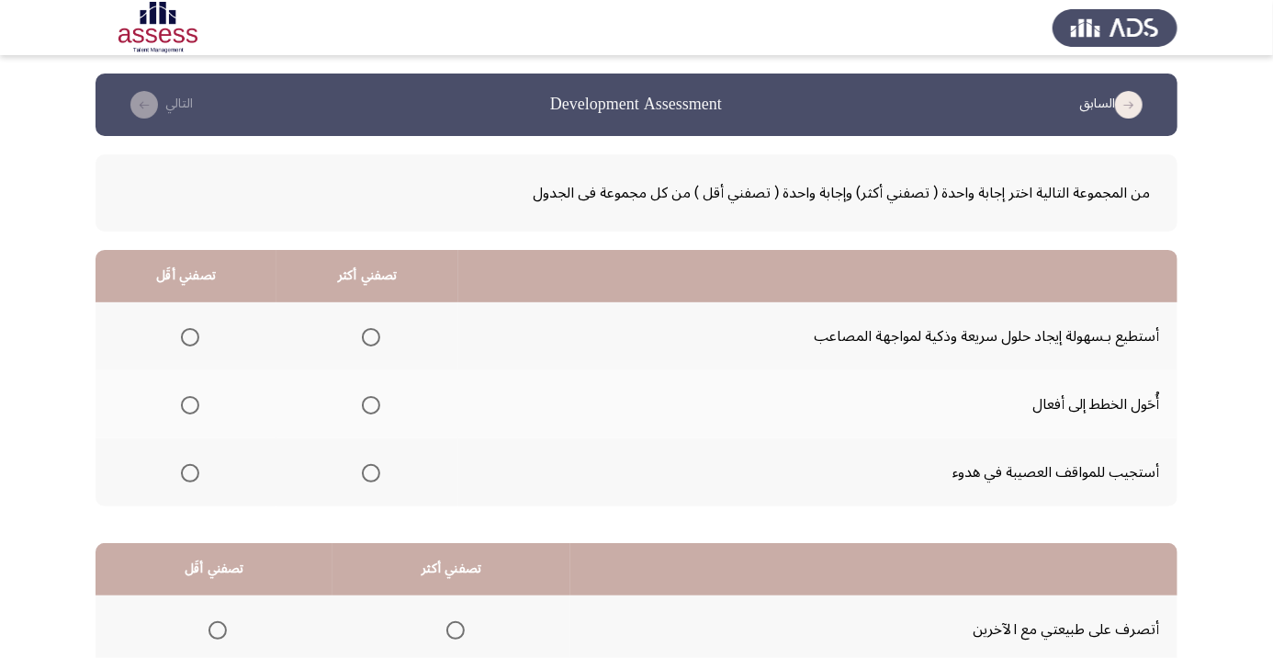
click at [367, 409] on span "Select an option" at bounding box center [371, 405] width 18 height 18
click at [367, 409] on input "Select an option" at bounding box center [371, 405] width 18 height 18
click at [194, 480] on span "Select an option" at bounding box center [190, 473] width 18 height 18
click at [194, 480] on input "Select an option" at bounding box center [190, 473] width 18 height 18
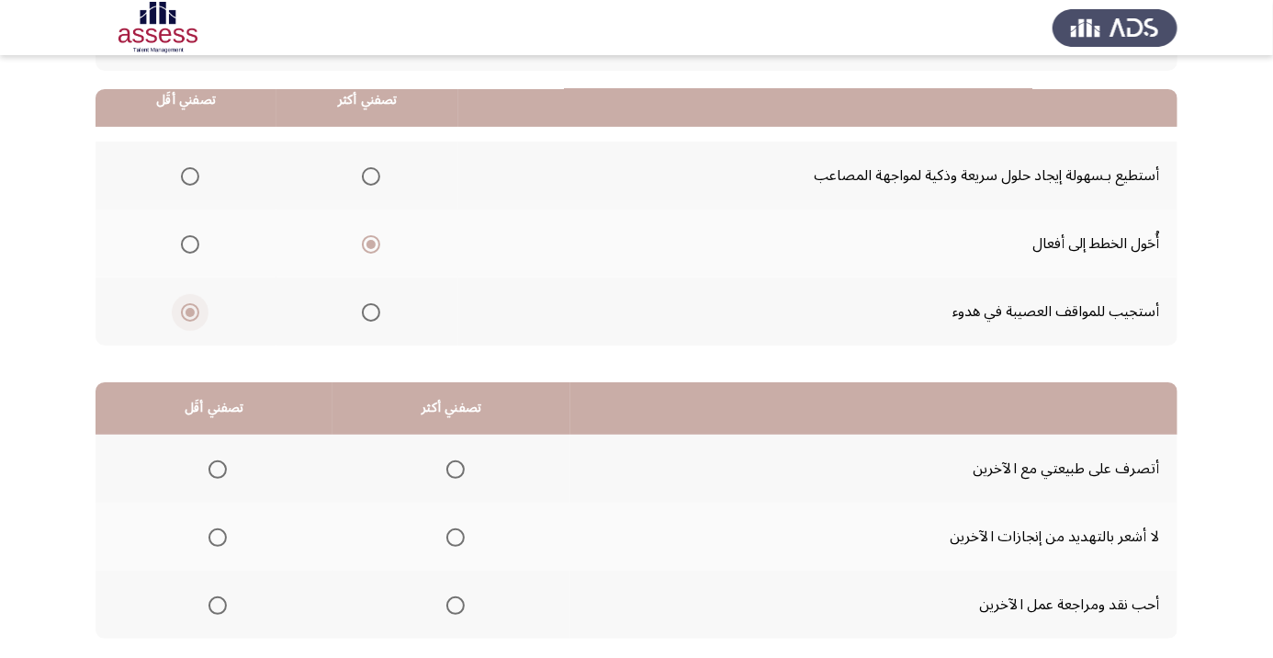
scroll to position [180, 0]
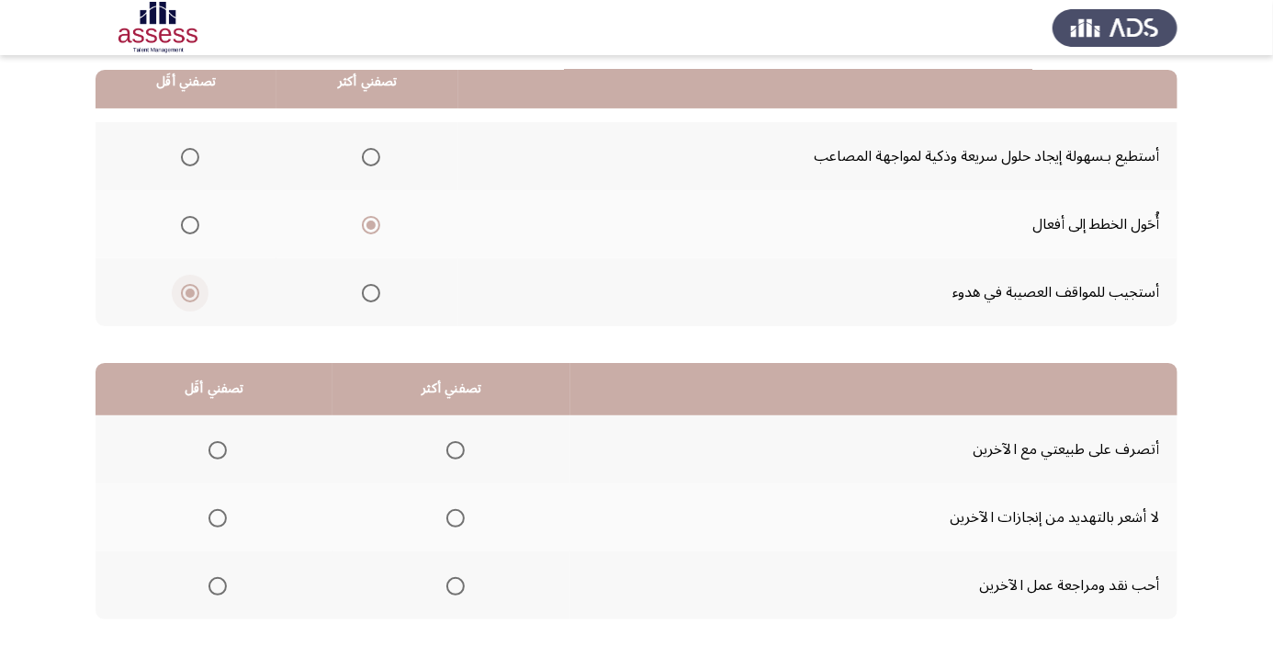
click at [456, 583] on span "Select an option" at bounding box center [455, 586] width 18 height 18
click at [456, 583] on input "Select an option" at bounding box center [455, 586] width 18 height 18
click at [218, 518] on span "Select an option" at bounding box center [218, 518] width 0 height 0
click at [218, 515] on input "Select an option" at bounding box center [217, 518] width 18 height 18
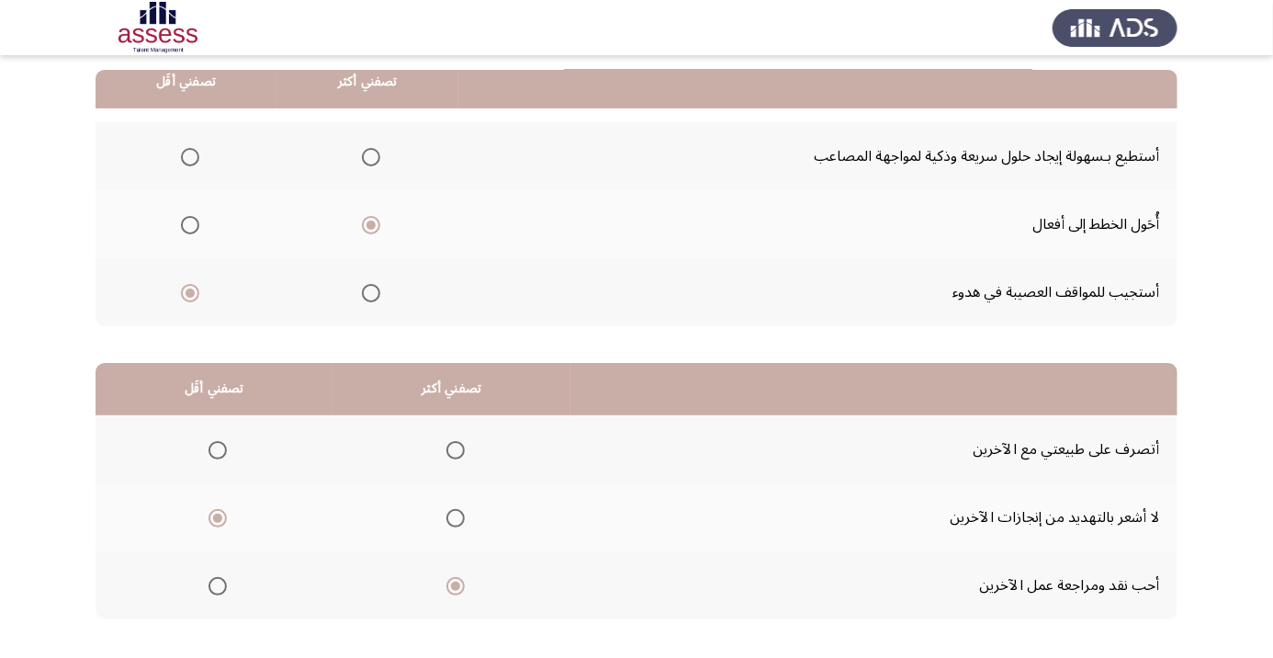
scroll to position [0, 0]
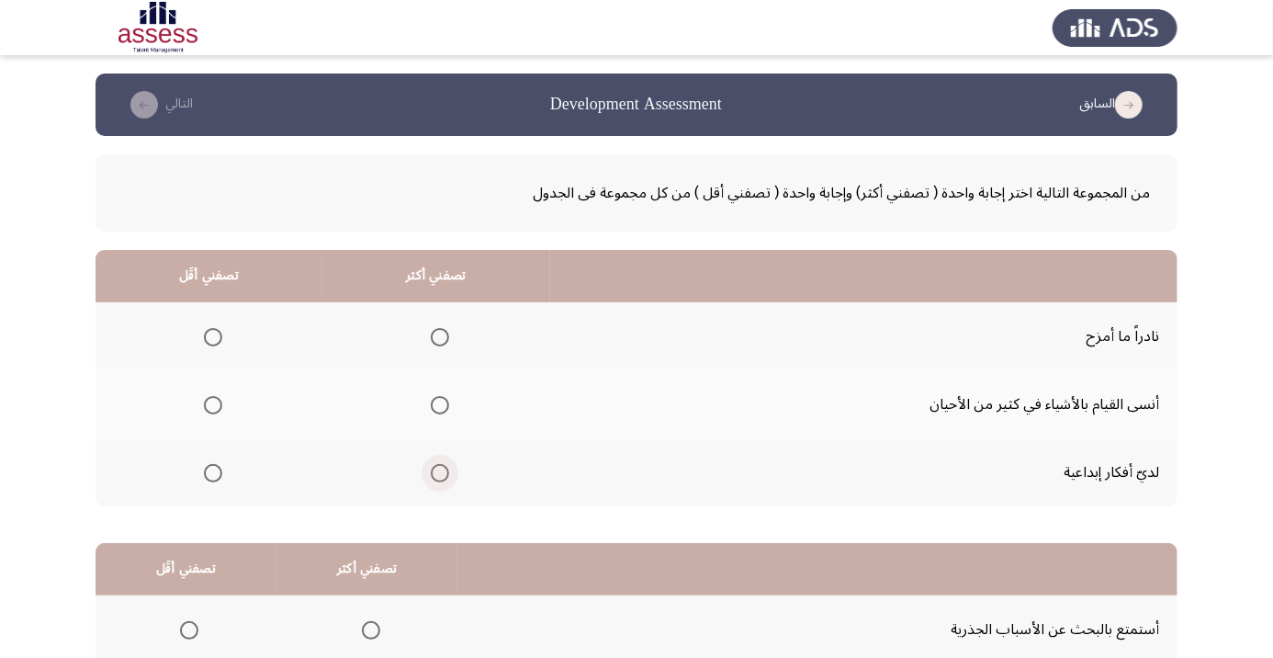
click at [440, 473] on span "Select an option" at bounding box center [440, 473] width 0 height 0
click at [440, 471] on input "Select an option" at bounding box center [440, 473] width 18 height 18
click at [213, 337] on span "Select an option" at bounding box center [213, 337] width 0 height 0
click at [212, 336] on input "Select an option" at bounding box center [213, 337] width 18 height 18
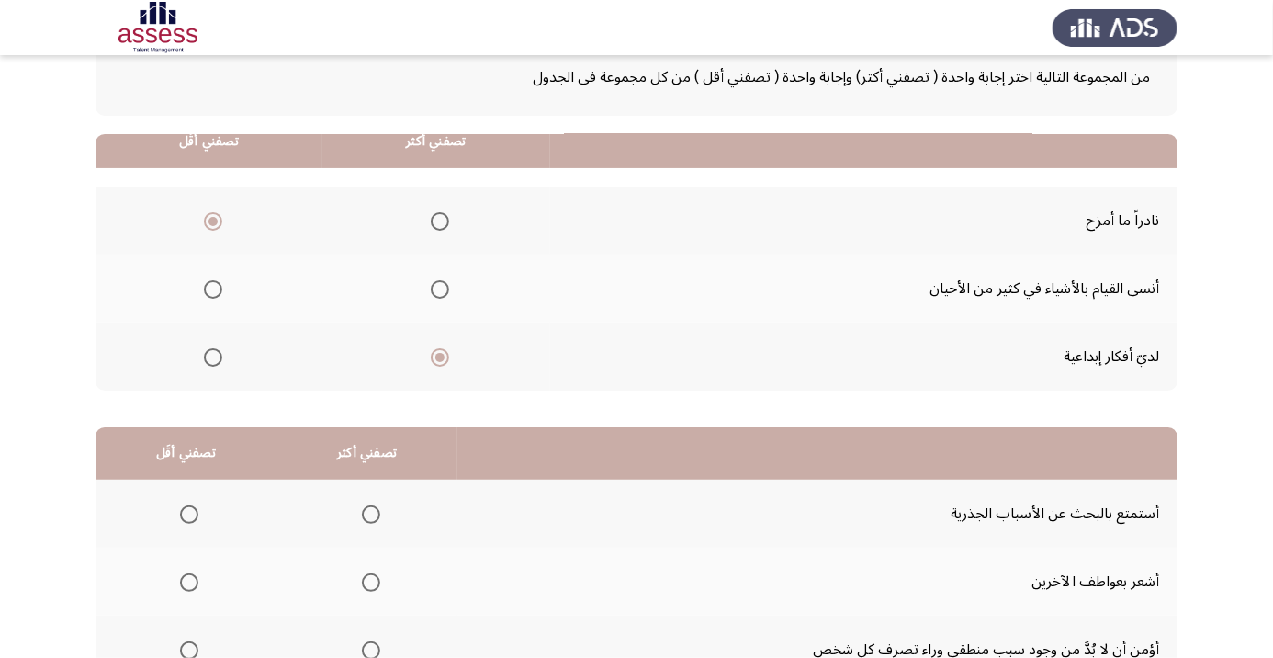
scroll to position [180, 0]
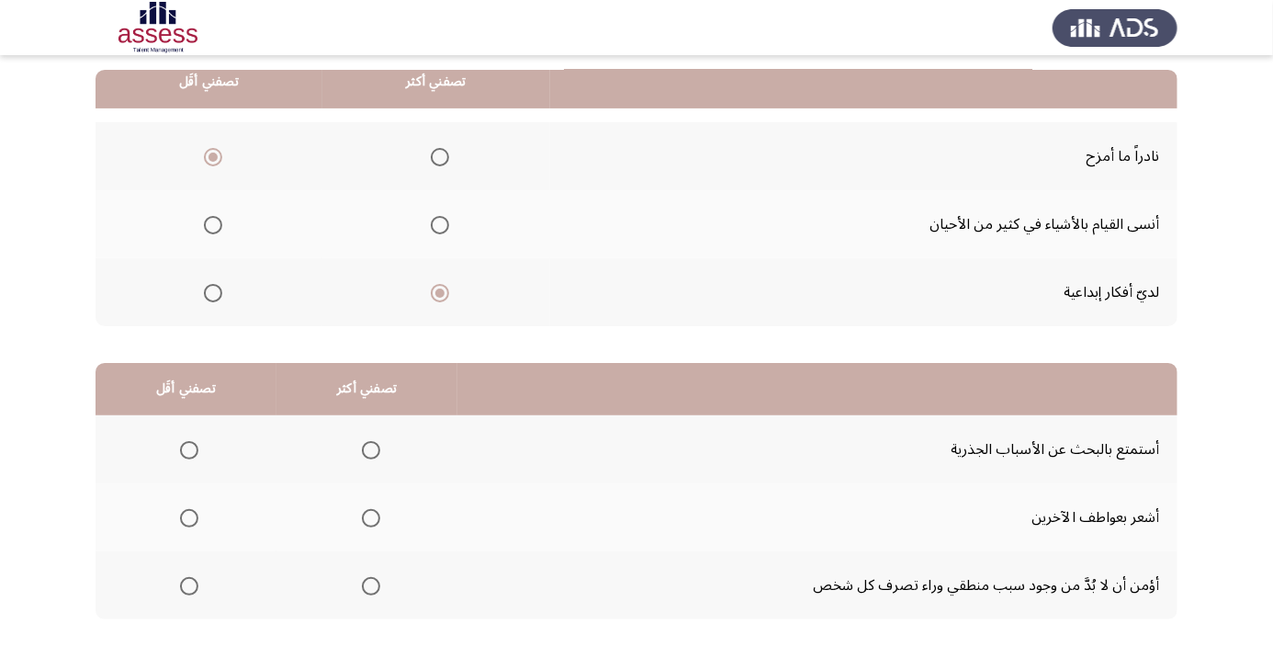
click at [371, 450] on span "Select an option" at bounding box center [371, 450] width 0 height 0
click at [371, 448] on input "Select an option" at bounding box center [371, 450] width 18 height 18
click at [189, 586] on span "Select an option" at bounding box center [189, 586] width 0 height 0
click at [189, 583] on input "Select an option" at bounding box center [189, 586] width 18 height 18
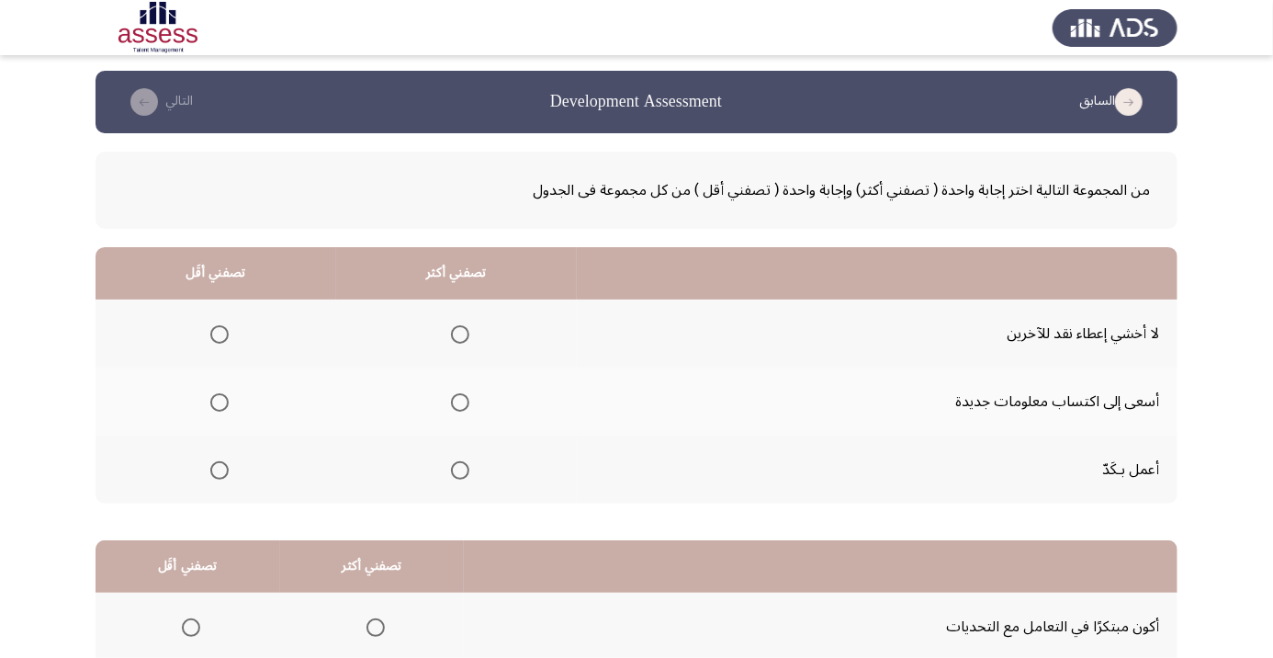
scroll to position [0, 0]
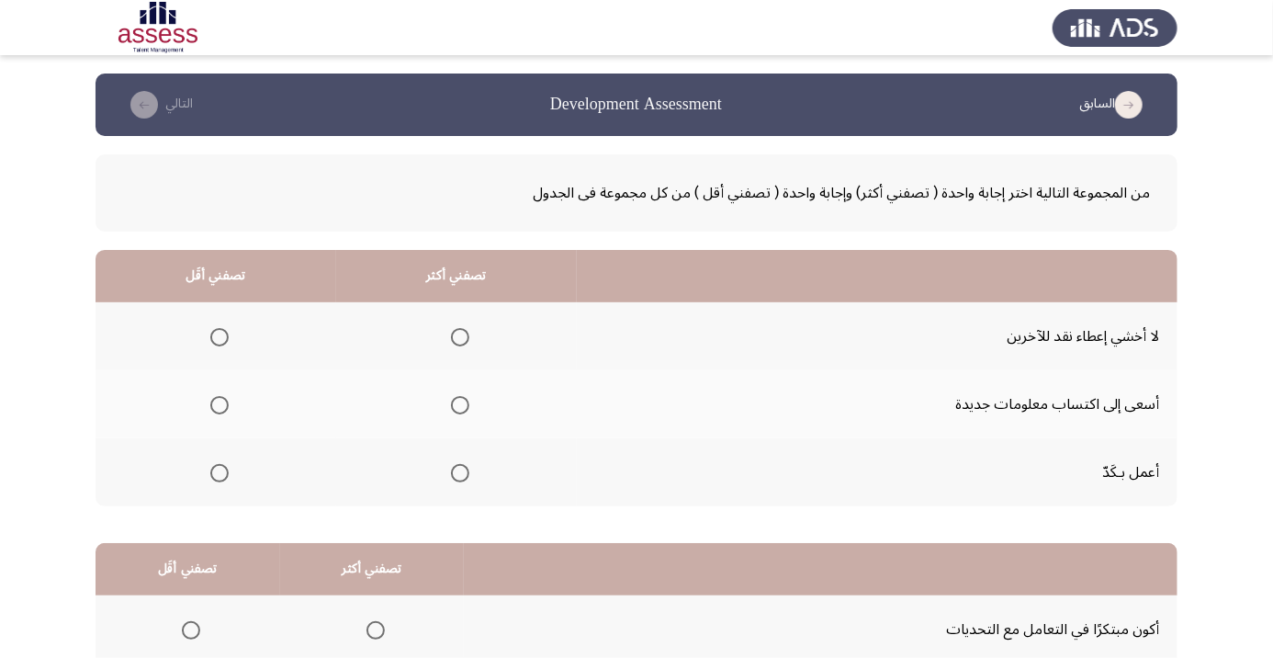
click at [469, 411] on span "Select an option" at bounding box center [460, 405] width 18 height 18
click at [469, 411] on input "Select an option" at bounding box center [460, 405] width 18 height 18
click at [219, 337] on span "Select an option" at bounding box center [219, 337] width 0 height 0
click at [219, 336] on input "Select an option" at bounding box center [219, 337] width 18 height 18
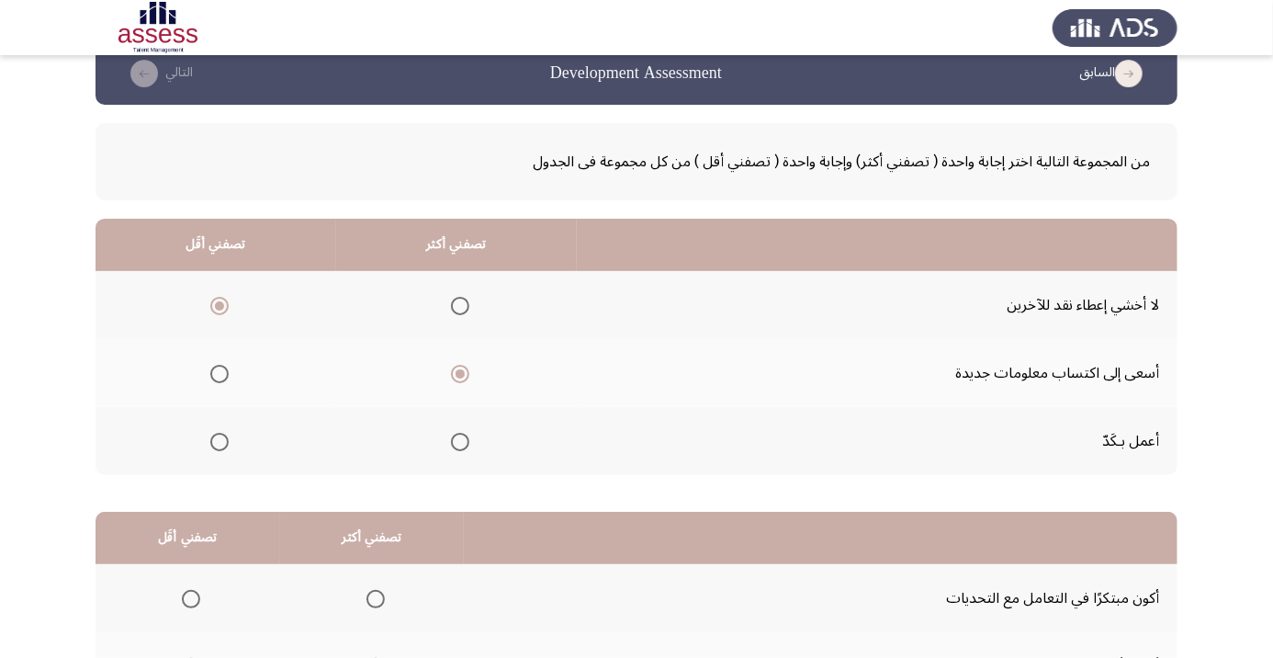
scroll to position [180, 0]
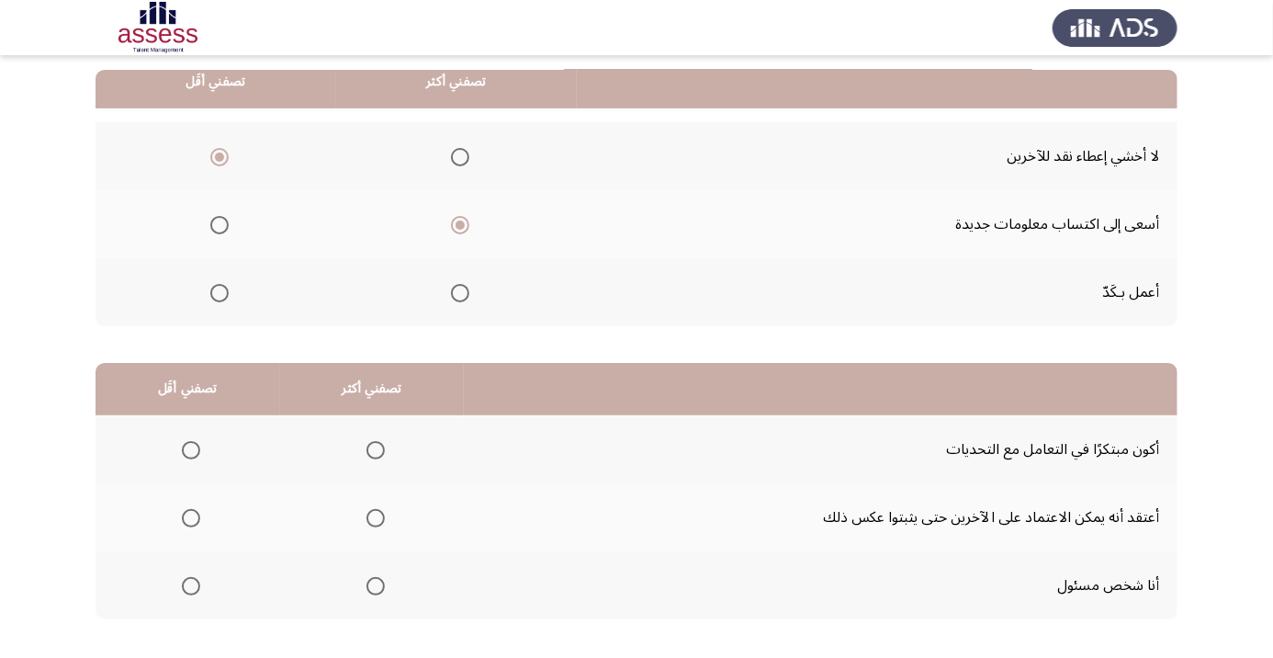
click at [376, 586] on span "Select an option" at bounding box center [376, 586] width 0 height 0
click at [375, 583] on input "Select an option" at bounding box center [375, 586] width 18 height 18
click at [197, 523] on span "Select an option" at bounding box center [191, 518] width 18 height 18
click at [197, 523] on input "Select an option" at bounding box center [191, 518] width 18 height 18
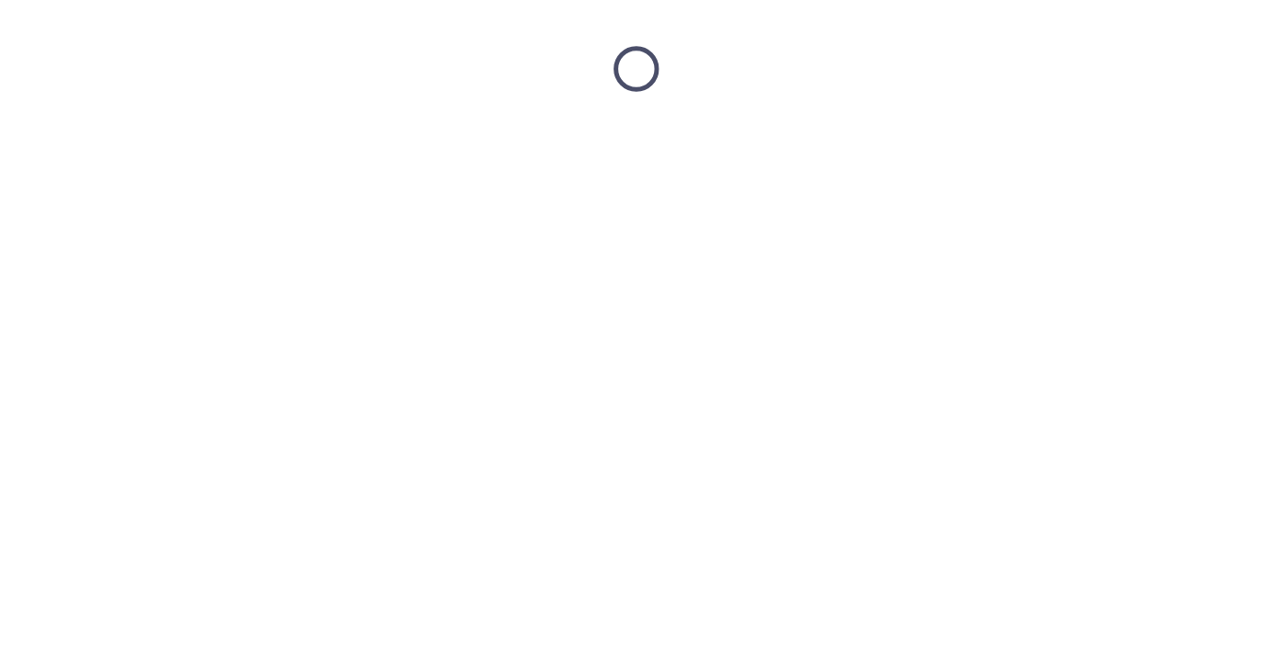
scroll to position [0, 0]
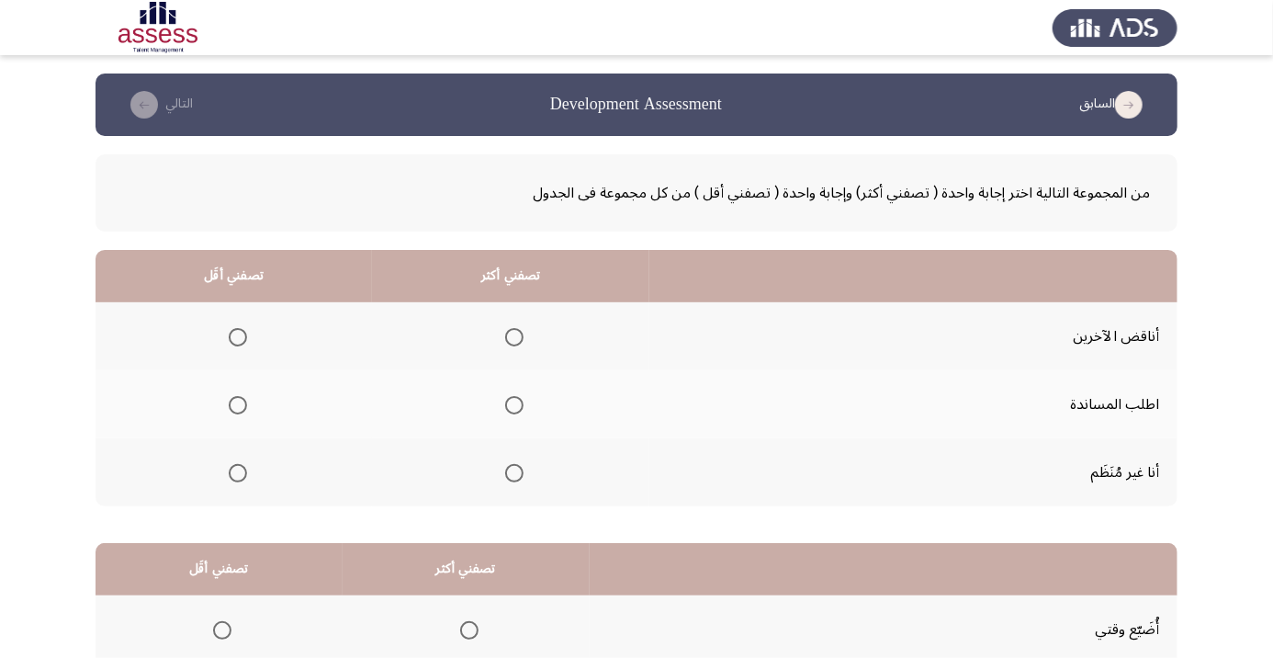
click at [514, 337] on span "Select an option" at bounding box center [514, 337] width 0 height 0
click at [514, 336] on input "Select an option" at bounding box center [514, 337] width 18 height 18
click at [238, 473] on span "Select an option" at bounding box center [238, 473] width 0 height 0
click at [237, 471] on input "Select an option" at bounding box center [238, 473] width 18 height 18
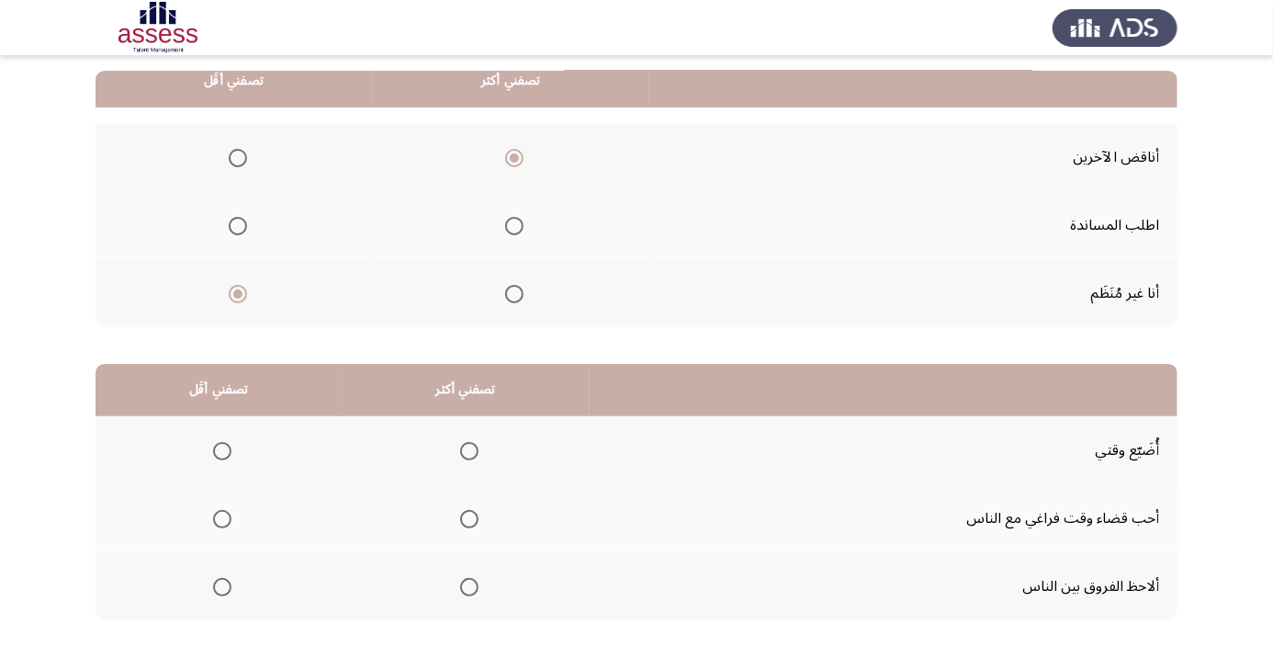
scroll to position [180, 0]
click at [478, 586] on span "Select an option" at bounding box center [469, 586] width 18 height 18
click at [478, 586] on input "Select an option" at bounding box center [469, 586] width 18 height 18
click at [228, 452] on span "Select an option" at bounding box center [222, 450] width 18 height 18
click at [228, 452] on input "Select an option" at bounding box center [222, 450] width 18 height 18
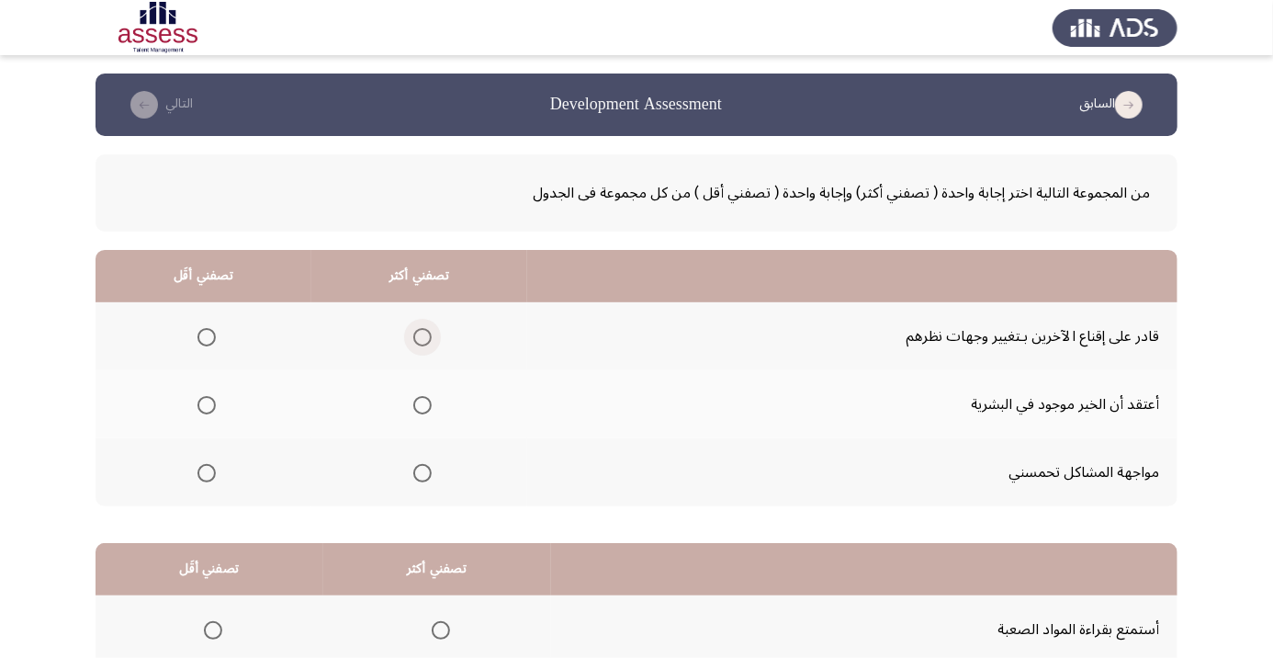
click at [422, 337] on span "Select an option" at bounding box center [422, 337] width 0 height 0
click at [422, 336] on input "Select an option" at bounding box center [422, 337] width 18 height 18
click at [422, 405] on span "Select an option" at bounding box center [422, 405] width 0 height 0
click at [422, 404] on input "Select an option" at bounding box center [422, 405] width 18 height 18
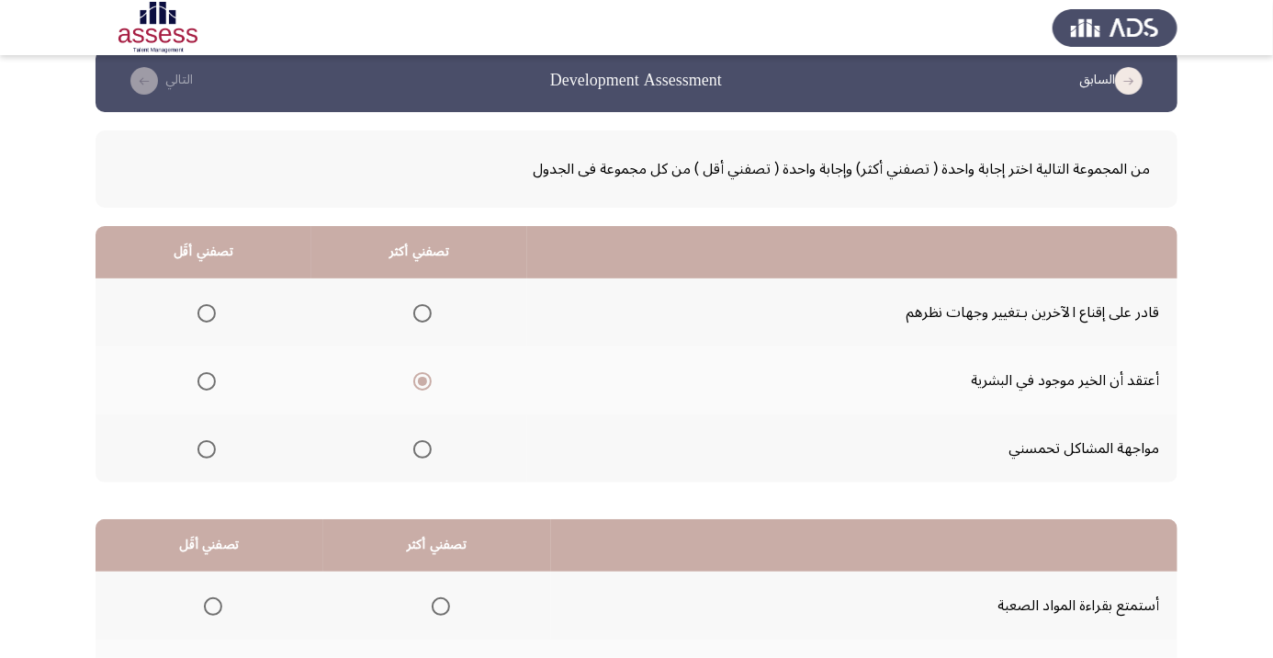
scroll to position [39, 0]
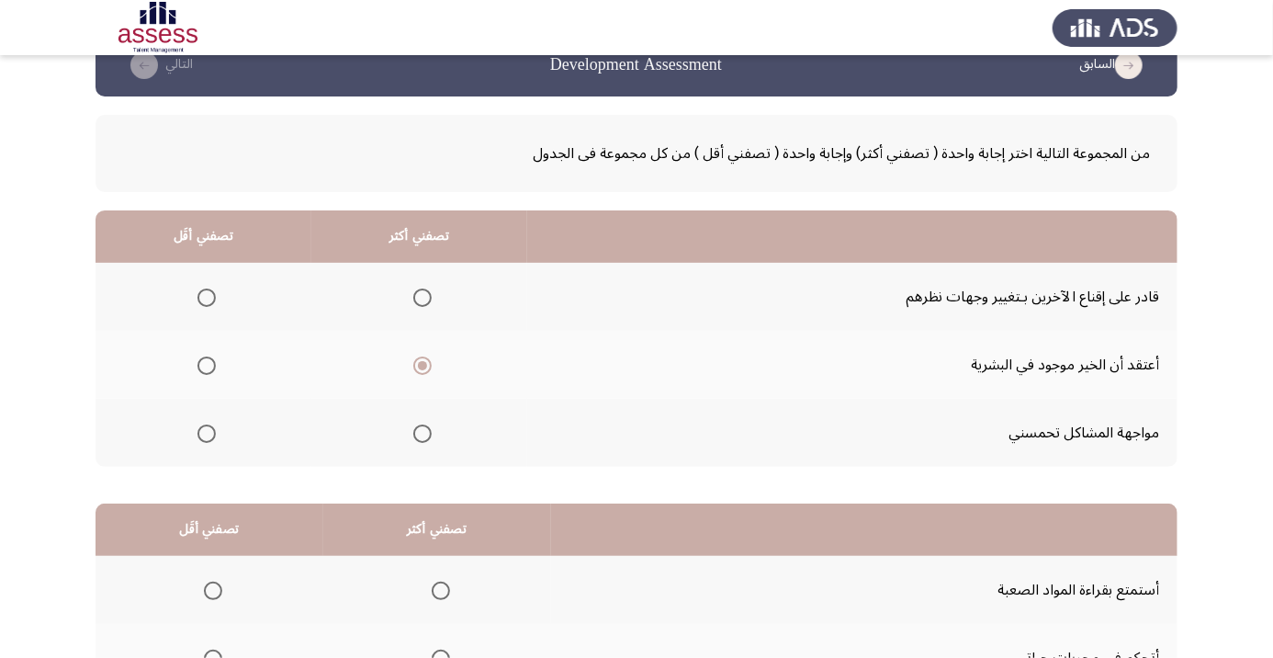
click at [207, 433] on span "Select an option" at bounding box center [207, 433] width 0 height 0
click at [206, 432] on input "Select an option" at bounding box center [206, 433] width 18 height 18
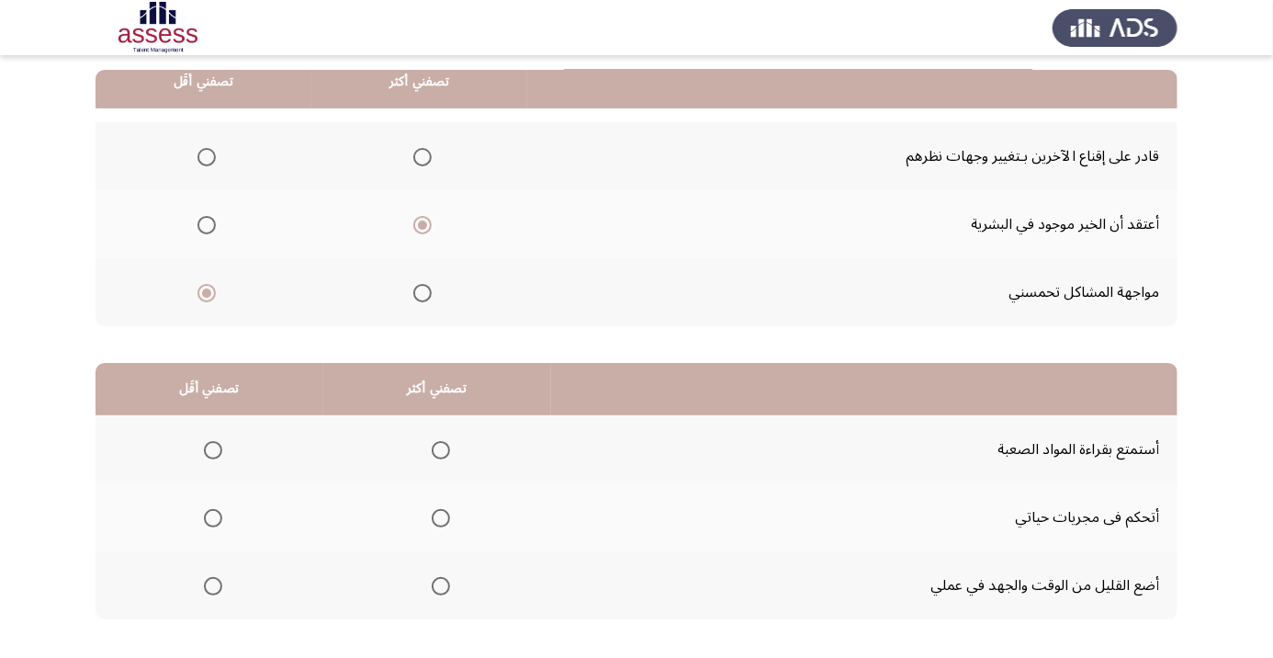
scroll to position [180, 0]
click at [441, 586] on span "Select an option" at bounding box center [441, 586] width 0 height 0
click at [443, 583] on input "Select an option" at bounding box center [441, 586] width 18 height 18
click at [213, 450] on span "Select an option" at bounding box center [213, 450] width 0 height 0
click at [213, 448] on input "Select an option" at bounding box center [213, 450] width 18 height 18
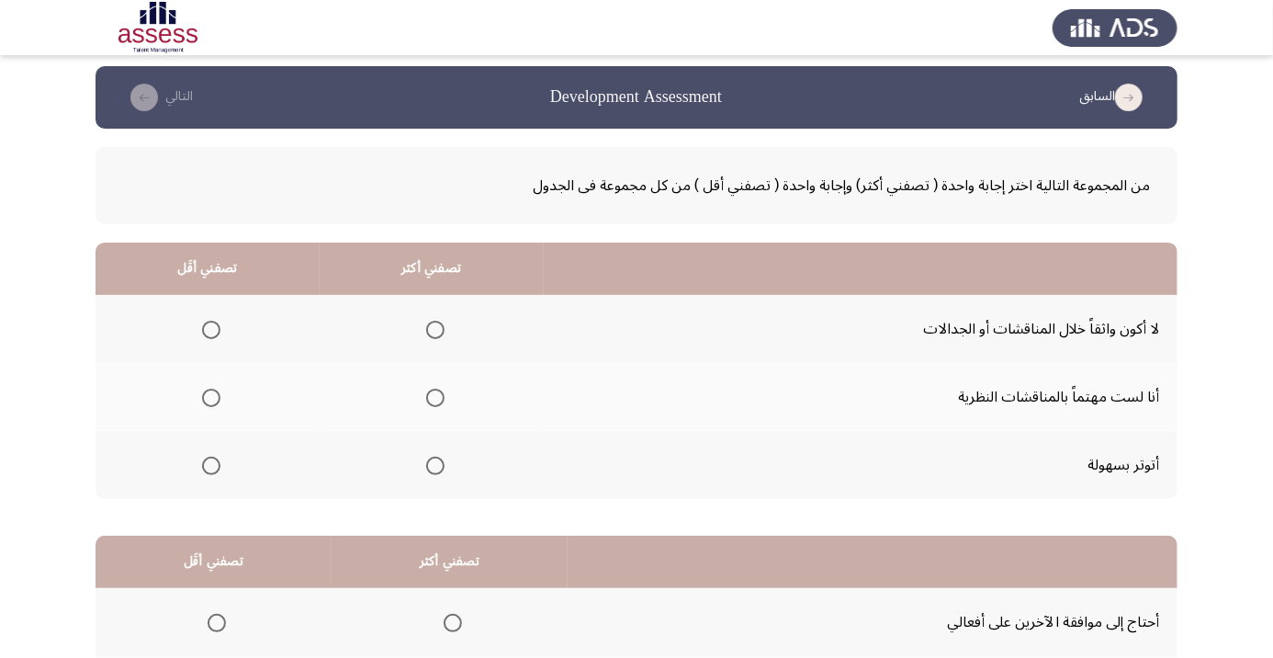
scroll to position [59, 0]
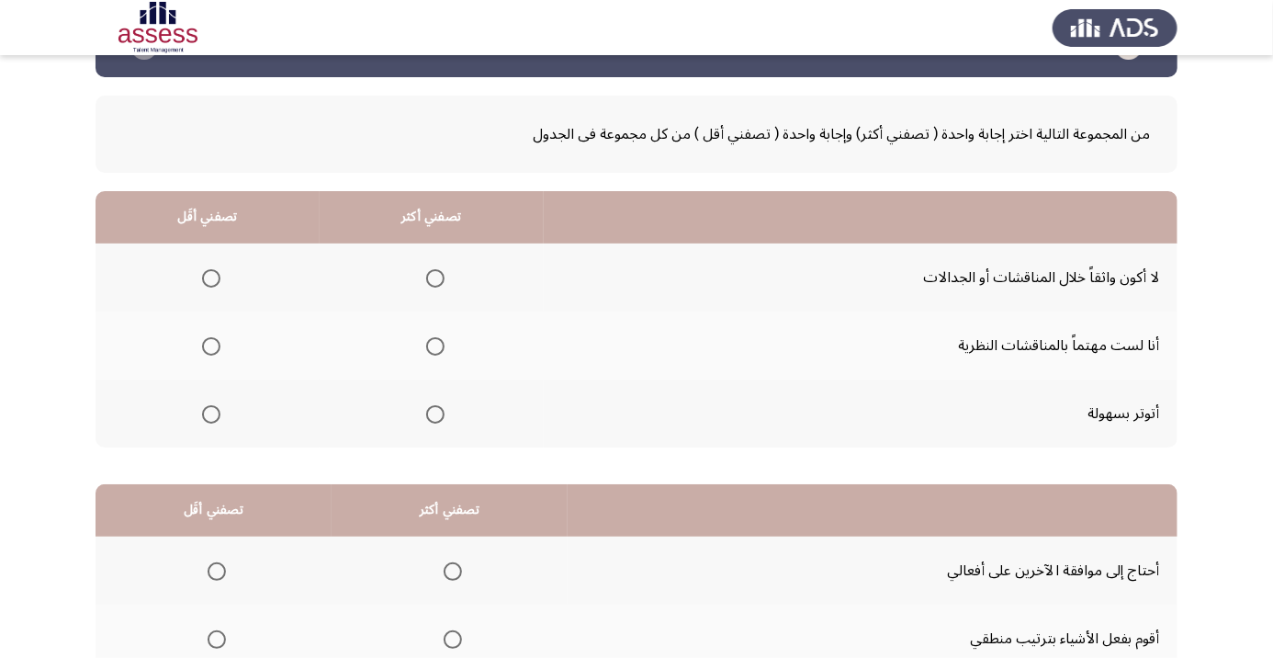
click at [430, 350] on span "Select an option" at bounding box center [435, 346] width 18 height 18
click at [430, 350] on input "Select an option" at bounding box center [435, 346] width 18 height 18
click at [211, 414] on span "Select an option" at bounding box center [211, 414] width 0 height 0
click at [210, 412] on input "Select an option" at bounding box center [211, 414] width 18 height 18
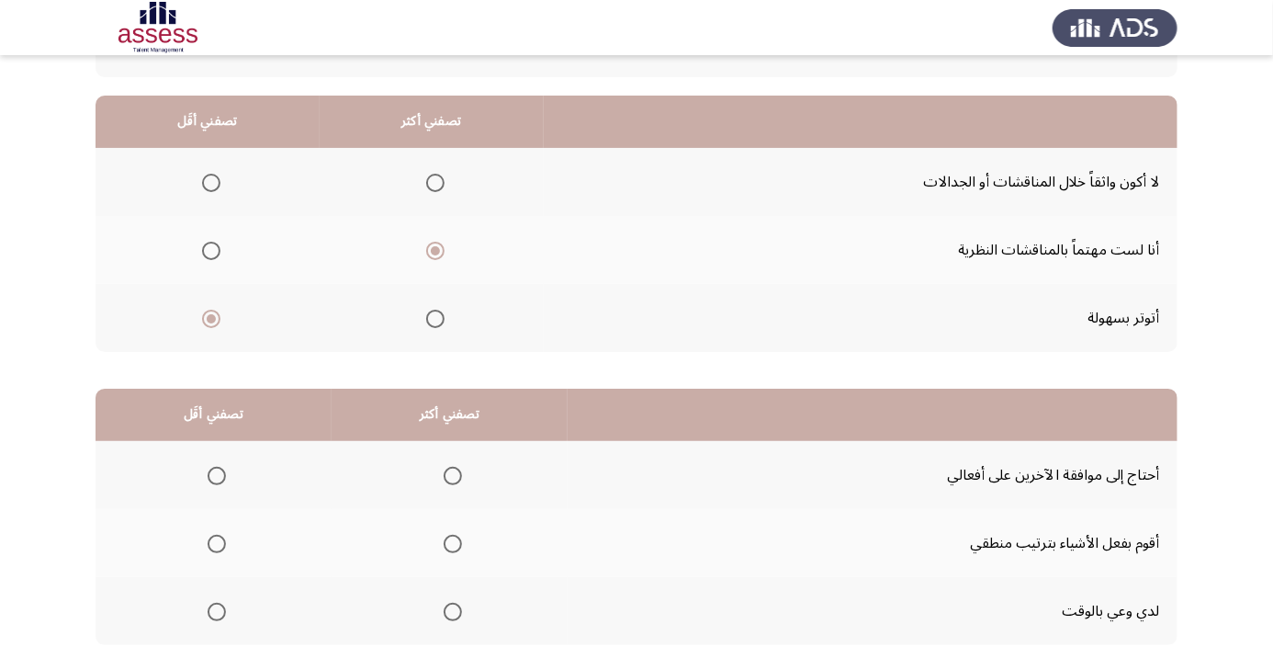
scroll to position [151, 0]
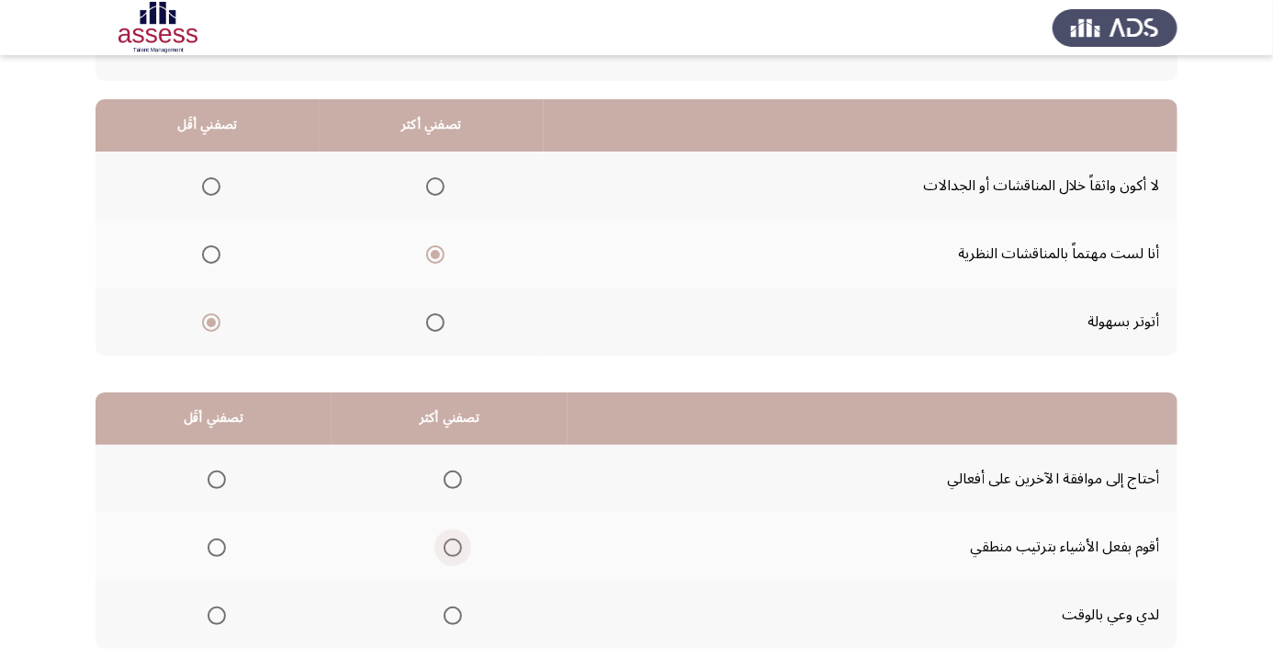
click at [453, 547] on span "Select an option" at bounding box center [453, 547] width 0 height 0
click at [455, 546] on input "Select an option" at bounding box center [453, 547] width 18 height 18
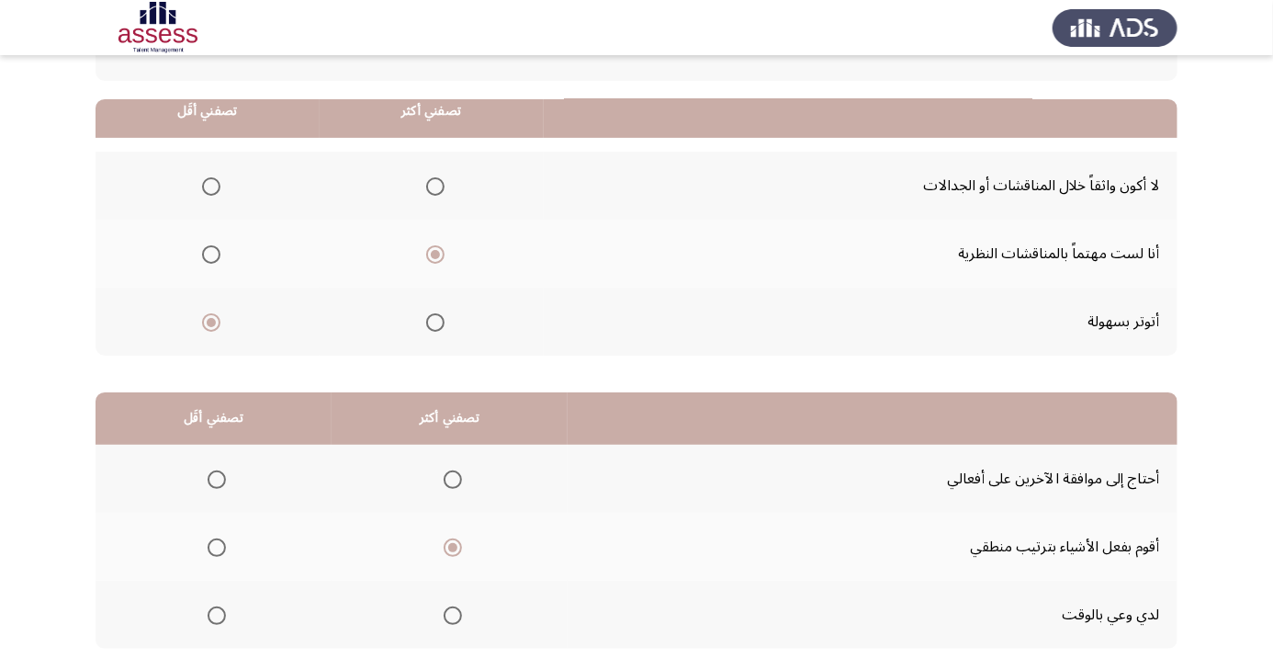
scroll to position [180, 0]
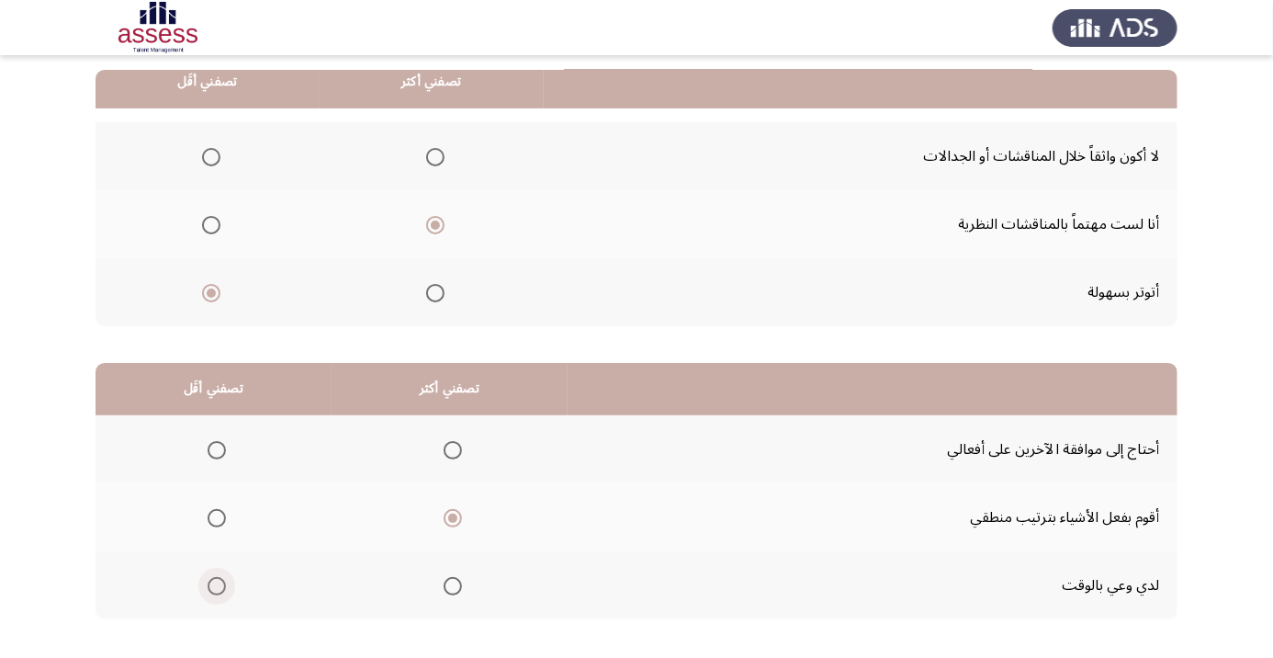
click at [209, 588] on span "Select an option" at bounding box center [217, 586] width 18 height 18
click at [209, 588] on input "Select an option" at bounding box center [217, 586] width 18 height 18
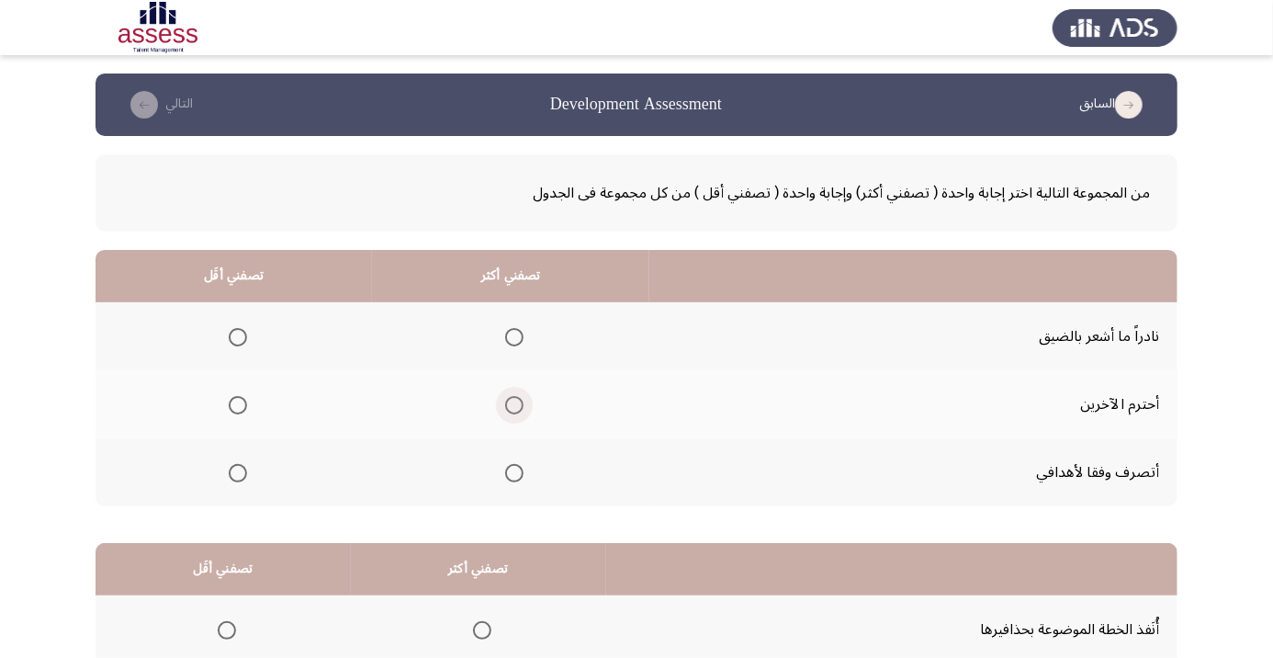
click at [514, 405] on span "Select an option" at bounding box center [514, 405] width 0 height 0
click at [514, 404] on input "Select an option" at bounding box center [514, 405] width 18 height 18
click at [237, 343] on span "Select an option" at bounding box center [238, 337] width 18 height 18
click at [237, 343] on input "Select an option" at bounding box center [238, 337] width 18 height 18
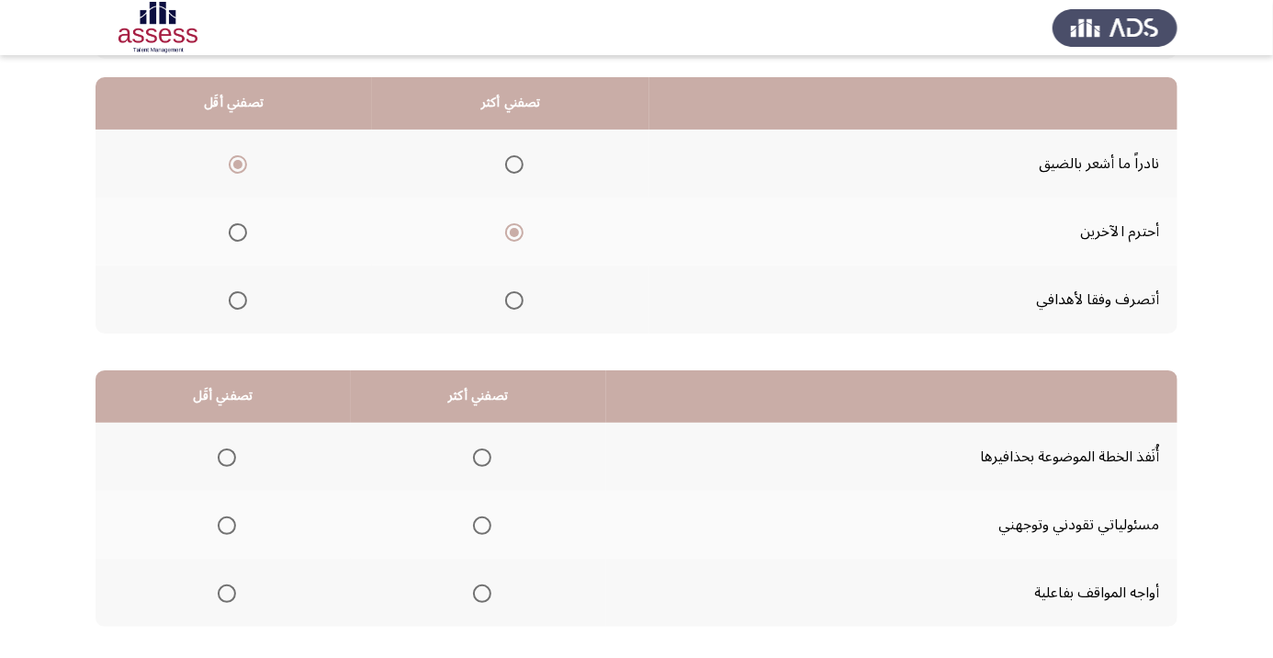
scroll to position [180, 0]
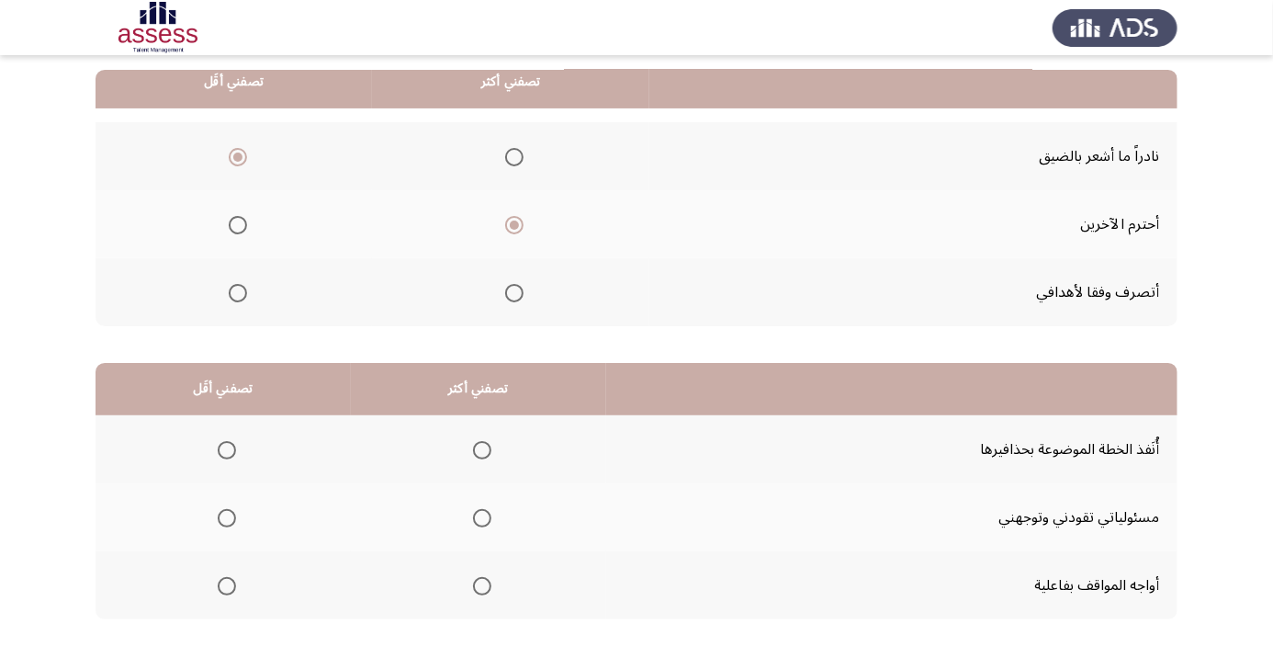
click at [479, 583] on span "Select an option" at bounding box center [482, 586] width 18 height 18
click at [479, 583] on input "Select an option" at bounding box center [482, 586] width 18 height 18
click at [479, 448] on span "Select an option" at bounding box center [482, 450] width 18 height 18
click at [479, 448] on input "Select an option" at bounding box center [482, 450] width 18 height 18
click at [227, 518] on span "Select an option" at bounding box center [227, 518] width 0 height 0
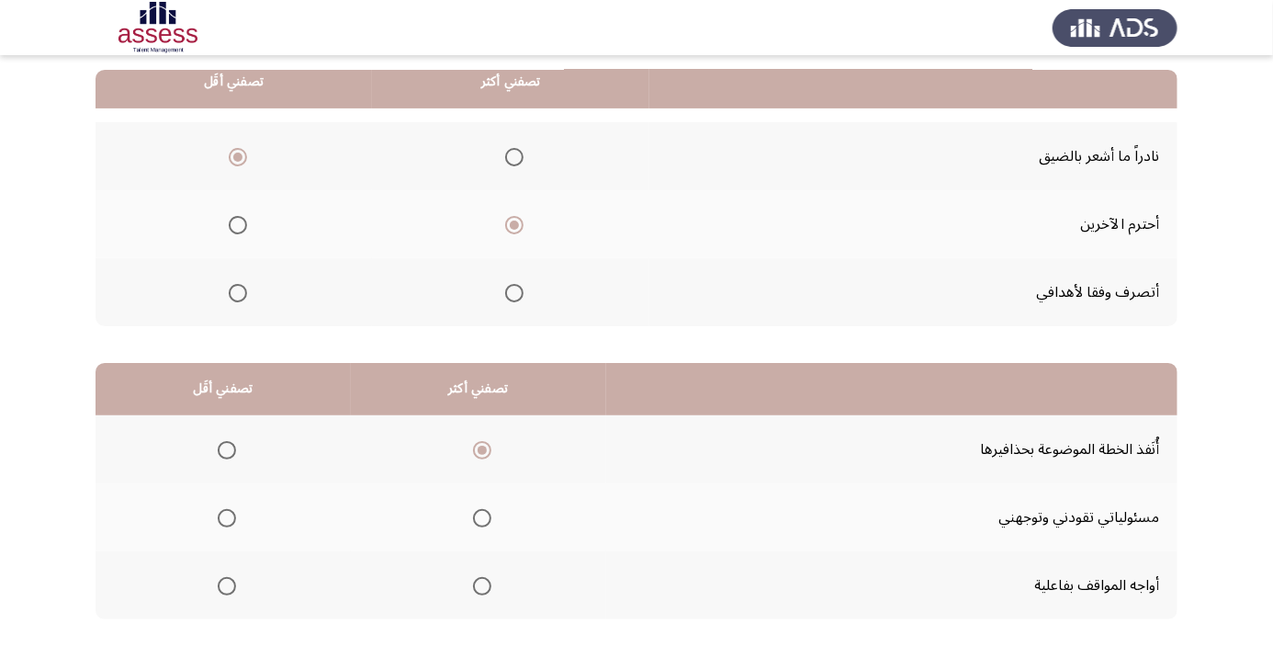
click at [226, 515] on input "Select an option" at bounding box center [227, 518] width 18 height 18
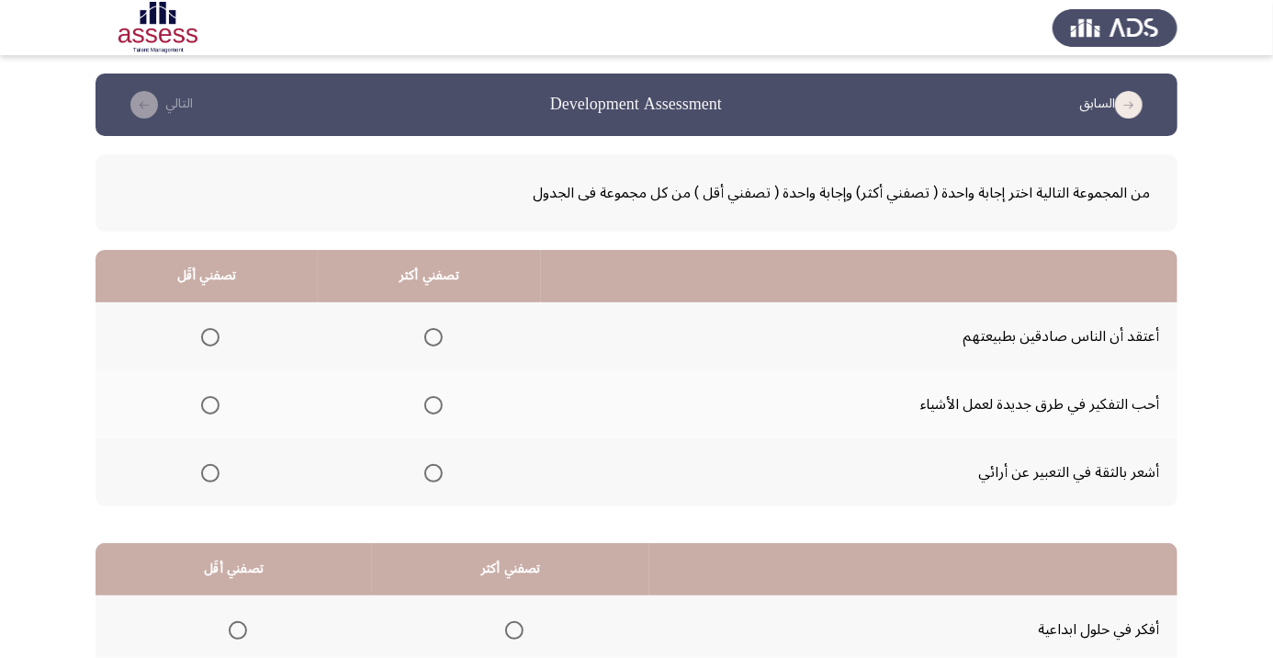
click at [433, 473] on span "Select an option" at bounding box center [433, 473] width 0 height 0
click at [433, 471] on input "Select an option" at bounding box center [433, 473] width 18 height 18
click at [205, 341] on span "Select an option" at bounding box center [210, 337] width 18 height 18
click at [205, 341] on input "Select an option" at bounding box center [210, 337] width 18 height 18
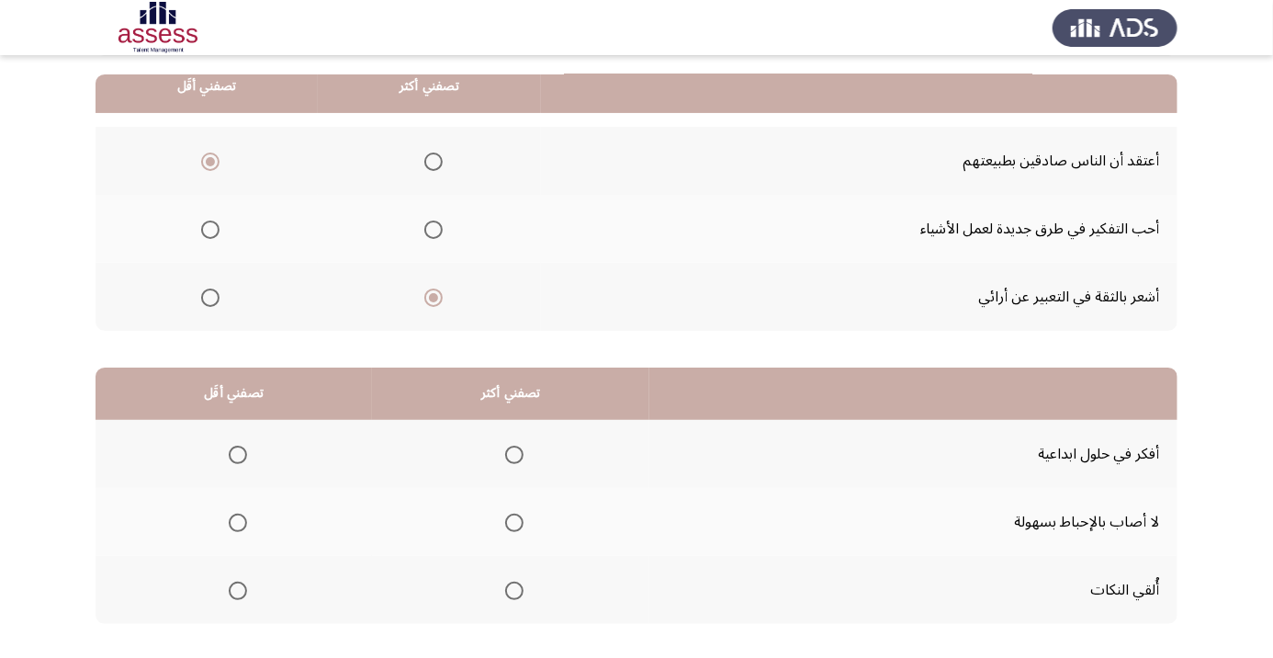
scroll to position [180, 0]
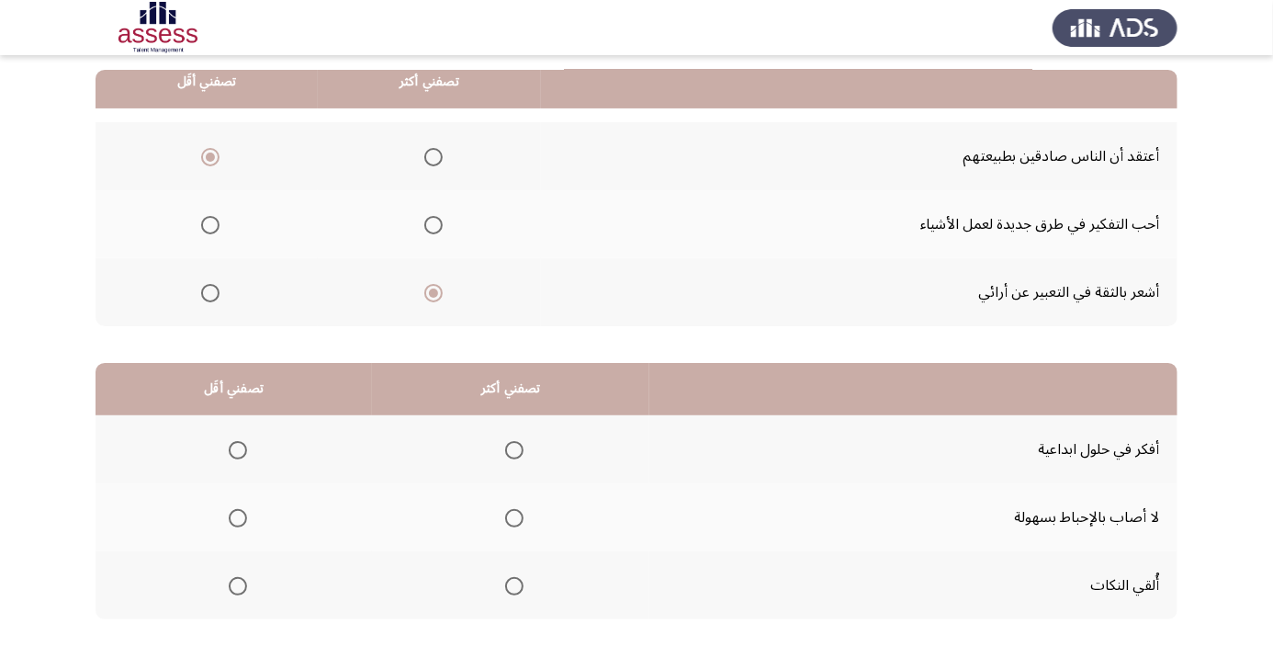
click at [514, 450] on span "Select an option" at bounding box center [514, 450] width 0 height 0
click at [514, 448] on input "Select an option" at bounding box center [514, 450] width 18 height 18
click at [238, 518] on span "Select an option" at bounding box center [238, 518] width 0 height 0
click at [237, 515] on input "Select an option" at bounding box center [238, 518] width 18 height 18
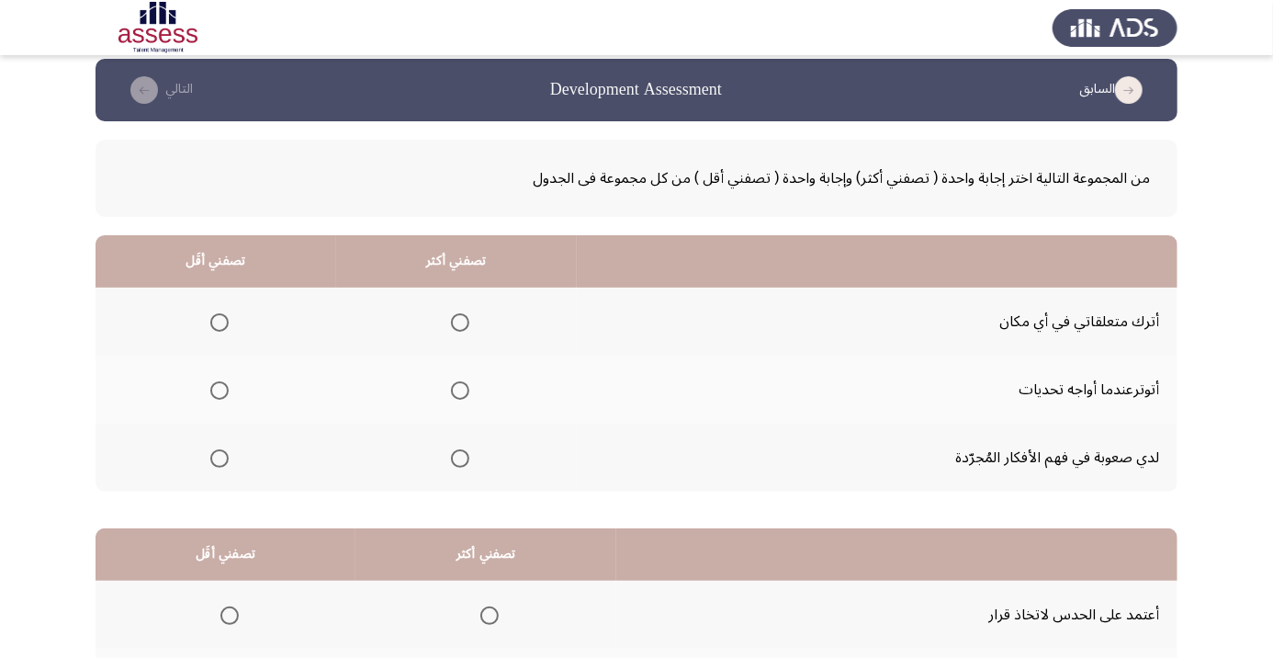
scroll to position [52, 0]
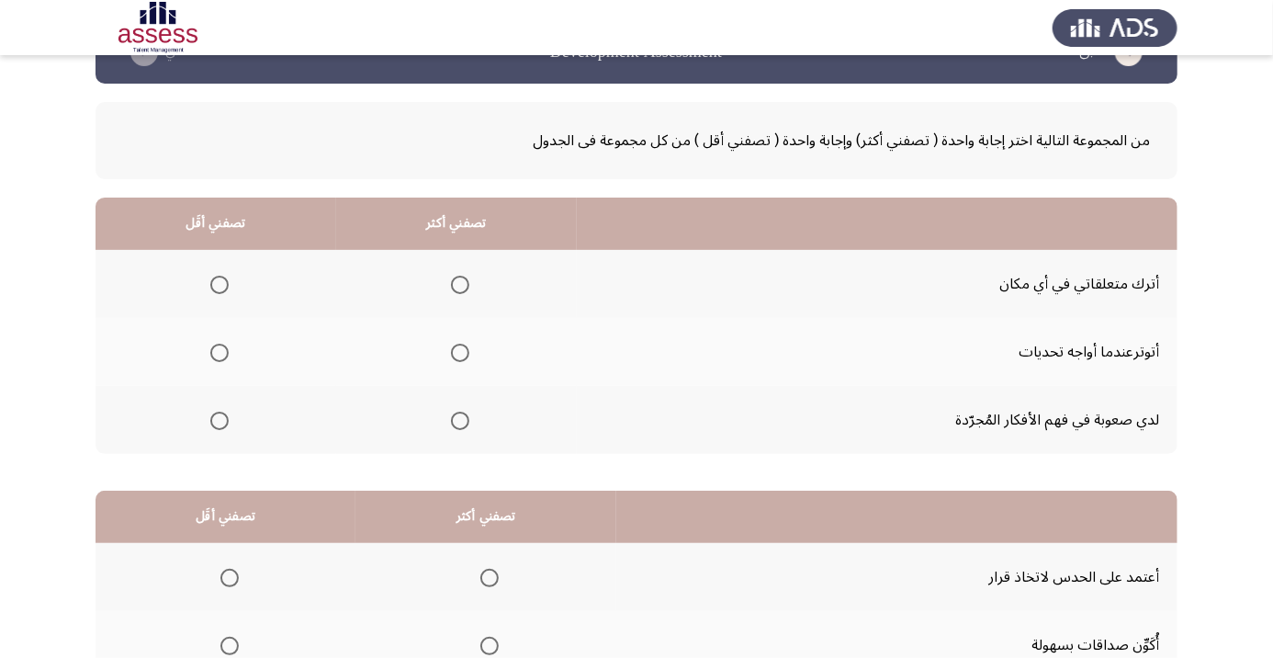
click at [466, 301] on th at bounding box center [456, 284] width 241 height 68
click at [460, 285] on span "Select an option" at bounding box center [460, 285] width 0 height 0
click at [463, 283] on input "Select an option" at bounding box center [460, 285] width 18 height 18
click at [219, 351] on span "Select an option" at bounding box center [219, 352] width 18 height 18
click at [219, 351] on input "Select an option" at bounding box center [219, 352] width 18 height 18
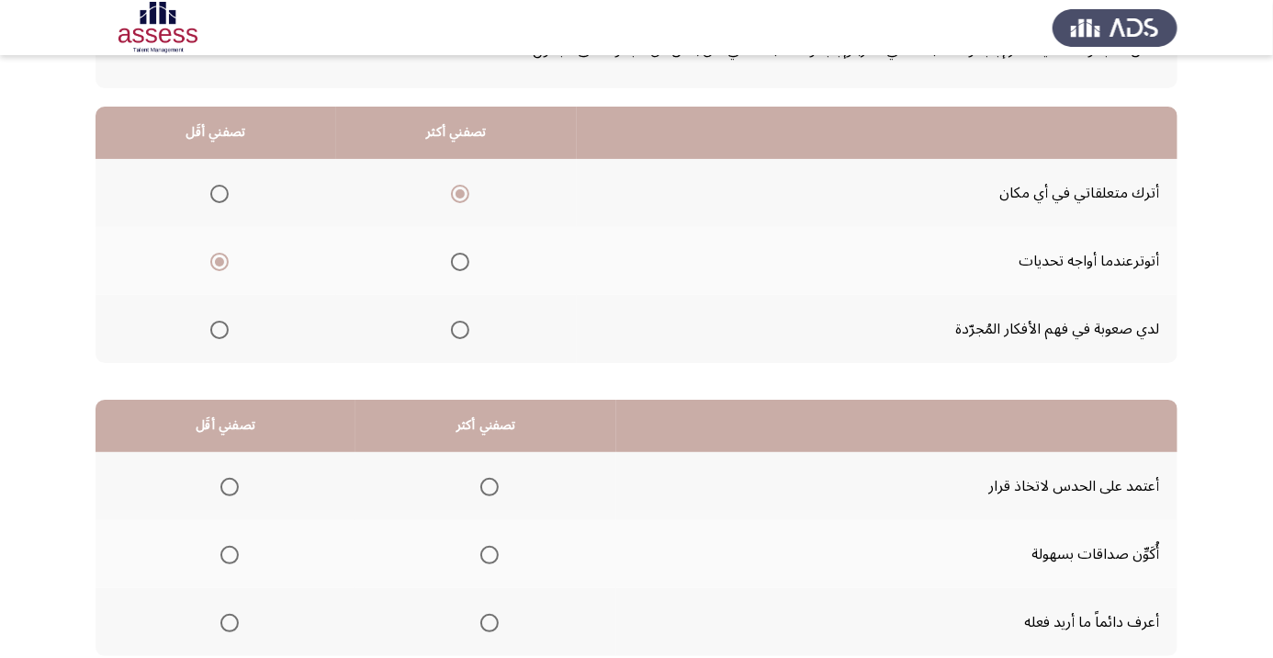
scroll to position [144, 0]
click at [493, 625] on span "Select an option" at bounding box center [489, 622] width 18 height 18
click at [493, 625] on input "Select an option" at bounding box center [489, 622] width 18 height 18
click at [230, 484] on span "Select an option" at bounding box center [229, 486] width 18 height 18
click at [230, 484] on input "Select an option" at bounding box center [229, 486] width 18 height 18
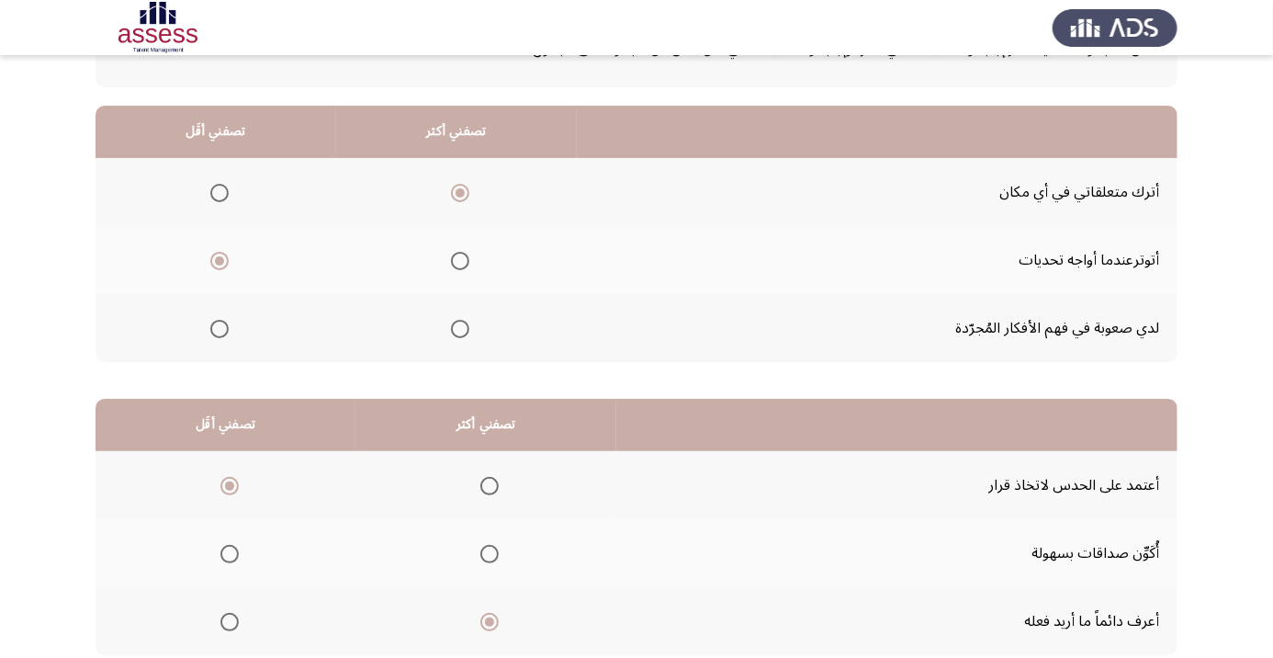
scroll to position [180, 0]
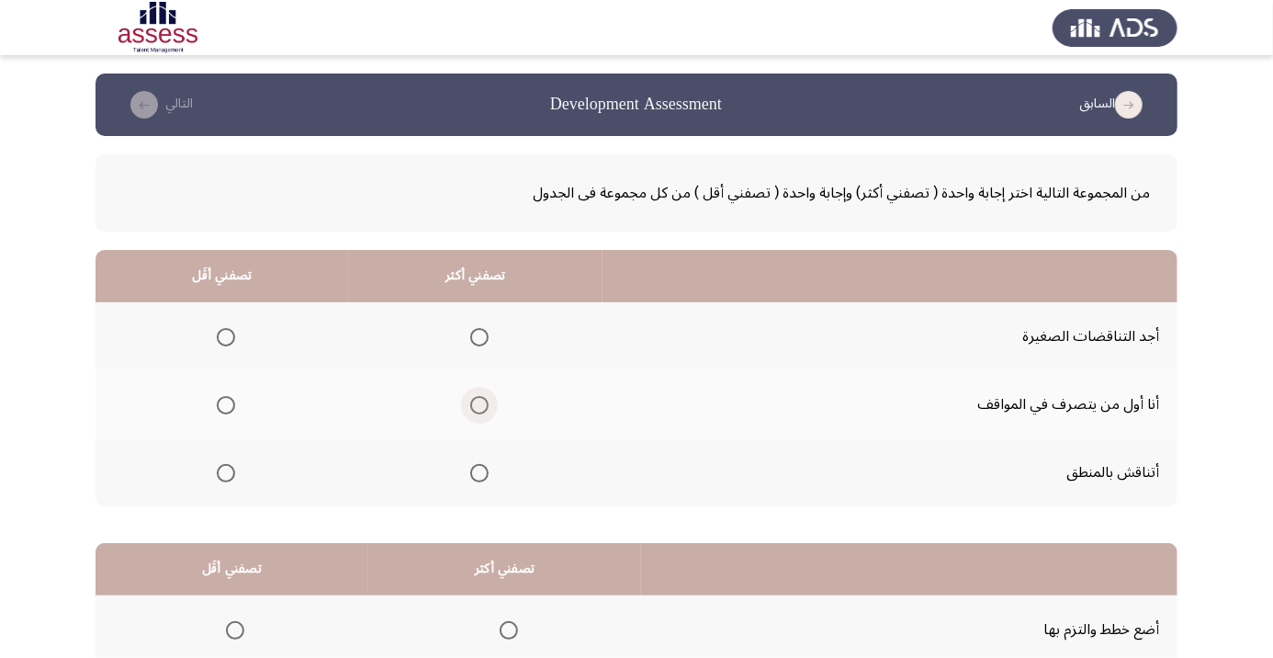
click at [479, 405] on span "Select an option" at bounding box center [479, 405] width 0 height 0
click at [480, 404] on input "Select an option" at bounding box center [479, 405] width 18 height 18
click at [226, 471] on span "Select an option" at bounding box center [226, 473] width 18 height 18
click at [226, 471] on input "Select an option" at bounding box center [226, 473] width 18 height 18
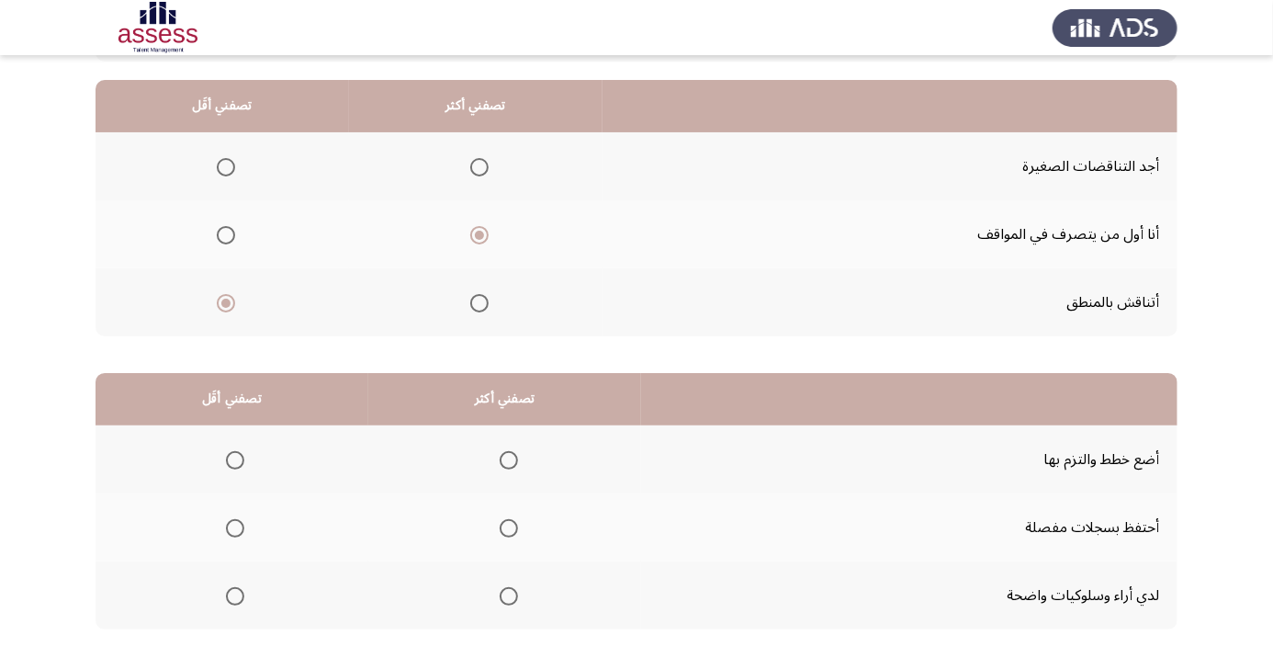
scroll to position [170, 0]
click at [508, 457] on span "Select an option" at bounding box center [509, 460] width 18 height 18
click at [508, 457] on input "Select an option" at bounding box center [509, 460] width 18 height 18
click at [512, 457] on span "Select an option" at bounding box center [508, 460] width 9 height 9
click at [235, 528] on span "Select an option" at bounding box center [235, 528] width 0 height 0
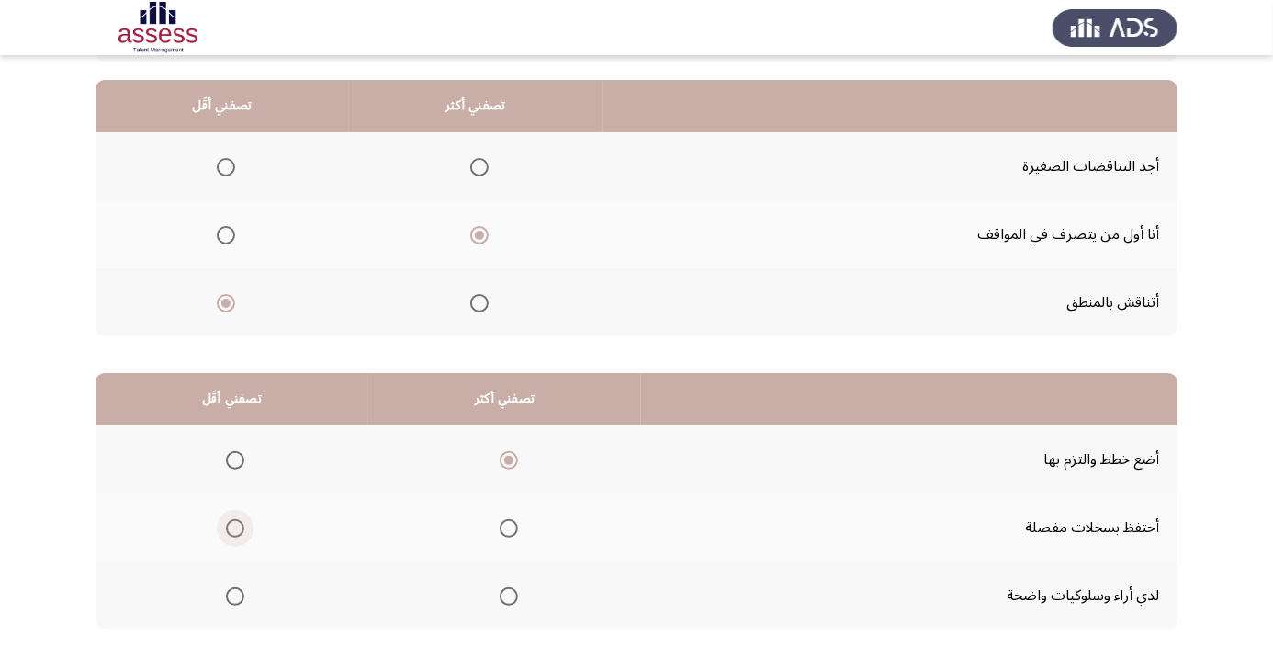
click at [235, 525] on input "Select an option" at bounding box center [235, 528] width 18 height 18
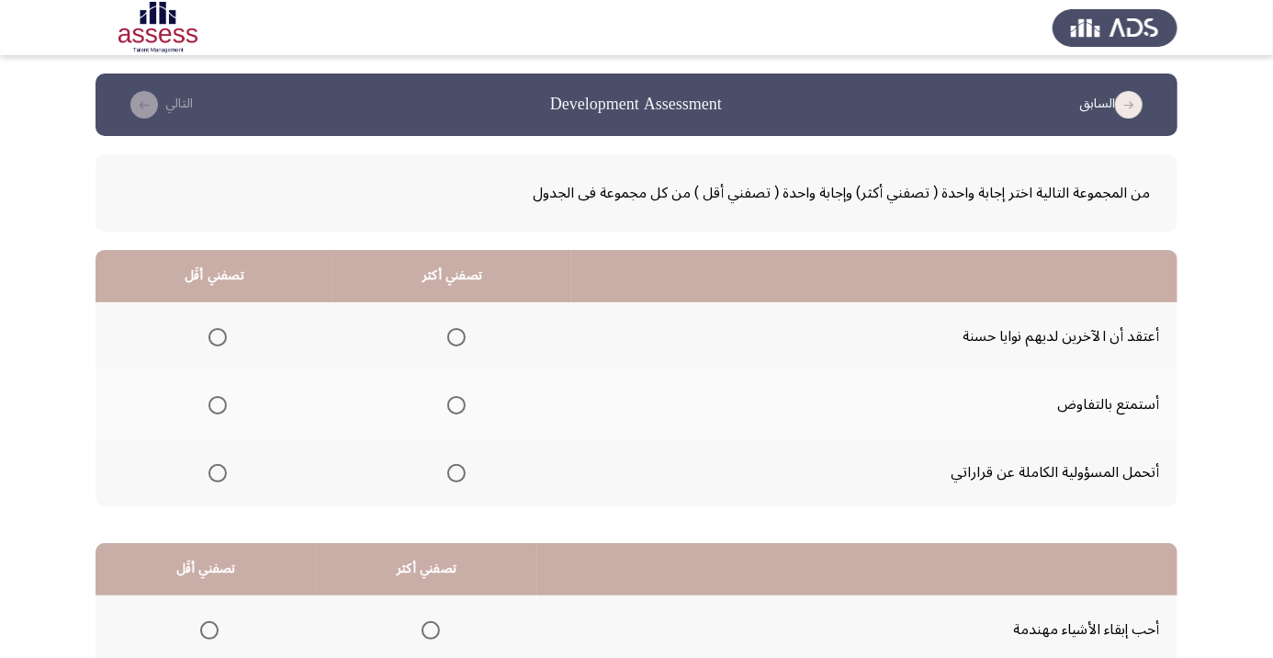
click at [463, 470] on span "Select an option" at bounding box center [456, 473] width 18 height 18
click at [463, 470] on input "Select an option" at bounding box center [456, 473] width 18 height 18
click at [218, 336] on span "Select an option" at bounding box center [217, 337] width 18 height 18
click at [218, 336] on input "Select an option" at bounding box center [217, 337] width 18 height 18
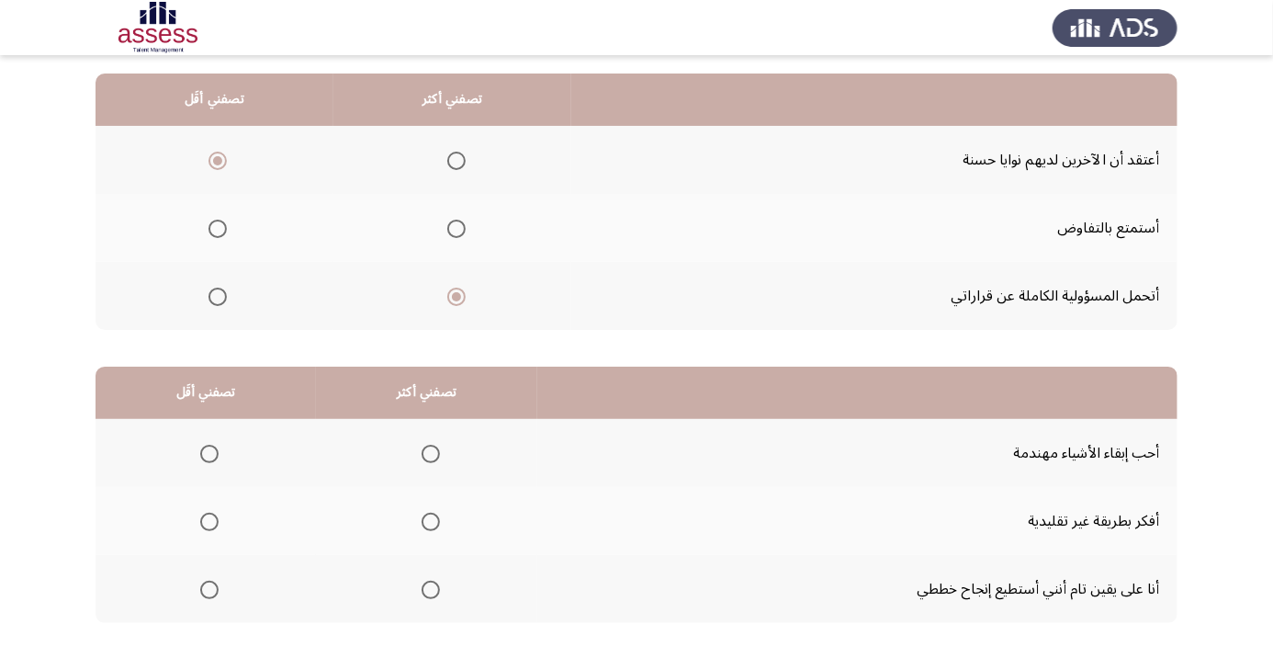
scroll to position [180, 0]
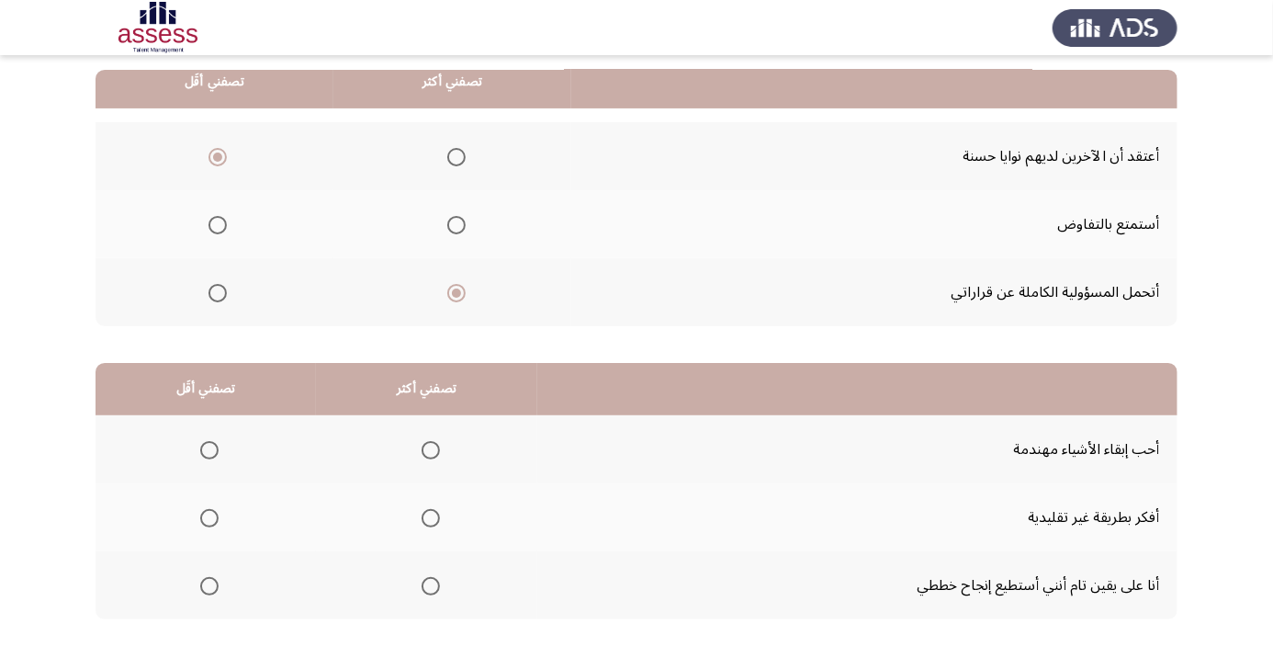
click at [431, 586] on span "Select an option" at bounding box center [431, 586] width 0 height 0
click at [430, 583] on input "Select an option" at bounding box center [431, 586] width 18 height 18
click at [209, 518] on span "Select an option" at bounding box center [209, 518] width 0 height 0
click at [208, 515] on input "Select an option" at bounding box center [209, 518] width 18 height 18
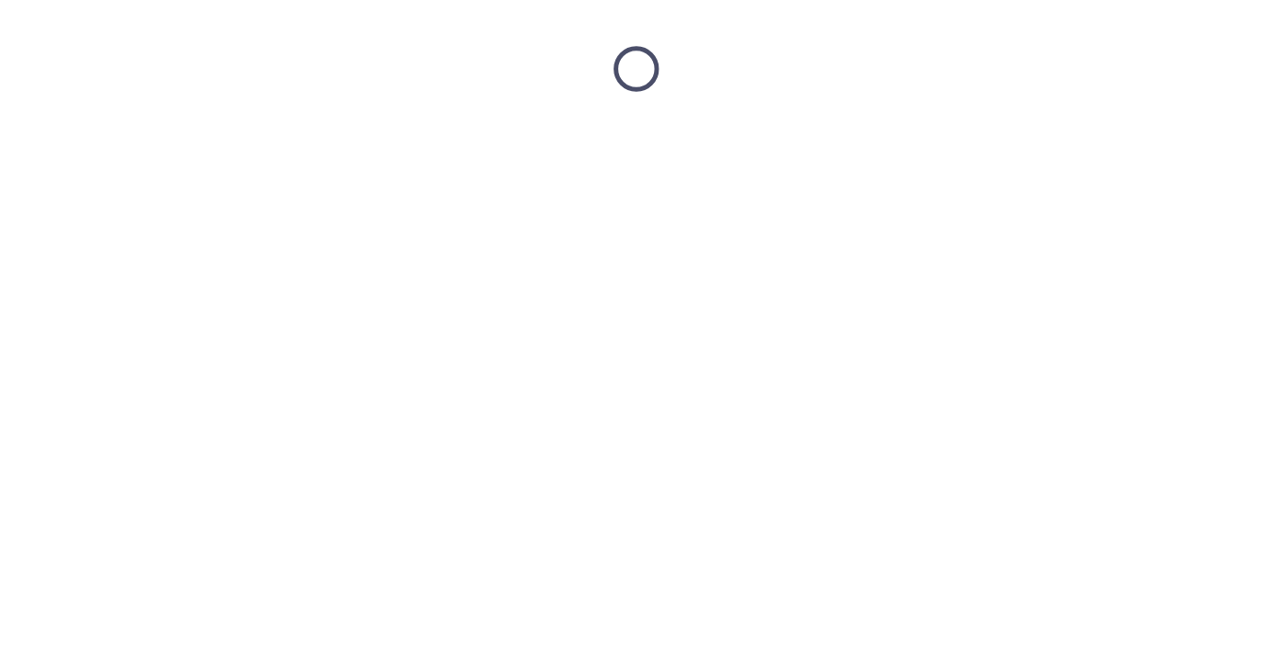
scroll to position [0, 0]
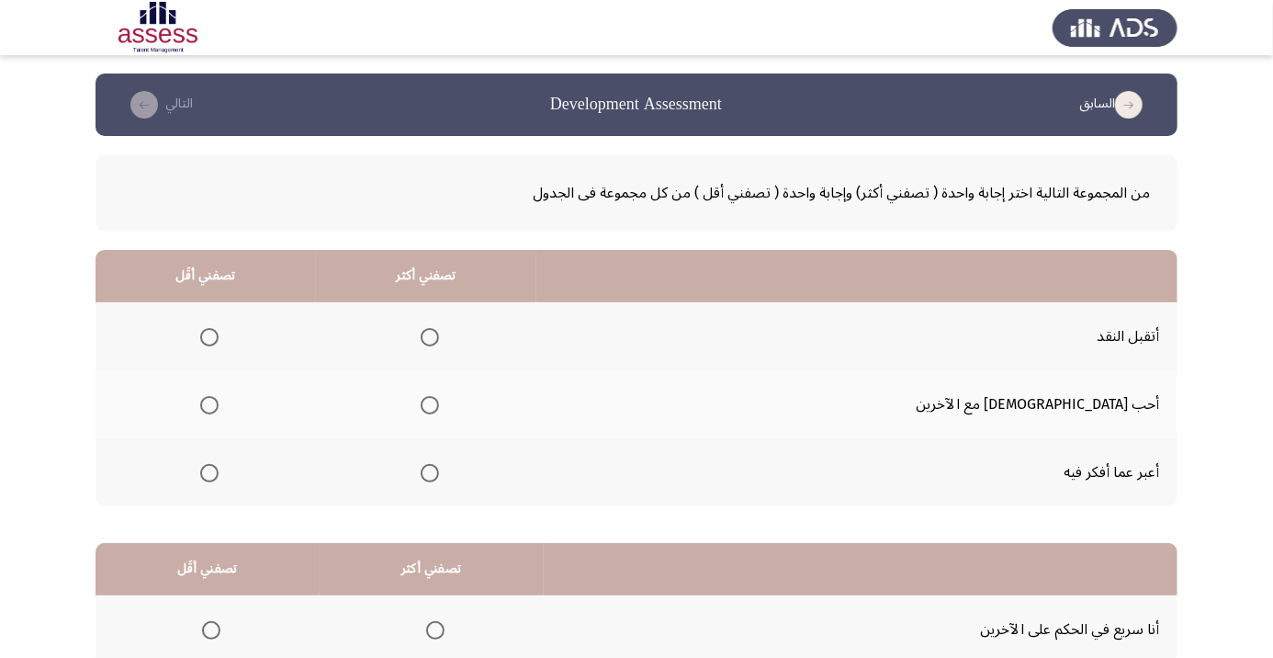
click at [430, 405] on span "Select an option" at bounding box center [430, 405] width 0 height 0
click at [439, 404] on input "Select an option" at bounding box center [430, 405] width 18 height 18
click at [209, 473] on span "Select an option" at bounding box center [209, 473] width 0 height 0
click at [219, 471] on input "Select an option" at bounding box center [209, 473] width 18 height 18
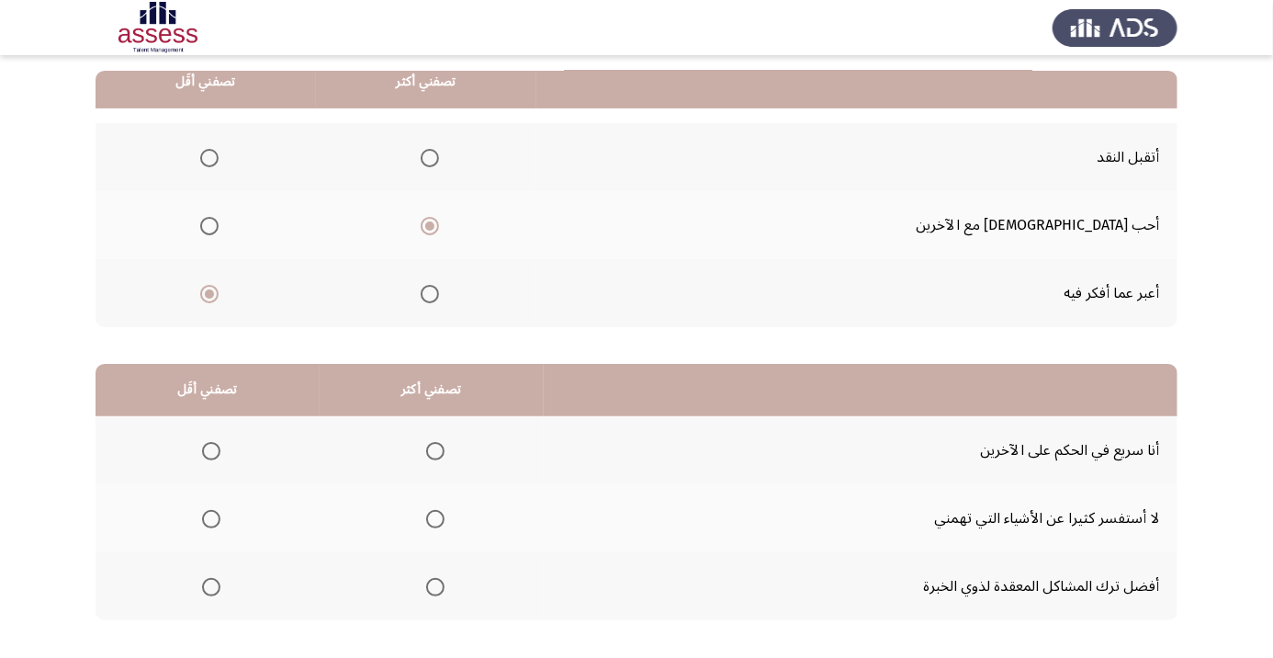
scroll to position [180, 0]
click at [1, 287] on app-assessment-container "السابق Development Assessment التالي من المجموعة التالية اختر إجابة واحدة ( تصف…" at bounding box center [636, 283] width 1273 height 781
click at [435, 586] on span "Select an option" at bounding box center [435, 586] width 0 height 0
click at [436, 583] on input "Select an option" at bounding box center [435, 586] width 18 height 18
click at [211, 450] on span "Select an option" at bounding box center [211, 450] width 0 height 0
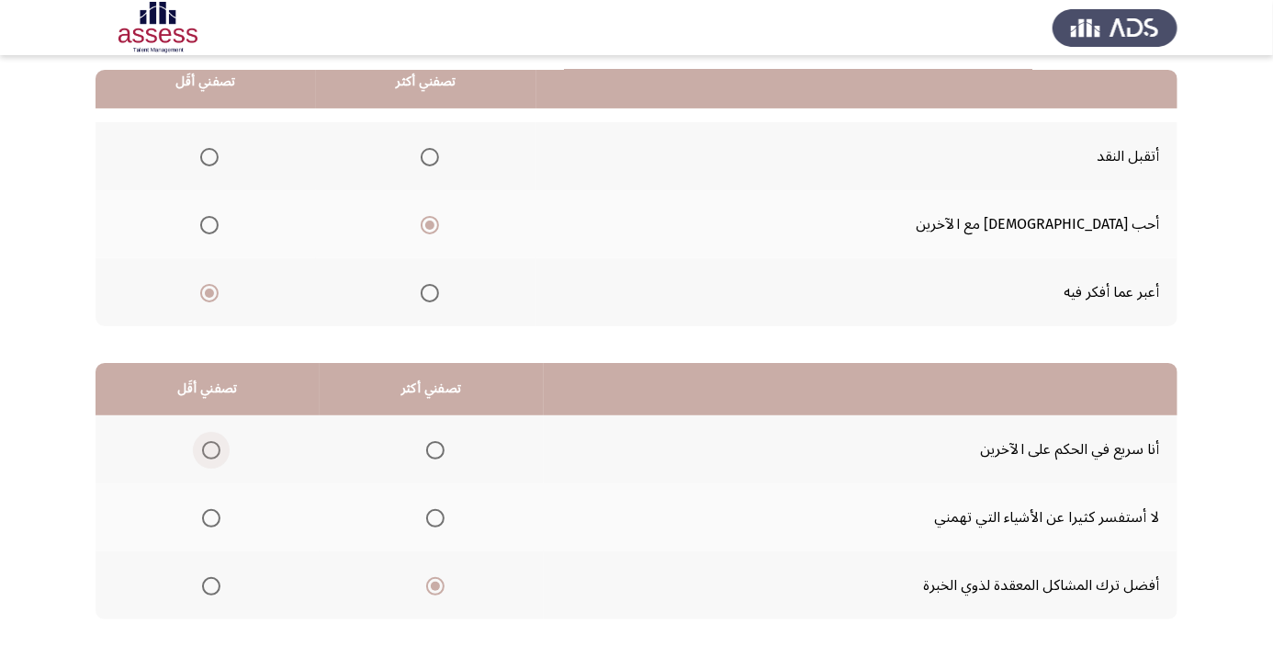
click at [211, 448] on input "Select an option" at bounding box center [211, 450] width 18 height 18
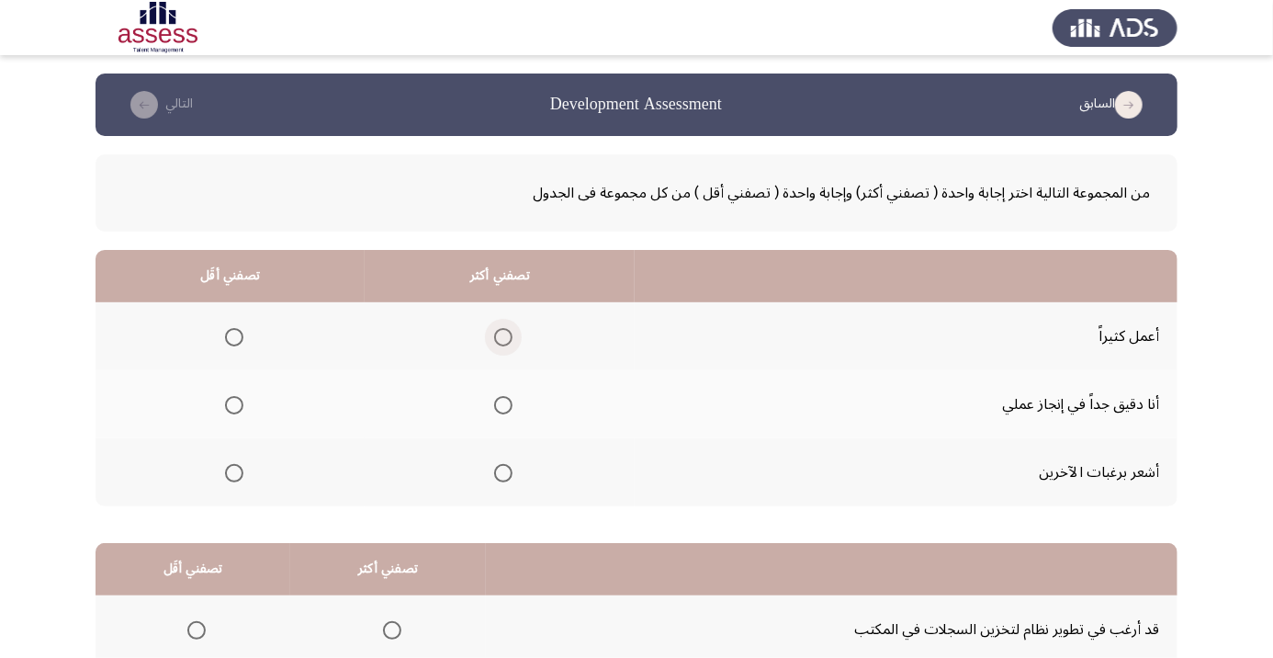
click at [503, 337] on span "Select an option" at bounding box center [503, 337] width 0 height 0
click at [503, 336] on input "Select an option" at bounding box center [503, 337] width 18 height 18
click at [494, 404] on span "Select an option" at bounding box center [503, 405] width 18 height 18
click at [494, 404] on input "Select an option" at bounding box center [503, 405] width 18 height 18
click at [228, 468] on span "Select an option" at bounding box center [234, 473] width 18 height 18
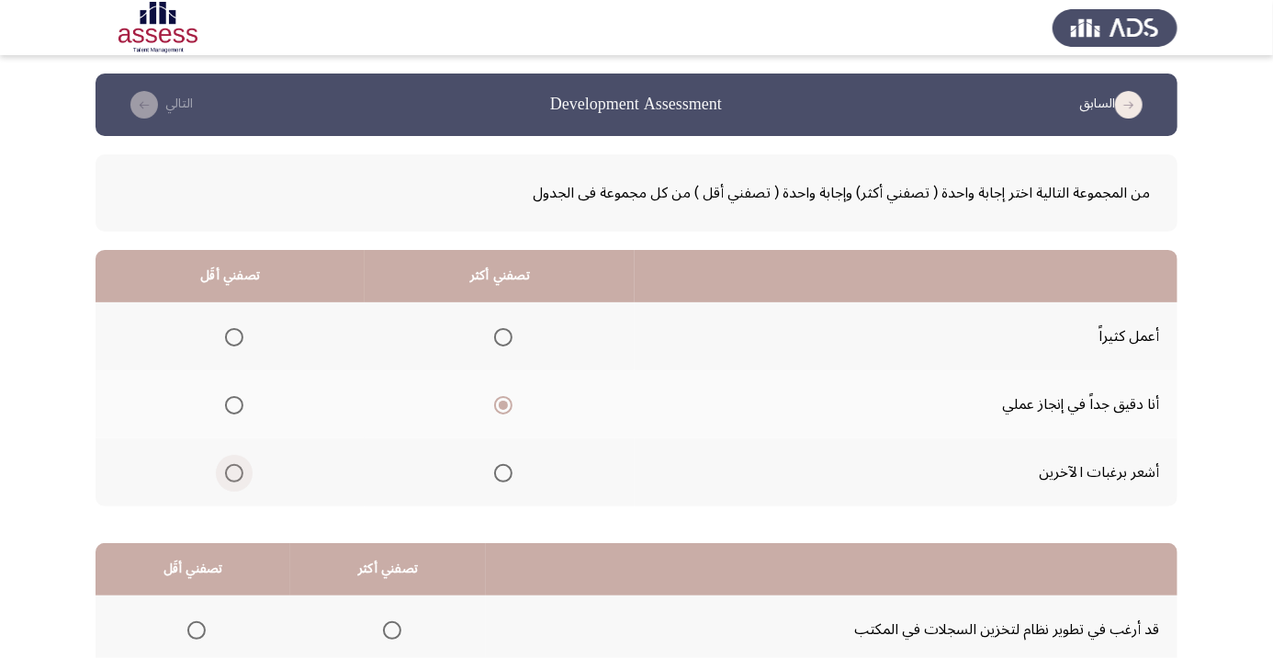
click at [228, 468] on input "Select an option" at bounding box center [234, 473] width 18 height 18
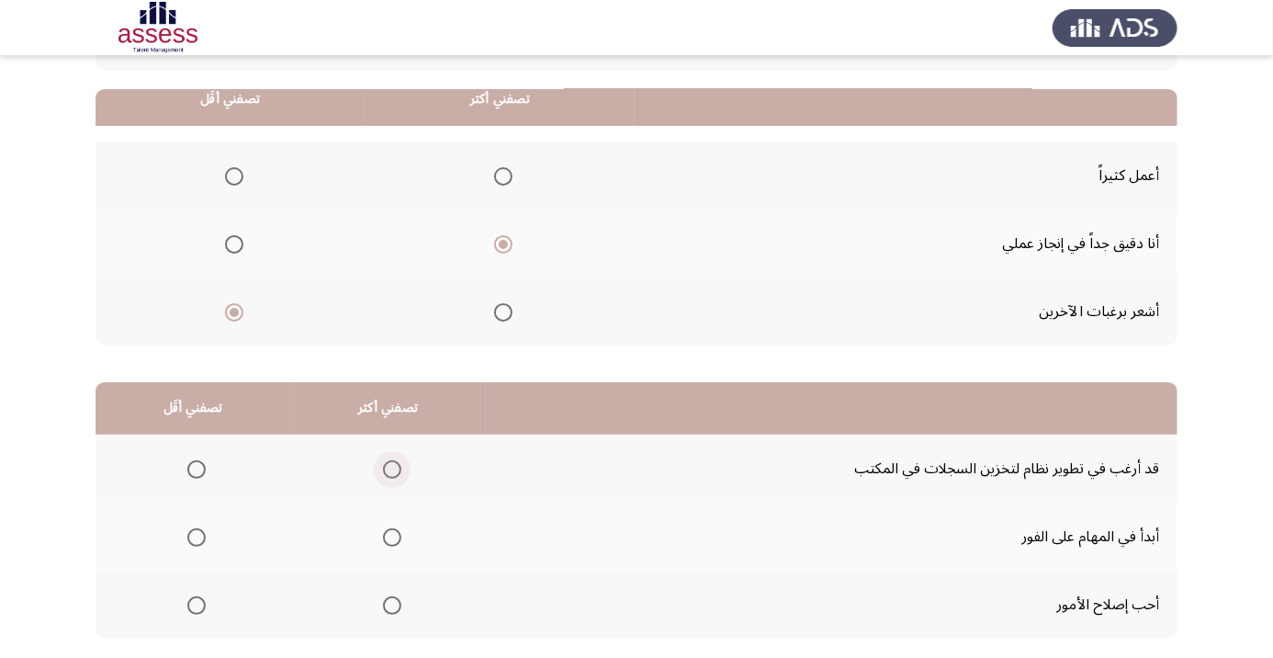
scroll to position [180, 0]
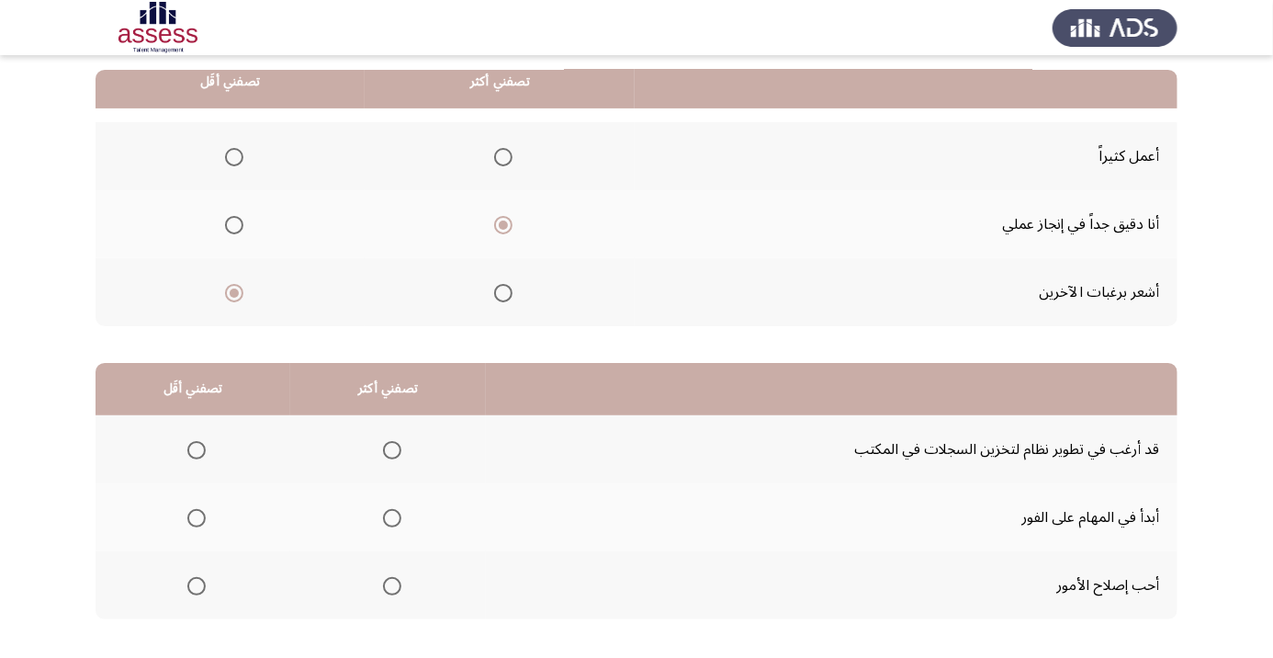
click at [389, 448] on span "Select an option" at bounding box center [392, 450] width 18 height 18
click at [389, 448] on input "Select an option" at bounding box center [392, 450] width 18 height 18
click at [197, 518] on span "Select an option" at bounding box center [197, 518] width 0 height 0
click at [196, 515] on input "Select an option" at bounding box center [196, 518] width 18 height 18
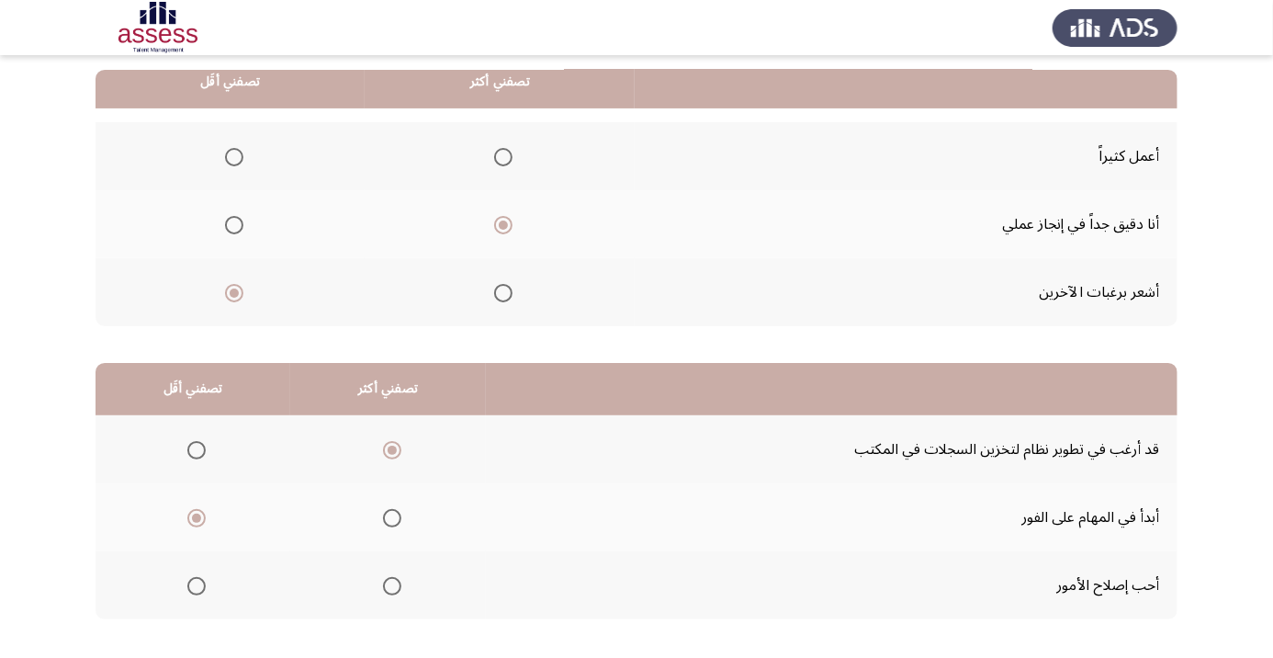
scroll to position [0, 0]
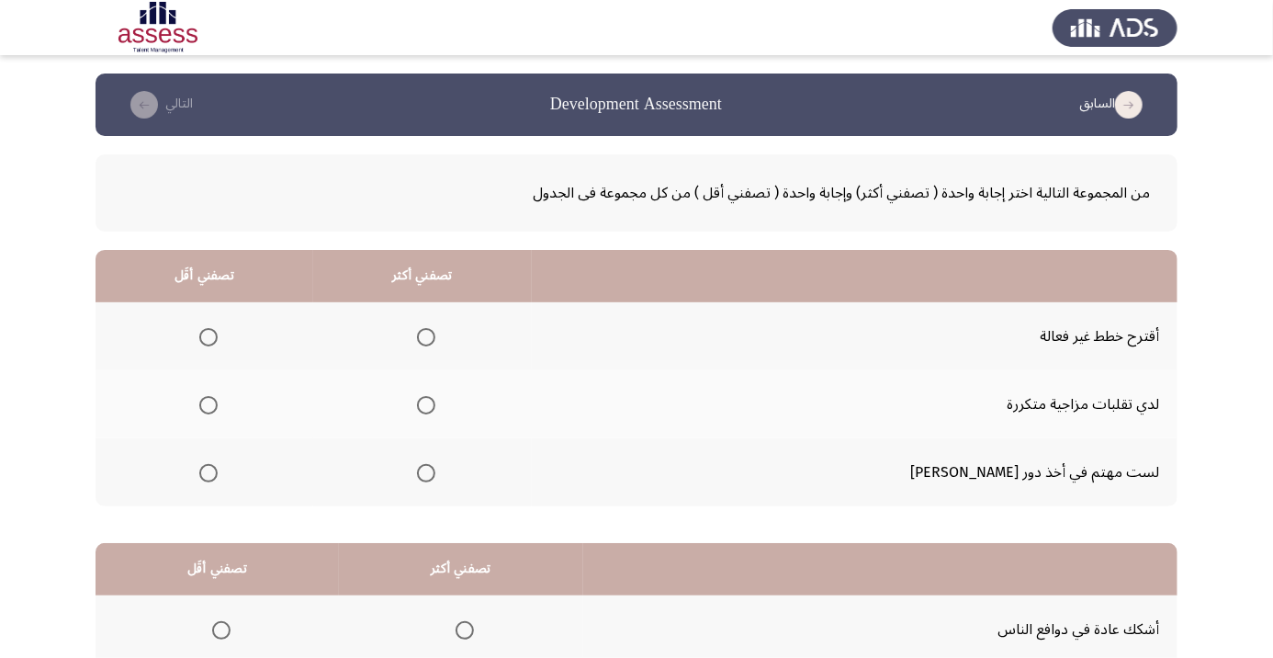
click at [435, 471] on span "Select an option" at bounding box center [426, 473] width 18 height 18
click at [435, 471] on input "Select an option" at bounding box center [426, 473] width 18 height 18
click at [208, 405] on span "Select an option" at bounding box center [208, 405] width 0 height 0
click at [218, 404] on input "Select an option" at bounding box center [208, 405] width 18 height 18
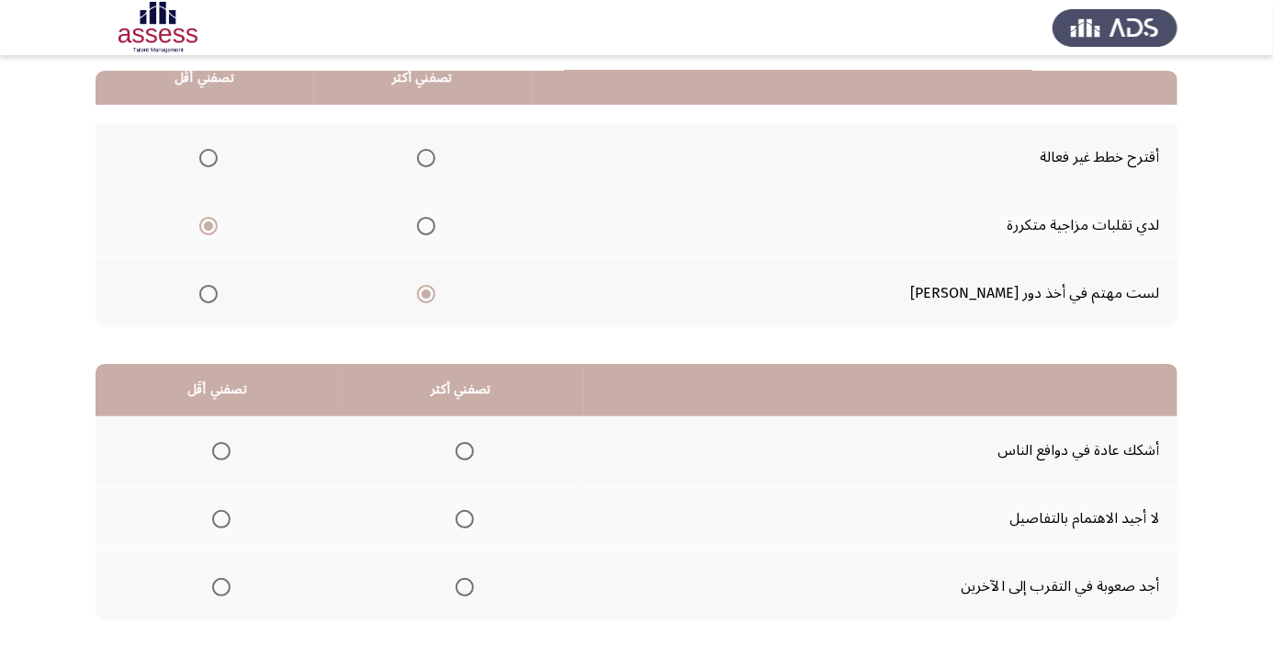
scroll to position [180, 0]
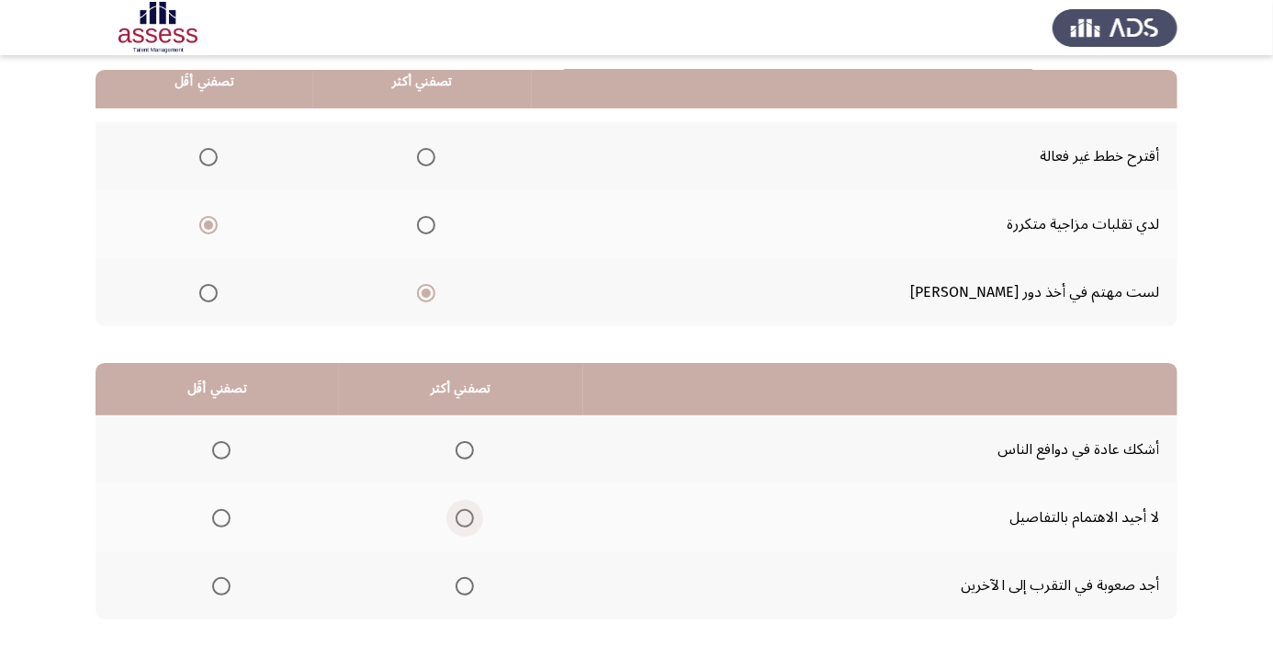
click at [465, 518] on span "Select an option" at bounding box center [465, 518] width 0 height 0
click at [465, 515] on input "Select an option" at bounding box center [465, 518] width 18 height 18
click at [465, 450] on span "Select an option" at bounding box center [465, 450] width 0 height 0
click at [465, 448] on input "Select an option" at bounding box center [465, 450] width 18 height 18
click at [221, 590] on span "Select an option" at bounding box center [221, 586] width 18 height 18
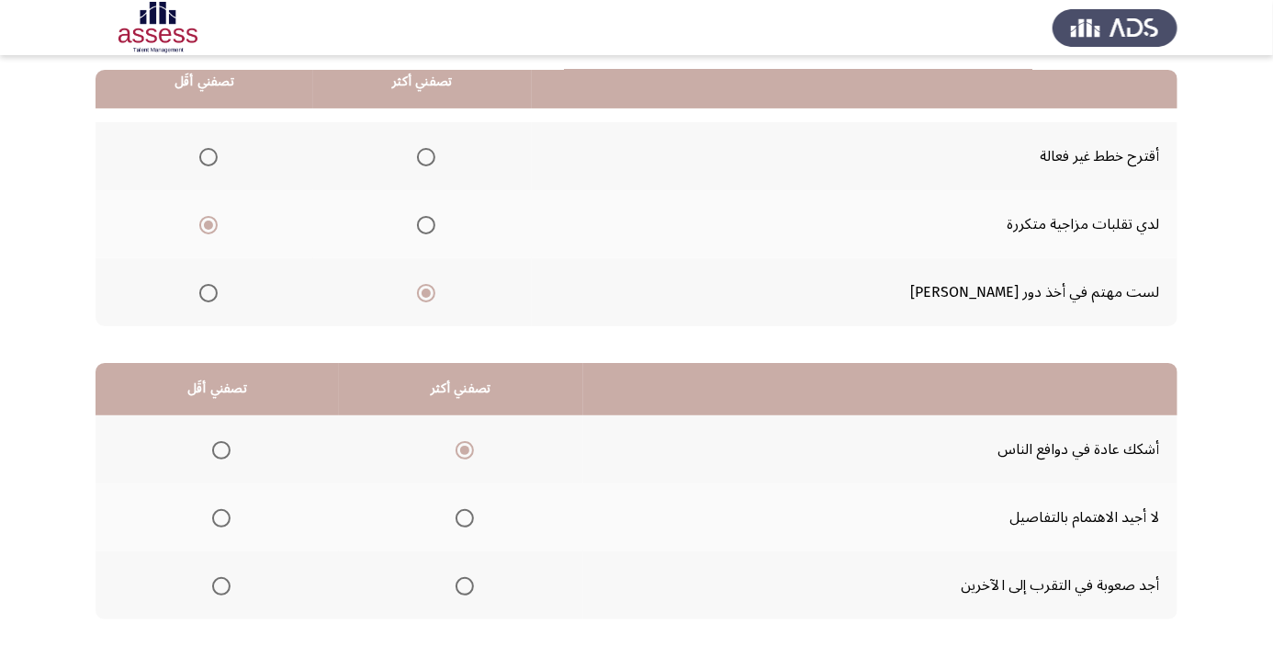
click at [221, 590] on input "Select an option" at bounding box center [221, 586] width 18 height 18
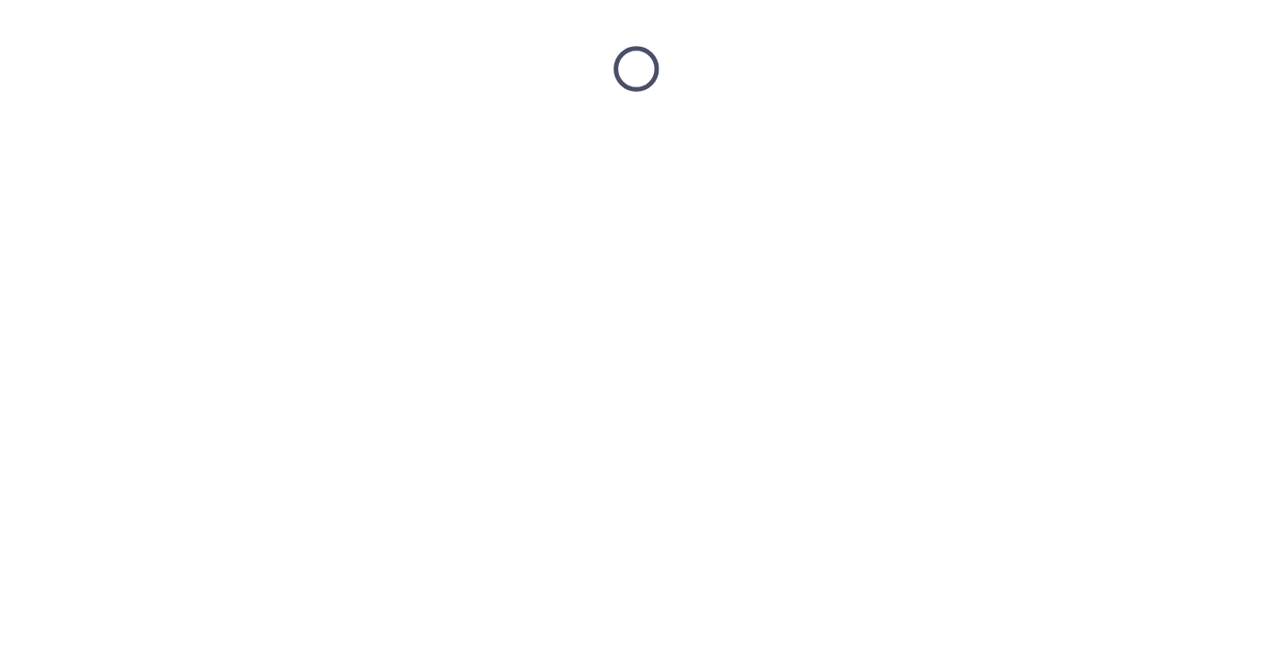
scroll to position [0, 0]
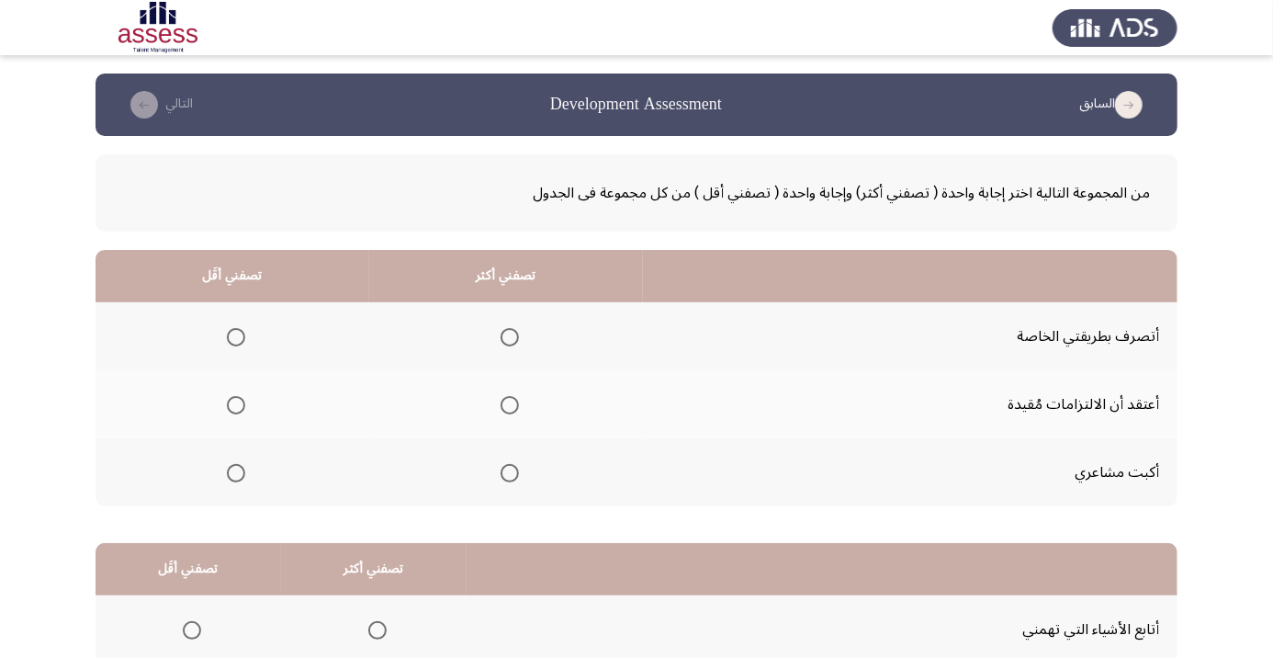
click at [512, 404] on span "Select an option" at bounding box center [510, 405] width 18 height 18
click at [512, 404] on input "Select an option" at bounding box center [510, 405] width 18 height 18
click at [236, 473] on span "Select an option" at bounding box center [236, 473] width 0 height 0
click at [236, 471] on input "Select an option" at bounding box center [236, 473] width 18 height 18
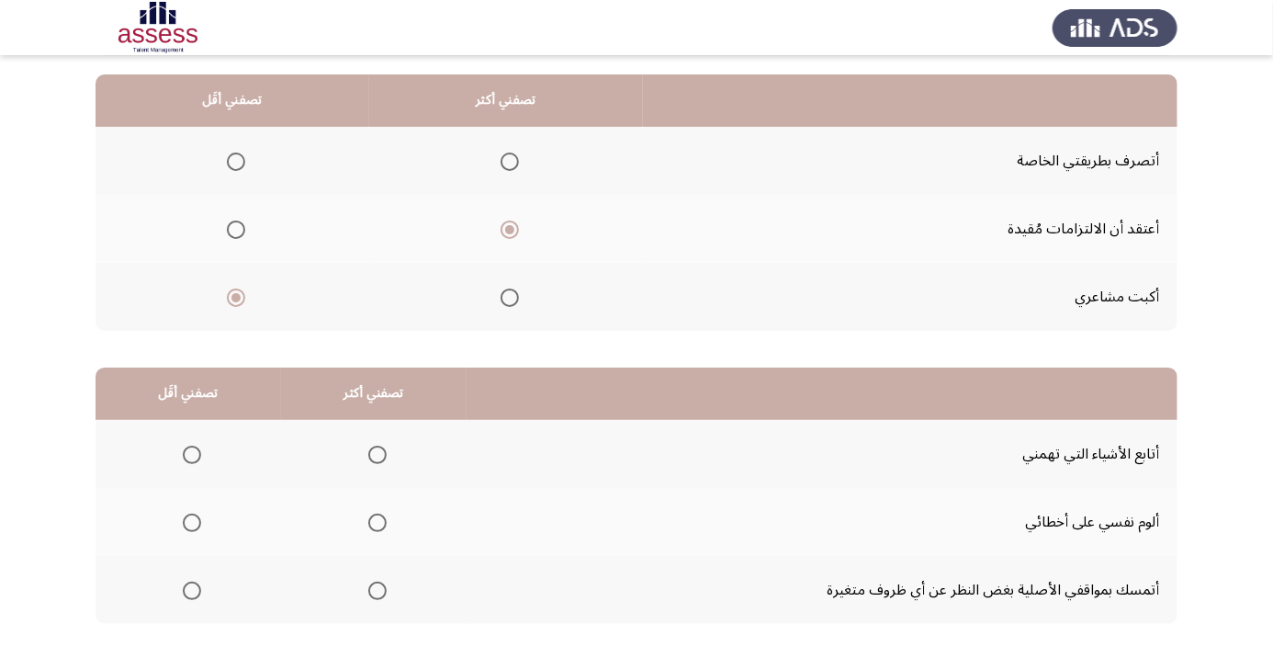
scroll to position [180, 0]
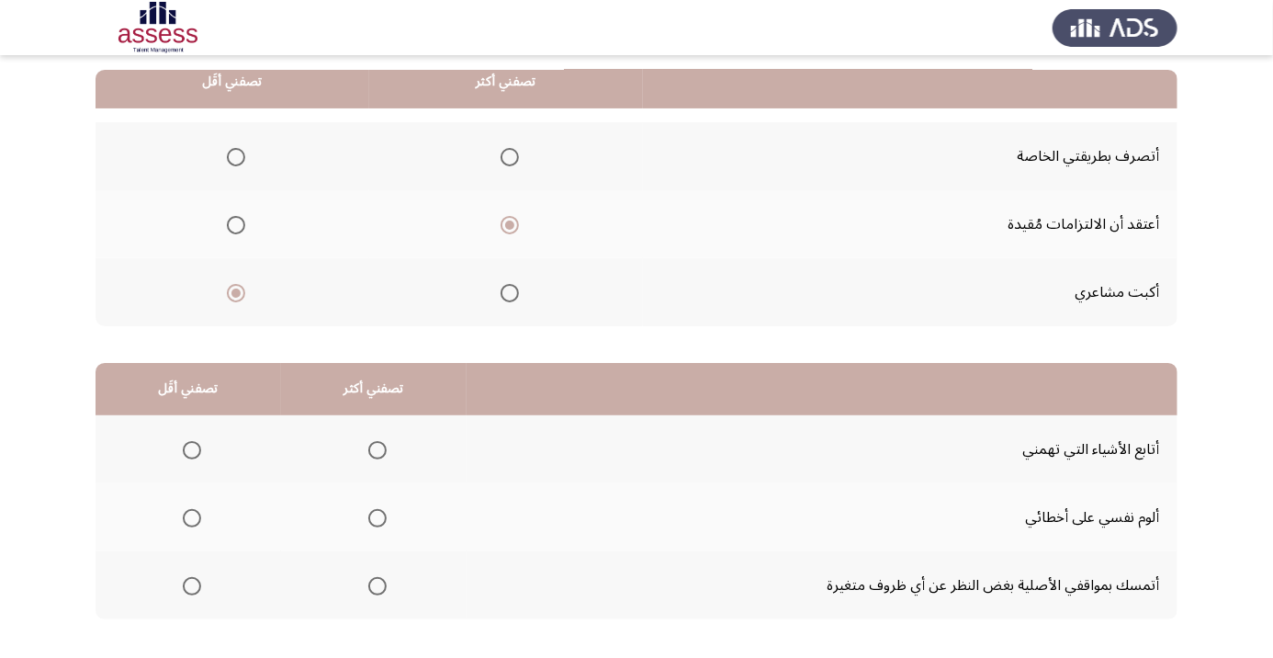
click at [377, 450] on span "Select an option" at bounding box center [377, 450] width 0 height 0
click at [377, 448] on input "Select an option" at bounding box center [377, 450] width 18 height 18
click at [199, 588] on span "Select an option" at bounding box center [192, 586] width 18 height 18
click at [199, 588] on input "Select an option" at bounding box center [192, 586] width 18 height 18
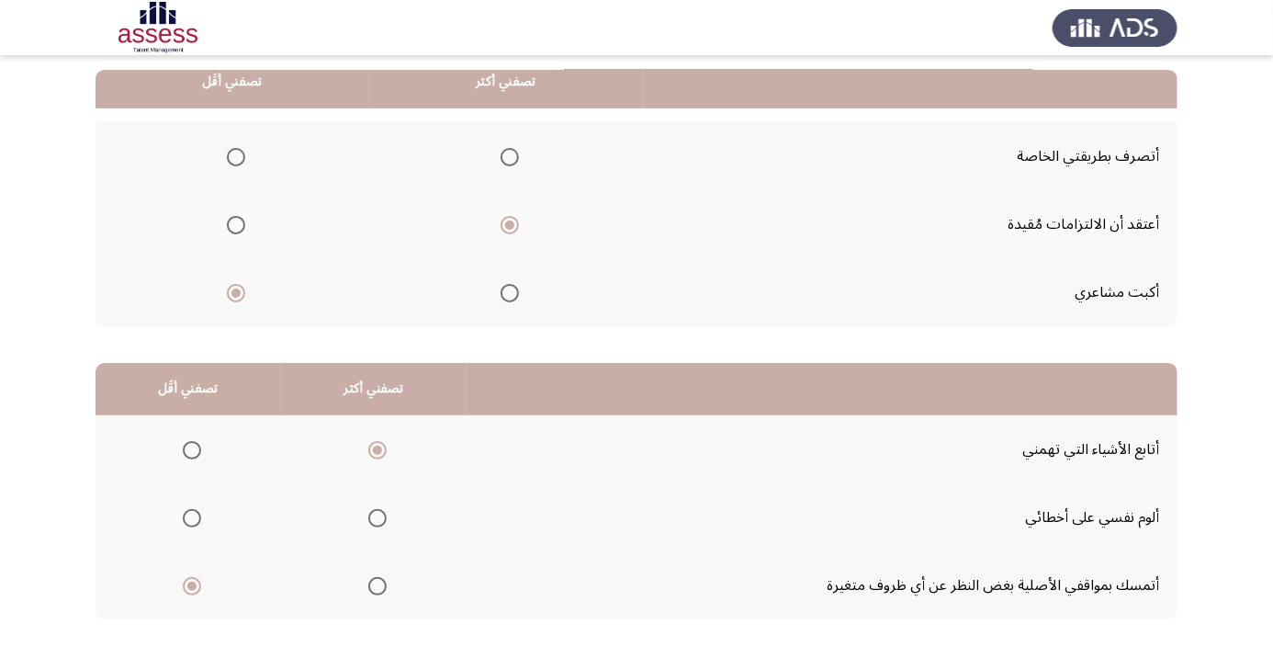
scroll to position [0, 0]
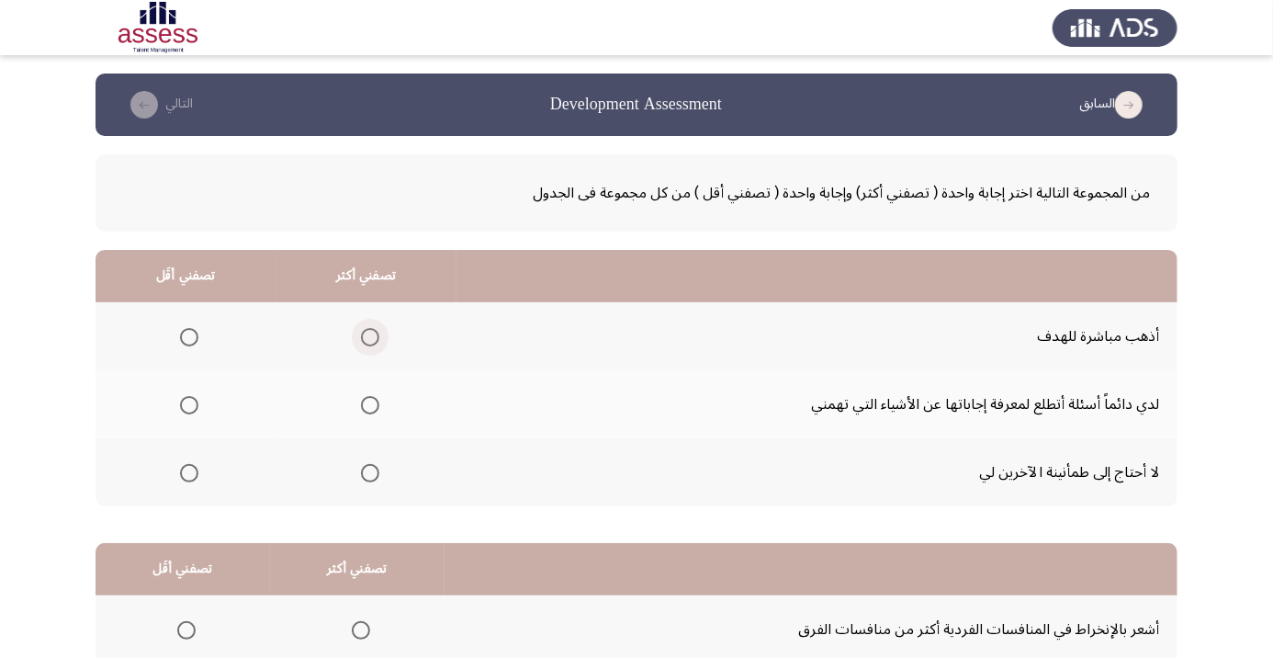
click at [370, 337] on span "Select an option" at bounding box center [370, 337] width 0 height 0
click at [371, 336] on input "Select an option" at bounding box center [370, 337] width 18 height 18
click at [197, 472] on span "Select an option" at bounding box center [189, 473] width 18 height 18
click at [197, 472] on input "Select an option" at bounding box center [189, 473] width 18 height 18
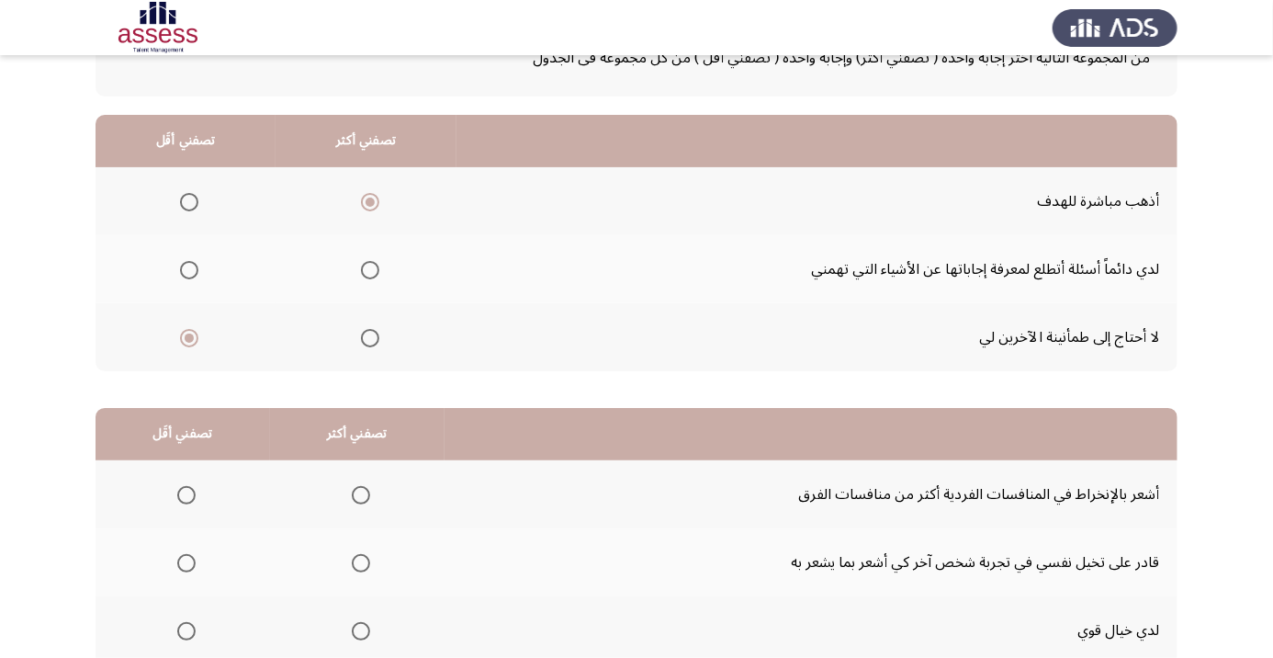
scroll to position [135, 0]
click at [189, 270] on span "Select an option" at bounding box center [189, 270] width 0 height 0
click at [189, 268] on input "Select an option" at bounding box center [189, 270] width 18 height 18
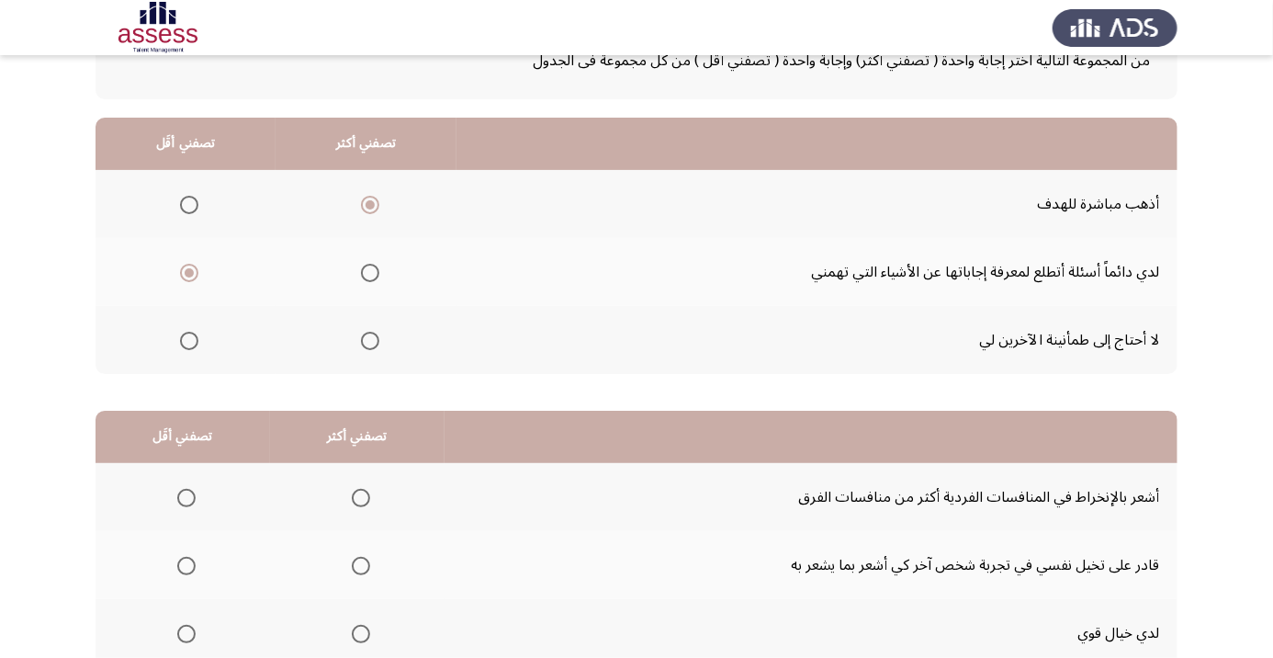
scroll to position [169, 0]
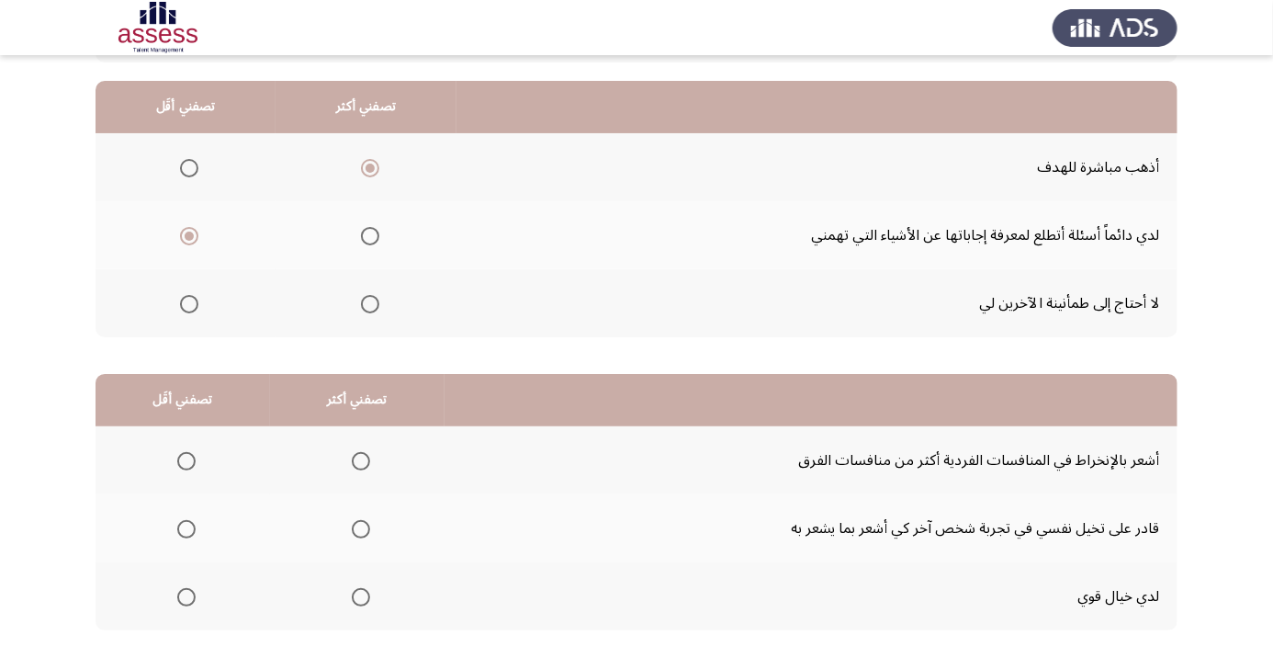
click at [370, 236] on span "Select an option" at bounding box center [370, 236] width 0 height 0
click at [371, 235] on input "Select an option" at bounding box center [370, 236] width 18 height 18
click at [189, 168] on span "Select an option" at bounding box center [189, 168] width 0 height 0
click at [189, 167] on input "Select an option" at bounding box center [189, 168] width 18 height 18
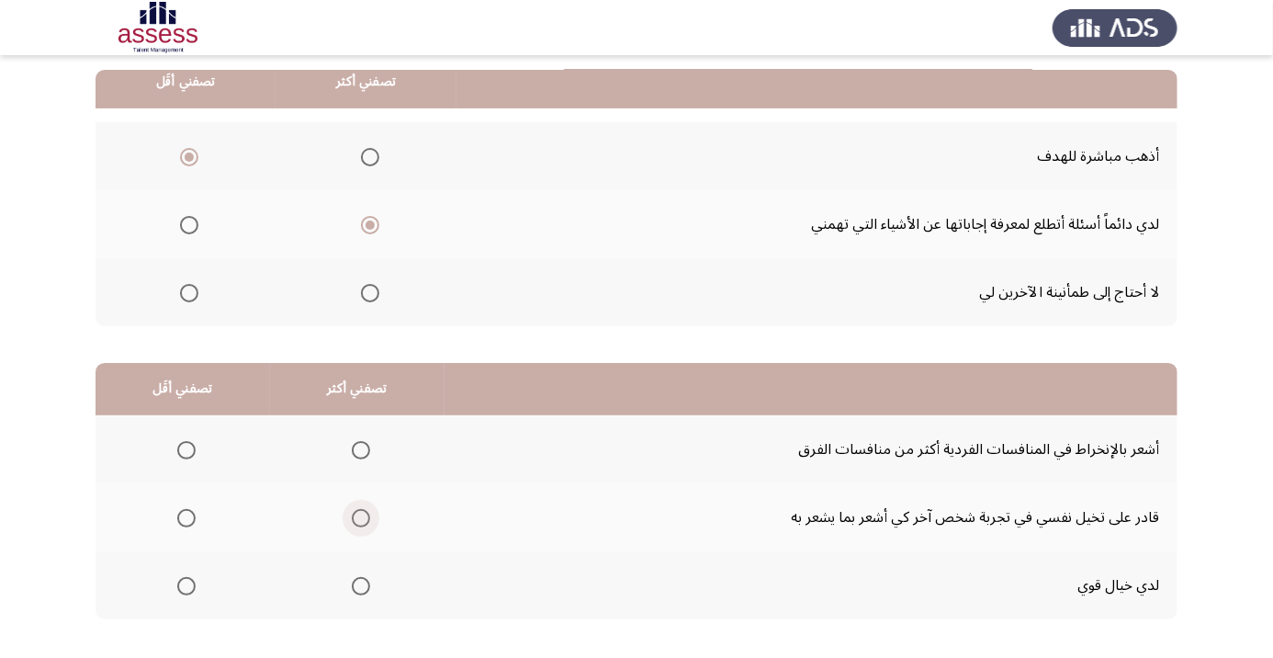
click at [362, 511] on span "Select an option" at bounding box center [361, 518] width 18 height 18
click at [362, 511] on input "Select an option" at bounding box center [361, 518] width 18 height 18
click at [185, 591] on span "Select an option" at bounding box center [186, 586] width 18 height 18
click at [185, 591] on input "Select an option" at bounding box center [186, 586] width 18 height 18
click at [186, 450] on span "Select an option" at bounding box center [186, 450] width 0 height 0
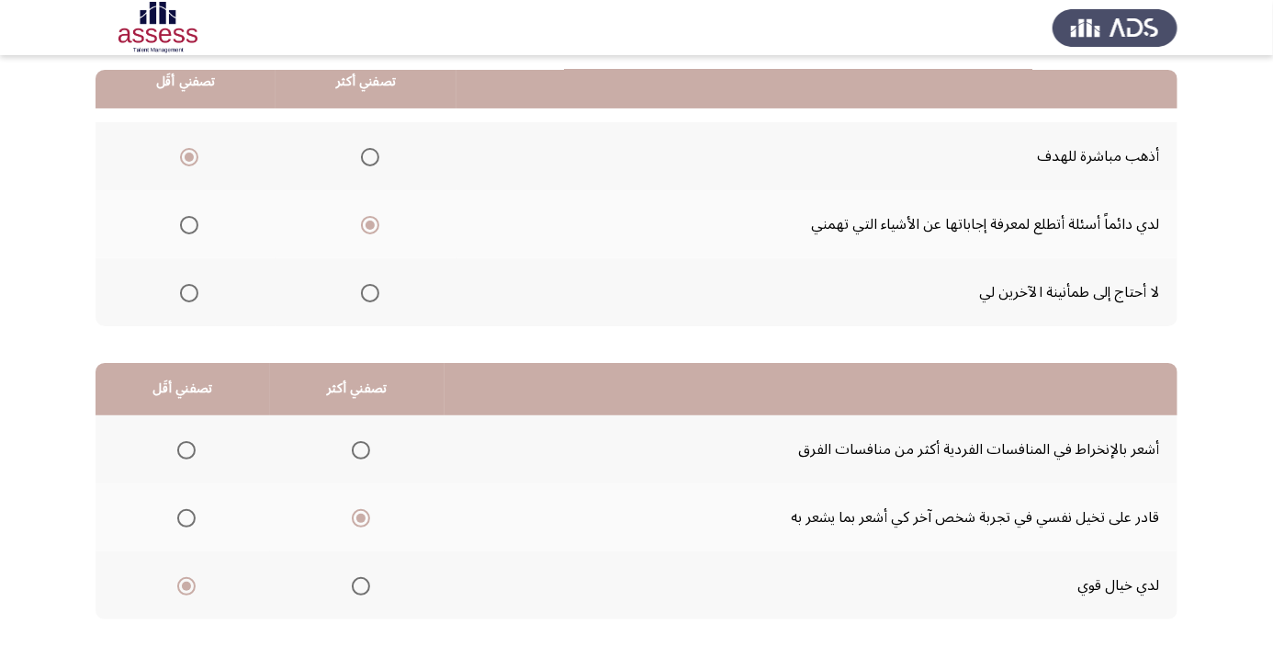
click at [186, 448] on input "Select an option" at bounding box center [186, 450] width 18 height 18
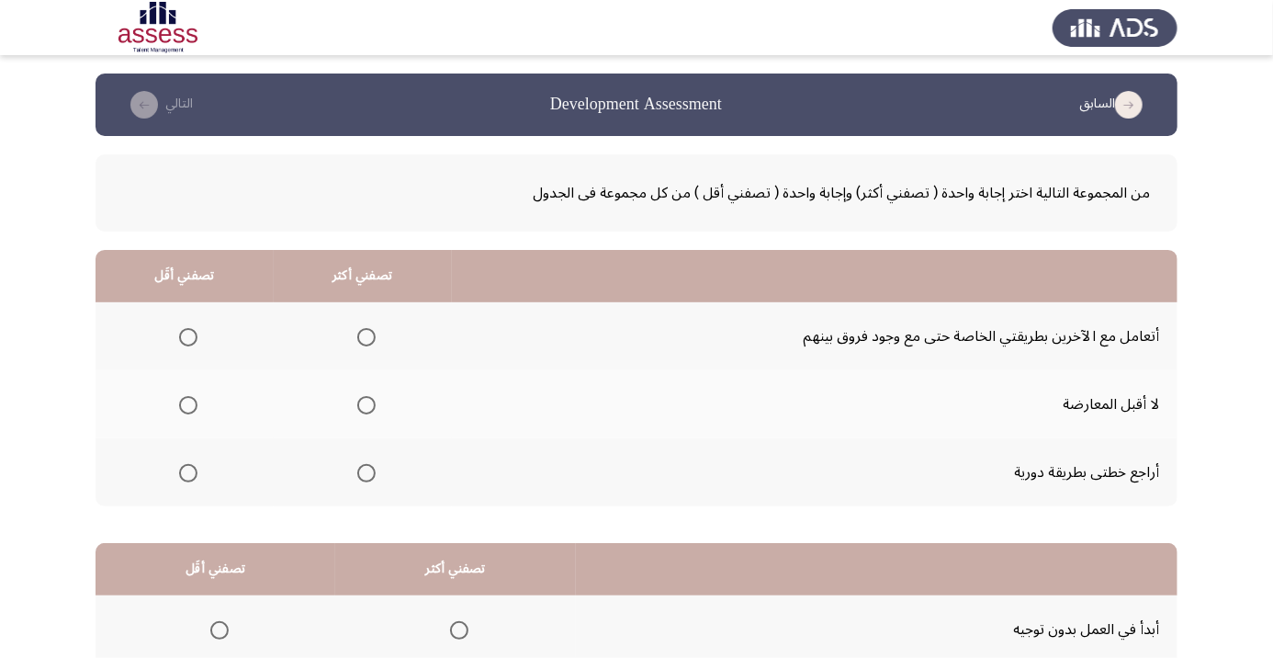
click at [1122, 480] on td "أراجع خطتى بطريقة دورية" at bounding box center [815, 472] width 726 height 68
click at [1134, 469] on td "أراجع خطتى بطريقة دورية" at bounding box center [815, 472] width 726 height 68
click at [366, 473] on span "Select an option" at bounding box center [366, 473] width 0 height 0
click at [367, 471] on input "Select an option" at bounding box center [366, 473] width 18 height 18
click at [188, 337] on span "Select an option" at bounding box center [188, 337] width 0 height 0
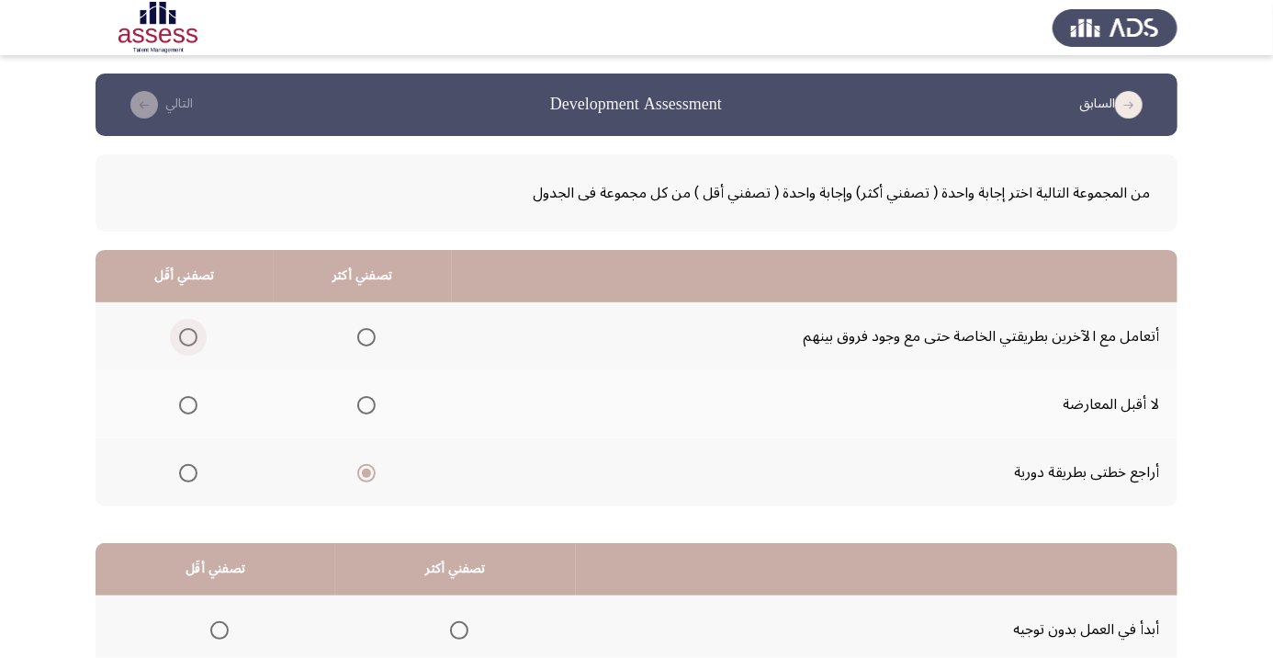
click at [188, 336] on input "Select an option" at bounding box center [188, 337] width 18 height 18
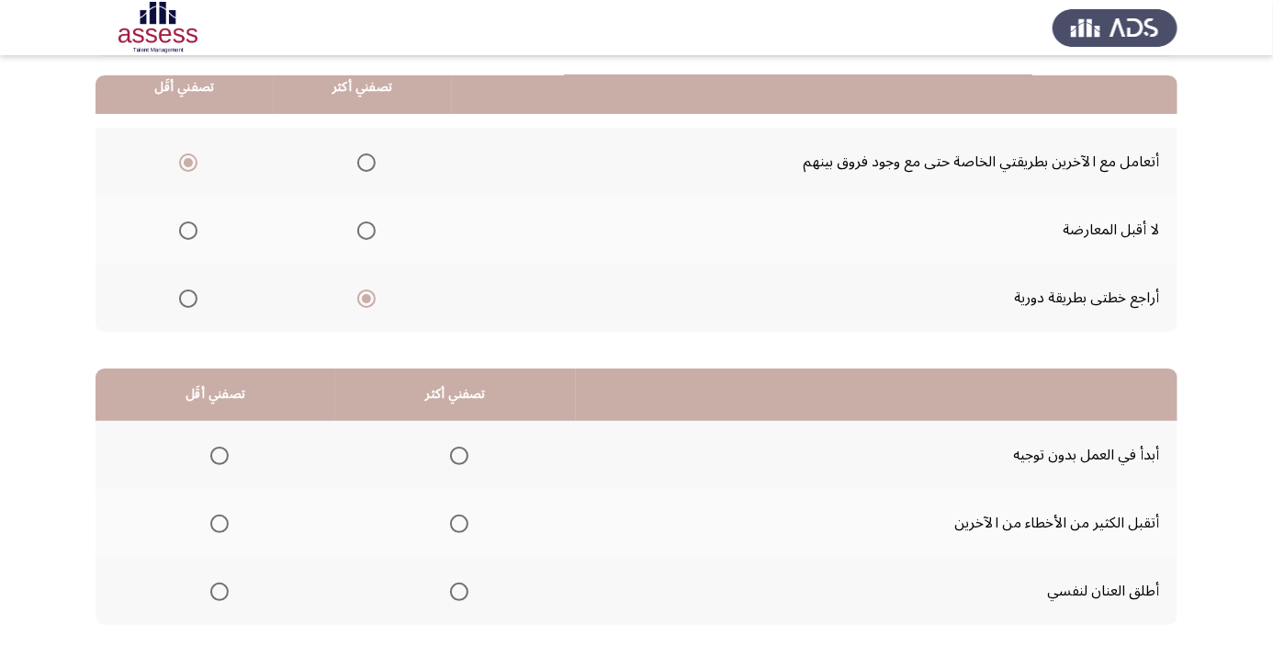
scroll to position [180, 0]
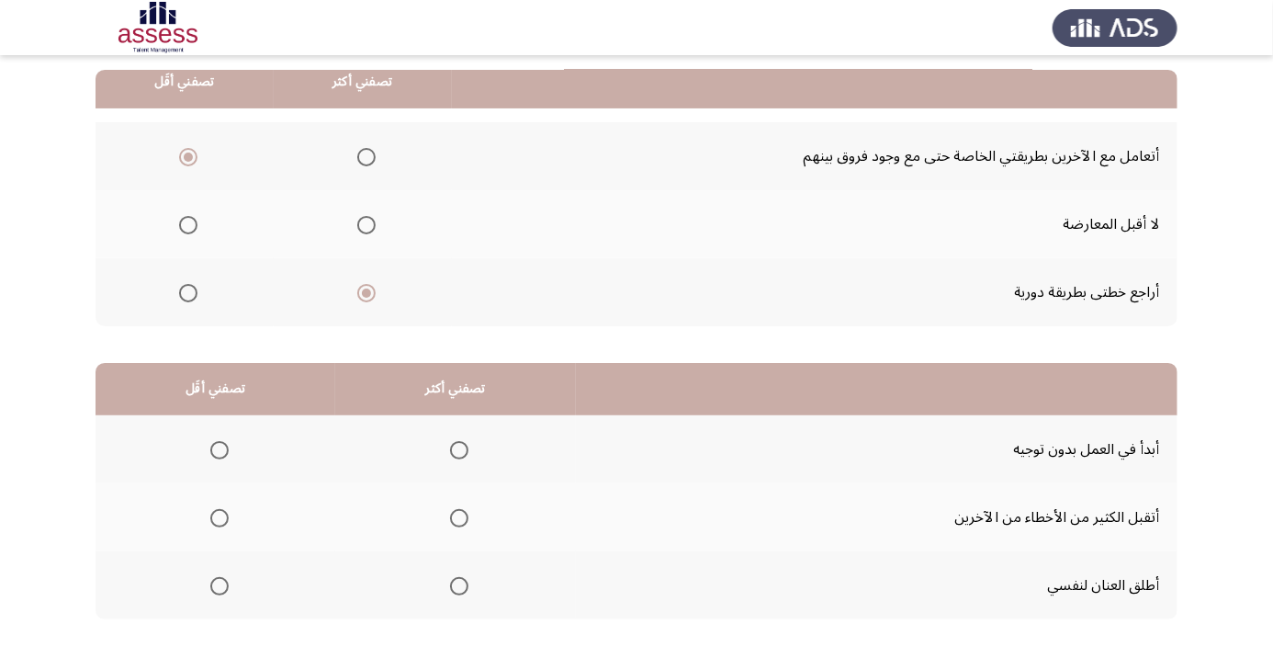
click at [457, 509] on span "Select an option" at bounding box center [459, 518] width 18 height 18
click at [457, 509] on input "Select an option" at bounding box center [459, 518] width 18 height 18
click at [212, 452] on span "Select an option" at bounding box center [219, 450] width 18 height 18
click at [212, 452] on input "Select an option" at bounding box center [219, 450] width 18 height 18
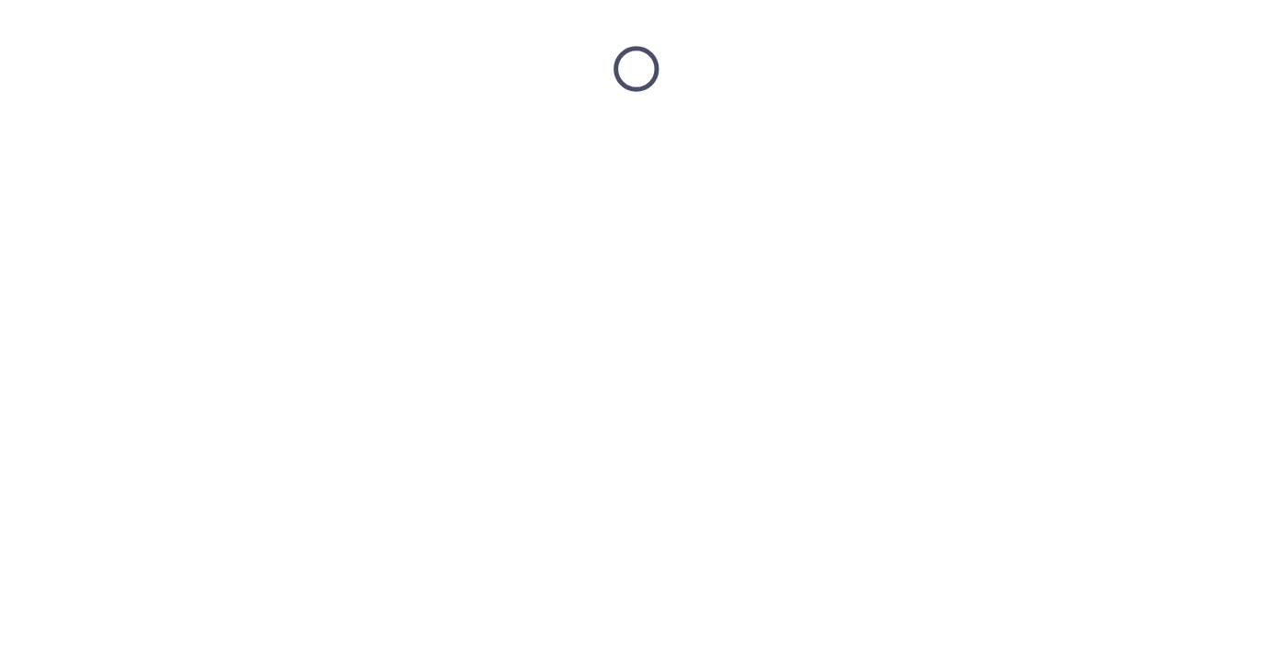
scroll to position [0, 0]
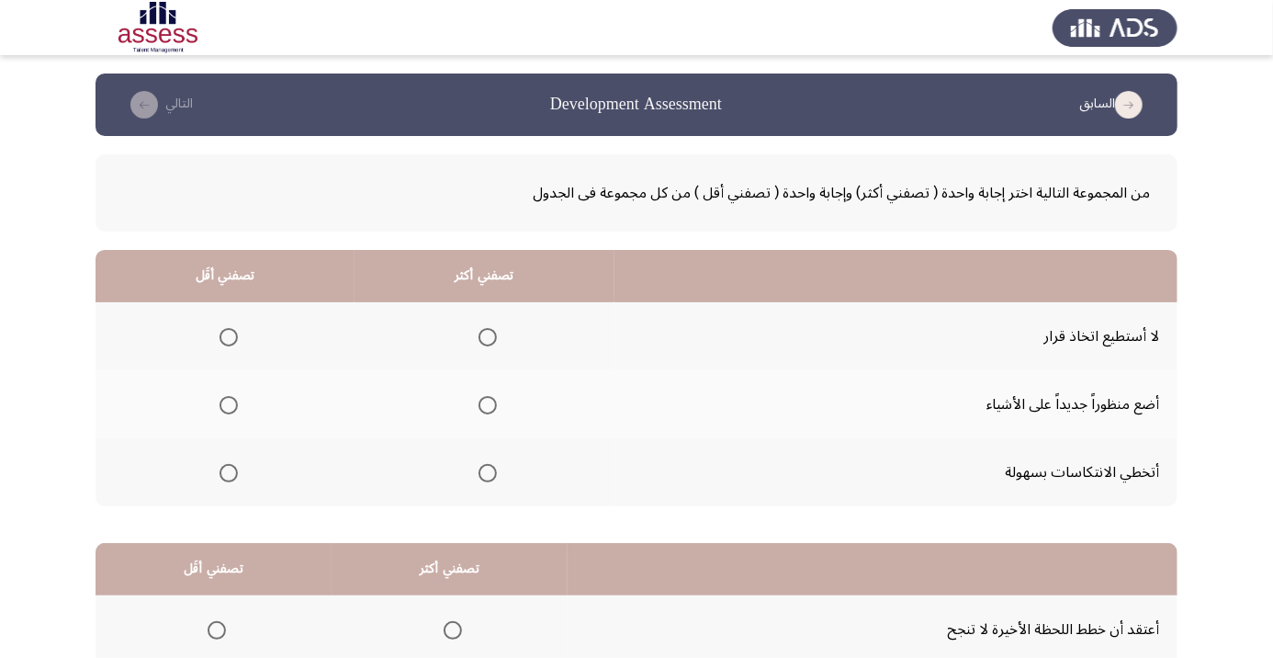
click at [488, 473] on span "Select an option" at bounding box center [488, 473] width 0 height 0
click at [487, 471] on input "Select an option" at bounding box center [487, 473] width 18 height 18
click at [228, 336] on span "Select an option" at bounding box center [228, 337] width 18 height 18
click at [228, 336] on input "Select an option" at bounding box center [228, 337] width 18 height 18
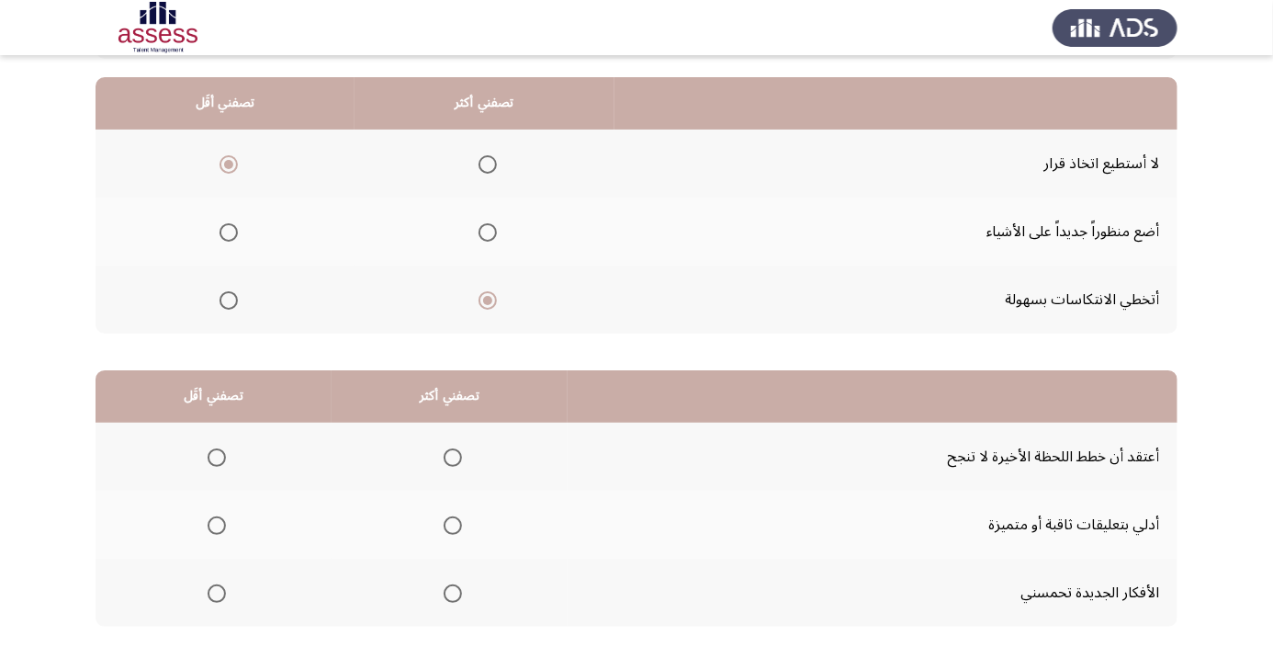
scroll to position [180, 0]
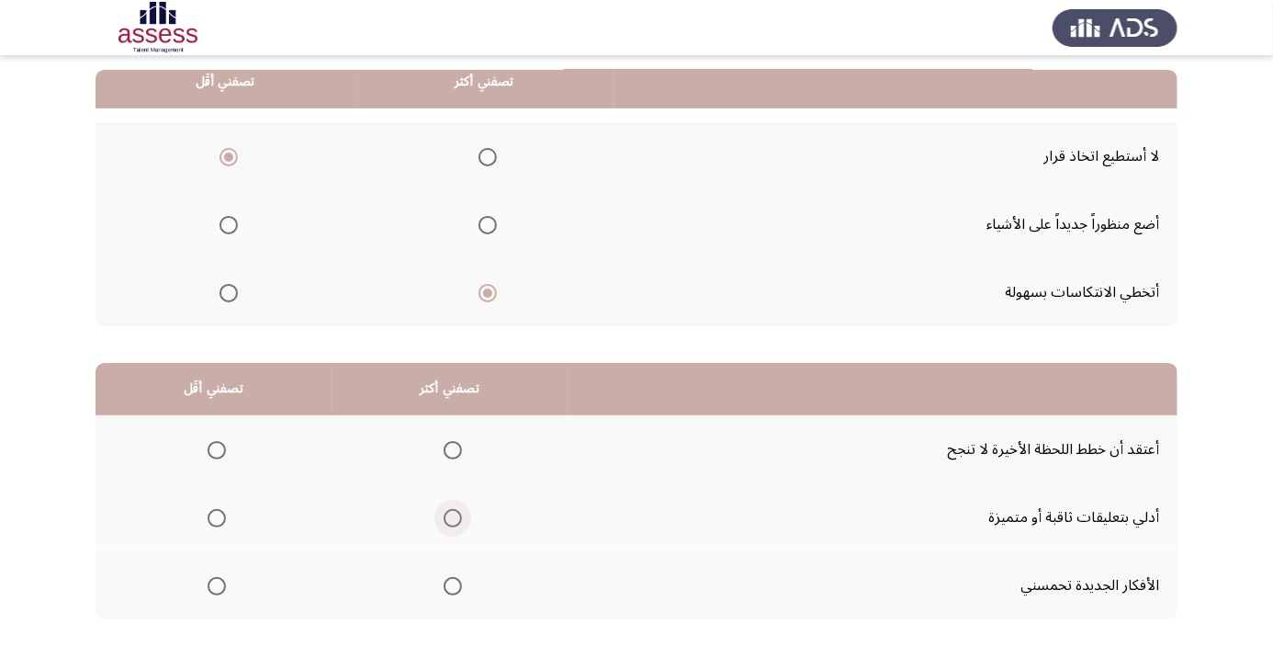
click at [453, 518] on span "Select an option" at bounding box center [453, 518] width 0 height 0
click at [452, 515] on input "Select an option" at bounding box center [453, 518] width 18 height 18
click at [216, 448] on span "Select an option" at bounding box center [217, 450] width 18 height 18
click at [216, 448] on input "Select an option" at bounding box center [217, 450] width 18 height 18
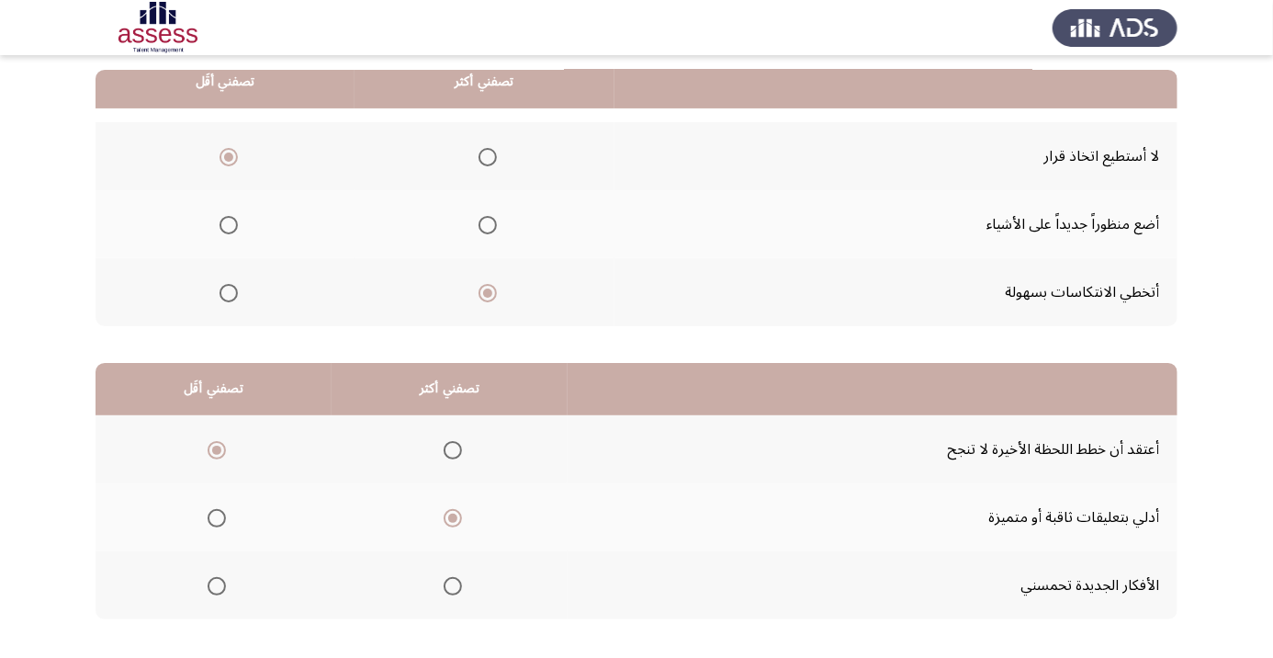
scroll to position [0, 0]
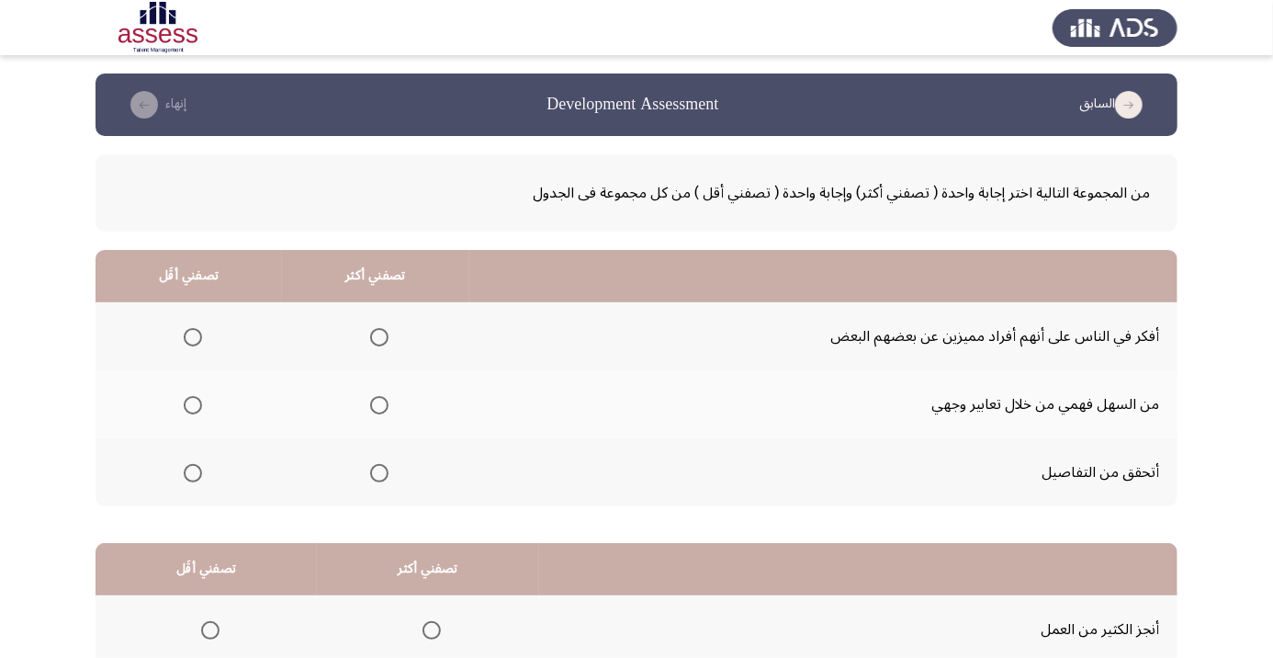
click at [404, 463] on th at bounding box center [375, 472] width 187 height 68
click at [379, 473] on span "Select an option" at bounding box center [379, 473] width 0 height 0
click at [381, 471] on input "Select an option" at bounding box center [379, 473] width 18 height 18
click at [193, 405] on span "Select an option" at bounding box center [193, 405] width 0 height 0
click at [193, 404] on input "Select an option" at bounding box center [193, 405] width 18 height 18
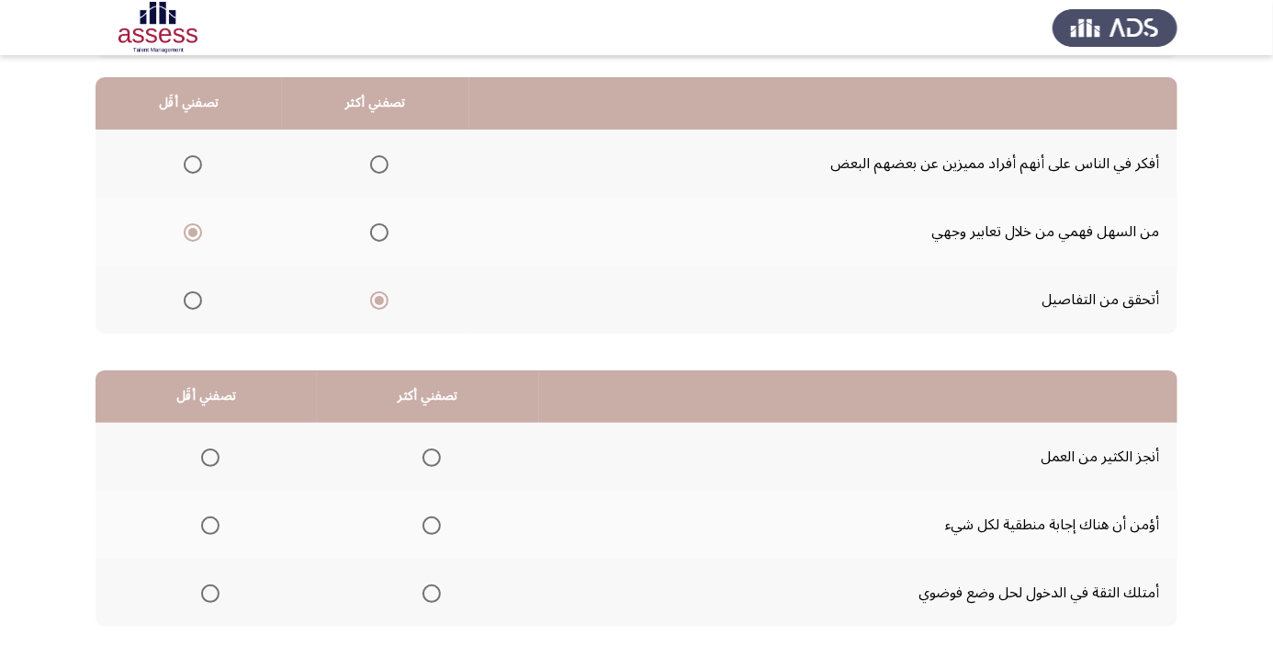
scroll to position [180, 0]
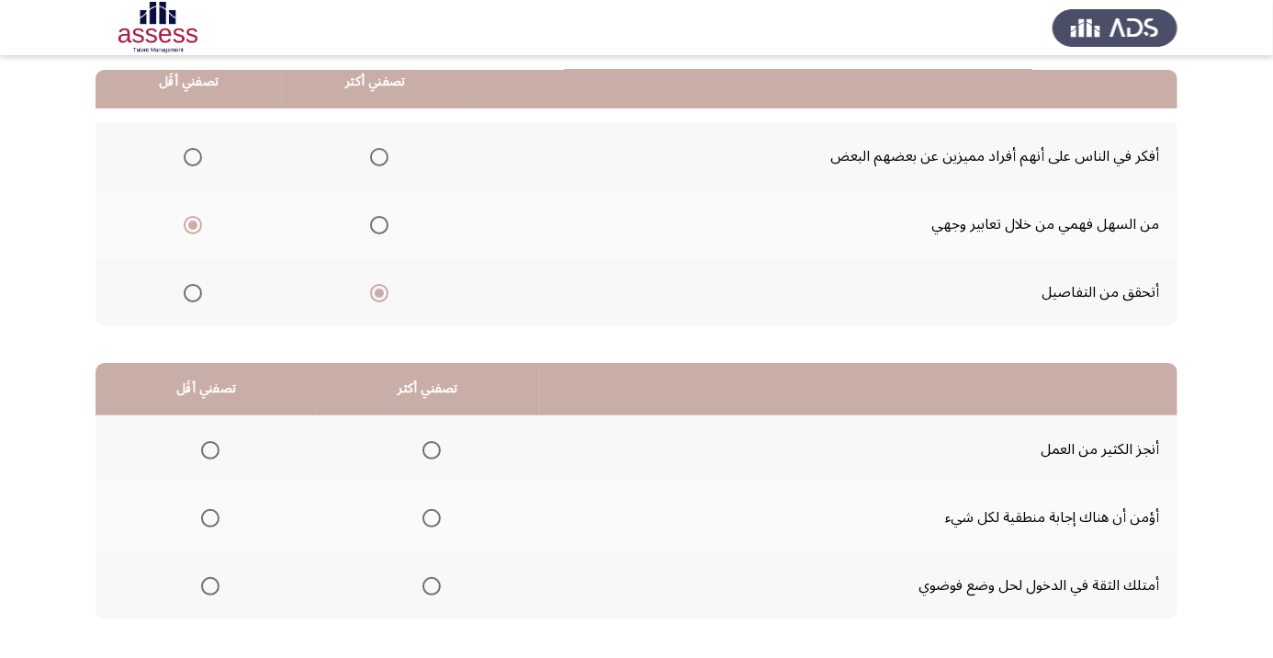
click at [432, 450] on span "Select an option" at bounding box center [432, 450] width 0 height 0
click at [432, 448] on input "Select an option" at bounding box center [431, 450] width 18 height 18
click at [210, 518] on span "Select an option" at bounding box center [210, 518] width 0 height 0
click at [209, 515] on input "Select an option" at bounding box center [210, 518] width 18 height 18
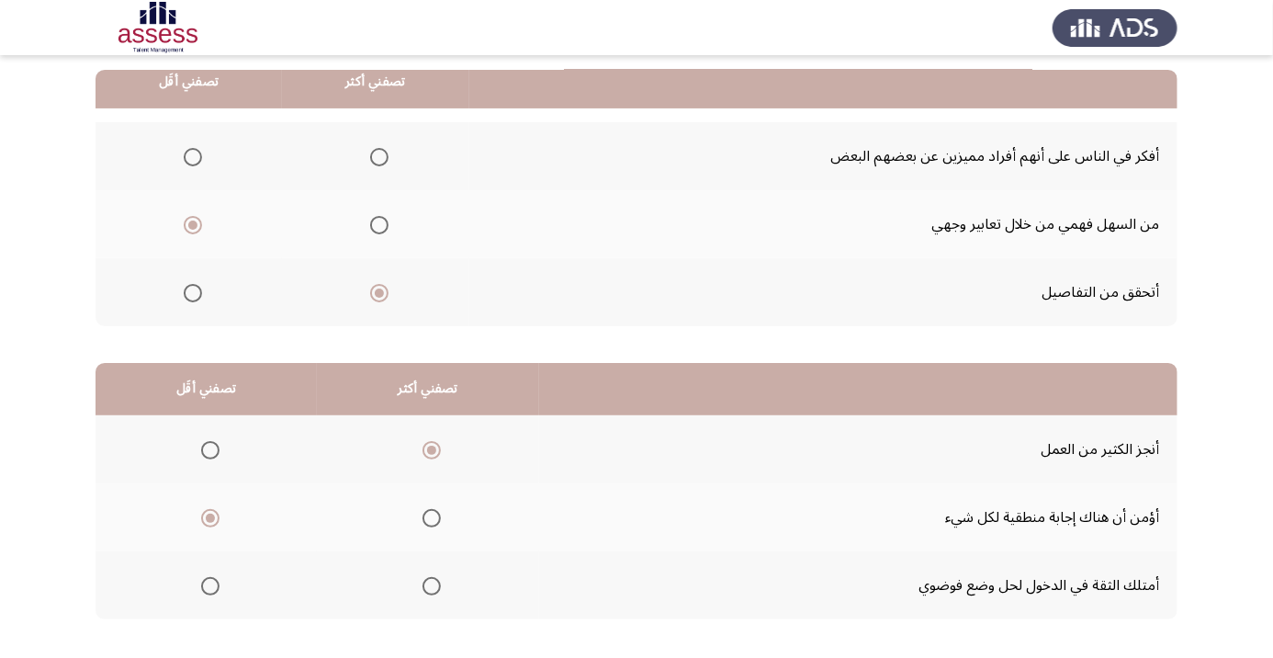
scroll to position [0, 0]
